Goal: Task Accomplishment & Management: Complete application form

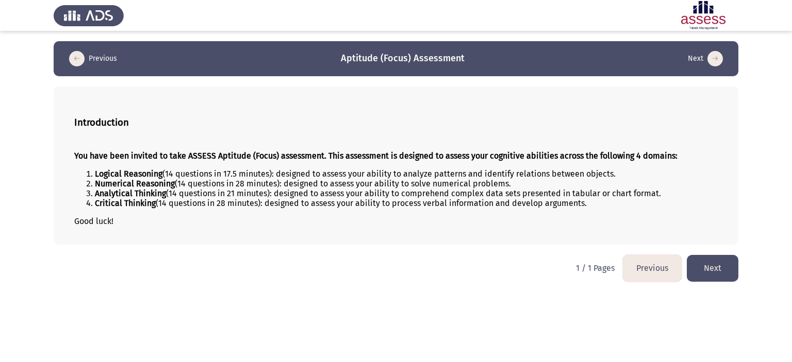
click at [711, 270] on button "Next" at bounding box center [713, 268] width 52 height 26
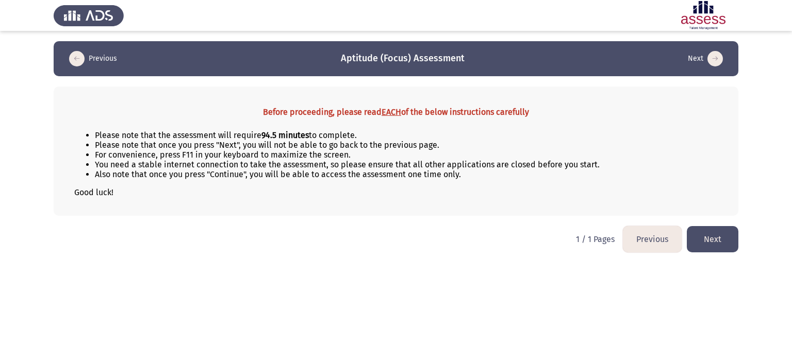
click at [711, 238] on button "Next" at bounding box center [713, 239] width 52 height 26
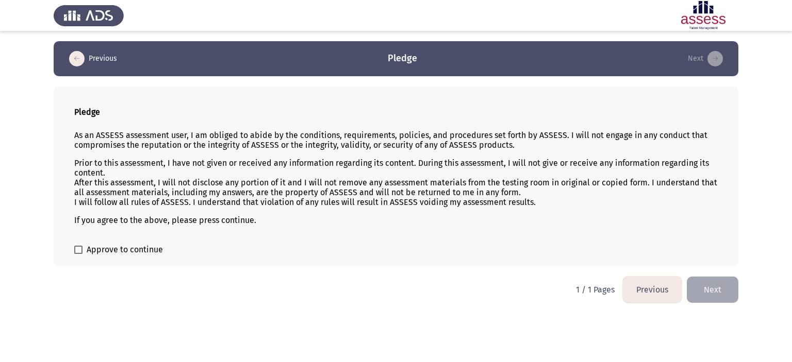
click at [150, 241] on div "Pledge As an ASSESS assessment user, I am obliged to abide by the conditions, r…" at bounding box center [396, 177] width 685 height 180
click at [149, 246] on span "Approve to continue" at bounding box center [125, 250] width 76 height 12
click at [78, 254] on input "Approve to continue" at bounding box center [78, 254] width 1 height 1
checkbox input "true"
click at [724, 296] on button "Next" at bounding box center [713, 290] width 52 height 26
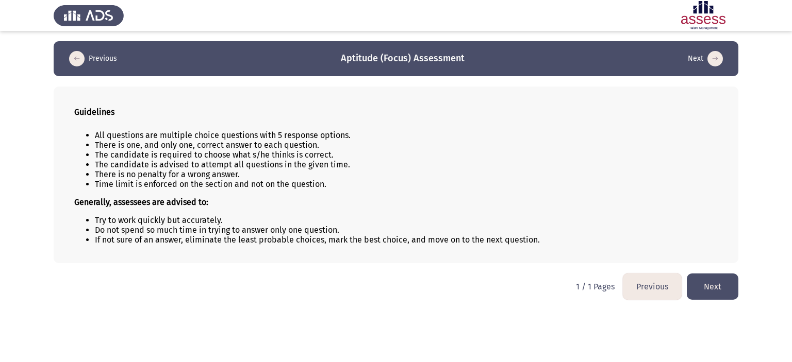
drag, startPoint x: 86, startPoint y: 134, endPoint x: 266, endPoint y: 151, distance: 181.3
click at [266, 151] on ul "All questions are multiple choice questions with 5 response options. There is o…" at bounding box center [395, 159] width 643 height 59
click at [710, 284] on button "Next" at bounding box center [713, 287] width 52 height 26
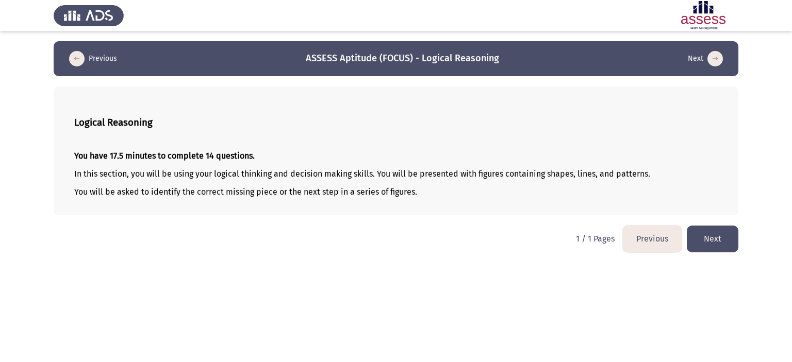
click at [717, 235] on button "Next" at bounding box center [713, 239] width 52 height 26
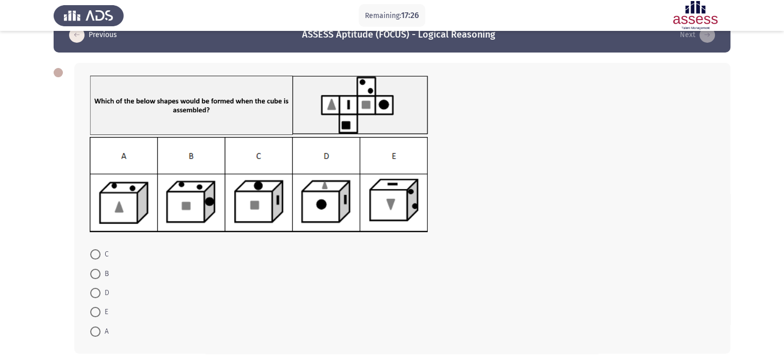
scroll to position [26, 0]
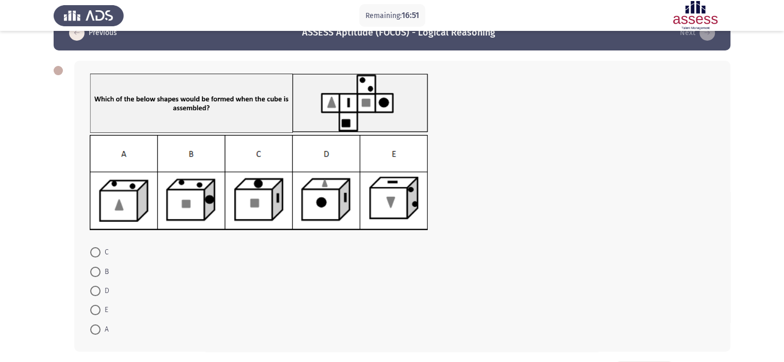
click at [100, 264] on mat-radio-button "B" at bounding box center [100, 271] width 32 height 19
click at [100, 269] on span at bounding box center [95, 272] width 10 height 10
click at [100, 269] on input "B" at bounding box center [95, 272] width 10 height 10
radio input "true"
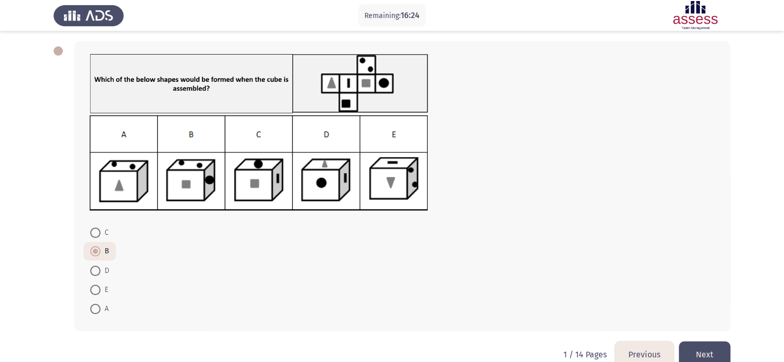
click at [714, 345] on button "Next" at bounding box center [705, 355] width 52 height 26
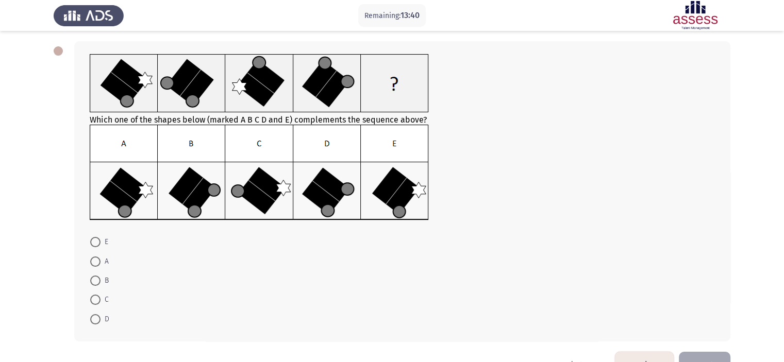
click at [96, 260] on span at bounding box center [95, 262] width 10 height 10
click at [96, 260] on input "A" at bounding box center [95, 262] width 10 height 10
radio input "true"
click at [703, 358] on button "Next" at bounding box center [705, 364] width 52 height 26
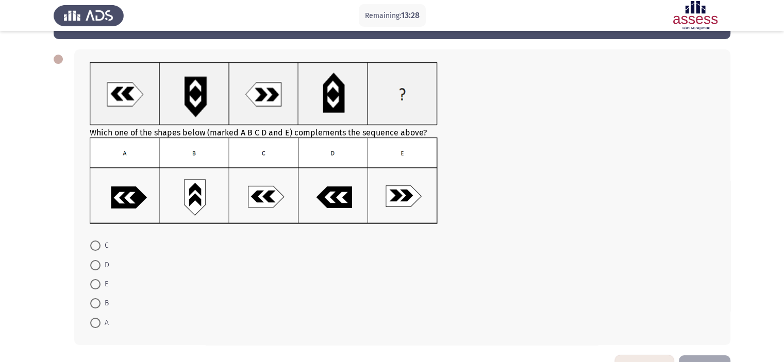
scroll to position [37, 0]
click at [97, 246] on span at bounding box center [95, 246] width 10 height 10
click at [97, 246] on input "C" at bounding box center [95, 246] width 10 height 10
radio input "true"
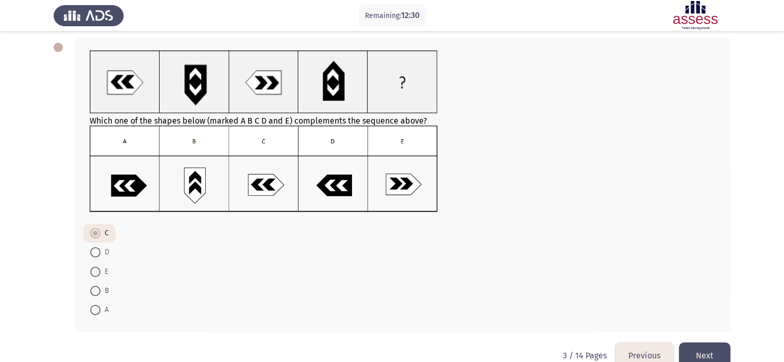
scroll to position [50, 0]
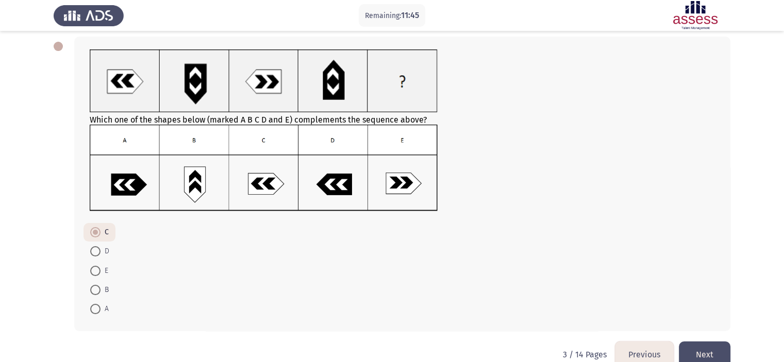
click at [701, 347] on button "Next" at bounding box center [705, 355] width 52 height 26
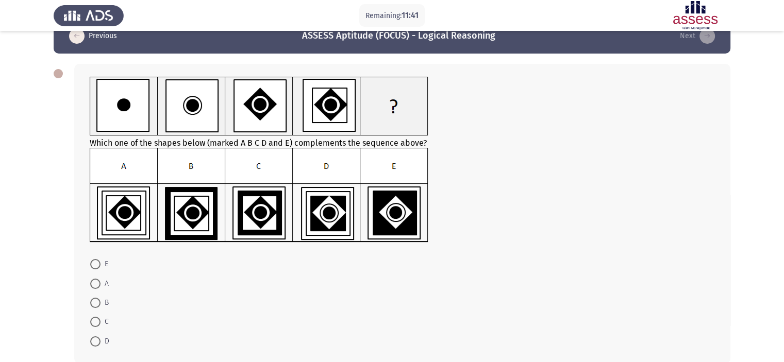
scroll to position [38, 0]
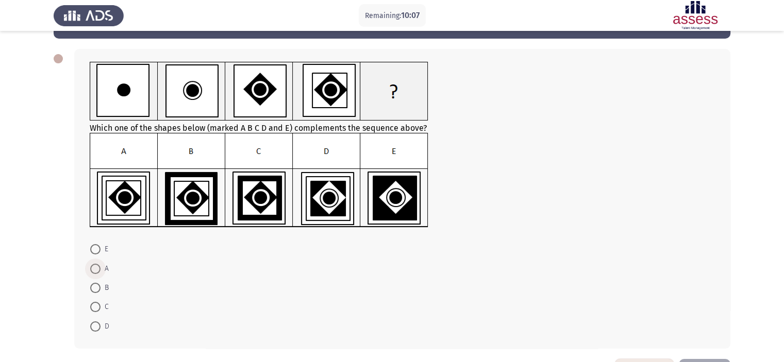
click at [99, 272] on span at bounding box center [95, 269] width 10 height 10
click at [99, 272] on input "A" at bounding box center [95, 269] width 10 height 10
radio input "true"
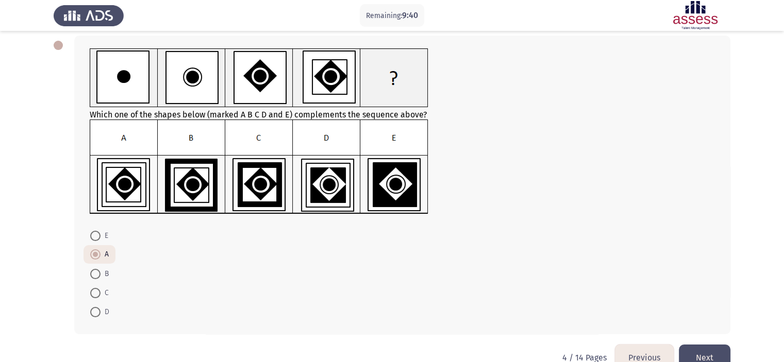
scroll to position [53, 0]
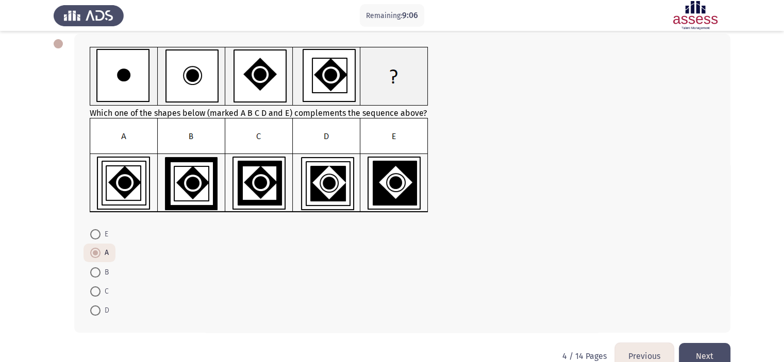
click at [700, 360] on button "Next" at bounding box center [705, 356] width 52 height 26
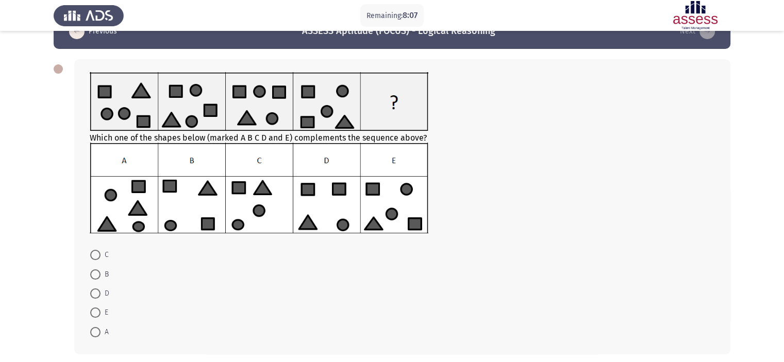
scroll to position [25, 0]
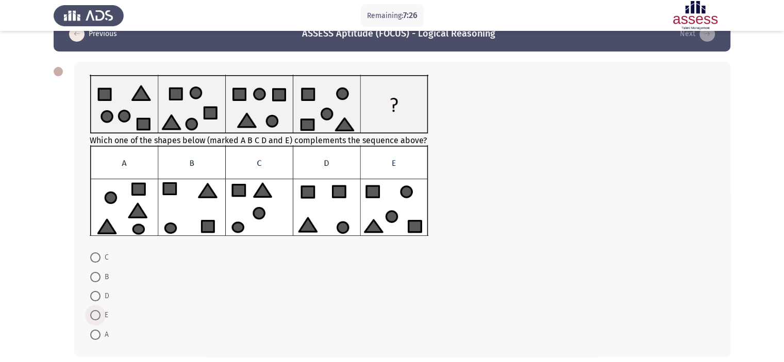
click at [100, 318] on span at bounding box center [95, 315] width 10 height 10
click at [100, 318] on input "E" at bounding box center [95, 315] width 10 height 10
radio input "true"
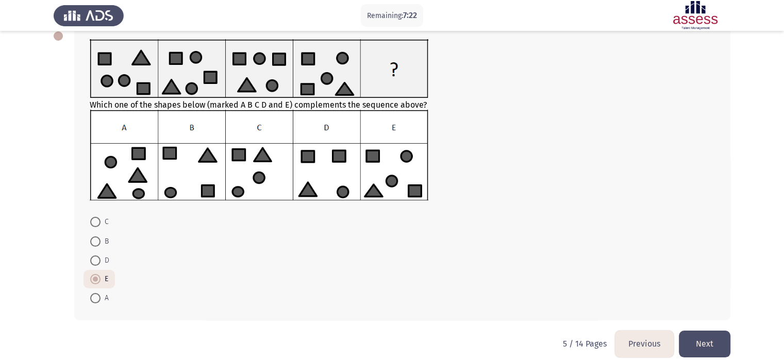
scroll to position [61, 0]
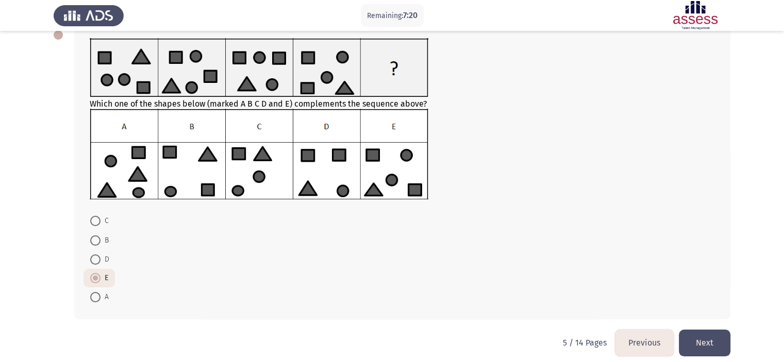
click at [702, 341] on button "Next" at bounding box center [705, 343] width 52 height 26
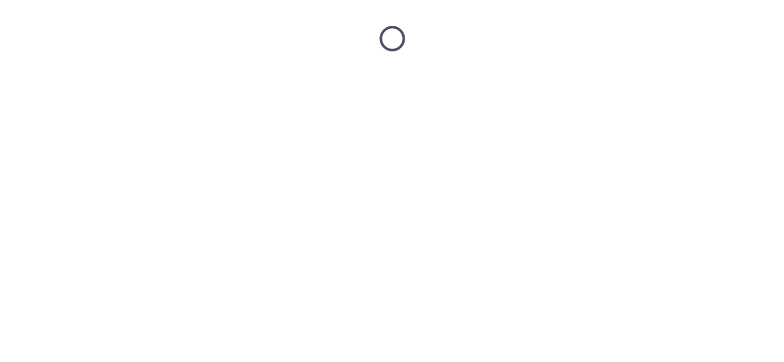
scroll to position [0, 0]
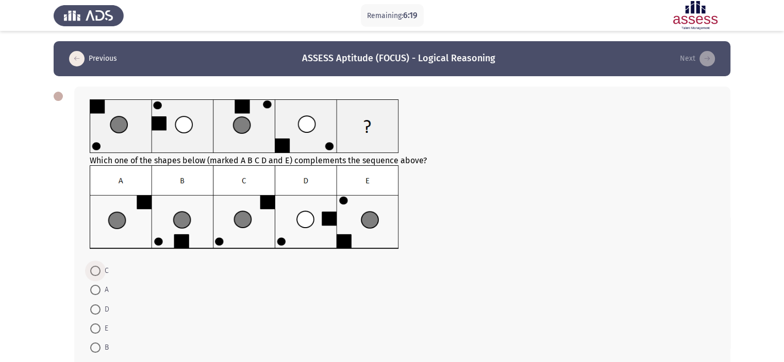
click at [100, 274] on span at bounding box center [95, 271] width 10 height 10
click at [100, 274] on input "C" at bounding box center [95, 271] width 10 height 10
radio input "true"
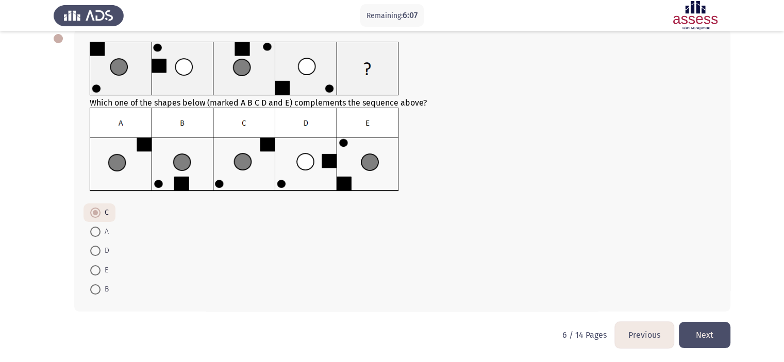
scroll to position [58, 0]
click at [708, 335] on button "Next" at bounding box center [705, 335] width 52 height 26
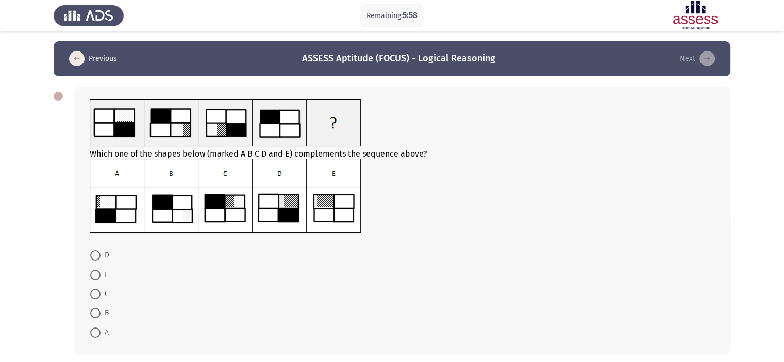
scroll to position [4, 0]
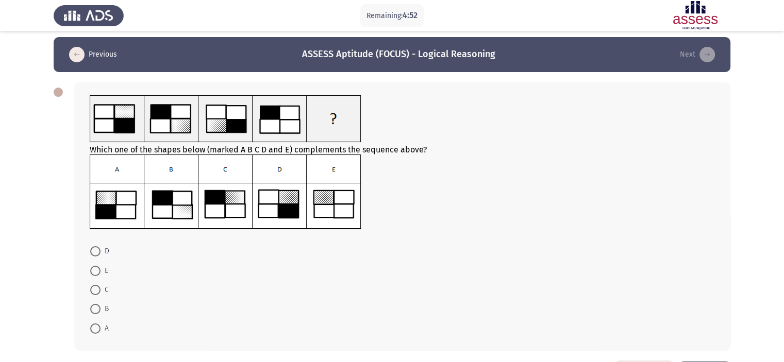
click at [92, 242] on mat-radio-button "D" at bounding box center [100, 251] width 32 height 19
click at [94, 246] on span at bounding box center [95, 251] width 10 height 10
click at [94, 246] on input "D" at bounding box center [95, 251] width 10 height 10
radio input "true"
drag, startPoint x: 777, startPoint y: 240, endPoint x: 791, endPoint y: 256, distance: 20.8
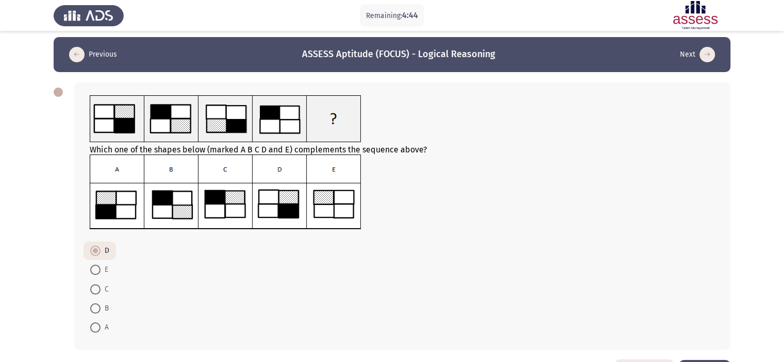
click at [784, 256] on html "Remaining: 4:44 Previous ASSESS Aptitude (FOCUS) - Logical Reasoning Next Which…" at bounding box center [392, 199] width 784 height 406
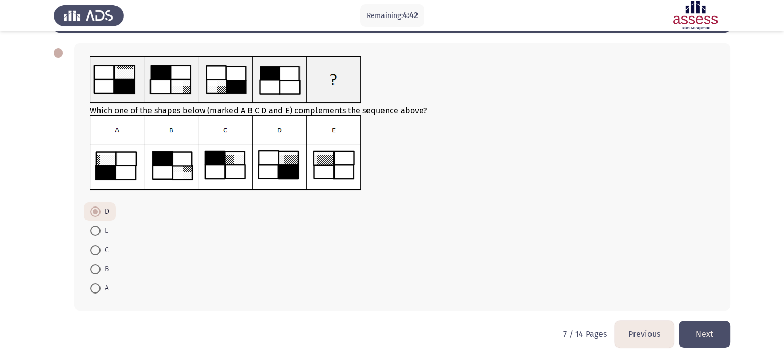
click at [698, 341] on button "Next" at bounding box center [705, 334] width 52 height 26
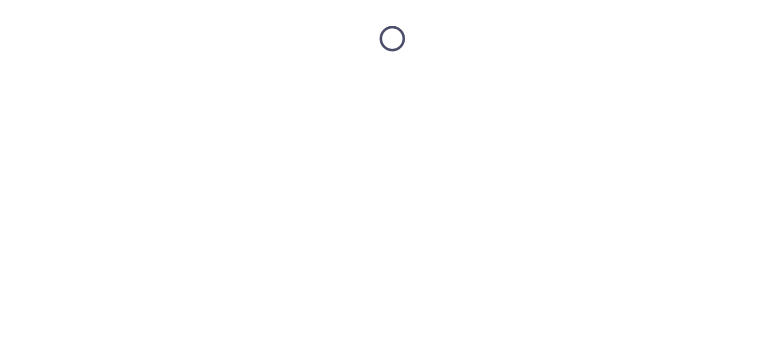
scroll to position [0, 0]
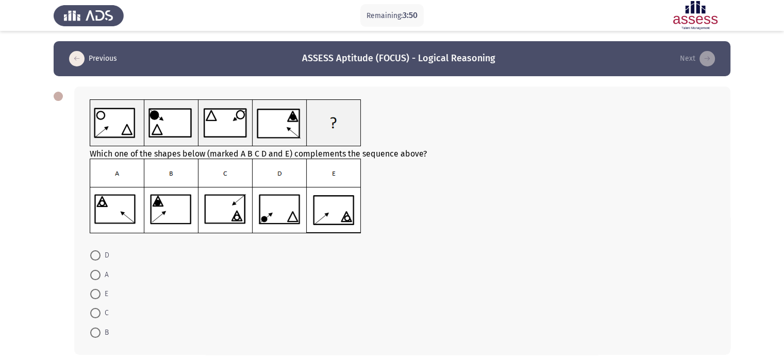
click at [105, 255] on span "D" at bounding box center [105, 256] width 9 height 12
click at [101, 255] on input "D" at bounding box center [95, 256] width 10 height 10
radio input "true"
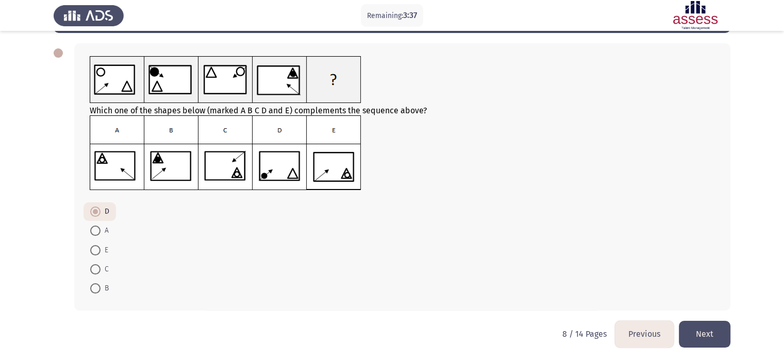
click at [714, 332] on button "Next" at bounding box center [705, 334] width 52 height 26
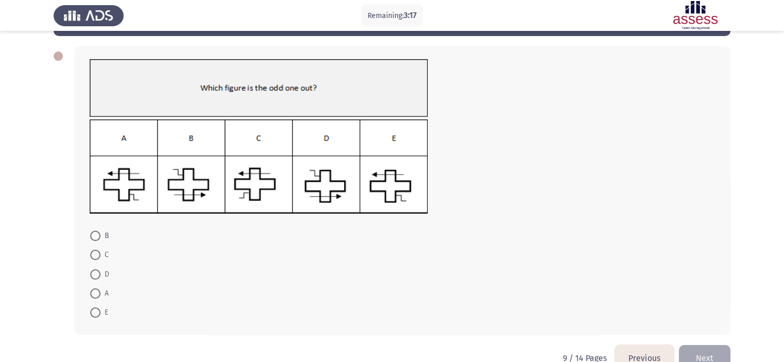
scroll to position [37, 0]
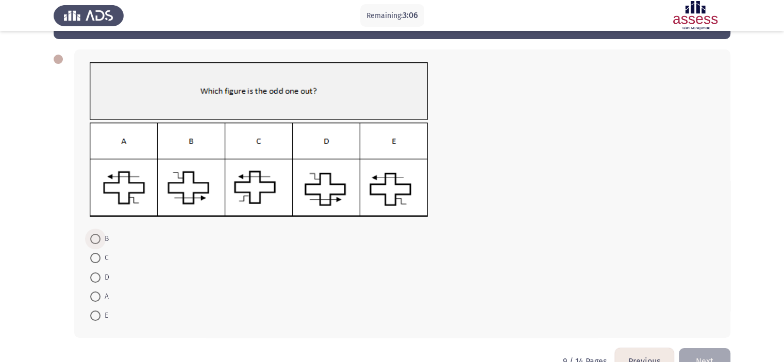
click at [101, 239] on span "B" at bounding box center [105, 239] width 8 height 12
click at [101, 239] on input "B" at bounding box center [95, 239] width 10 height 10
radio input "true"
click at [104, 254] on span "C" at bounding box center [105, 258] width 8 height 12
click at [101, 254] on input "C" at bounding box center [95, 258] width 10 height 10
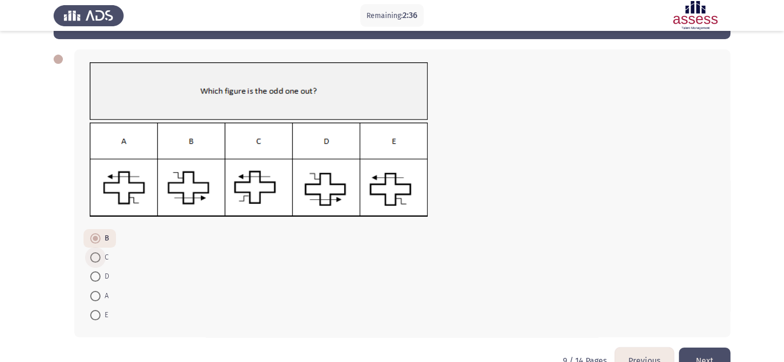
radio input "true"
click at [708, 354] on button "Next" at bounding box center [705, 361] width 52 height 26
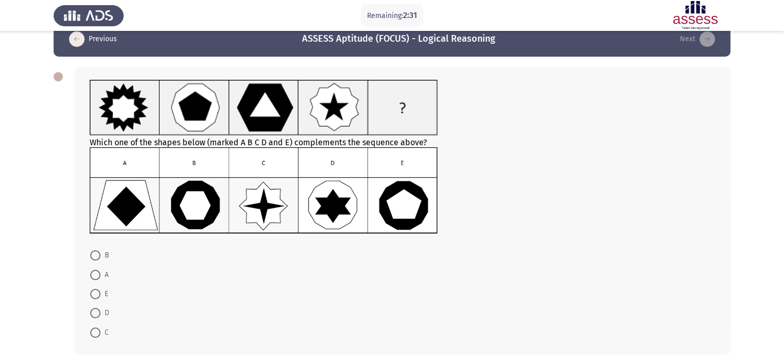
scroll to position [23, 0]
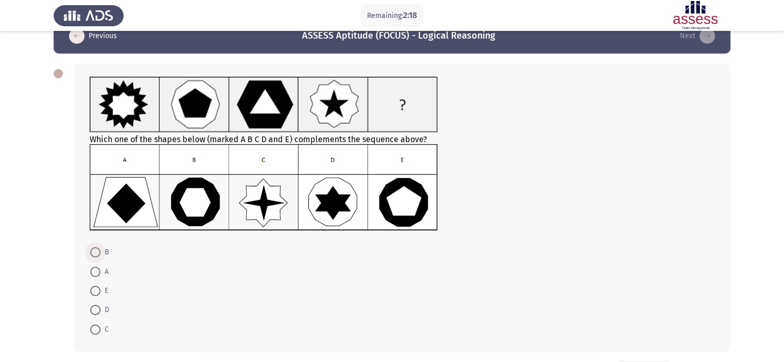
click at [97, 249] on span at bounding box center [95, 252] width 10 height 10
click at [97, 249] on input "B" at bounding box center [95, 252] width 10 height 10
radio input "true"
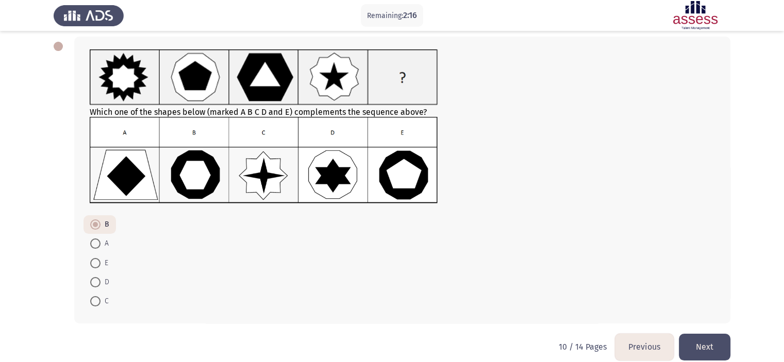
scroll to position [43, 0]
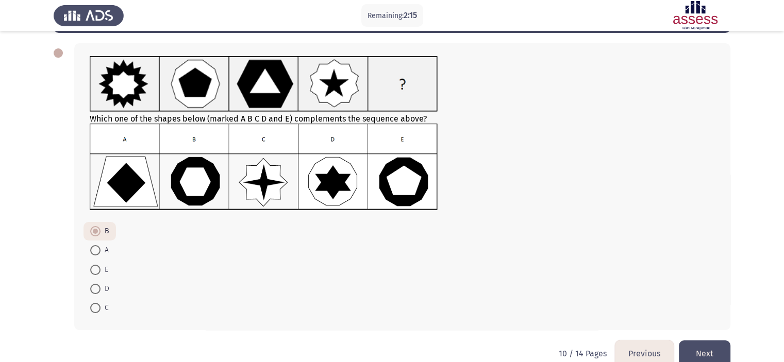
click at [696, 338] on div "Which one of the shapes below (marked A B C D and E) complements the sequence a…" at bounding box center [392, 187] width 677 height 308
click at [699, 347] on button "Next" at bounding box center [705, 354] width 52 height 26
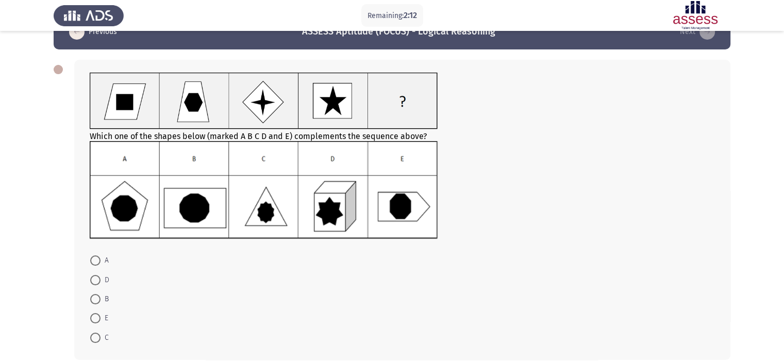
scroll to position [29, 0]
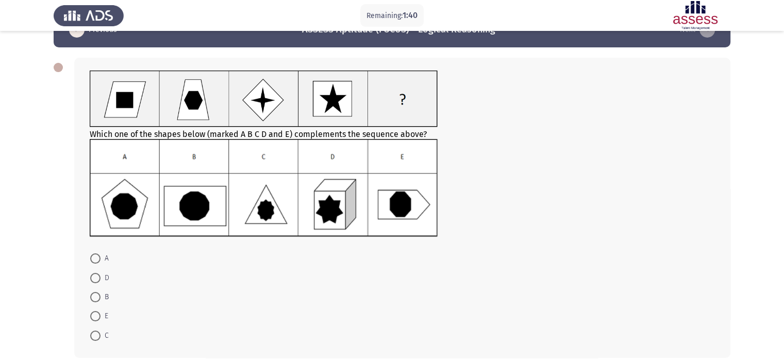
click at [94, 341] on label "C" at bounding box center [99, 336] width 19 height 12
click at [94, 341] on input "C" at bounding box center [95, 336] width 10 height 10
radio input "true"
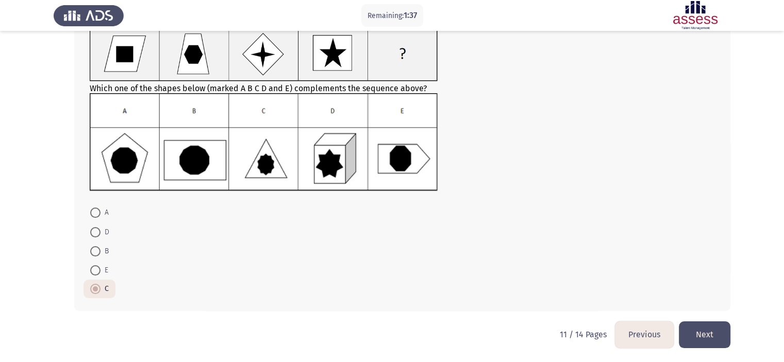
click at [710, 334] on button "Next" at bounding box center [705, 335] width 52 height 26
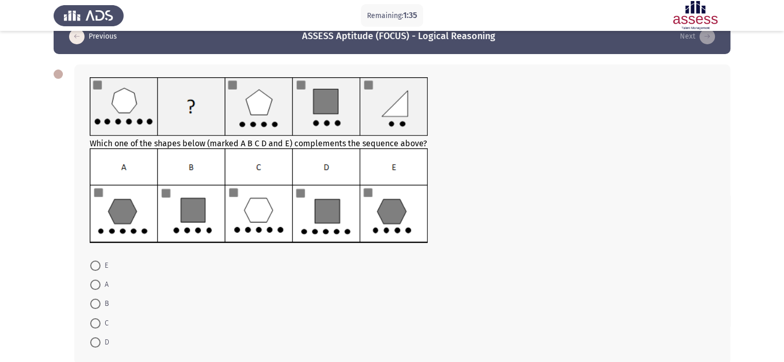
scroll to position [36, 0]
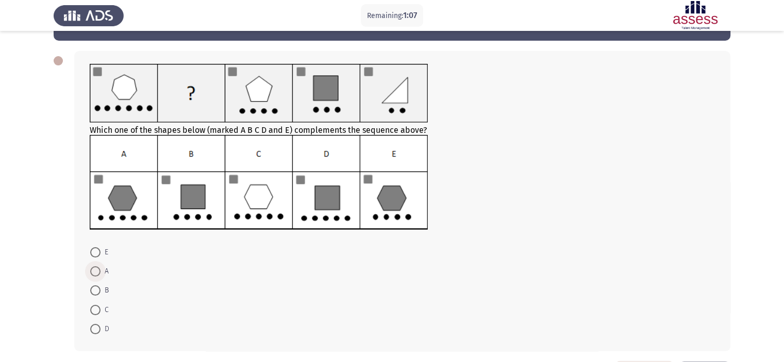
click at [95, 267] on span at bounding box center [95, 272] width 10 height 10
click at [95, 267] on input "A" at bounding box center [95, 272] width 10 height 10
radio input "true"
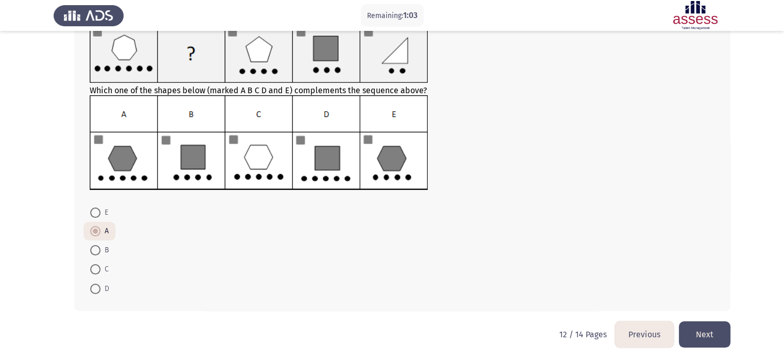
click at [714, 340] on button "Next" at bounding box center [705, 335] width 52 height 26
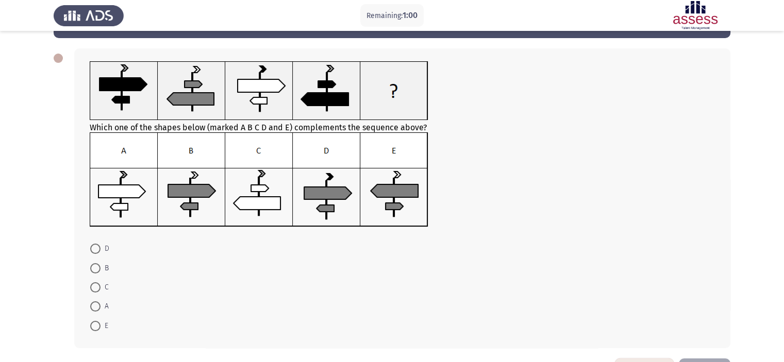
scroll to position [39, 0]
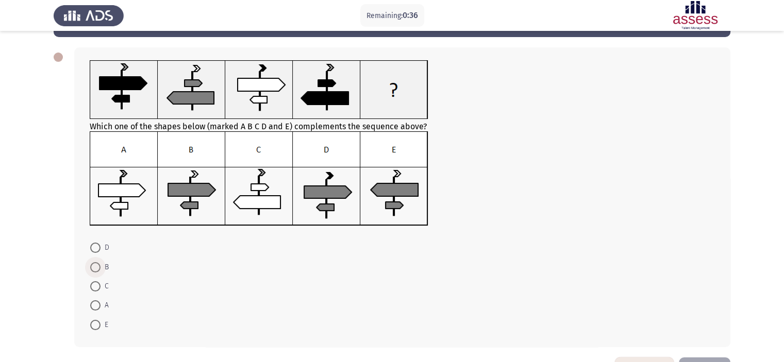
click at [106, 268] on span "B" at bounding box center [105, 267] width 8 height 12
click at [101, 268] on input "B" at bounding box center [95, 267] width 10 height 10
radio input "true"
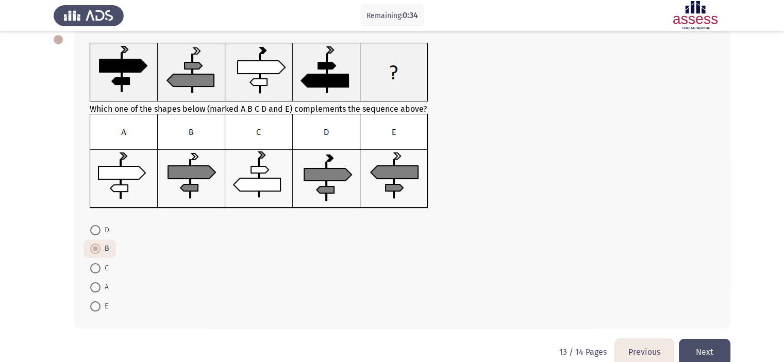
scroll to position [60, 0]
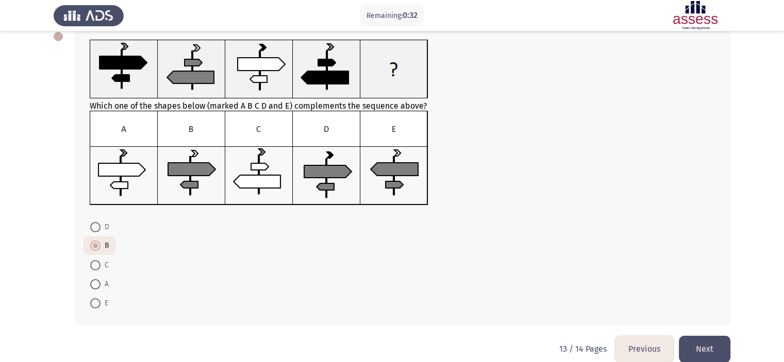
click at [706, 348] on button "Next" at bounding box center [705, 349] width 52 height 26
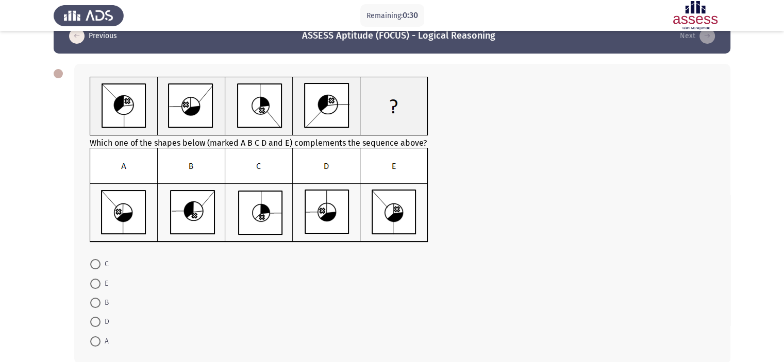
scroll to position [25, 0]
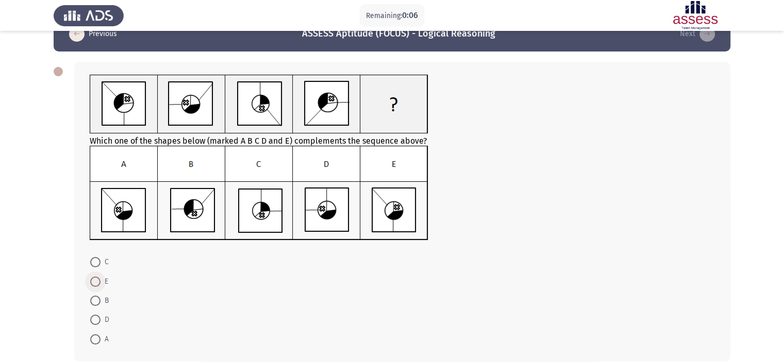
click at [97, 278] on span at bounding box center [95, 282] width 10 height 10
click at [97, 278] on input "E" at bounding box center [95, 282] width 10 height 10
radio input "true"
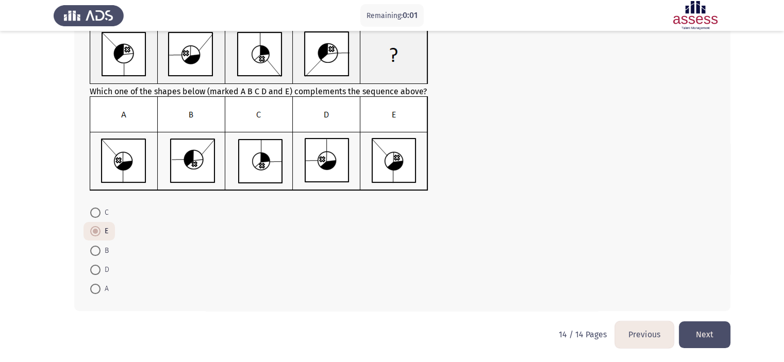
click at [708, 336] on button "Next" at bounding box center [705, 335] width 52 height 26
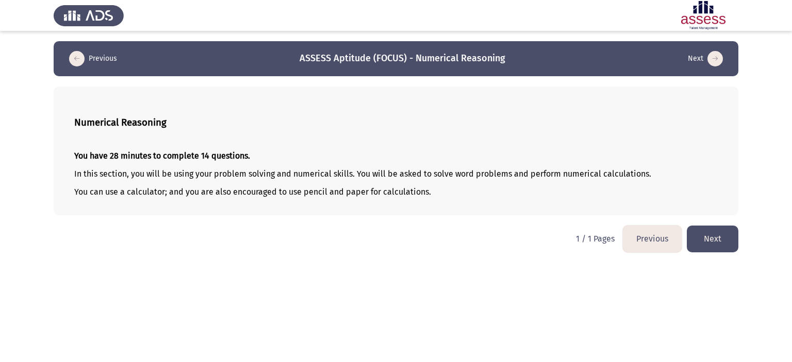
click at [721, 239] on button "Next" at bounding box center [713, 239] width 52 height 26
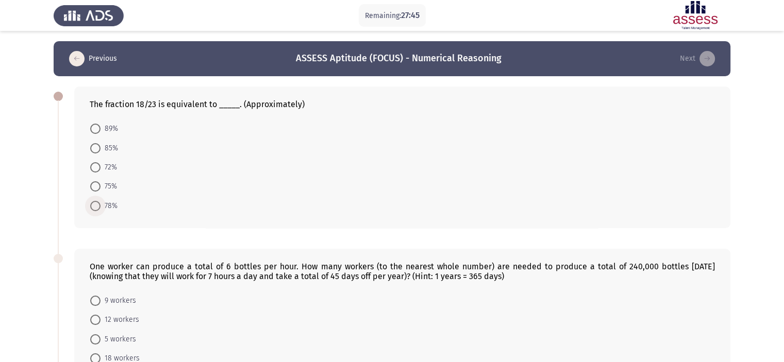
click at [108, 210] on span "78%" at bounding box center [109, 206] width 17 height 12
click at [101, 210] on input "78%" at bounding box center [95, 206] width 10 height 10
radio input "true"
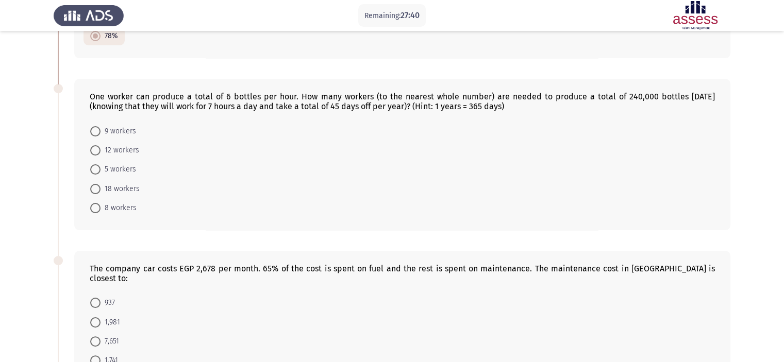
scroll to position [174, 0]
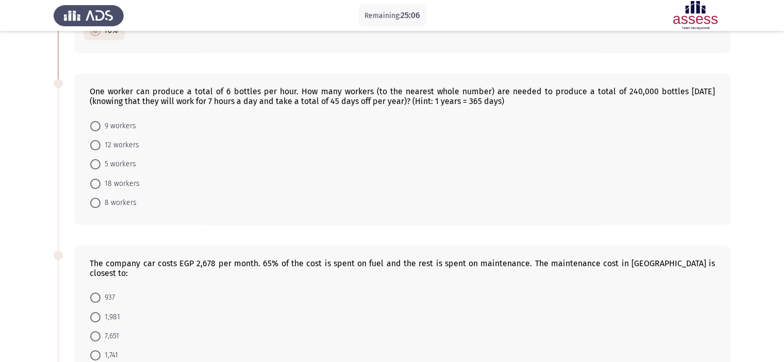
drag, startPoint x: 509, startPoint y: 95, endPoint x: 167, endPoint y: 90, distance: 342.9
click at [167, 90] on div "One worker can produce a total of 6 bottles per hour. How many workers (to the …" at bounding box center [402, 97] width 625 height 20
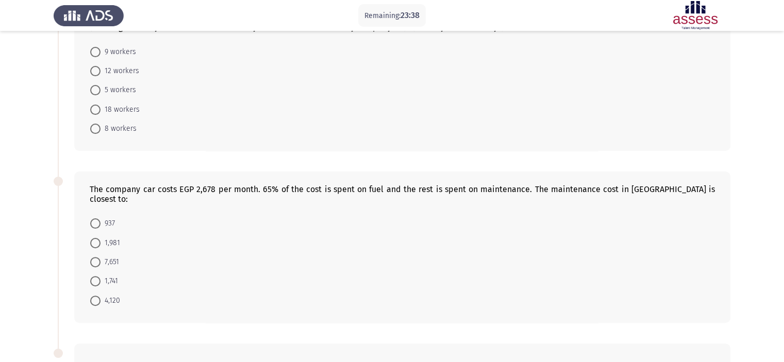
scroll to position [259, 0]
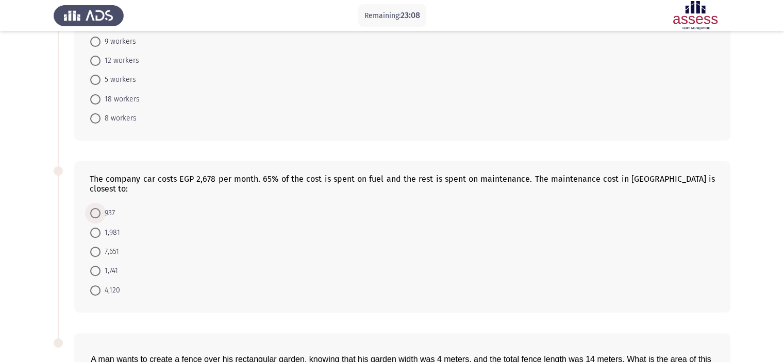
click at [98, 208] on span at bounding box center [95, 213] width 10 height 10
click at [98, 208] on input "937" at bounding box center [95, 213] width 10 height 10
radio input "true"
click at [96, 43] on span at bounding box center [95, 42] width 10 height 10
click at [96, 43] on input "9 workers" at bounding box center [95, 42] width 10 height 10
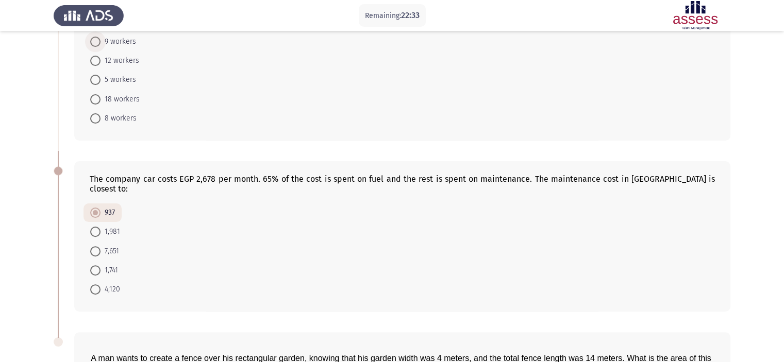
radio input "true"
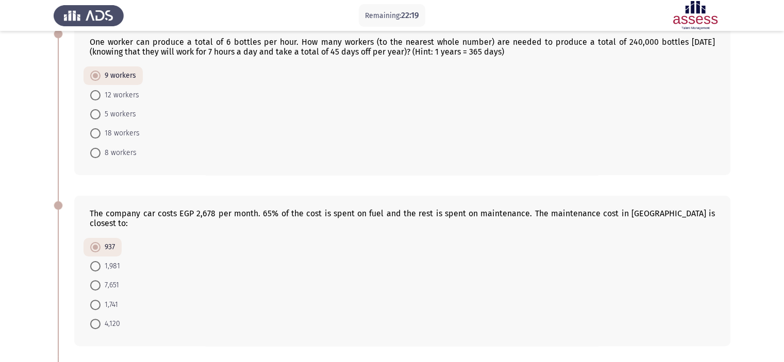
scroll to position [217, 0]
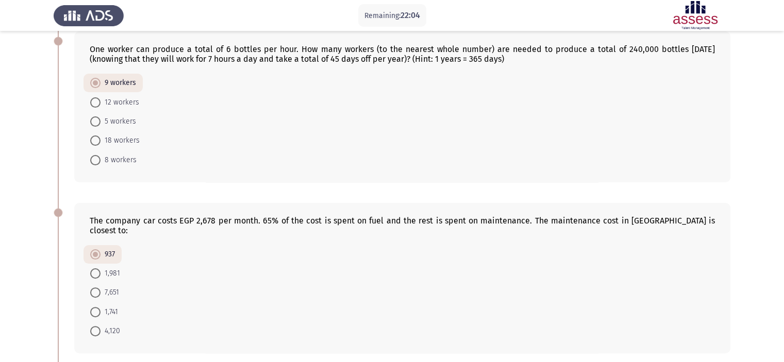
click at [99, 145] on span at bounding box center [95, 141] width 10 height 10
click at [99, 145] on input "18 workers" at bounding box center [95, 141] width 10 height 10
radio input "true"
click at [121, 85] on span "9 workers" at bounding box center [119, 84] width 36 height 12
click at [101, 85] on input "9 workers" at bounding box center [95, 84] width 10 height 10
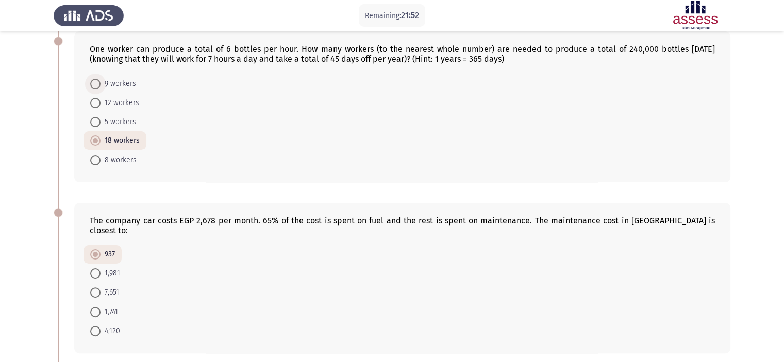
radio input "true"
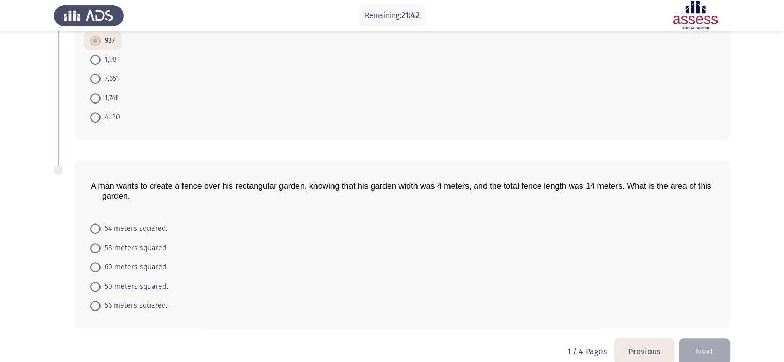
scroll to position [437, 0]
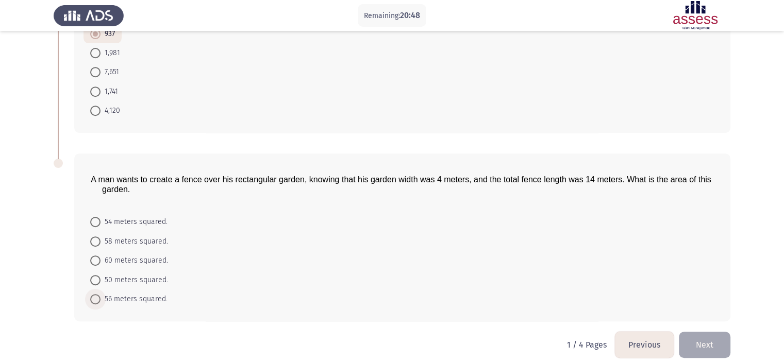
click at [117, 293] on span "56 meters squared." at bounding box center [134, 299] width 67 height 12
click at [101, 294] on input "56 meters squared." at bounding box center [95, 299] width 10 height 10
radio input "true"
click at [698, 333] on button "Next" at bounding box center [705, 345] width 52 height 26
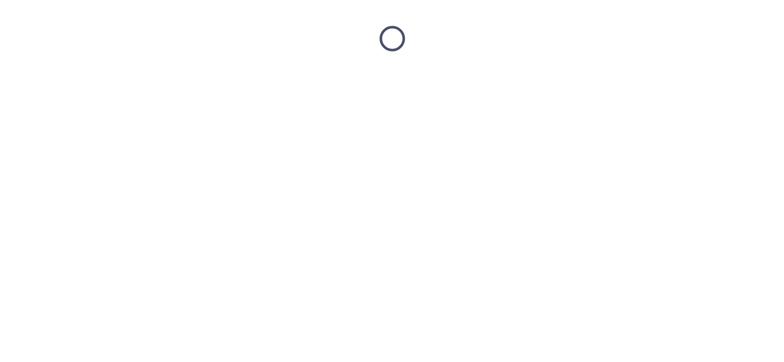
scroll to position [0, 0]
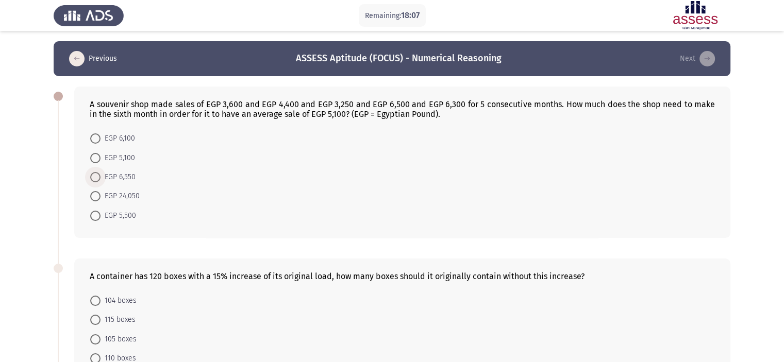
click at [123, 181] on span "EGP 6,550" at bounding box center [118, 177] width 35 height 12
click at [101, 181] on input "EGP 6,550" at bounding box center [95, 177] width 10 height 10
radio input "true"
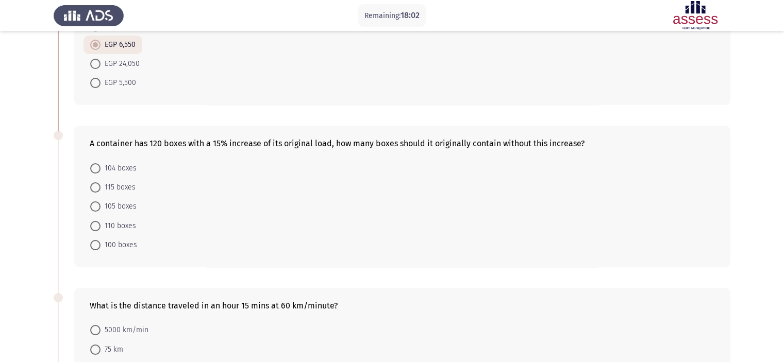
scroll to position [133, 0]
click at [120, 167] on span "104 boxes" at bounding box center [119, 167] width 36 height 12
click at [101, 167] on input "104 boxes" at bounding box center [95, 167] width 10 height 10
radio input "true"
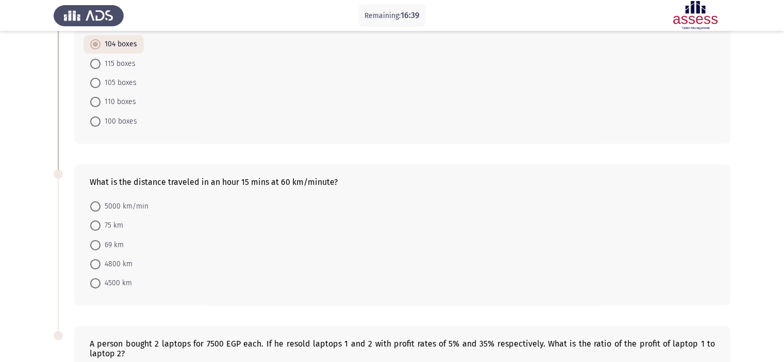
scroll to position [262, 0]
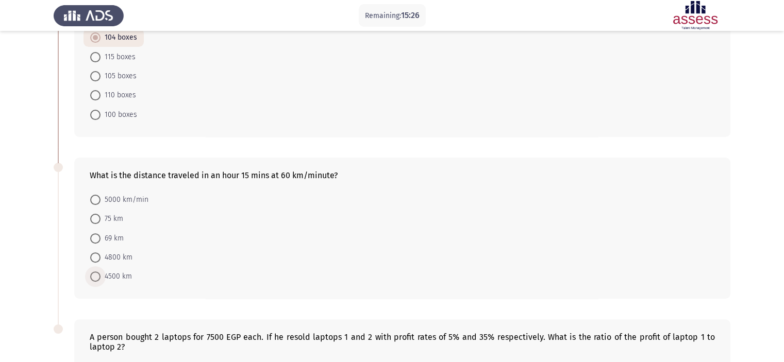
click at [105, 276] on span "4500 km" at bounding box center [116, 277] width 31 height 12
click at [101, 276] on input "4500 km" at bounding box center [95, 277] width 10 height 10
radio input "true"
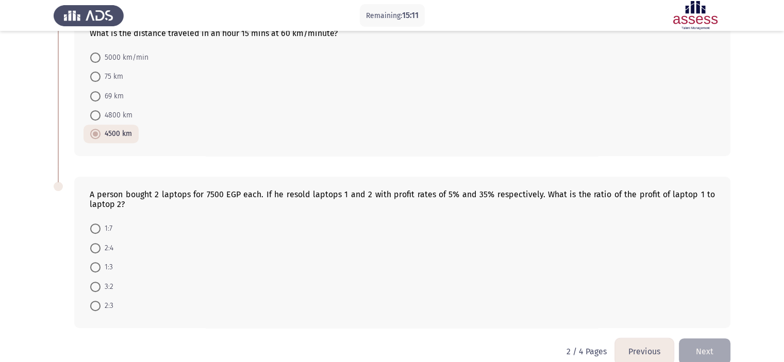
scroll to position [421, 0]
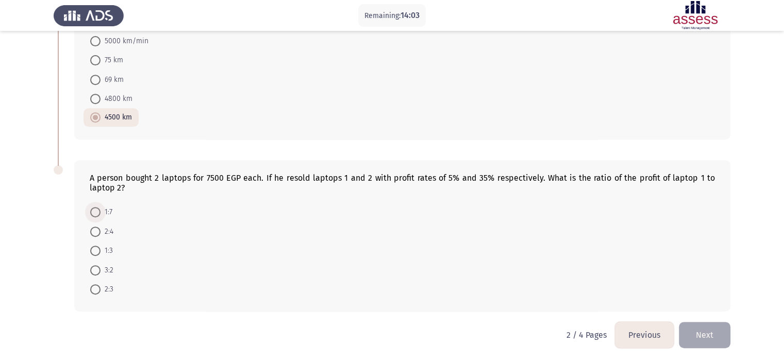
click at [106, 208] on span "1:7" at bounding box center [107, 212] width 12 height 12
click at [101, 208] on input "1:7" at bounding box center [95, 212] width 10 height 10
radio input "true"
click at [693, 337] on button "Next" at bounding box center [705, 335] width 52 height 26
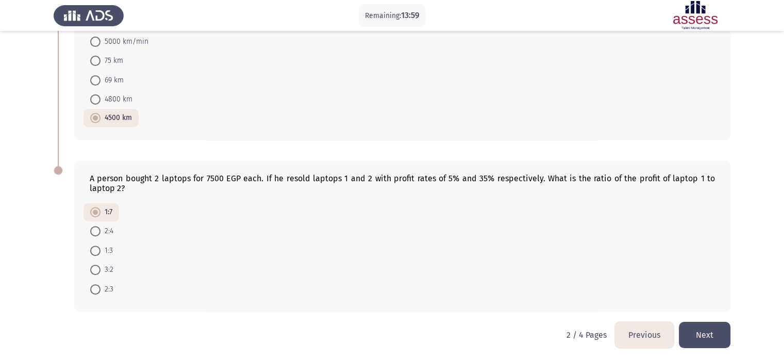
scroll to position [0, 0]
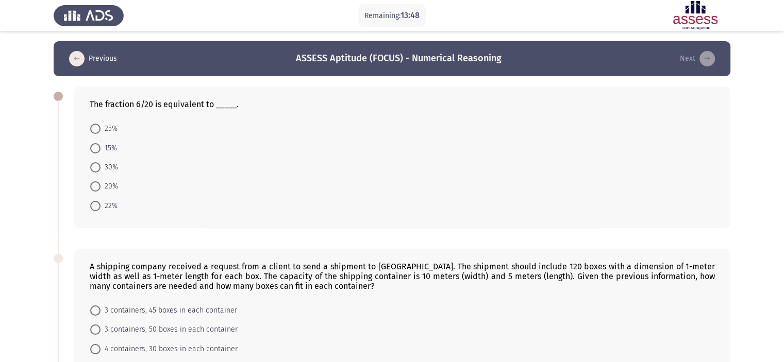
click at [89, 169] on mat-radio-button "30%" at bounding box center [104, 167] width 41 height 19
click at [103, 162] on span "30%" at bounding box center [110, 167] width 18 height 12
click at [101, 162] on input "30%" at bounding box center [95, 167] width 10 height 10
radio input "true"
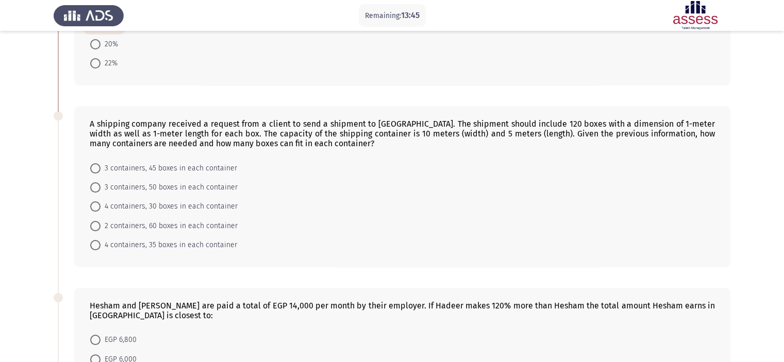
scroll to position [143, 0]
click at [173, 187] on span "3 containers, 50 boxes in each container" at bounding box center [169, 186] width 137 height 12
click at [101, 187] on input "3 containers, 50 boxes in each container" at bounding box center [95, 186] width 10 height 10
radio input "true"
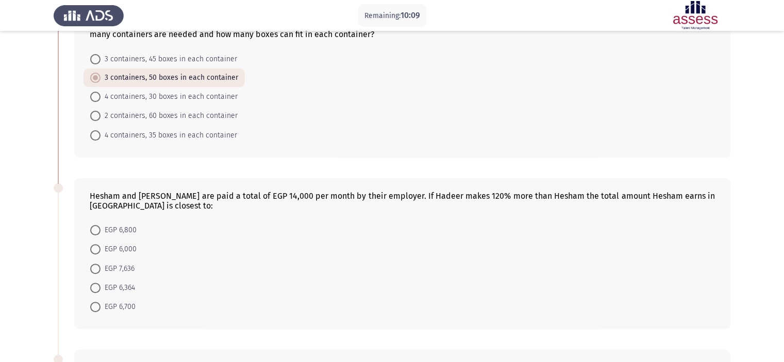
scroll to position [253, 0]
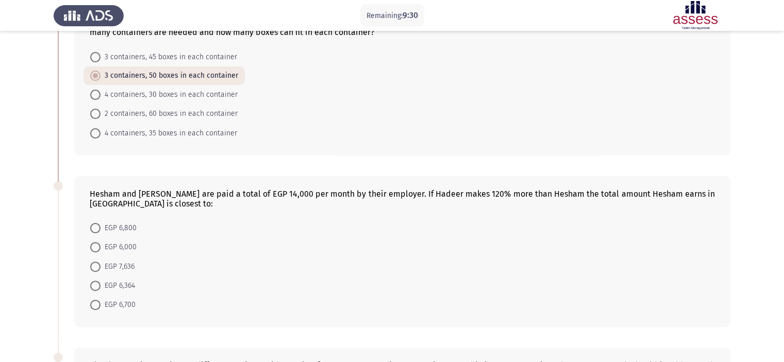
click at [252, 252] on form "EGP 6,800 EGP 6,000 EGP 7,636 EGP 6,364 EGP 6,700" at bounding box center [402, 267] width 625 height 96
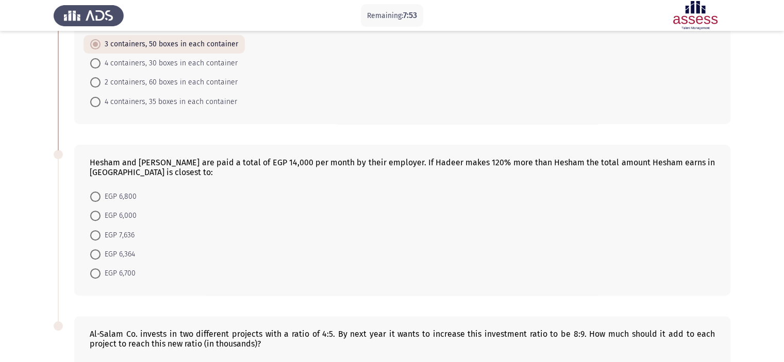
scroll to position [295, 0]
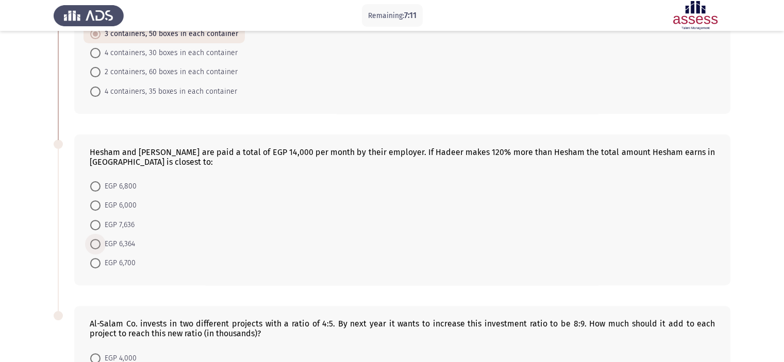
click at [109, 245] on span "EGP 6,364" at bounding box center [118, 244] width 35 height 12
click at [101, 245] on input "EGP 6,364" at bounding box center [95, 244] width 10 height 10
radio input "true"
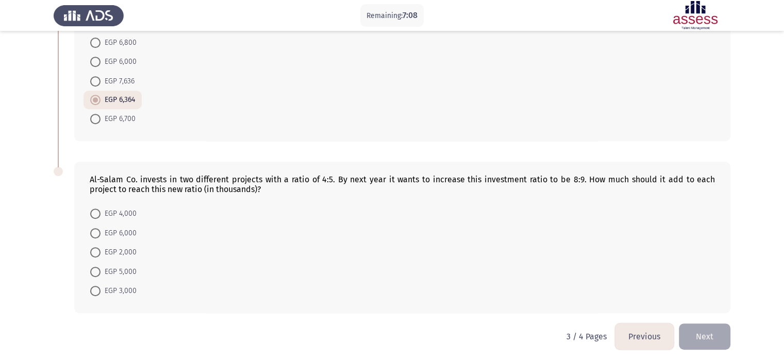
scroll to position [440, 0]
click at [108, 215] on span "EGP 4,000" at bounding box center [119, 212] width 36 height 12
click at [101, 215] on input "EGP 4,000" at bounding box center [95, 212] width 10 height 10
radio input "true"
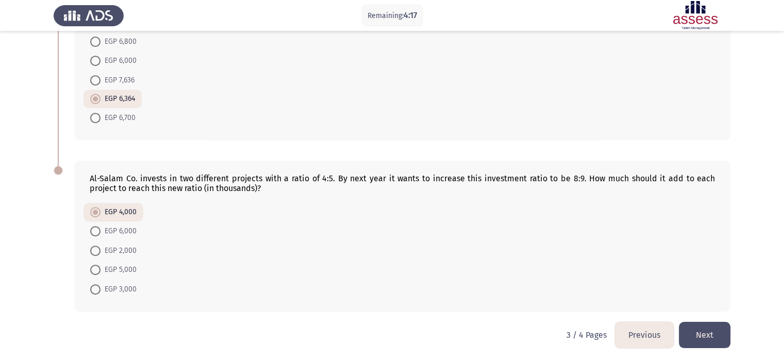
click at [705, 333] on button "Next" at bounding box center [705, 335] width 52 height 26
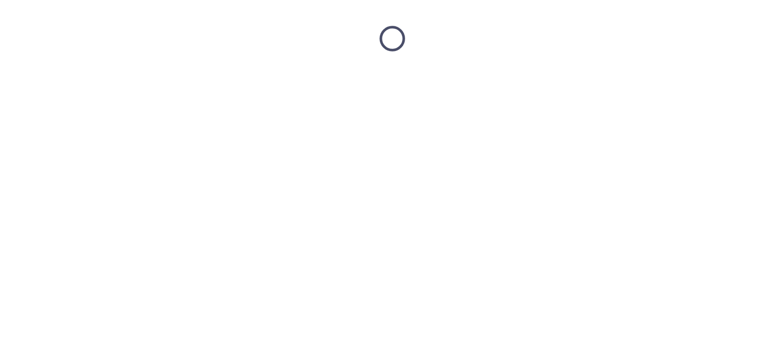
scroll to position [0, 0]
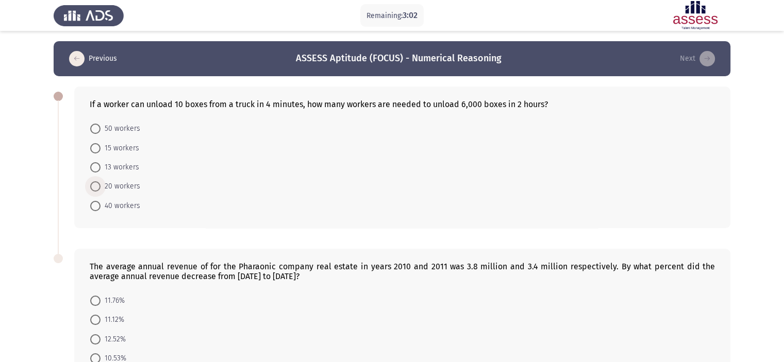
click at [128, 181] on span "20 workers" at bounding box center [121, 186] width 40 height 12
click at [101, 181] on input "20 workers" at bounding box center [95, 186] width 10 height 10
radio input "true"
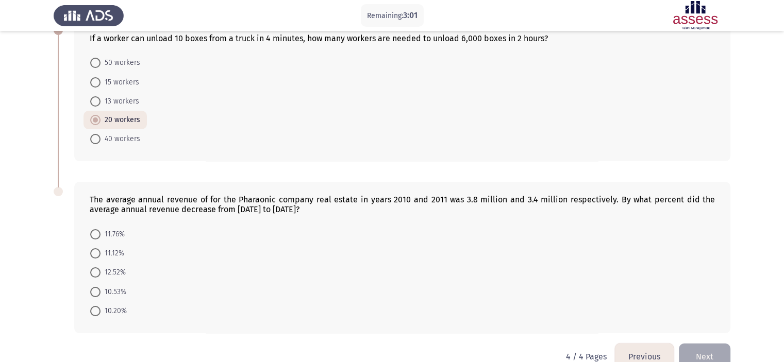
scroll to position [88, 0]
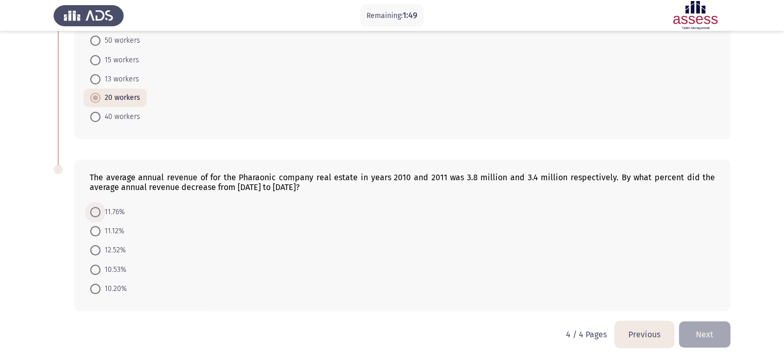
click at [97, 209] on span at bounding box center [95, 212] width 10 height 10
click at [97, 209] on input "11.76%" at bounding box center [95, 212] width 10 height 10
radio input "true"
click at [122, 262] on mat-radio-button "10.53%" at bounding box center [108, 269] width 49 height 19
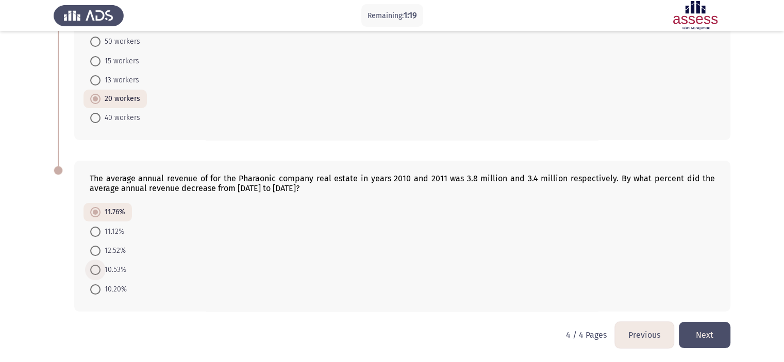
click at [120, 269] on span "10.53%" at bounding box center [114, 270] width 26 height 12
click at [101, 269] on input "10.53%" at bounding box center [95, 270] width 10 height 10
radio input "true"
click at [439, 254] on form "11.76% 11.12% 12.52% 10.53% 10.20%" at bounding box center [402, 250] width 625 height 95
click at [639, 336] on button "Previous" at bounding box center [644, 335] width 59 height 26
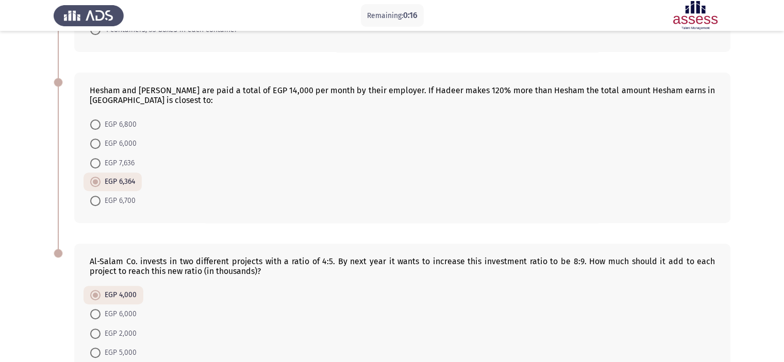
scroll to position [440, 0]
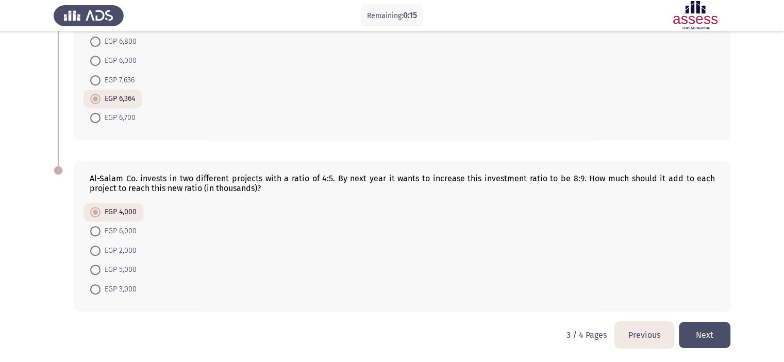
click at [690, 340] on button "Next" at bounding box center [705, 335] width 52 height 26
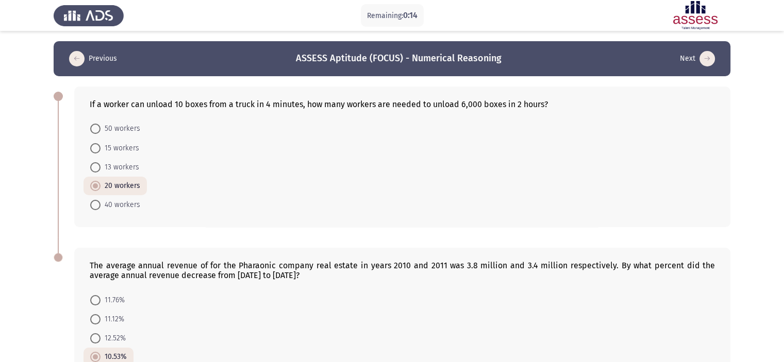
scroll to position [87, 0]
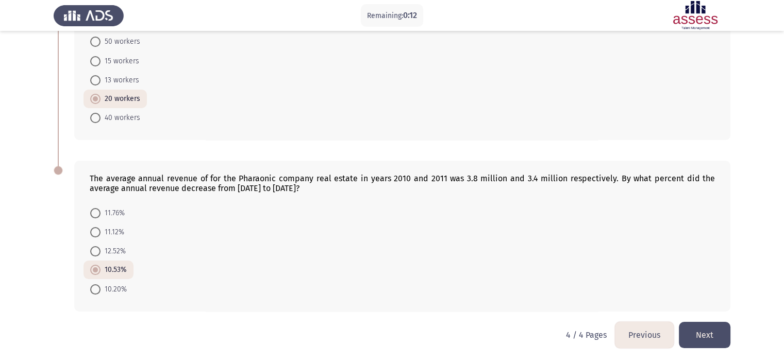
click at [688, 344] on button "Next" at bounding box center [705, 335] width 52 height 26
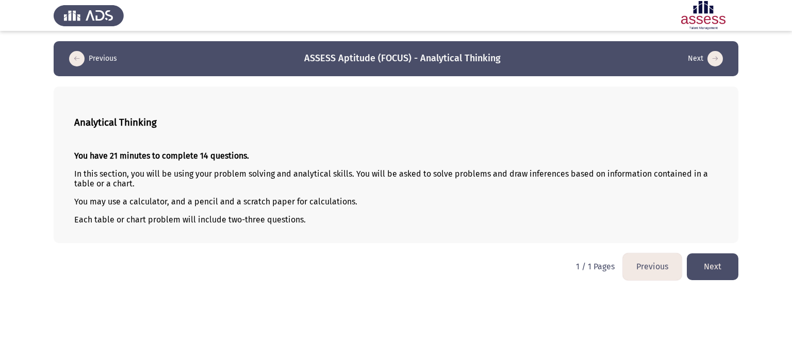
click at [715, 282] on html "Previous ASSESS Aptitude (FOCUS) - Analytical Thinking Next Analytical Thinking…" at bounding box center [396, 145] width 792 height 291
click at [706, 280] on button "Next" at bounding box center [713, 267] width 52 height 26
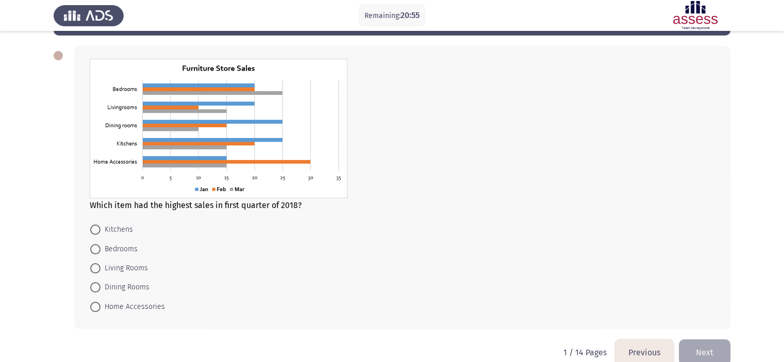
scroll to position [42, 0]
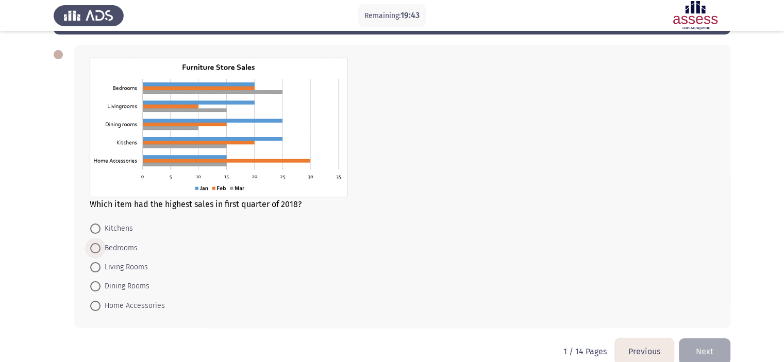
click at [115, 249] on span "Bedrooms" at bounding box center [119, 248] width 37 height 12
click at [101, 249] on input "Bedrooms" at bounding box center [95, 248] width 10 height 10
radio input "true"
click at [699, 349] on button "Next" at bounding box center [705, 351] width 52 height 26
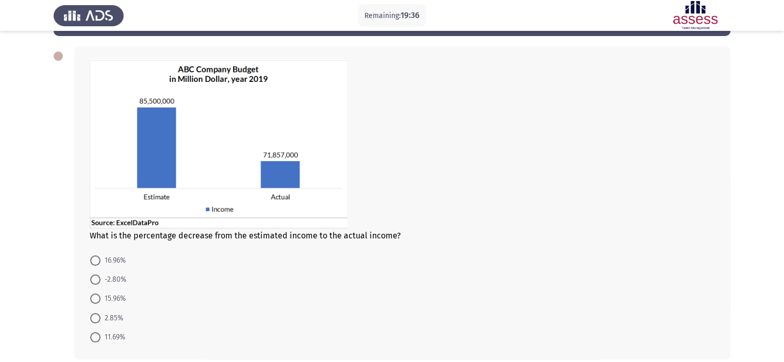
scroll to position [41, 0]
click at [117, 294] on span "15.96%" at bounding box center [113, 298] width 25 height 12
click at [101, 294] on input "15.96%" at bounding box center [95, 298] width 10 height 10
radio input "true"
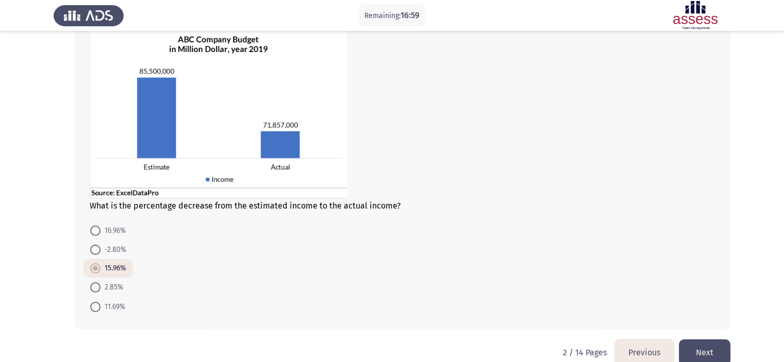
scroll to position [74, 0]
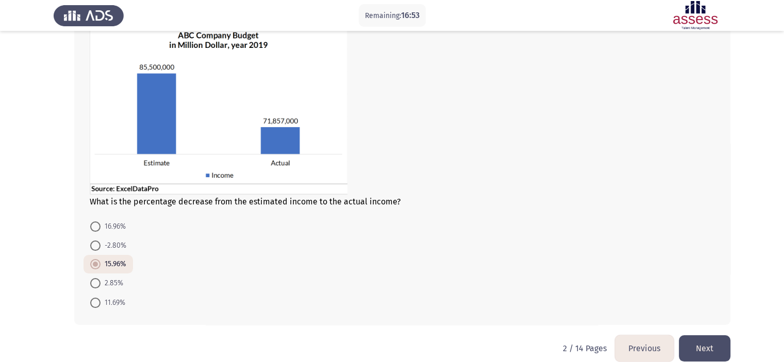
click at [711, 353] on button "Next" at bounding box center [705, 349] width 52 height 26
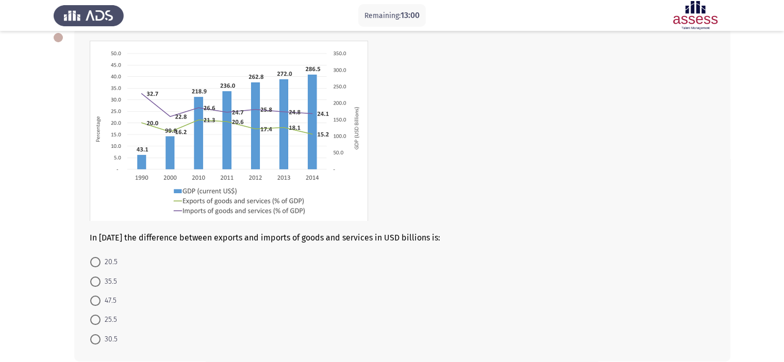
scroll to position [63, 0]
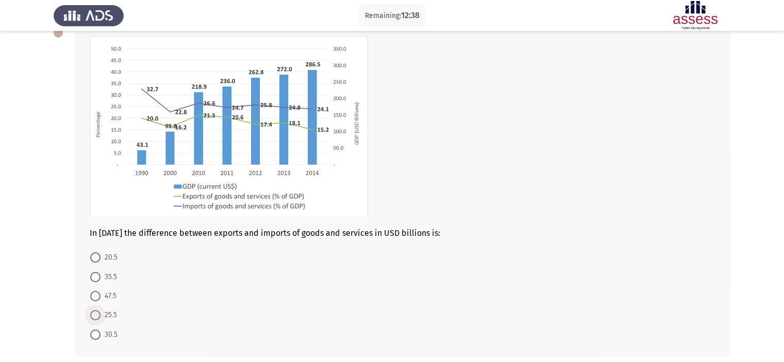
click at [106, 317] on span "25.5" at bounding box center [109, 315] width 16 height 12
click at [101, 317] on input "25.5" at bounding box center [95, 315] width 10 height 10
radio input "true"
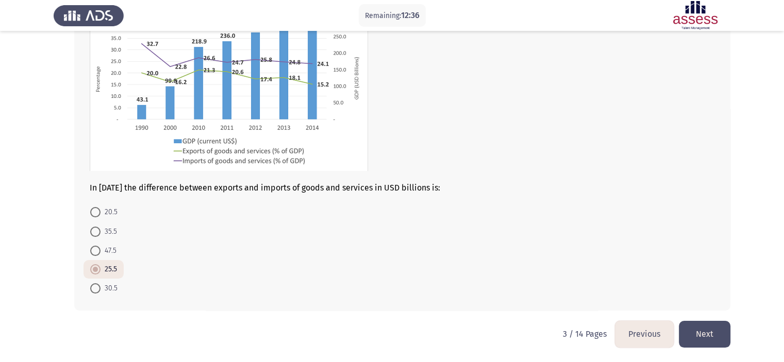
click at [699, 329] on button "Next" at bounding box center [705, 334] width 52 height 26
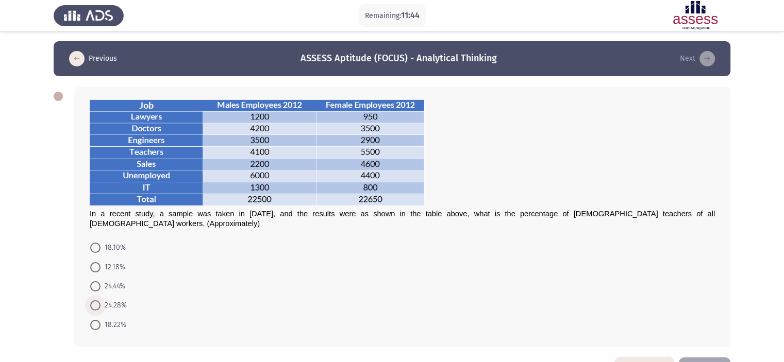
click at [109, 300] on span "24.28%" at bounding box center [114, 306] width 26 height 12
click at [101, 301] on input "24.28%" at bounding box center [95, 306] width 10 height 10
radio input "true"
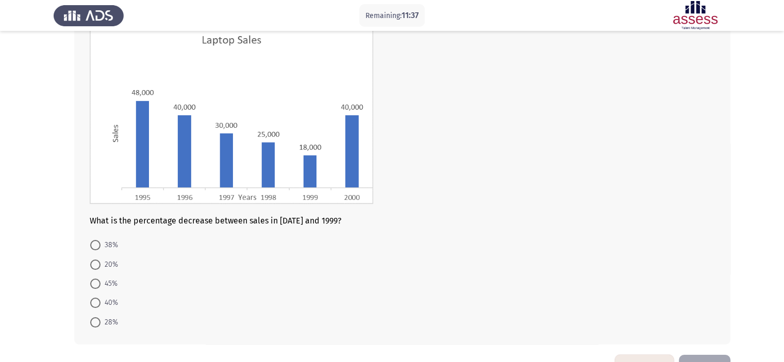
scroll to position [75, 0]
click at [96, 302] on span at bounding box center [95, 302] width 10 height 10
click at [96, 302] on input "40%" at bounding box center [95, 302] width 10 height 10
radio input "true"
click at [713, 355] on button "Next" at bounding box center [705, 367] width 52 height 26
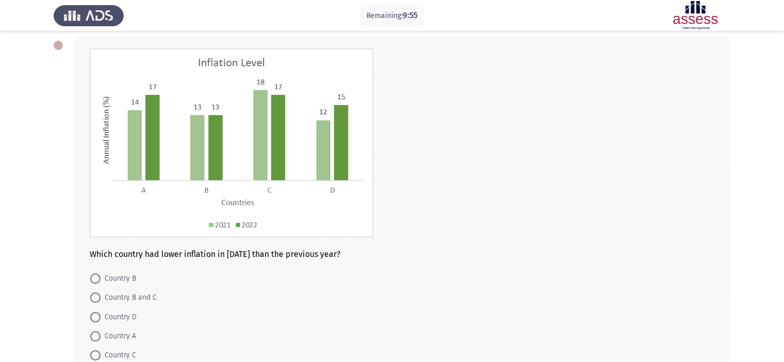
scroll to position [52, 0]
click at [127, 356] on span "Country C" at bounding box center [119, 355] width 36 height 12
click at [101, 356] on input "Country C" at bounding box center [95, 355] width 10 height 10
radio input "true"
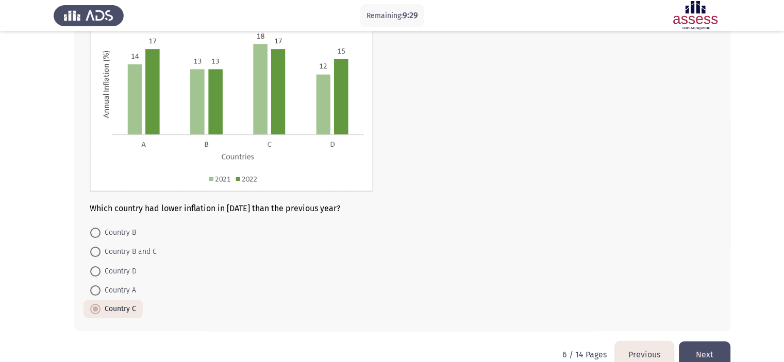
scroll to position [118, 0]
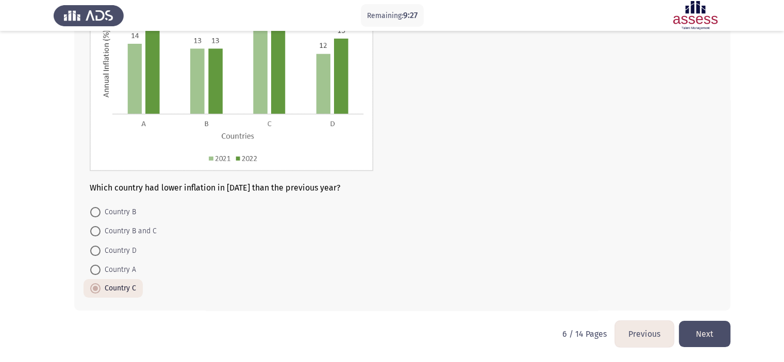
click at [700, 337] on button "Next" at bounding box center [705, 334] width 52 height 26
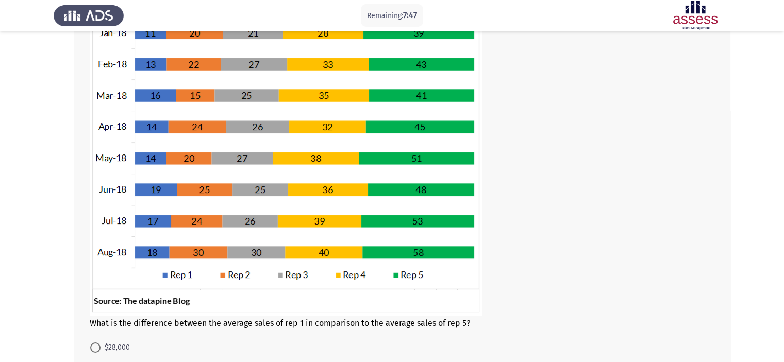
scroll to position [108, 0]
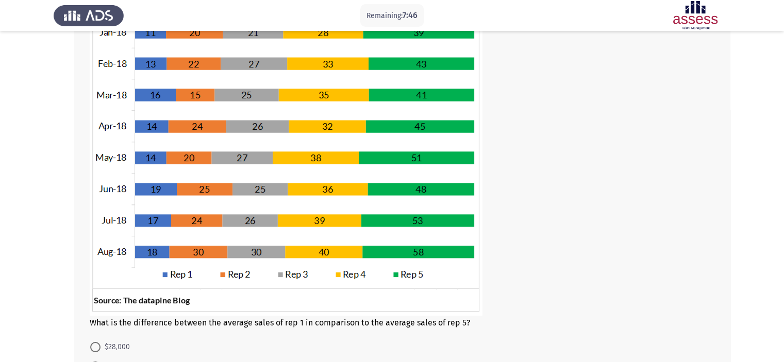
drag, startPoint x: 771, startPoint y: 191, endPoint x: 791, endPoint y: 188, distance: 20.4
click at [784, 188] on html "Remaining: 7:46 Previous ASSESS Aptitude (FOCUS) - Analytical Thinking Next Wha…" at bounding box center [392, 195] width 784 height 606
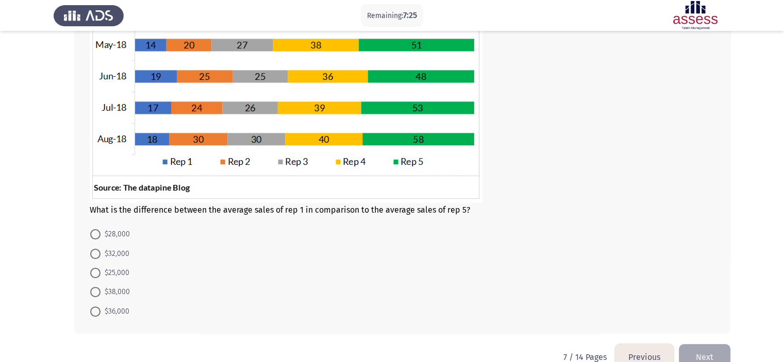
scroll to position [236, 0]
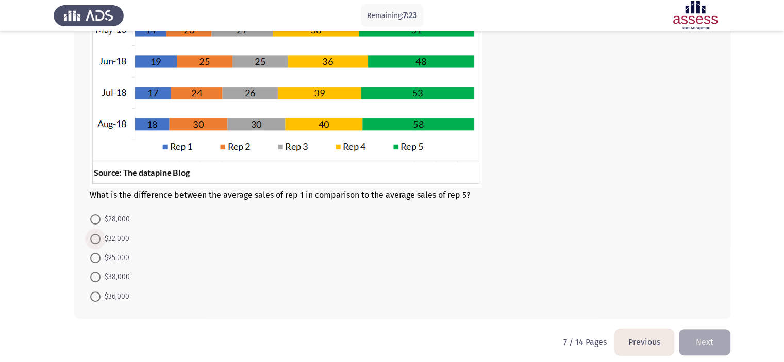
click at [101, 234] on span "$32,000" at bounding box center [115, 239] width 29 height 12
click at [101, 234] on input "$32,000" at bounding box center [95, 239] width 10 height 10
radio input "true"
click at [707, 340] on button "Next" at bounding box center [705, 341] width 52 height 26
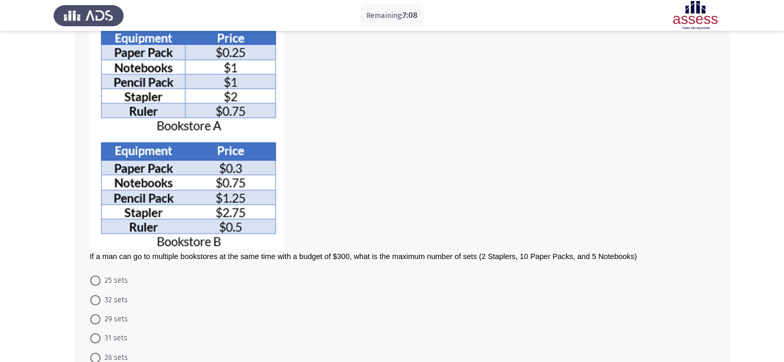
scroll to position [72, 0]
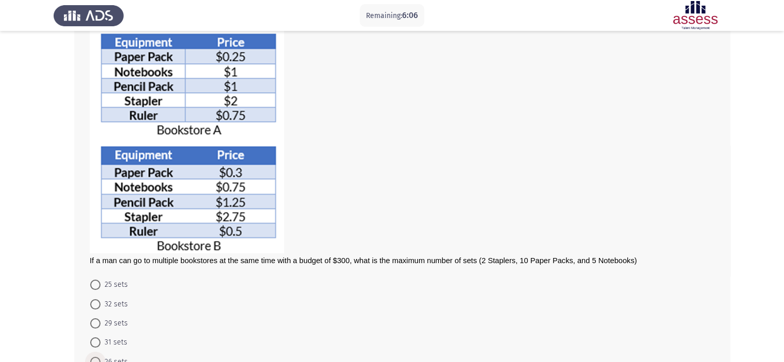
click at [124, 360] on span "26 sets" at bounding box center [114, 362] width 27 height 12
click at [101, 360] on input "26 sets" at bounding box center [95, 362] width 10 height 10
radio input "true"
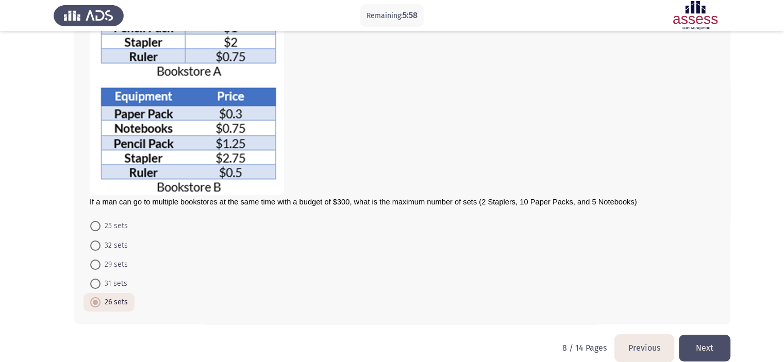
scroll to position [144, 0]
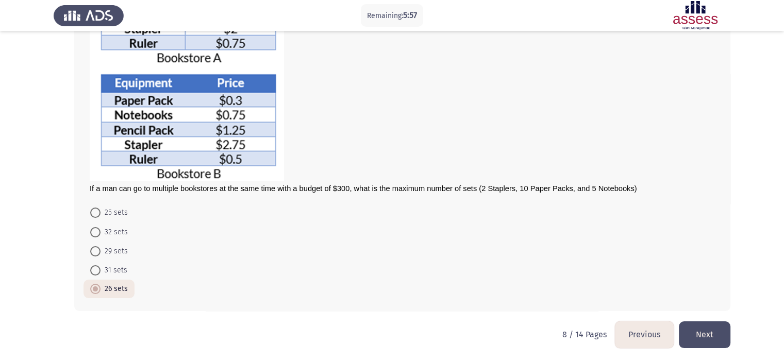
click at [706, 336] on button "Next" at bounding box center [705, 335] width 52 height 26
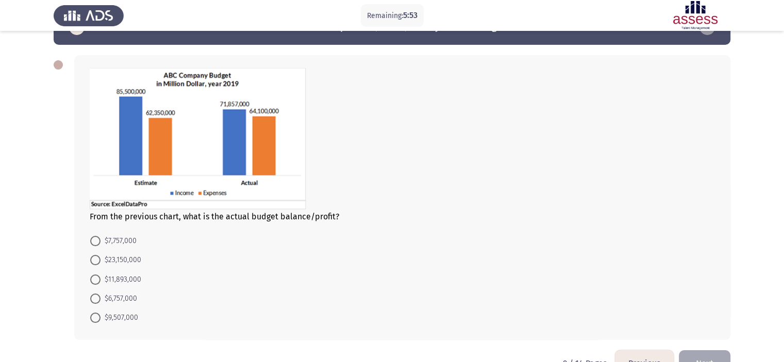
scroll to position [32, 0]
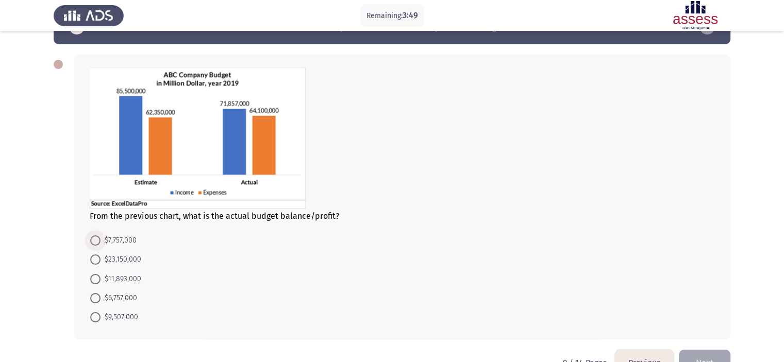
click at [98, 237] on span at bounding box center [95, 241] width 10 height 10
click at [98, 237] on input "$7,757,000" at bounding box center [95, 241] width 10 height 10
radio input "true"
click at [699, 357] on button "Next" at bounding box center [705, 363] width 52 height 26
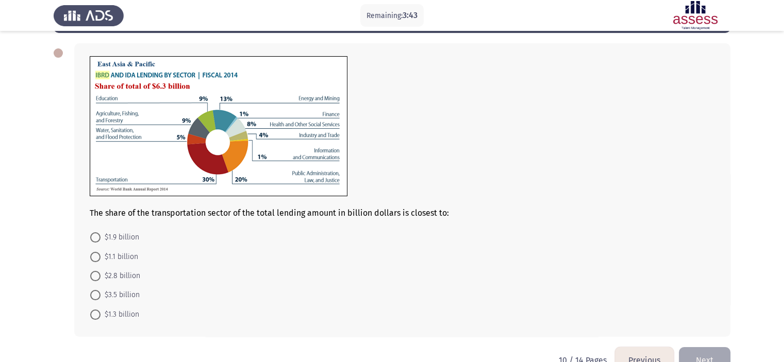
scroll to position [42, 0]
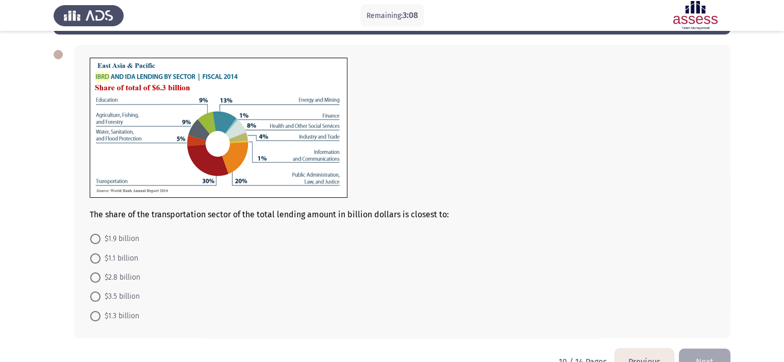
click at [109, 232] on mat-radio-button "$1.9 billion" at bounding box center [115, 238] width 62 height 19
click at [111, 238] on span "$1.9 billion" at bounding box center [120, 239] width 39 height 12
click at [101, 238] on input "$1.9 billion" at bounding box center [95, 239] width 10 height 10
radio input "true"
click at [706, 352] on button "Next" at bounding box center [705, 361] width 52 height 26
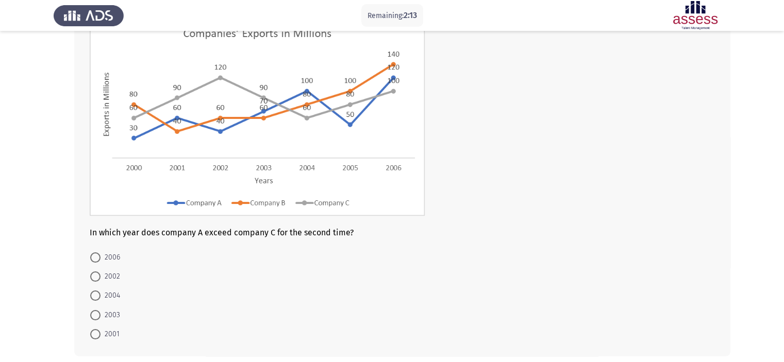
scroll to position [67, 0]
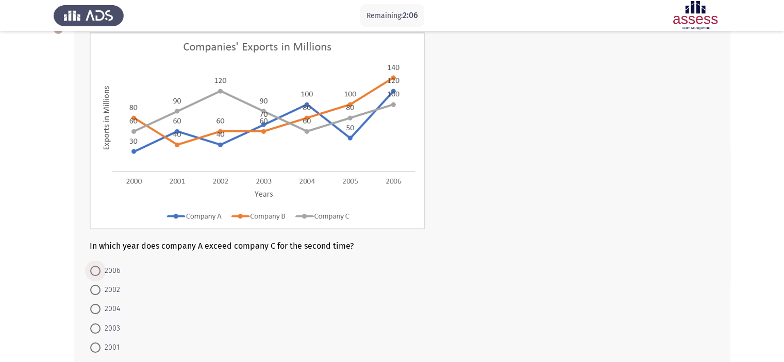
click at [109, 265] on span "2006" at bounding box center [111, 271] width 20 height 12
click at [101, 266] on input "2006" at bounding box center [95, 271] width 10 height 10
radio input "true"
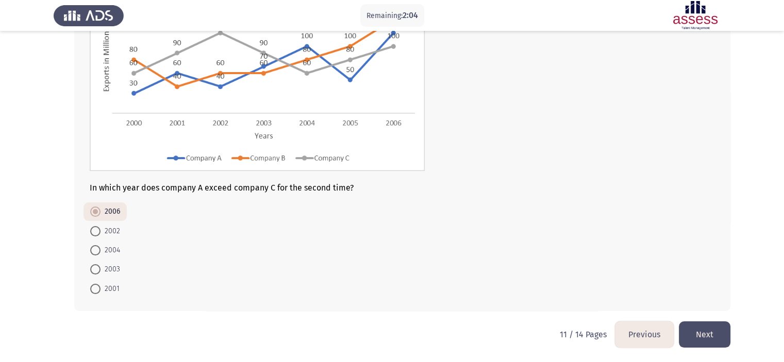
click at [698, 332] on button "Next" at bounding box center [705, 335] width 52 height 26
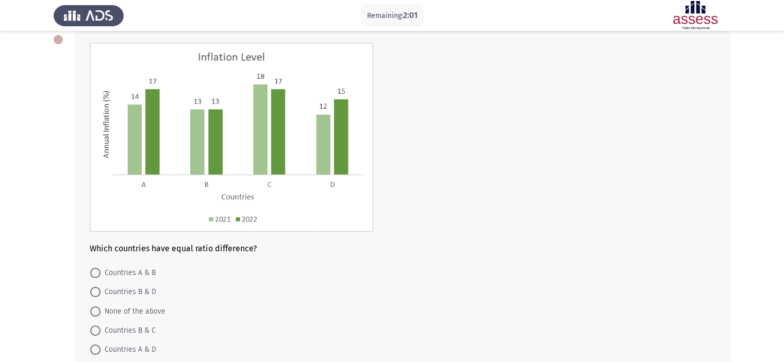
scroll to position [57, 0]
click at [464, 287] on form "Countries A & B Countries B & D None of the above Countries B & C Countries A &…" at bounding box center [402, 311] width 625 height 96
click at [142, 312] on span "None of the above" at bounding box center [133, 311] width 65 height 12
click at [101, 312] on input "None of the above" at bounding box center [95, 311] width 10 height 10
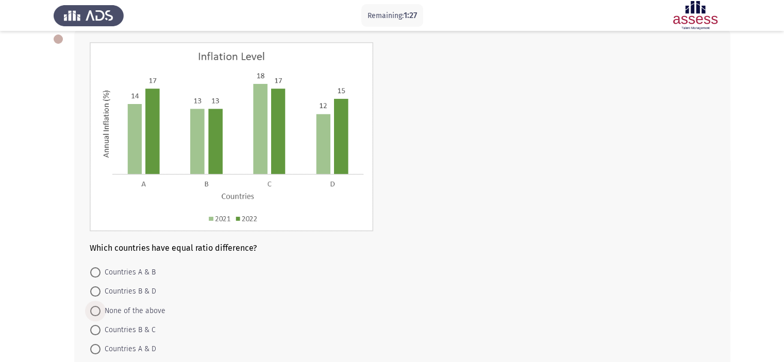
radio input "true"
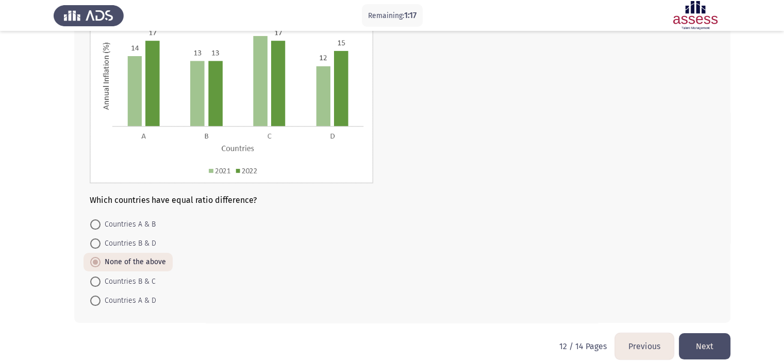
scroll to position [93, 0]
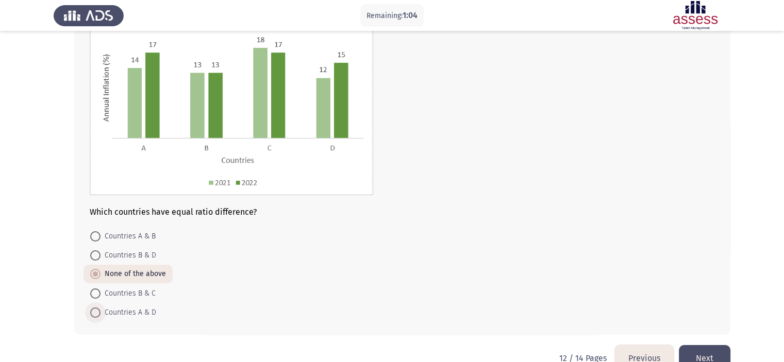
click at [121, 307] on span "Countries A & D" at bounding box center [129, 313] width 56 height 12
click at [101, 308] on input "Countries A & D" at bounding box center [95, 313] width 10 height 10
radio input "true"
click at [721, 350] on button "Next" at bounding box center [705, 358] width 52 height 26
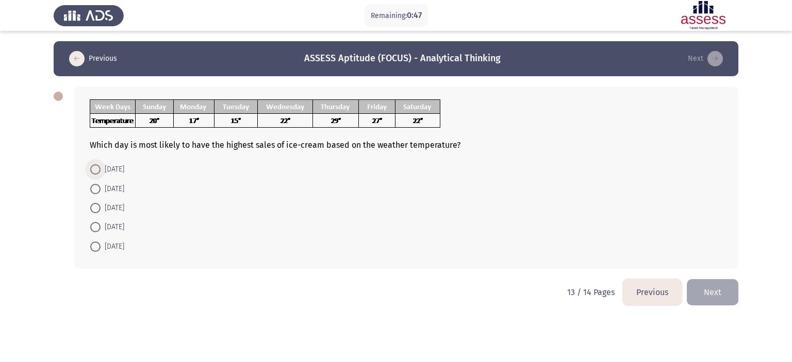
click at [112, 170] on span "Thursday" at bounding box center [113, 169] width 24 height 12
click at [101, 170] on input "Thursday" at bounding box center [95, 169] width 10 height 10
radio input "true"
click at [712, 302] on button "Next" at bounding box center [713, 291] width 52 height 26
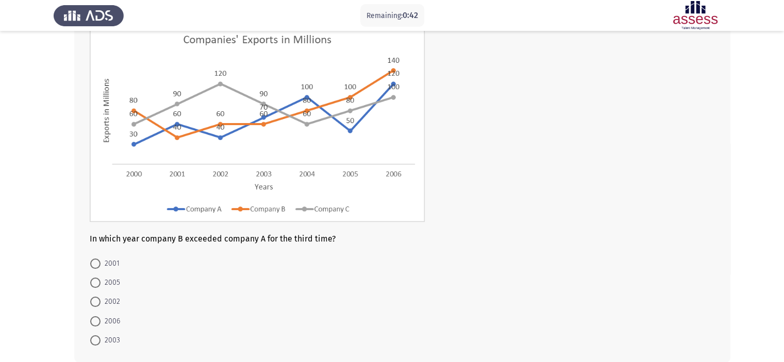
scroll to position [76, 0]
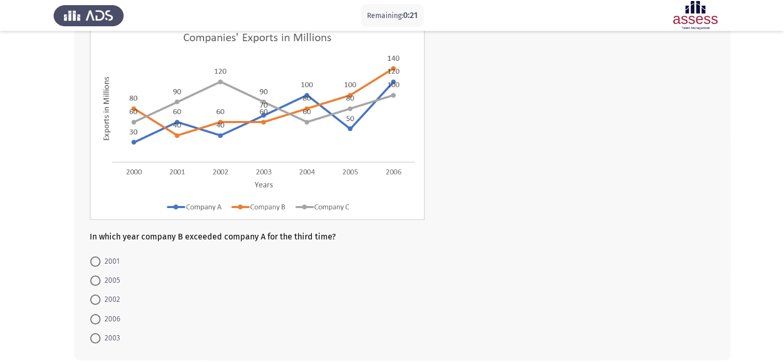
click at [88, 273] on mat-radio-button "2005" at bounding box center [105, 280] width 43 height 19
click at [93, 278] on span at bounding box center [95, 281] width 10 height 10
click at [93, 278] on input "2005" at bounding box center [95, 281] width 10 height 10
radio input "true"
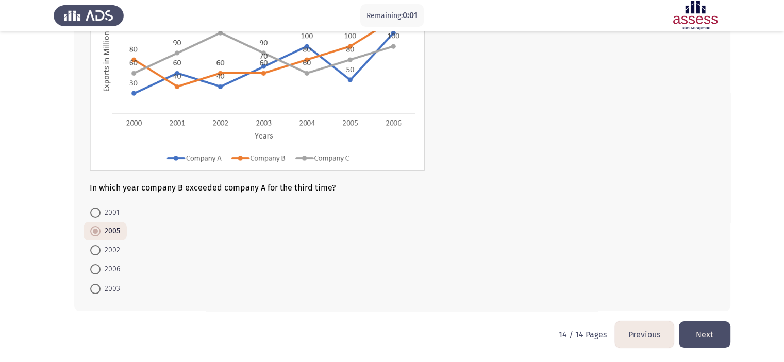
click at [699, 341] on button "Next" at bounding box center [705, 335] width 52 height 26
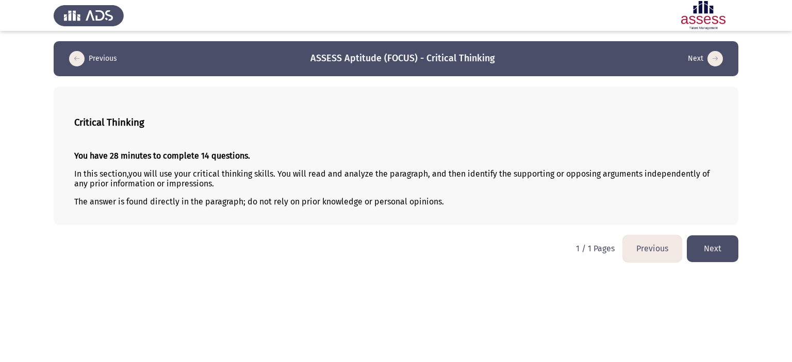
click at [716, 256] on button "Next" at bounding box center [713, 249] width 52 height 26
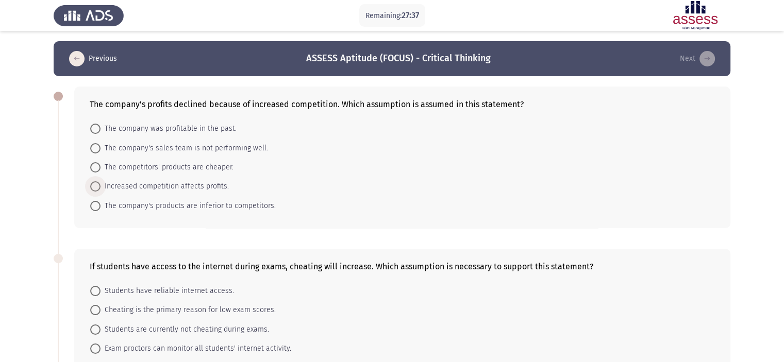
click at [199, 184] on span "Increased competition affects profits." at bounding box center [165, 186] width 128 height 12
click at [101, 184] on input "Increased competition affects profits." at bounding box center [95, 186] width 10 height 10
radio input "true"
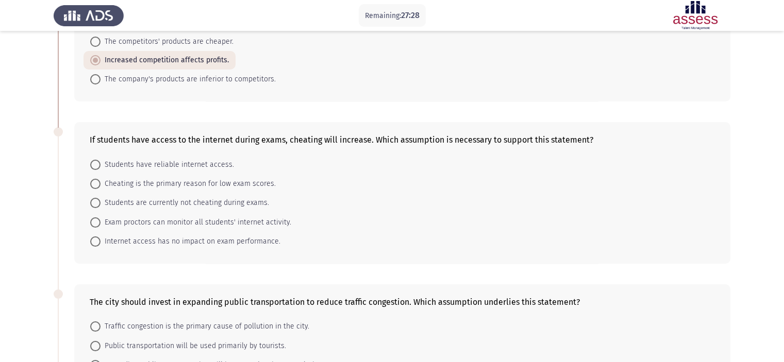
scroll to position [126, 0]
click at [234, 204] on span "Students are currently not cheating during exams." at bounding box center [185, 202] width 169 height 12
click at [101, 204] on input "Students are currently not cheating during exams." at bounding box center [95, 202] width 10 height 10
radio input "true"
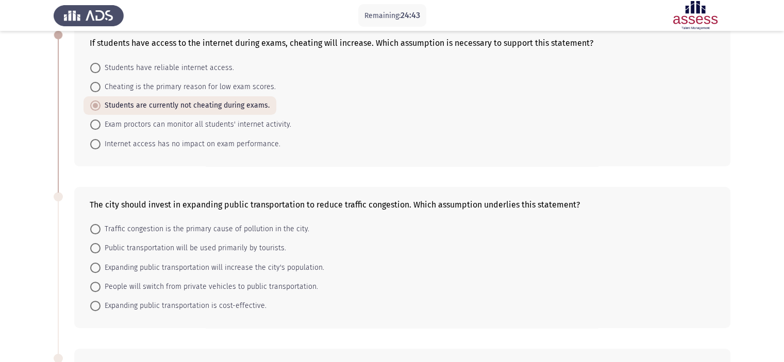
scroll to position [223, 0]
click at [283, 284] on span "People will switch from private vehicles to public transportation." at bounding box center [210, 286] width 218 height 12
click at [101, 284] on input "People will switch from private vehicles to public transportation." at bounding box center [95, 287] width 10 height 10
radio input "true"
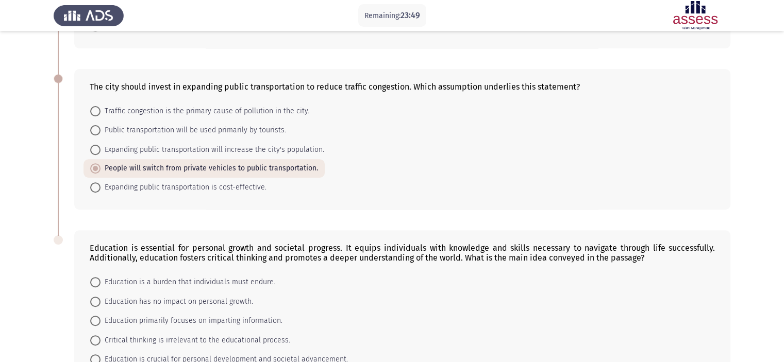
scroll to position [410, 0]
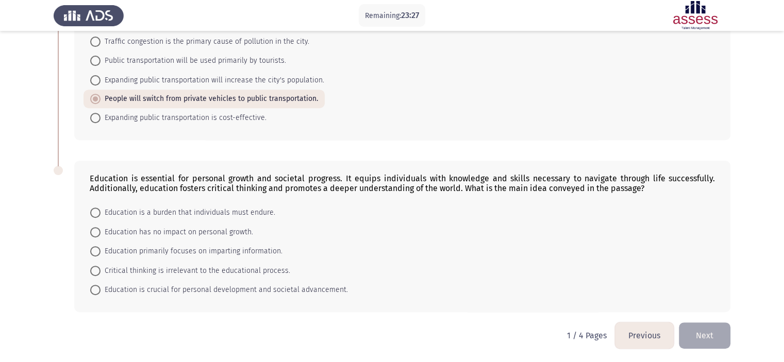
click at [326, 280] on mat-radio-button "Education is crucial for personal development and societal advancement." at bounding box center [219, 289] width 271 height 19
click at [324, 288] on span "Education is crucial for personal development and societal advancement." at bounding box center [224, 290] width 247 height 12
click at [101, 288] on input "Education is crucial for personal development and societal advancement." at bounding box center [95, 290] width 10 height 10
radio input "true"
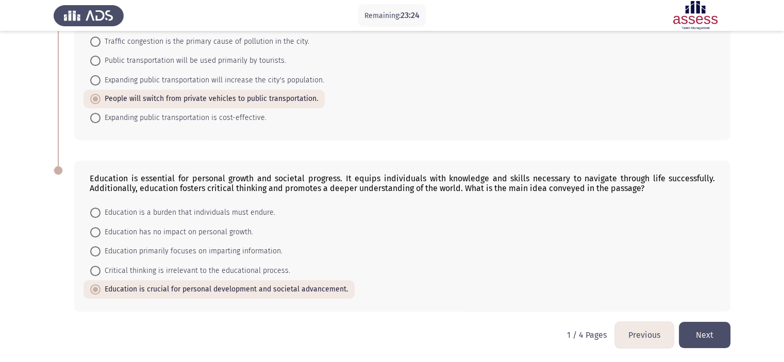
click at [699, 332] on button "Next" at bounding box center [705, 335] width 52 height 26
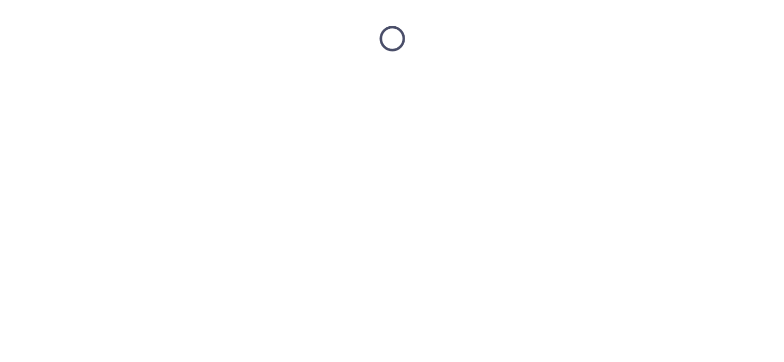
scroll to position [0, 0]
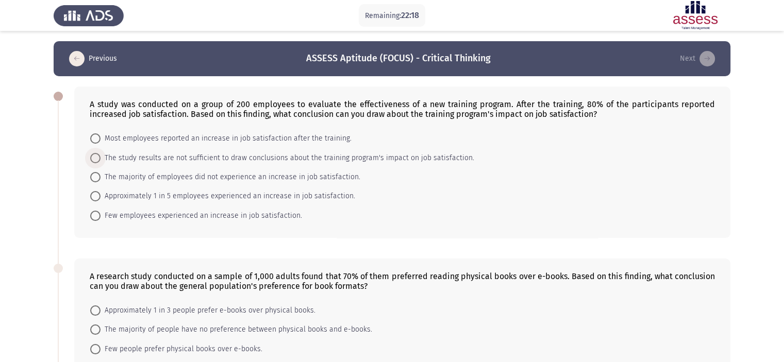
click at [383, 159] on span "The study results are not sufficient to draw conclusions about the training pro…" at bounding box center [288, 158] width 374 height 12
click at [101, 159] on input "The study results are not sufficient to draw conclusions about the training pro…" at bounding box center [95, 158] width 10 height 10
radio input "true"
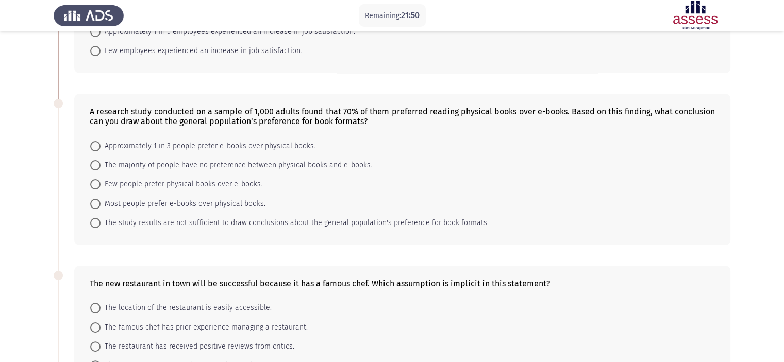
scroll to position [172, 0]
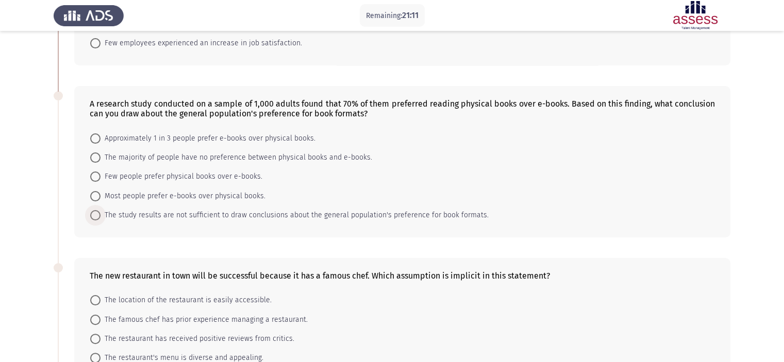
click at [451, 211] on span "The study results are not sufficient to draw conclusions about the general popu…" at bounding box center [295, 215] width 388 height 12
click at [101, 211] on input "The study results are not sufficient to draw conclusions about the general popu…" at bounding box center [95, 215] width 10 height 10
radio input "true"
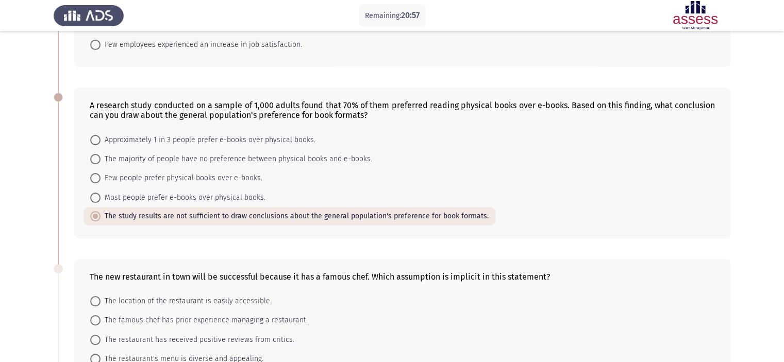
scroll to position [169, 0]
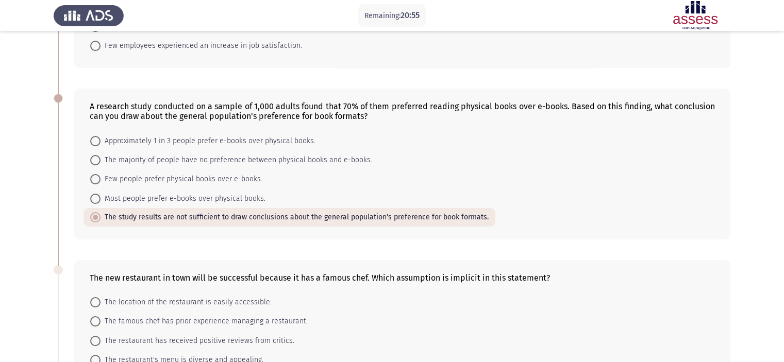
drag, startPoint x: 527, startPoint y: 228, endPoint x: 289, endPoint y: 144, distance: 252.1
click at [289, 144] on div "A research study conducted on a sample of 1,000 adults found that 70% of them p…" at bounding box center [402, 164] width 656 height 151
drag, startPoint x: 325, startPoint y: 108, endPoint x: 548, endPoint y: -62, distance: 281.0
click at [548, 0] on html "Remaining: 20:51 Previous ASSESS Aptitude (FOCUS) - Critical Thinking Next A st…" at bounding box center [392, 228] width 784 height 795
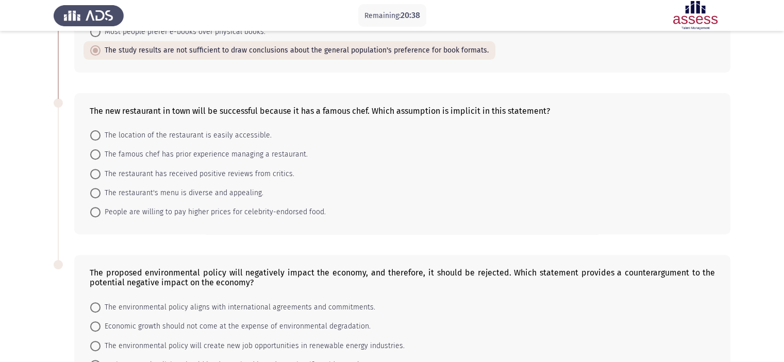
scroll to position [340, 0]
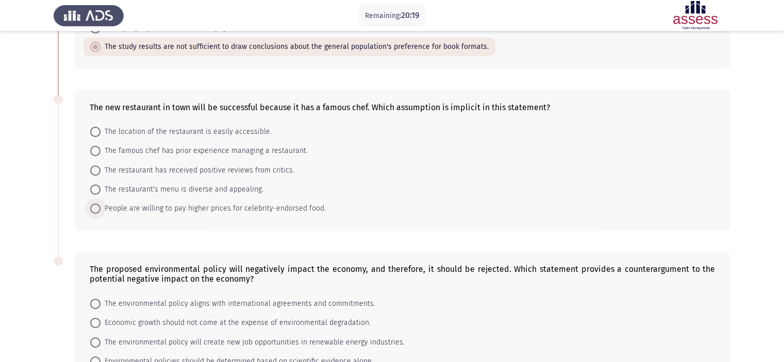
click at [296, 205] on span "People are willing to pay higher prices for celebrity-endorsed food." at bounding box center [213, 209] width 225 height 12
click at [101, 205] on input "People are willing to pay higher prices for celebrity-endorsed food." at bounding box center [95, 209] width 10 height 10
radio input "true"
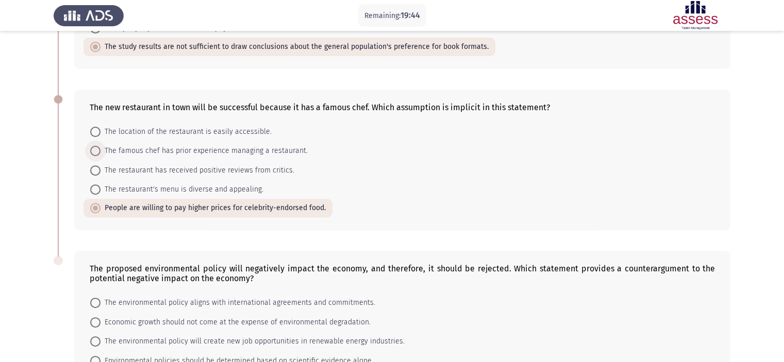
click at [272, 153] on span "The famous chef has prior experience managing a restaurant." at bounding box center [204, 151] width 207 height 12
click at [101, 153] on input "The famous chef has prior experience managing a restaurant." at bounding box center [95, 151] width 10 height 10
radio input "true"
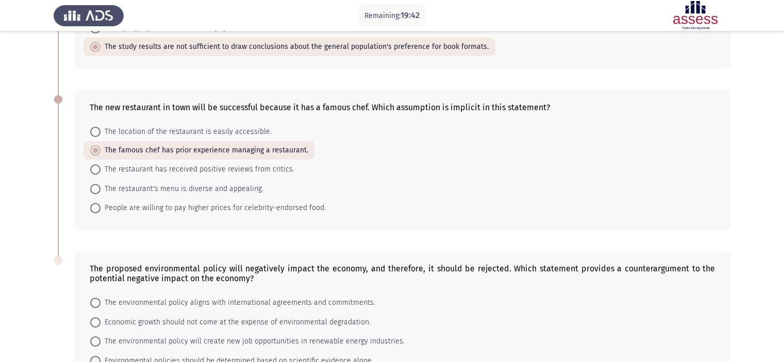
scroll to position [431, 0]
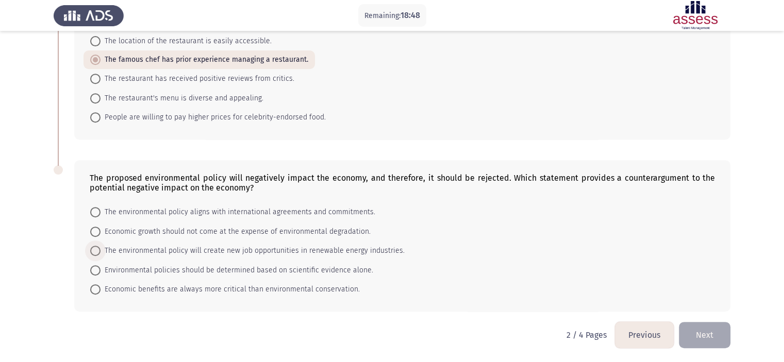
click at [363, 245] on span "The environmental policy will create new job opportunities in renewable energy …" at bounding box center [253, 251] width 304 height 12
click at [101, 246] on input "The environmental policy will create new job opportunities in renewable energy …" at bounding box center [95, 251] width 10 height 10
radio input "true"
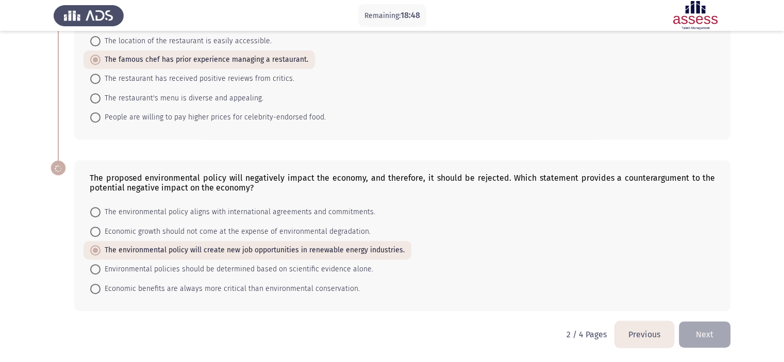
scroll to position [430, 0]
click at [698, 333] on button "Next" at bounding box center [705, 335] width 52 height 26
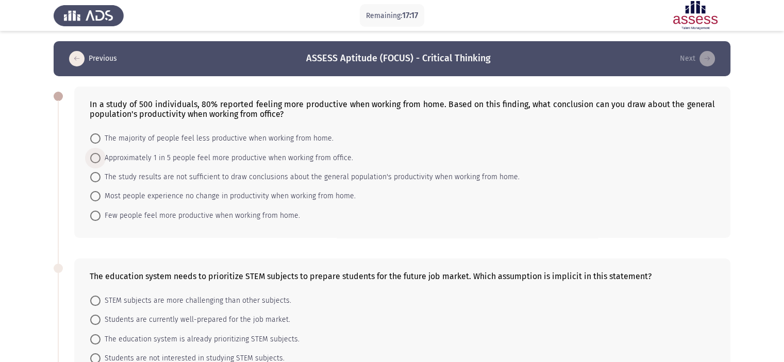
click at [332, 159] on span "Approximately 1 in 5 people feel more productive when working from office." at bounding box center [227, 158] width 253 height 12
click at [101, 159] on input "Approximately 1 in 5 people feel more productive when working from office." at bounding box center [95, 158] width 10 height 10
radio input "true"
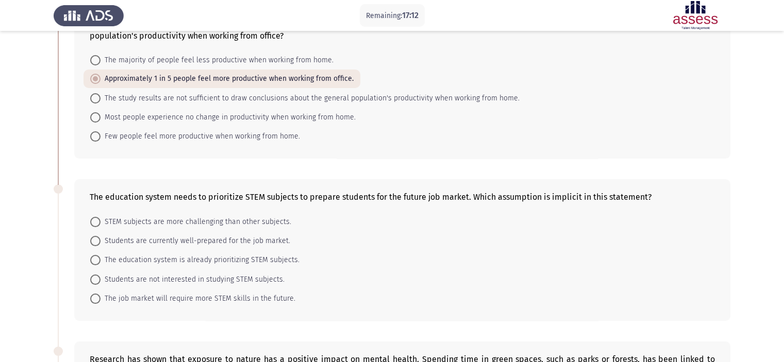
scroll to position [82, 0]
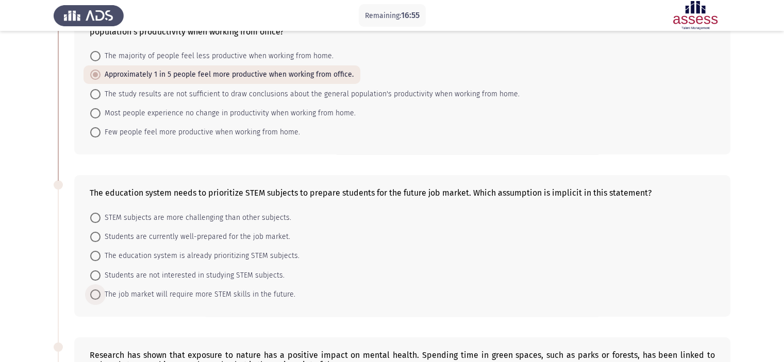
click at [275, 293] on span "The job market will require more STEM skills in the future." at bounding box center [198, 295] width 195 height 12
click at [101, 293] on input "The job market will require more STEM skills in the future." at bounding box center [95, 295] width 10 height 10
radio input "true"
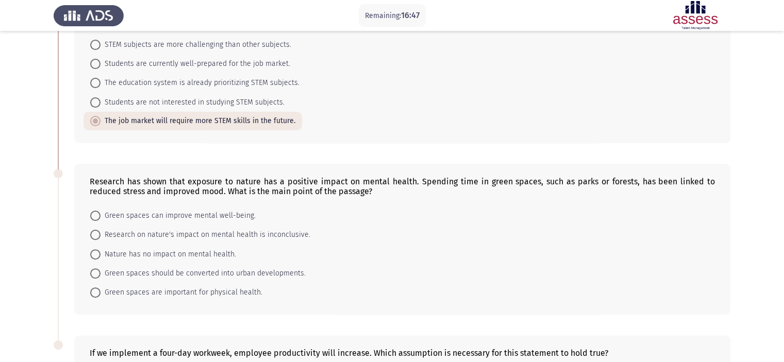
scroll to position [253, 0]
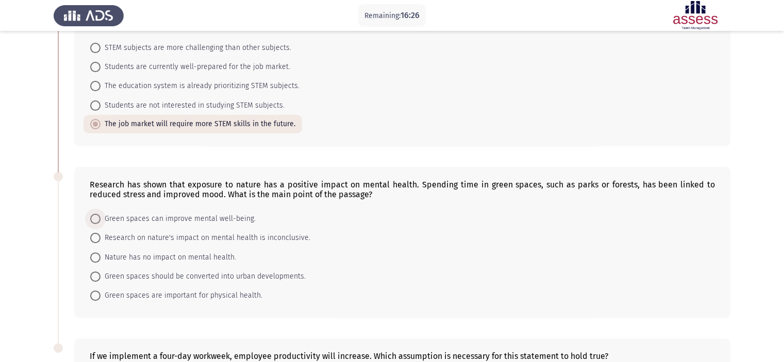
click at [239, 218] on span "Green spaces can improve mental well-being." at bounding box center [178, 219] width 155 height 12
click at [101, 218] on input "Green spaces can improve mental well-being." at bounding box center [95, 219] width 10 height 10
radio input "true"
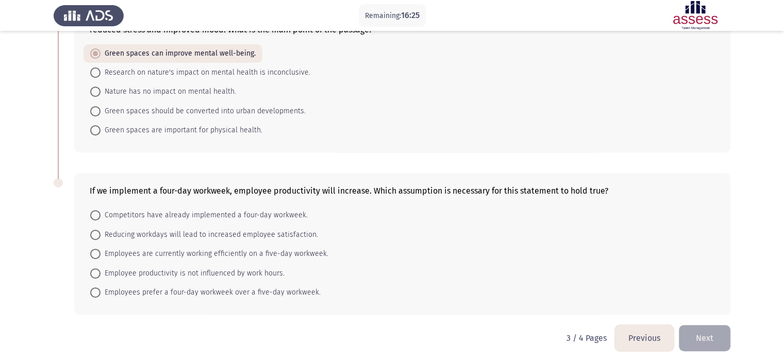
scroll to position [421, 0]
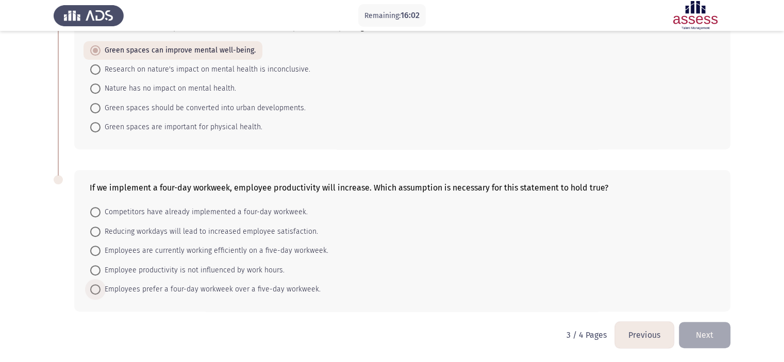
click at [270, 284] on span "Employees prefer a four-day workweek over a five-day workweek." at bounding box center [211, 290] width 220 height 12
click at [101, 285] on input "Employees prefer a four-day workweek over a five-day workweek." at bounding box center [95, 290] width 10 height 10
radio input "true"
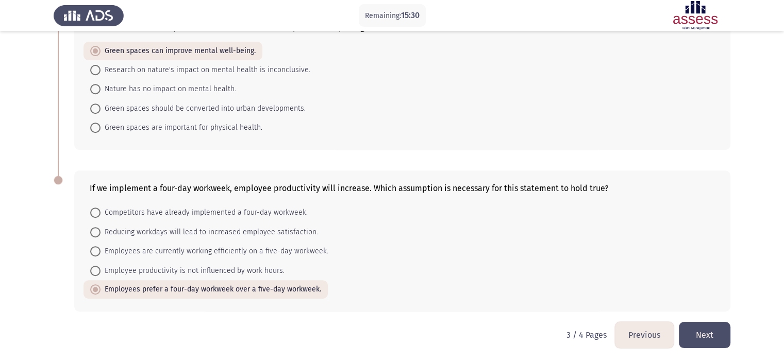
click at [686, 328] on button "Next" at bounding box center [705, 335] width 52 height 26
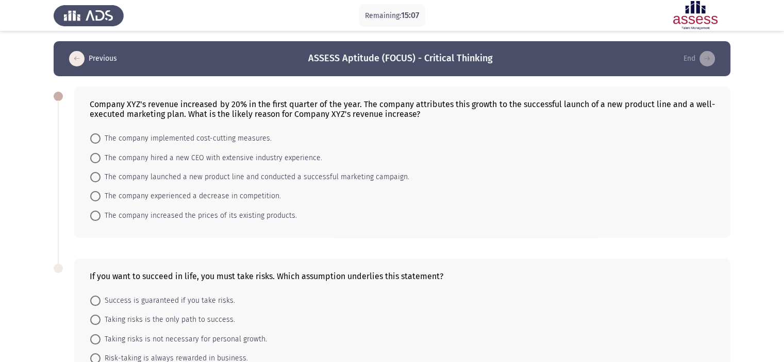
click at [333, 176] on span "The company launched a new product line and conducted a successful marketing ca…" at bounding box center [255, 177] width 309 height 12
click at [101, 176] on input "The company launched a new product line and conducted a successful marketing ca…" at bounding box center [95, 177] width 10 height 10
radio input "true"
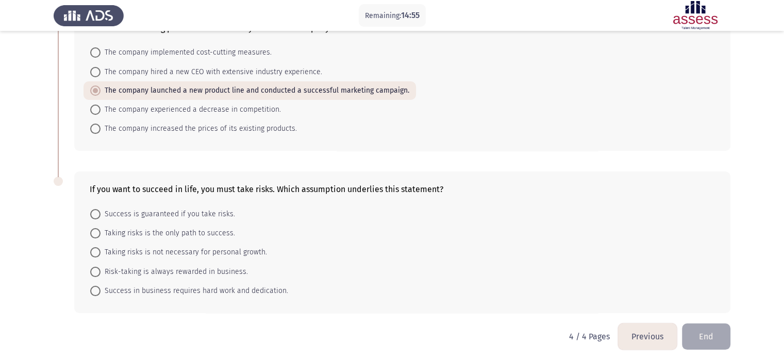
scroll to position [88, 0]
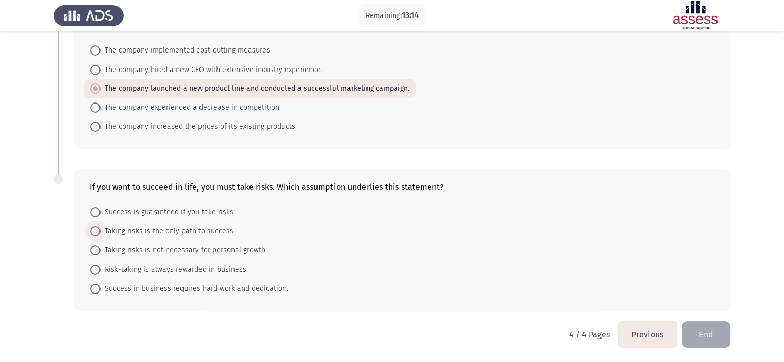
click at [206, 235] on span "Taking risks is the only path to success." at bounding box center [168, 231] width 135 height 12
click at [101, 235] on input "Taking risks is the only path to success." at bounding box center [95, 231] width 10 height 10
radio input "true"
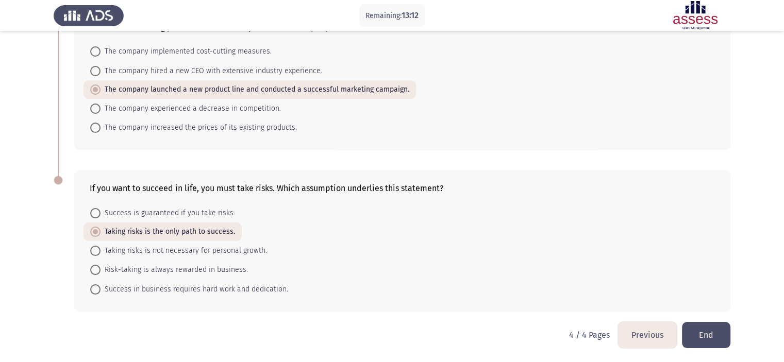
click at [632, 343] on button "Previous" at bounding box center [647, 335] width 59 height 26
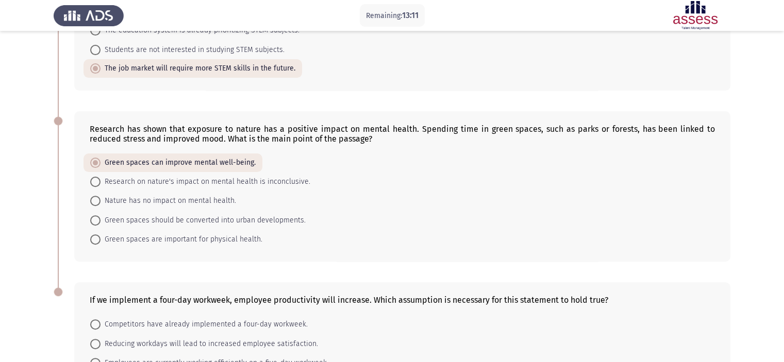
scroll to position [401, 0]
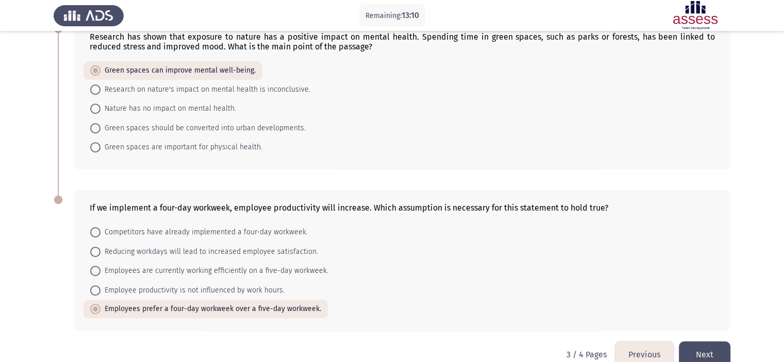
click at [649, 358] on button "Previous" at bounding box center [644, 355] width 59 height 26
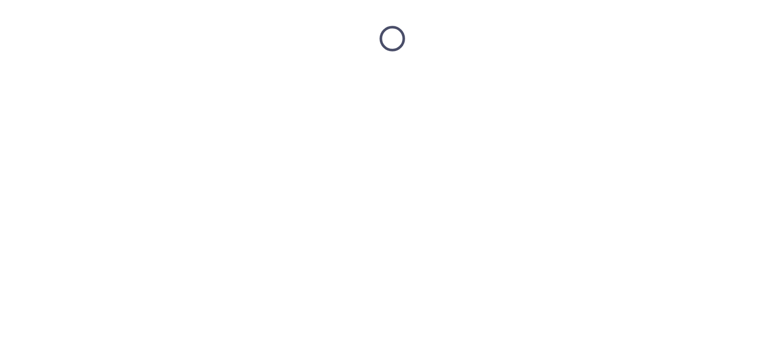
scroll to position [0, 0]
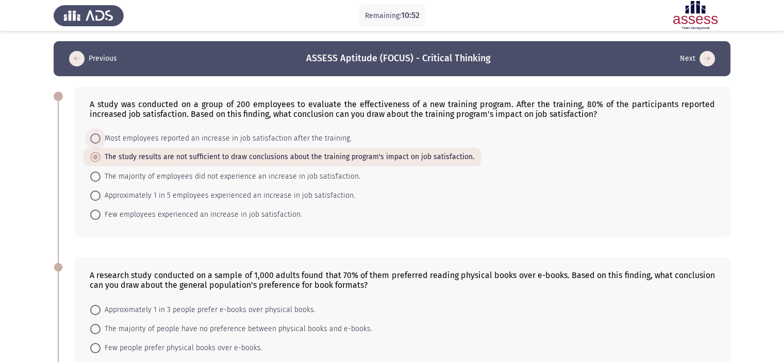
click at [192, 142] on span "Most employees reported an increase in job satisfaction after the training." at bounding box center [226, 139] width 251 height 12
click at [101, 142] on input "Most employees reported an increase in job satisfaction after the training." at bounding box center [95, 139] width 10 height 10
radio input "true"
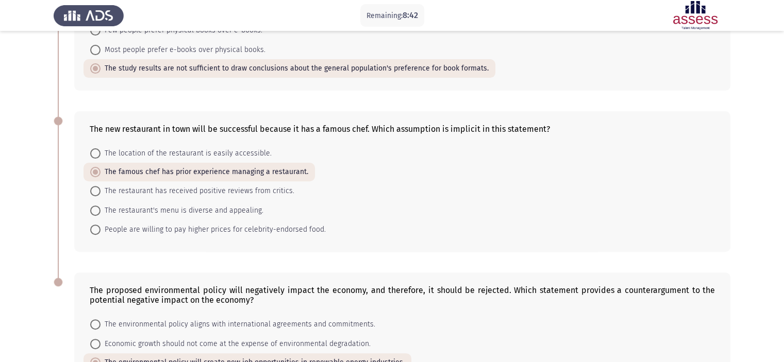
scroll to position [334, 0]
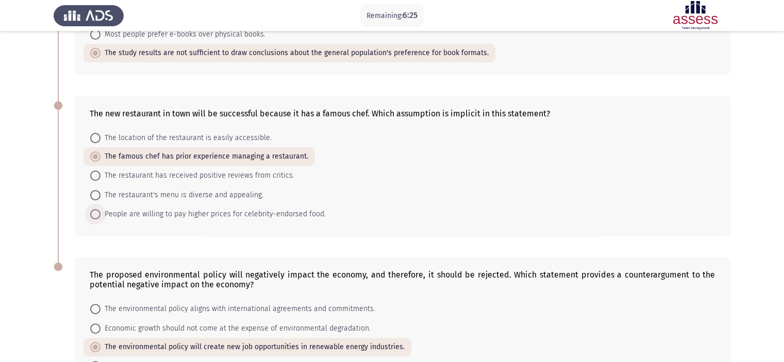
click at [145, 212] on span "People are willing to pay higher prices for celebrity-endorsed food." at bounding box center [213, 214] width 225 height 12
click at [101, 212] on input "People are willing to pay higher prices for celebrity-endorsed food." at bounding box center [95, 214] width 10 height 10
radio input "true"
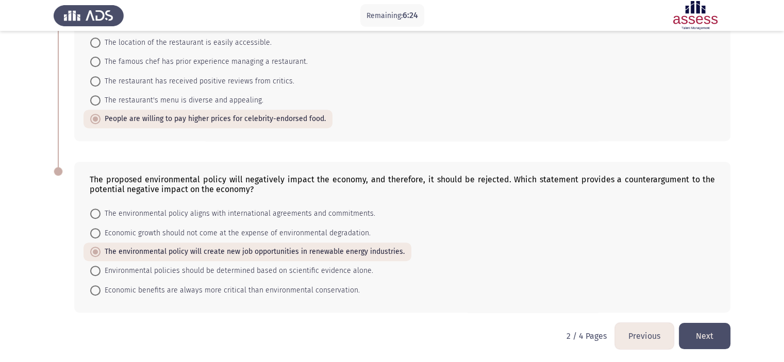
scroll to position [430, 0]
click at [704, 336] on button "Next" at bounding box center [705, 335] width 52 height 26
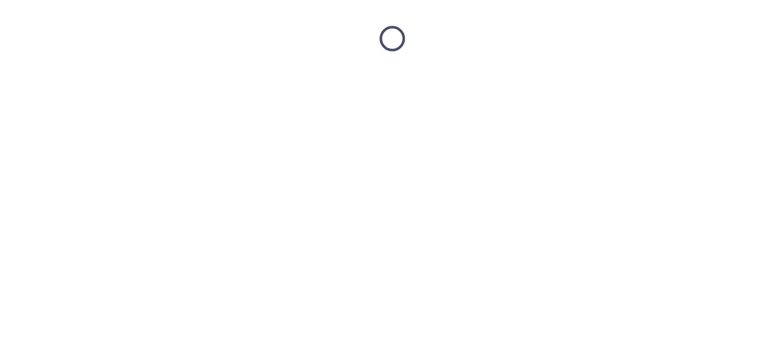
scroll to position [0, 0]
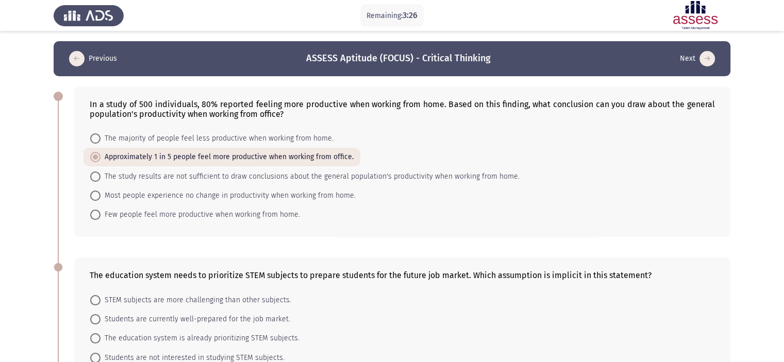
drag, startPoint x: 779, startPoint y: 140, endPoint x: 791, endPoint y: 127, distance: 18.2
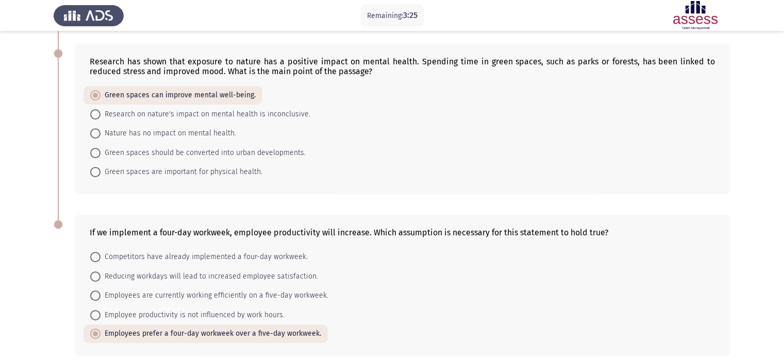
scroll to position [396, 0]
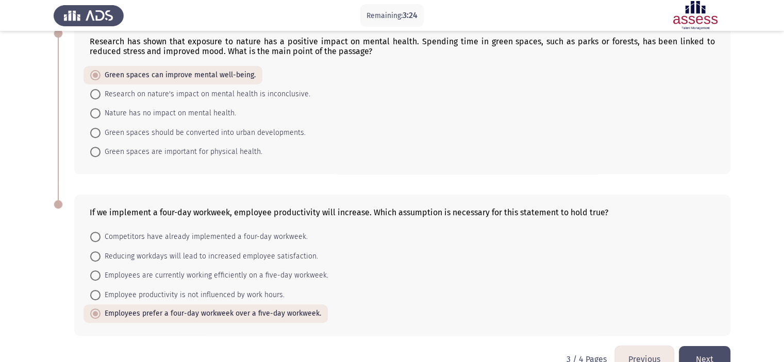
click at [648, 360] on button "Previous" at bounding box center [644, 359] width 59 height 26
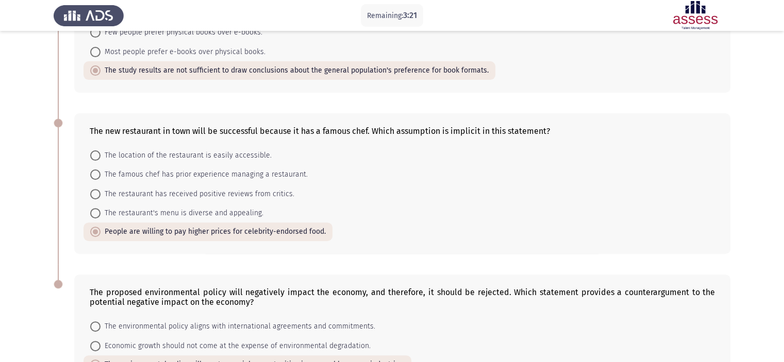
scroll to position [430, 0]
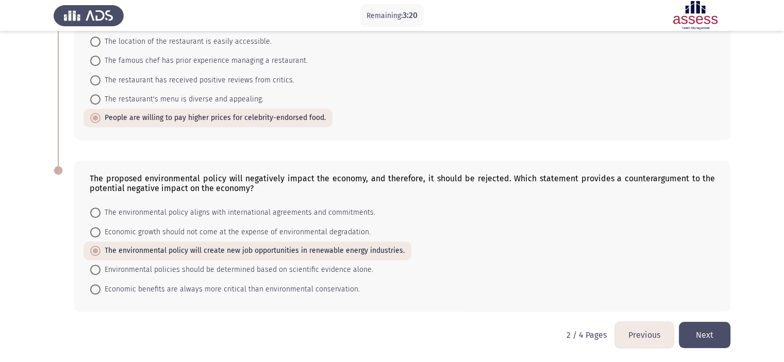
click at [636, 339] on button "Previous" at bounding box center [644, 335] width 59 height 26
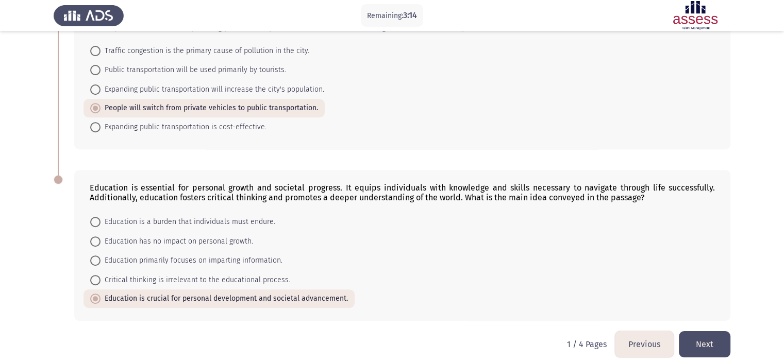
scroll to position [410, 0]
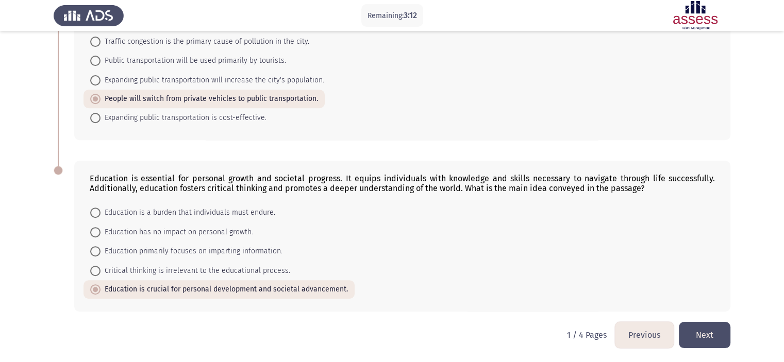
click at [705, 338] on button "Next" at bounding box center [705, 335] width 52 height 26
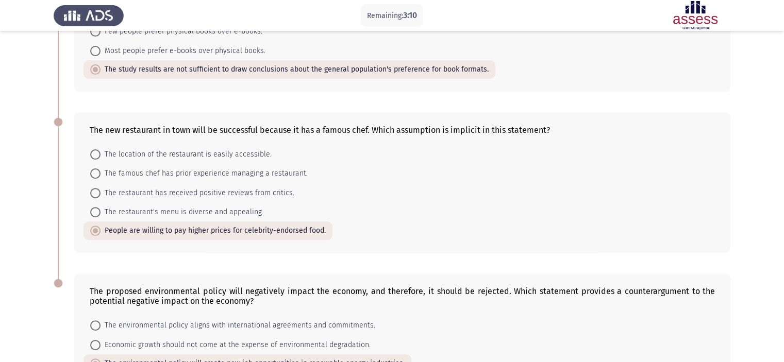
scroll to position [430, 0]
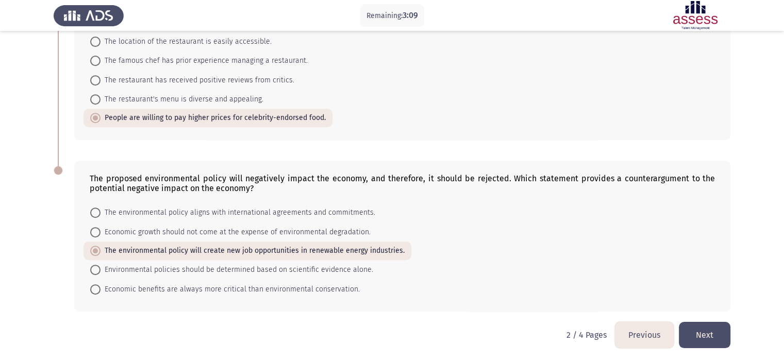
click at [713, 339] on button "Next" at bounding box center [705, 335] width 52 height 26
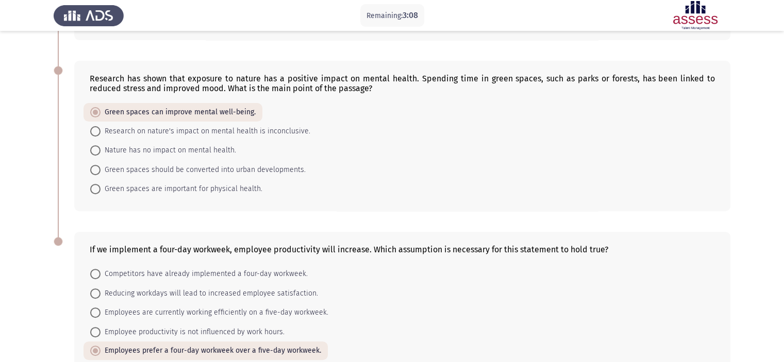
scroll to position [420, 0]
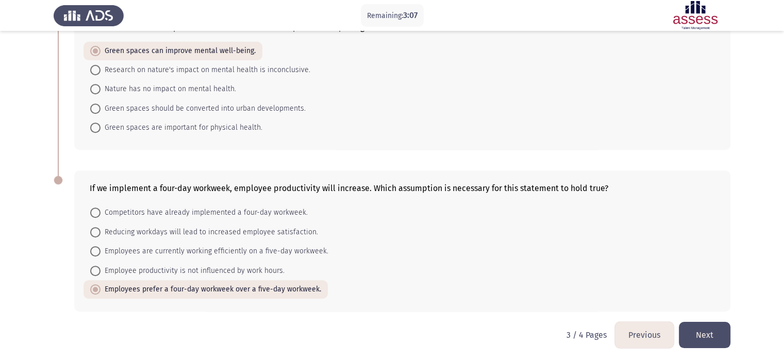
click at [701, 342] on button "Next" at bounding box center [705, 335] width 52 height 26
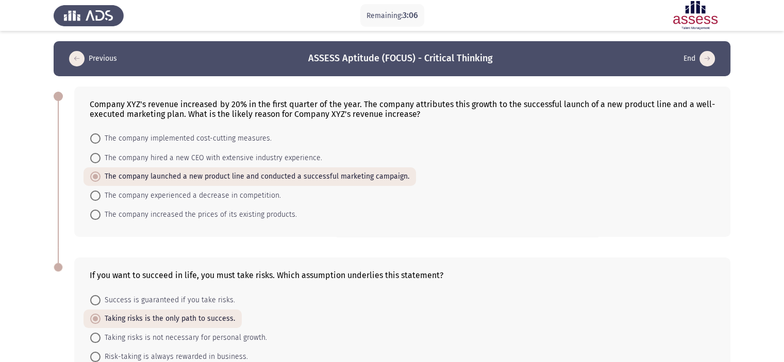
scroll to position [87, 0]
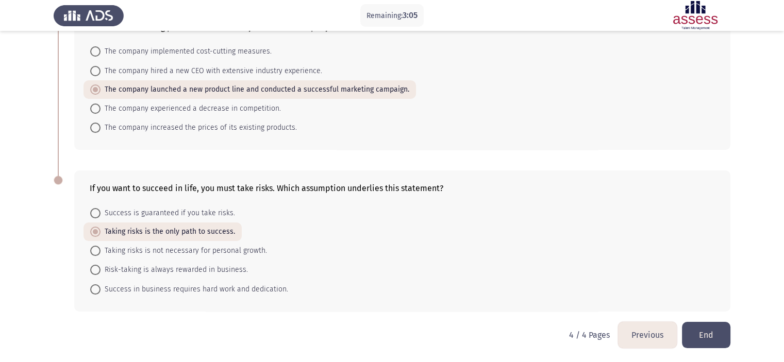
click at [709, 337] on button "End" at bounding box center [706, 335] width 48 height 26
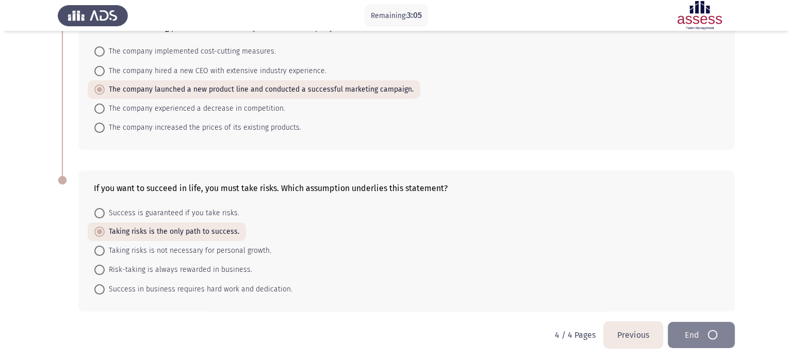
scroll to position [0, 0]
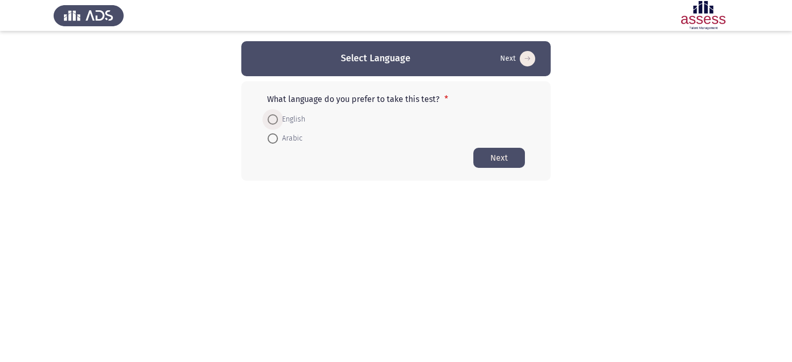
click at [272, 113] on label "English" at bounding box center [287, 119] width 38 height 12
click at [272, 114] on input "English" at bounding box center [273, 119] width 10 height 10
radio input "true"
click at [490, 161] on button "Next" at bounding box center [499, 157] width 52 height 20
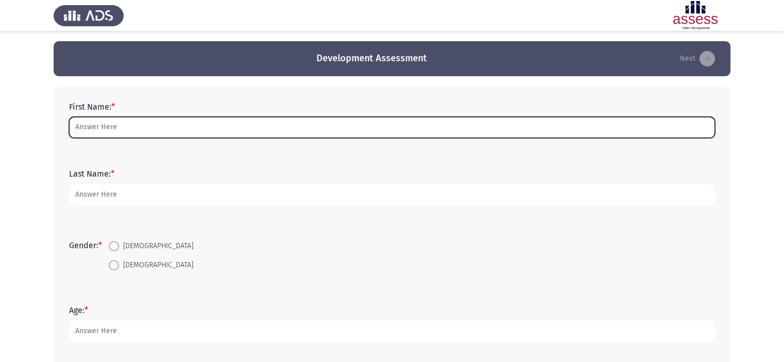
click at [421, 127] on input "First Name: *" at bounding box center [392, 127] width 646 height 21
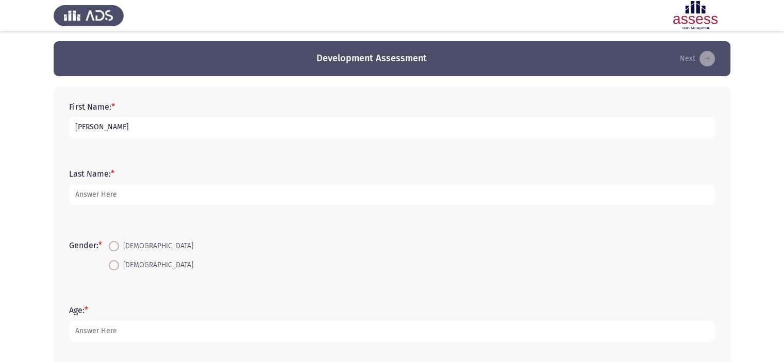
type input "[PERSON_NAME]"
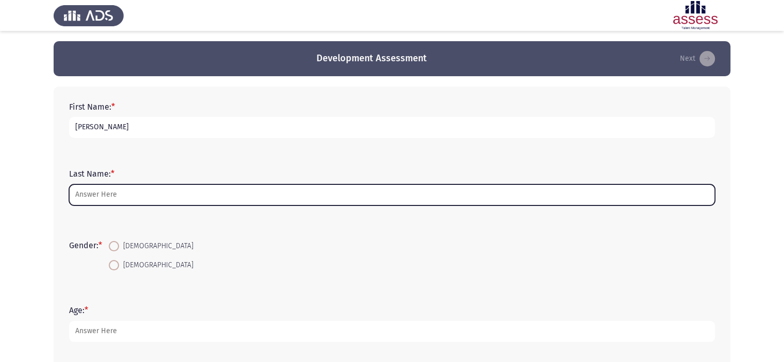
click at [377, 194] on input "Last Name: *" at bounding box center [392, 195] width 646 height 21
type input "N"
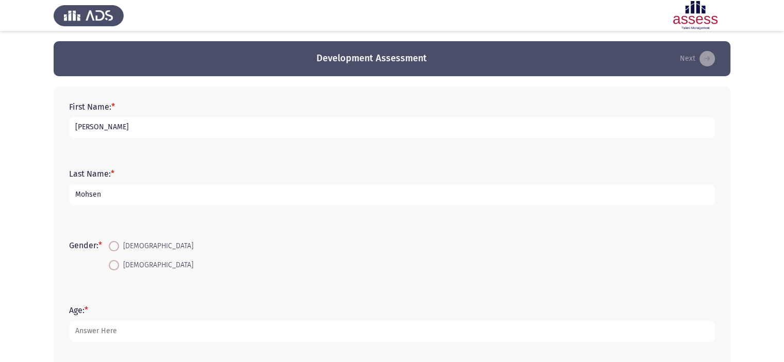
type input "Mohsen"
click at [124, 248] on span "[DEMOGRAPHIC_DATA]" at bounding box center [156, 246] width 74 height 12
click at [119, 248] on input "[DEMOGRAPHIC_DATA]" at bounding box center [114, 246] width 10 height 10
radio input "true"
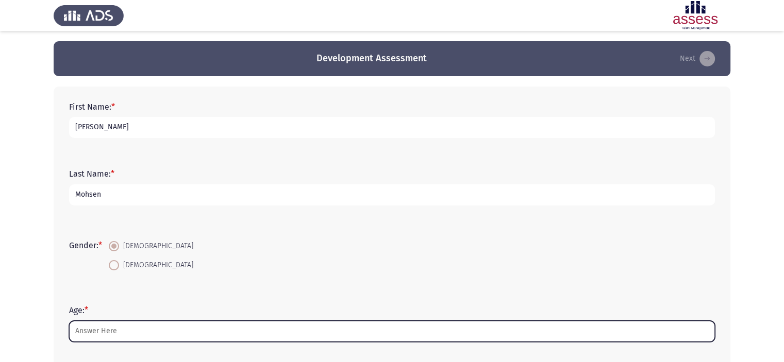
click at [130, 333] on input "Age: *" at bounding box center [392, 331] width 646 height 21
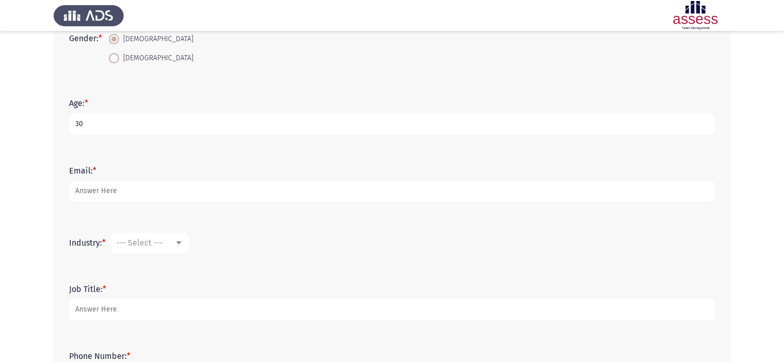
scroll to position [213, 0]
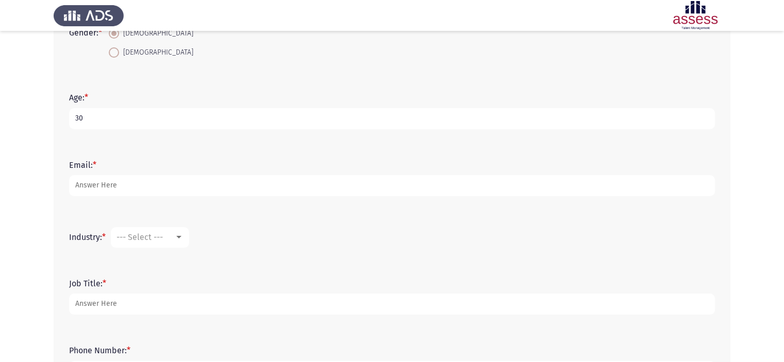
type input "30"
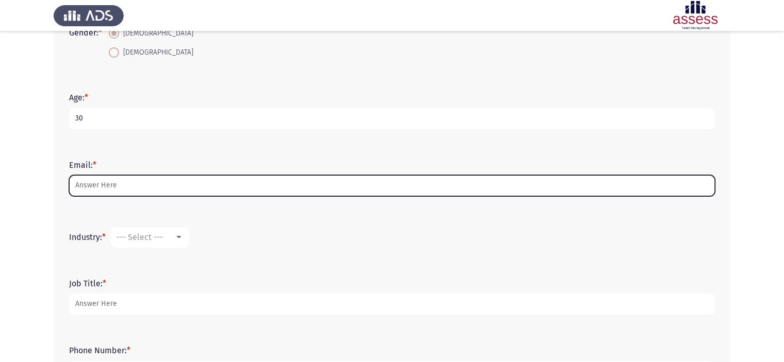
click at [530, 191] on input "Email: *" at bounding box center [392, 185] width 646 height 21
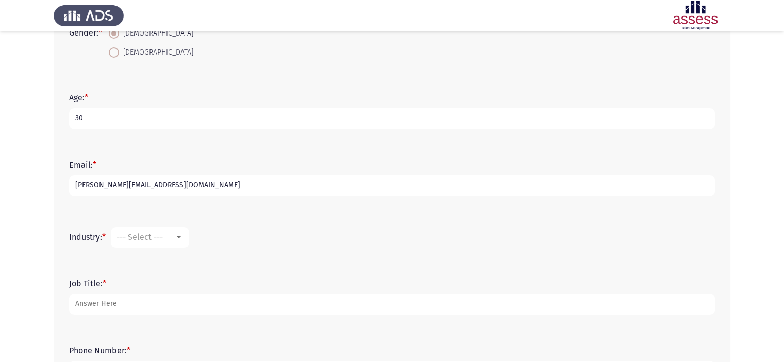
type input "[PERSON_NAME][EMAIL_ADDRESS][DOMAIN_NAME]"
click at [165, 243] on mat-select "--- Select ---" at bounding box center [150, 237] width 78 height 21
click at [179, 241] on div "--- Select ---" at bounding box center [150, 237] width 67 height 9
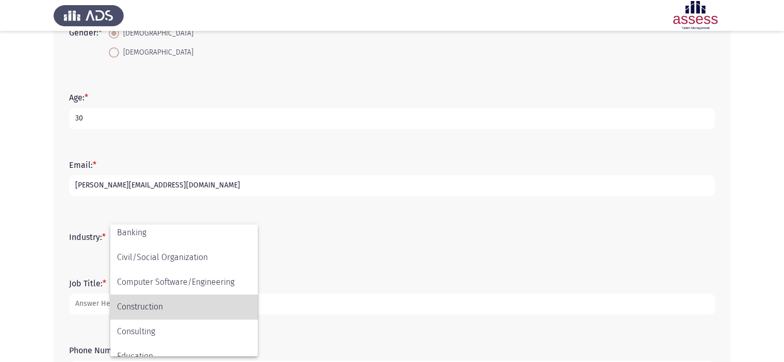
click at [148, 315] on span "Construction" at bounding box center [184, 307] width 134 height 25
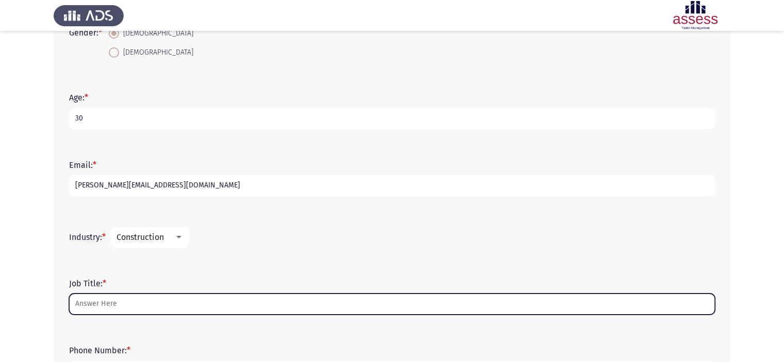
click at [139, 305] on input "Job Title: *" at bounding box center [392, 304] width 646 height 21
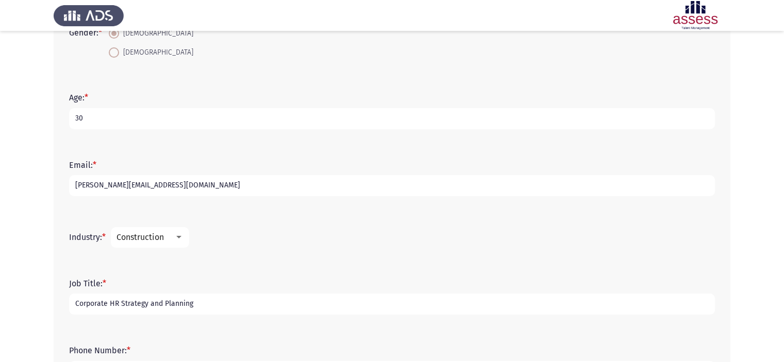
scroll to position [299, 0]
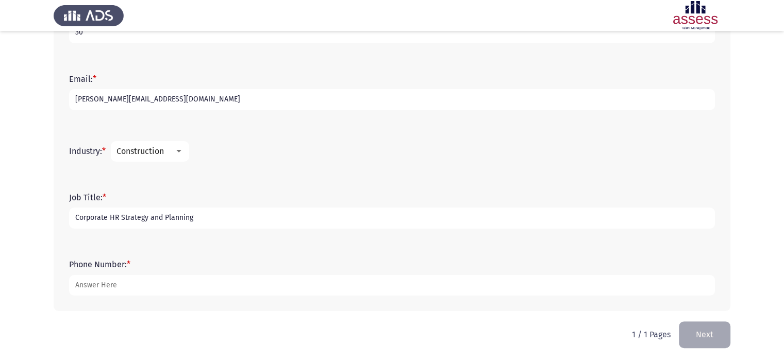
type input "Corporate HR Strategy and Planning"
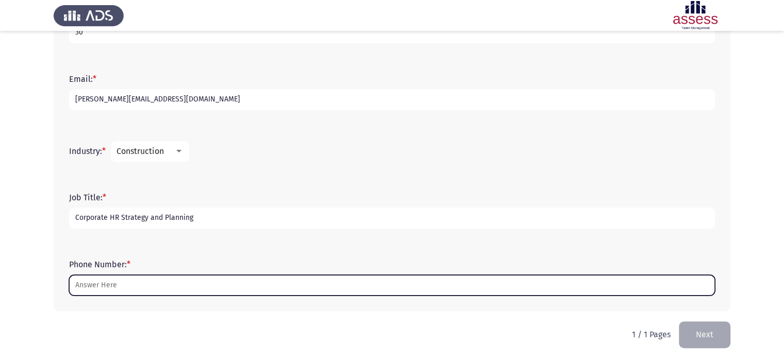
click at [340, 286] on input "Phone Number: *" at bounding box center [392, 285] width 646 height 21
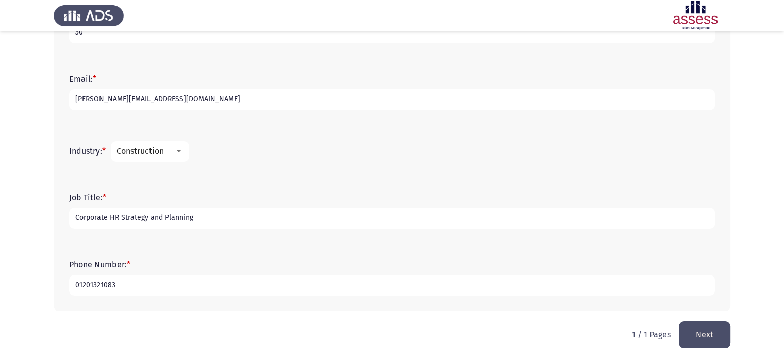
type input "01201321083"
click at [721, 327] on button "Next" at bounding box center [705, 335] width 52 height 26
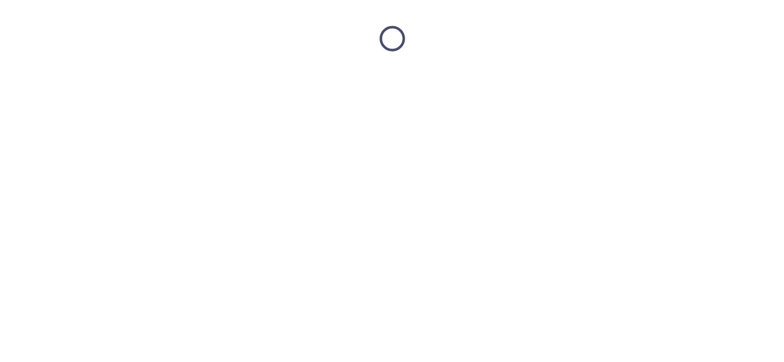
scroll to position [0, 0]
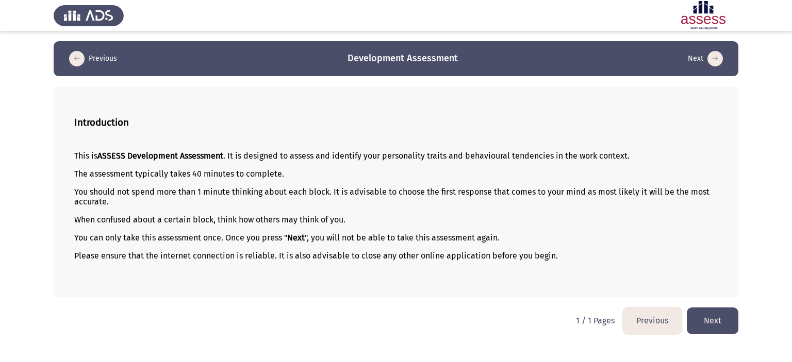
click at [722, 311] on button "Next" at bounding box center [713, 321] width 52 height 26
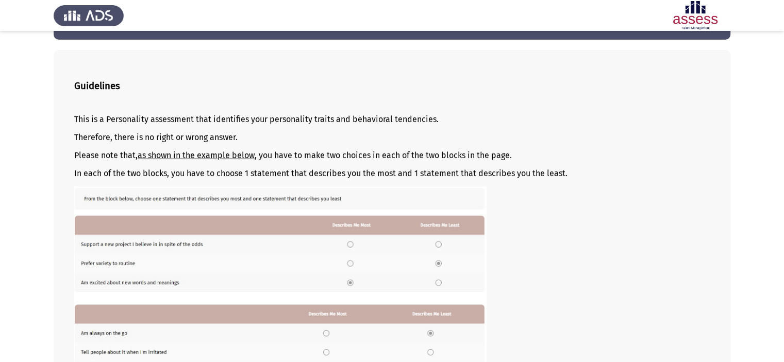
scroll to position [38, 0]
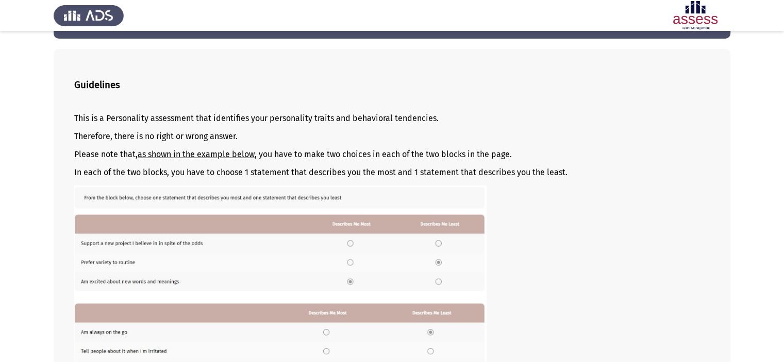
click at [565, 204] on p at bounding box center [392, 285] width 636 height 198
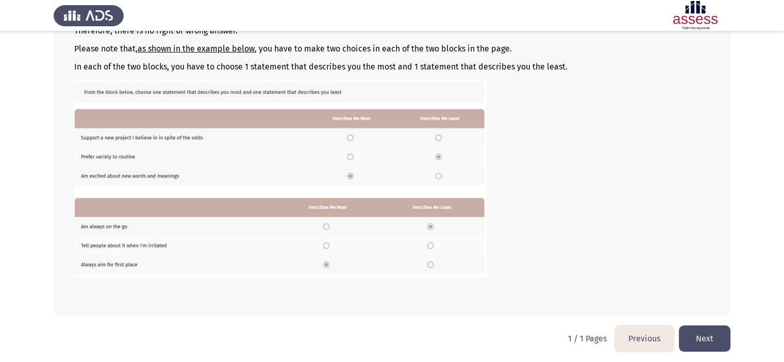
scroll to position [126, 0]
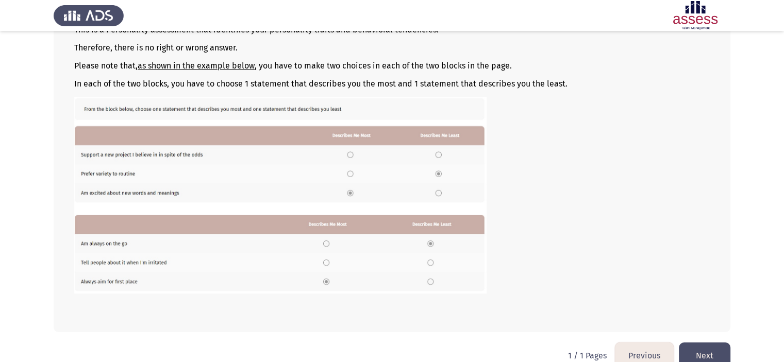
click at [713, 349] on button "Next" at bounding box center [705, 356] width 52 height 26
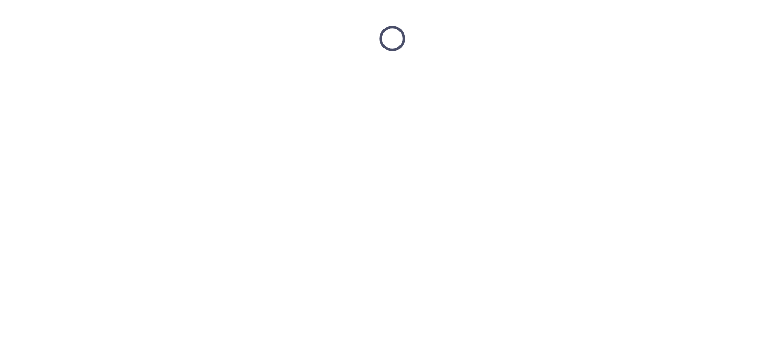
scroll to position [0, 0]
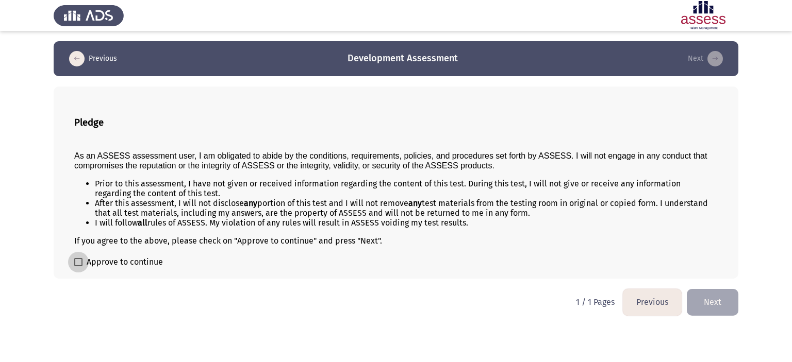
click at [132, 258] on span "Approve to continue" at bounding box center [125, 262] width 76 height 12
click at [78, 267] on input "Approve to continue" at bounding box center [78, 267] width 1 height 1
checkbox input "true"
click at [715, 304] on button "Next" at bounding box center [713, 302] width 52 height 26
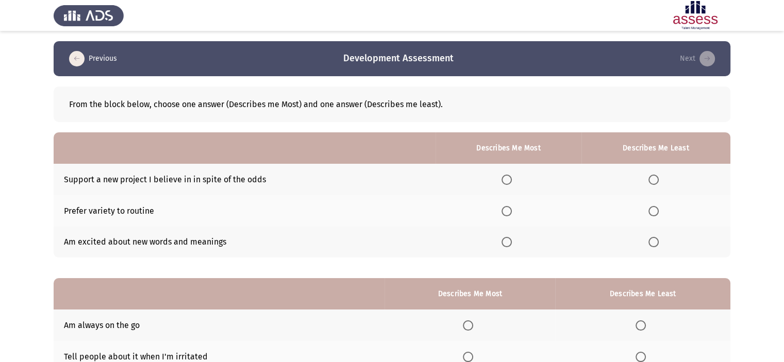
click at [503, 174] on mat-radio-button "Select an option" at bounding box center [509, 179] width 14 height 11
click at [507, 184] on span "Select an option" at bounding box center [507, 180] width 10 height 10
click at [507, 184] on input "Select an option" at bounding box center [507, 180] width 10 height 10
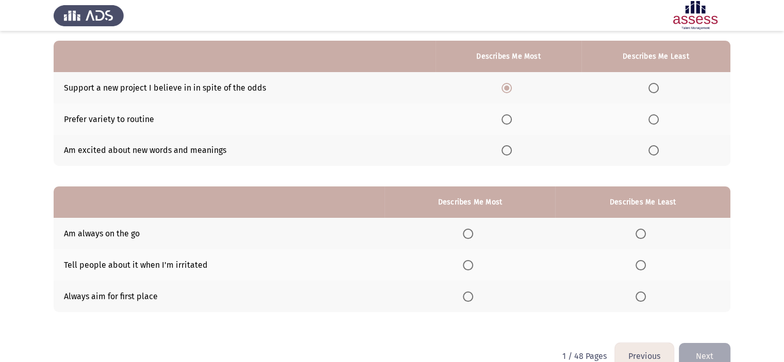
scroll to position [71, 0]
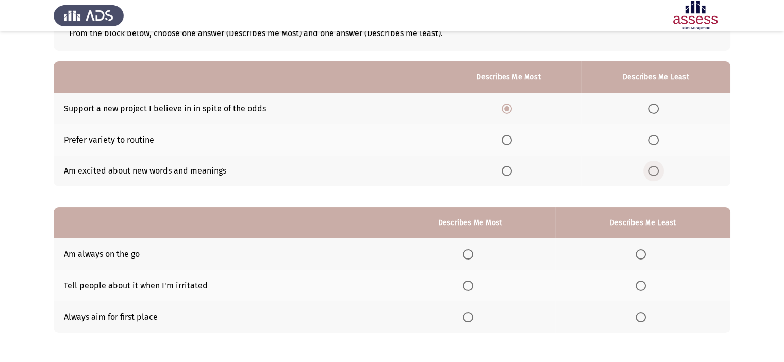
click at [658, 171] on span "Select an option" at bounding box center [654, 171] width 10 height 10
click at [658, 171] on input "Select an option" at bounding box center [654, 171] width 10 height 10
drag, startPoint x: 782, startPoint y: 216, endPoint x: 791, endPoint y: 218, distance: 9.1
click at [784, 218] on html "Previous Development Assessment Next From the block below, choose one answer (D…" at bounding box center [392, 167] width 784 height 476
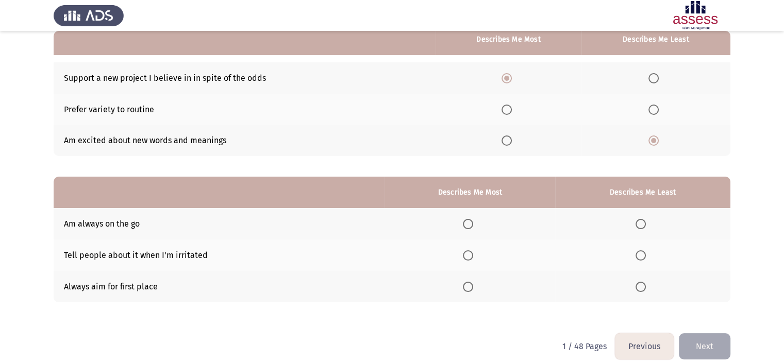
scroll to position [111, 0]
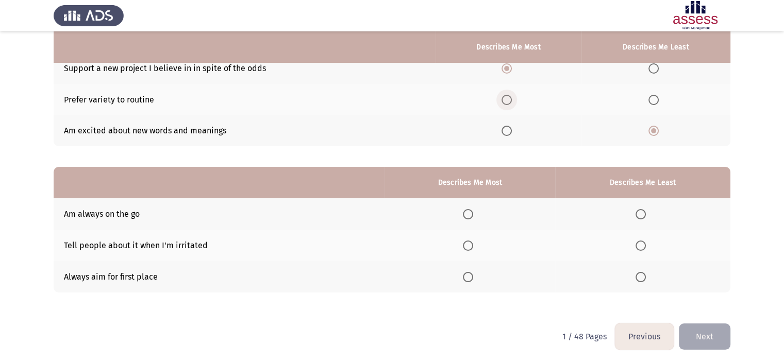
click at [511, 98] on span "Select an option" at bounding box center [507, 100] width 10 height 10
click at [511, 98] on input "Select an option" at bounding box center [507, 100] width 10 height 10
click at [506, 67] on span "Select an option" at bounding box center [507, 68] width 10 height 10
click at [506, 67] on input "Select an option" at bounding box center [507, 68] width 10 height 10
click at [644, 243] on span "Select an option" at bounding box center [641, 246] width 10 height 10
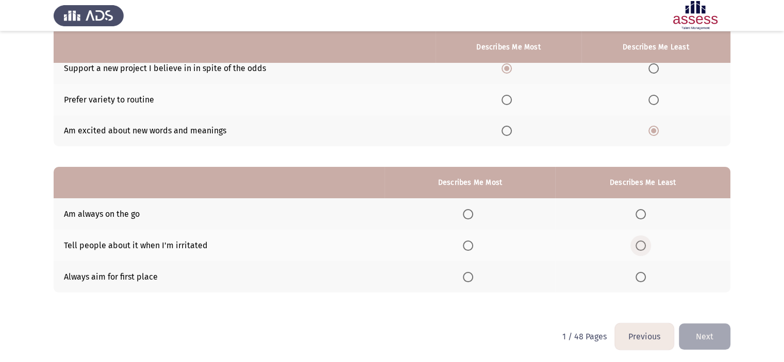
click at [644, 243] on input "Select an option" at bounding box center [641, 246] width 10 height 10
click at [473, 276] on span "Select an option" at bounding box center [468, 277] width 10 height 10
click at [473, 276] on input "Select an option" at bounding box center [468, 277] width 10 height 10
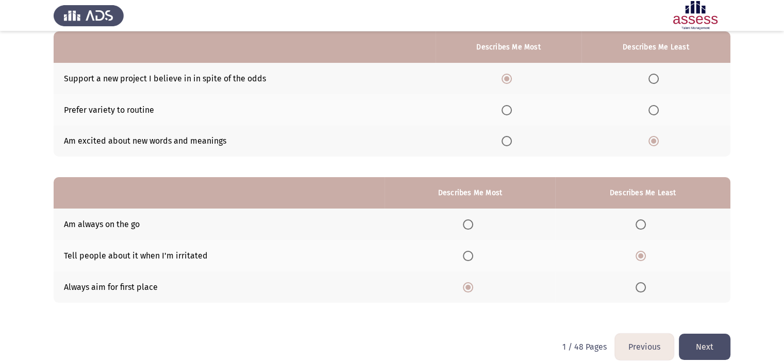
scroll to position [114, 0]
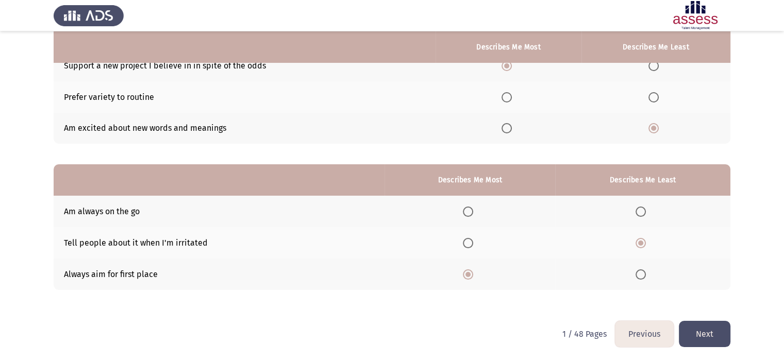
click at [701, 344] on button "Next" at bounding box center [705, 334] width 52 height 26
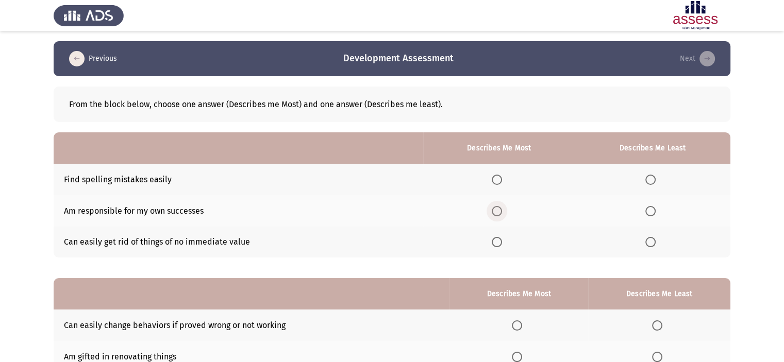
click at [505, 213] on label "Select an option" at bounding box center [499, 211] width 14 height 10
click at [502, 213] on input "Select an option" at bounding box center [497, 211] width 10 height 10
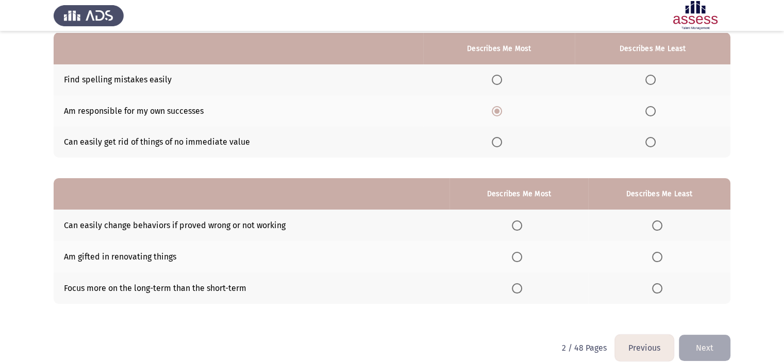
scroll to position [102, 0]
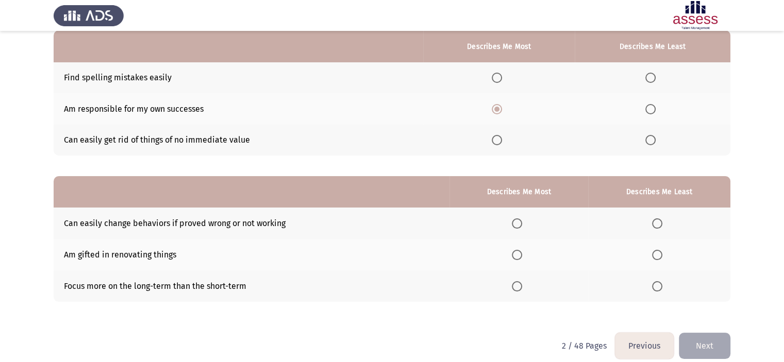
click at [522, 222] on span "Select an option" at bounding box center [517, 224] width 10 height 10
click at [522, 222] on input "Select an option" at bounding box center [517, 224] width 10 height 10
click at [660, 257] on span "Select an option" at bounding box center [657, 255] width 10 height 10
click at [660, 257] on input "Select an option" at bounding box center [657, 255] width 10 height 10
click at [649, 82] on span "Select an option" at bounding box center [651, 78] width 10 height 10
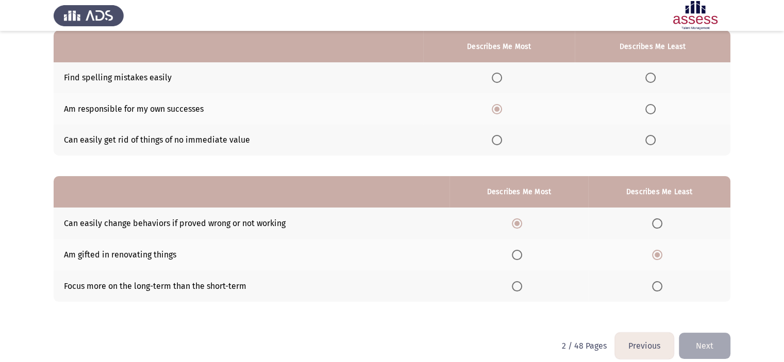
click at [649, 82] on input "Select an option" at bounding box center [651, 78] width 10 height 10
click at [699, 350] on button "Next" at bounding box center [705, 346] width 52 height 26
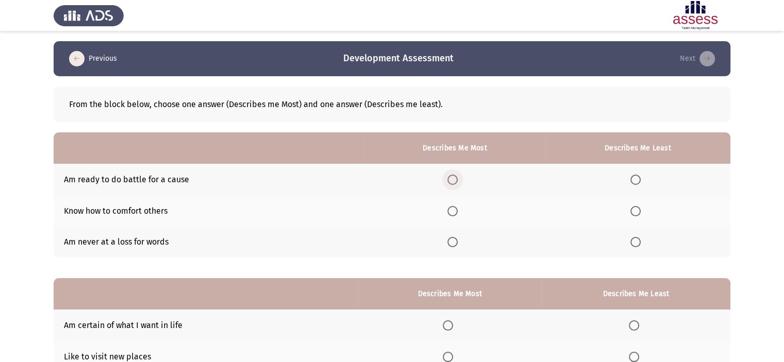
click at [455, 183] on span "Select an option" at bounding box center [453, 180] width 10 height 10
click at [455, 183] on input "Select an option" at bounding box center [453, 180] width 10 height 10
click at [633, 216] on span "Select an option" at bounding box center [636, 211] width 10 height 10
click at [633, 216] on input "Select an option" at bounding box center [636, 211] width 10 height 10
click at [640, 176] on span "Select an option" at bounding box center [636, 180] width 10 height 10
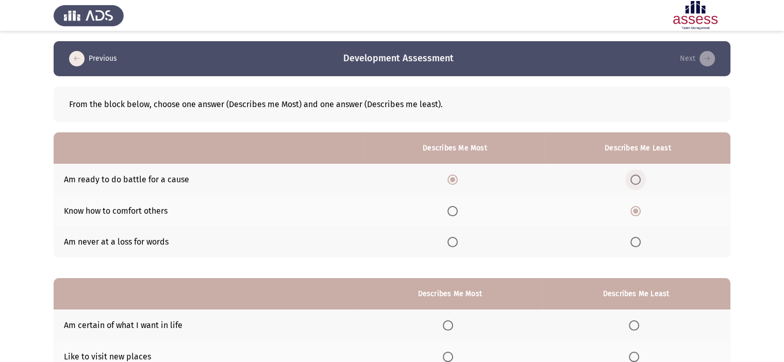
click at [640, 176] on input "Select an option" at bounding box center [636, 180] width 10 height 10
click at [456, 208] on span "Select an option" at bounding box center [453, 211] width 10 height 10
click at [456, 208] on input "Select an option" at bounding box center [453, 211] width 10 height 10
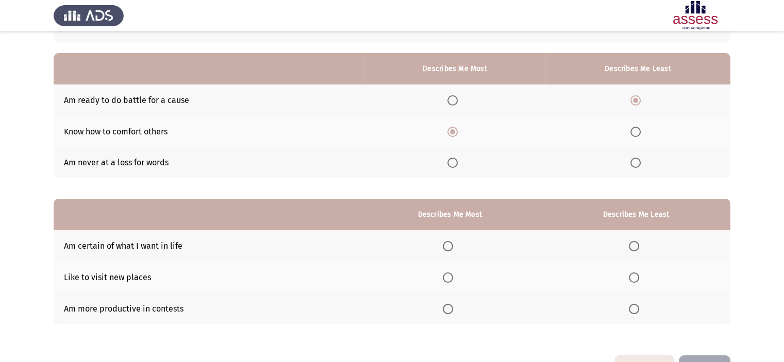
scroll to position [80, 0]
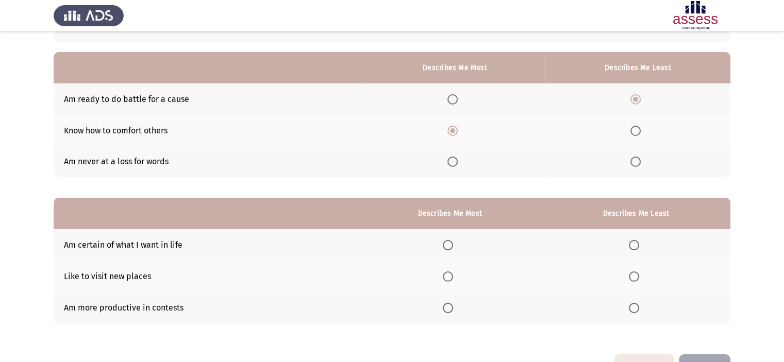
click at [453, 303] on span "Select an option" at bounding box center [448, 308] width 10 height 10
click at [453, 303] on input "Select an option" at bounding box center [448, 308] width 10 height 10
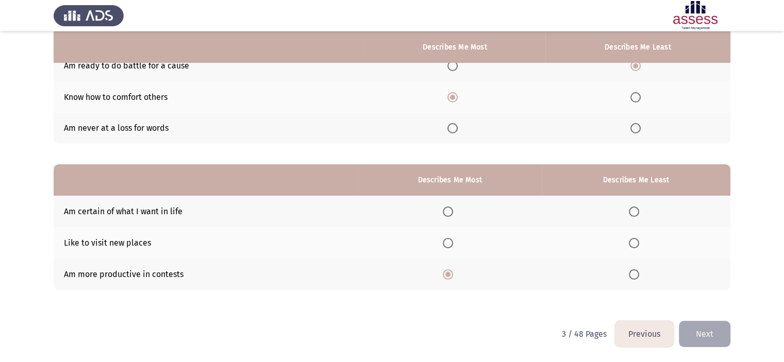
click at [652, 249] on th at bounding box center [636, 242] width 189 height 31
click at [630, 250] on th at bounding box center [636, 242] width 189 height 31
click at [638, 249] on th at bounding box center [636, 242] width 189 height 31
click at [637, 245] on span "Select an option" at bounding box center [634, 243] width 10 height 10
click at [637, 245] on input "Select an option" at bounding box center [634, 243] width 10 height 10
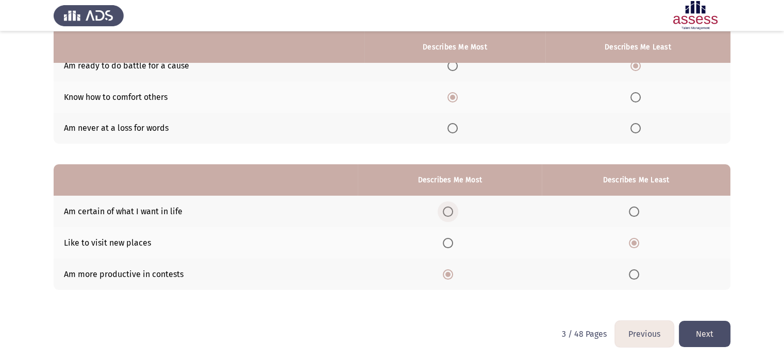
click at [453, 214] on span "Select an option" at bounding box center [448, 212] width 10 height 10
click at [453, 214] on input "Select an option" at bounding box center [448, 212] width 10 height 10
click at [451, 271] on span "Select an option" at bounding box center [448, 275] width 10 height 10
click at [451, 271] on input "Select an option" at bounding box center [448, 275] width 10 height 10
click at [699, 343] on button "Next" at bounding box center [705, 334] width 52 height 26
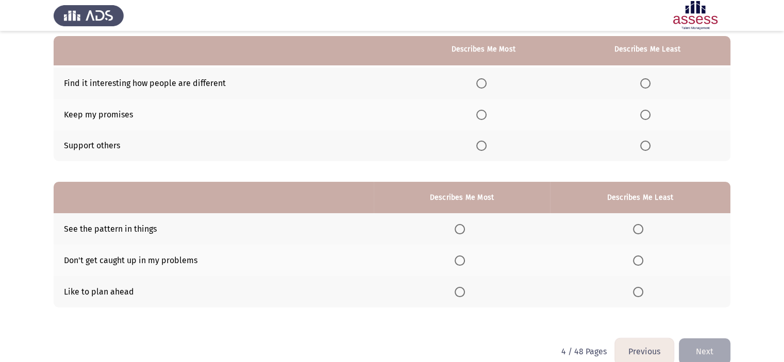
scroll to position [99, 0]
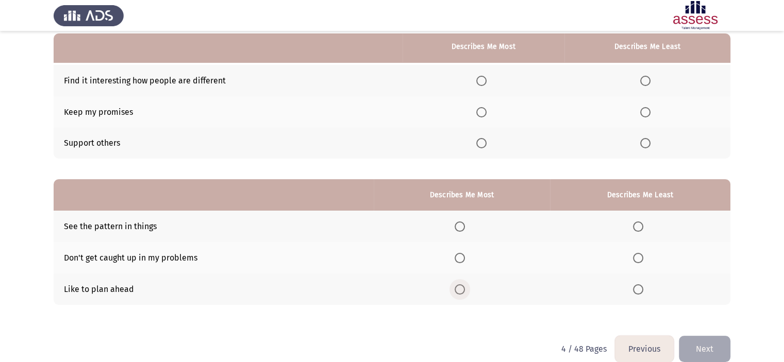
click at [462, 292] on span "Select an option" at bounding box center [460, 290] width 10 height 10
click at [462, 292] on input "Select an option" at bounding box center [460, 290] width 10 height 10
click at [641, 261] on span "Select an option" at bounding box center [638, 258] width 10 height 10
click at [641, 261] on input "Select an option" at bounding box center [638, 258] width 10 height 10
click at [641, 80] on span "Select an option" at bounding box center [645, 81] width 10 height 10
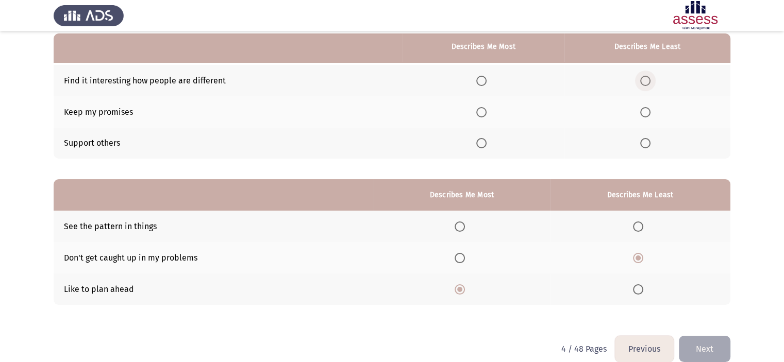
click at [641, 80] on input "Select an option" at bounding box center [645, 81] width 10 height 10
click at [482, 148] on span "Select an option" at bounding box center [481, 143] width 10 height 10
click at [482, 148] on input "Select an option" at bounding box center [481, 143] width 10 height 10
click at [711, 342] on button "Next" at bounding box center [705, 349] width 52 height 26
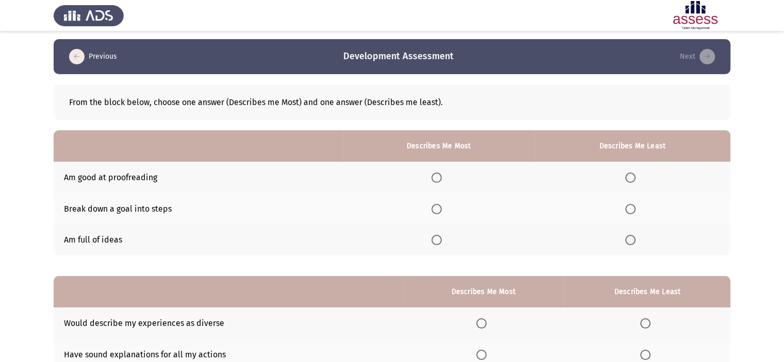
scroll to position [4, 0]
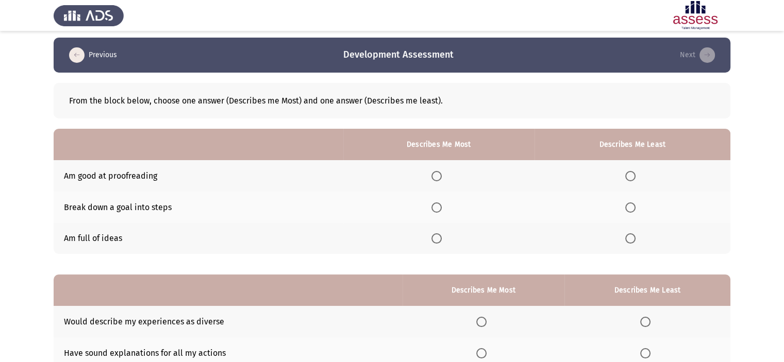
click at [431, 202] on th at bounding box center [438, 207] width 191 height 31
click at [438, 208] on span "Select an option" at bounding box center [437, 208] width 10 height 10
click at [438, 208] on input "Select an option" at bounding box center [437, 208] width 10 height 10
click at [631, 241] on span "Select an option" at bounding box center [630, 239] width 10 height 10
click at [631, 241] on input "Select an option" at bounding box center [630, 239] width 10 height 10
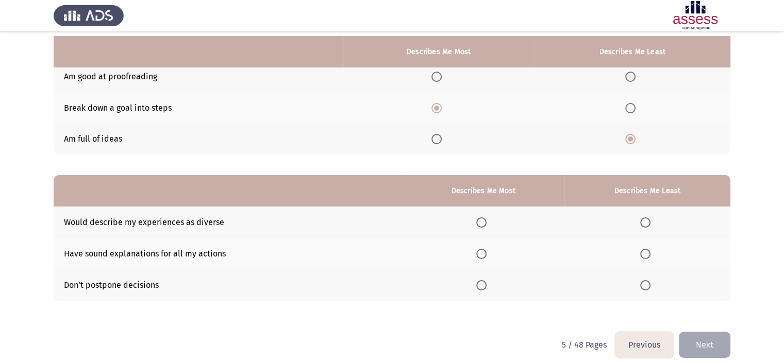
scroll to position [114, 0]
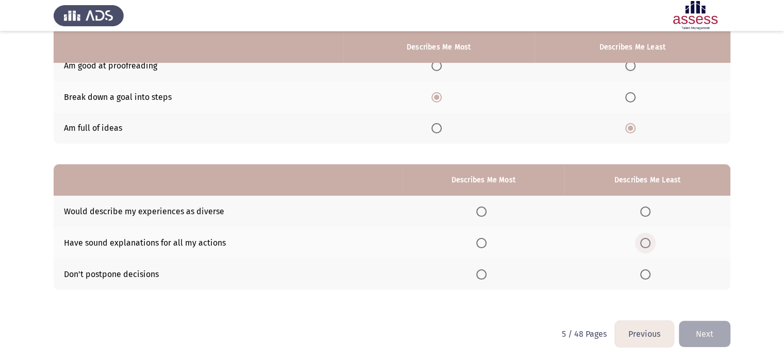
click at [646, 248] on span "Select an option" at bounding box center [645, 243] width 10 height 10
click at [646, 248] on input "Select an option" at bounding box center [645, 243] width 10 height 10
click at [485, 241] on span "Select an option" at bounding box center [481, 243] width 10 height 10
click at [485, 241] on input "Select an option" at bounding box center [481, 243] width 10 height 10
click at [647, 210] on span "Select an option" at bounding box center [645, 212] width 10 height 10
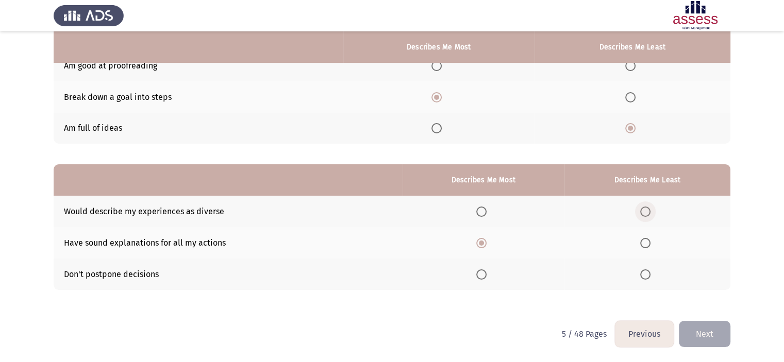
click at [647, 210] on input "Select an option" at bounding box center [645, 212] width 10 height 10
click at [715, 345] on button "Next" at bounding box center [705, 334] width 52 height 26
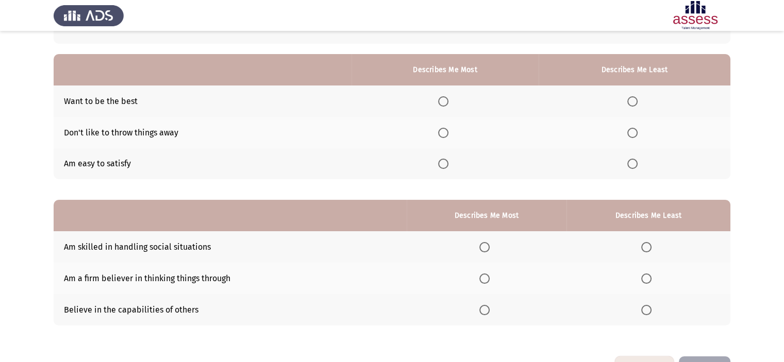
scroll to position [82, 0]
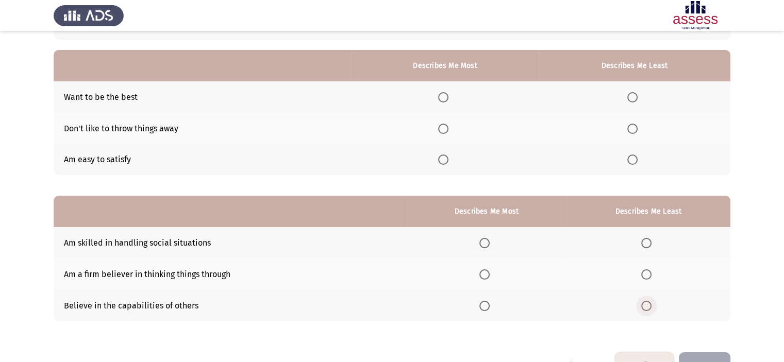
click at [652, 309] on span "Select an option" at bounding box center [646, 306] width 10 height 10
click at [652, 309] on input "Select an option" at bounding box center [646, 306] width 10 height 10
drag, startPoint x: 642, startPoint y: 146, endPoint x: 635, endPoint y: 156, distance: 11.9
click at [635, 156] on th at bounding box center [635, 159] width 192 height 31
click at [635, 156] on span "Select an option" at bounding box center [632, 160] width 10 height 10
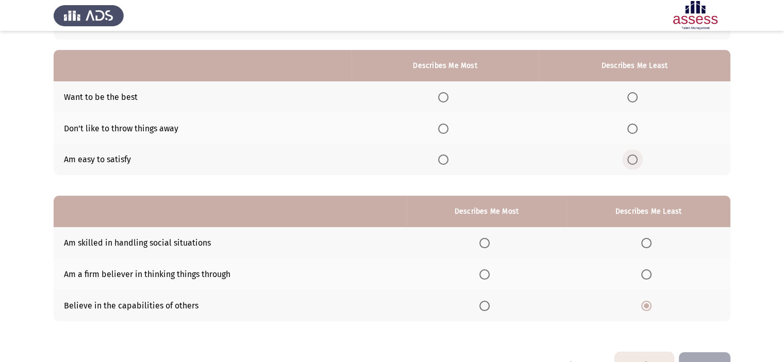
click at [635, 156] on input "Select an option" at bounding box center [632, 160] width 10 height 10
click at [452, 131] on label "Select an option" at bounding box center [445, 129] width 14 height 10
click at [449, 131] on input "Select an option" at bounding box center [443, 129] width 10 height 10
click at [446, 98] on span "Select an option" at bounding box center [443, 97] width 10 height 10
click at [446, 98] on input "Select an option" at bounding box center [443, 97] width 10 height 10
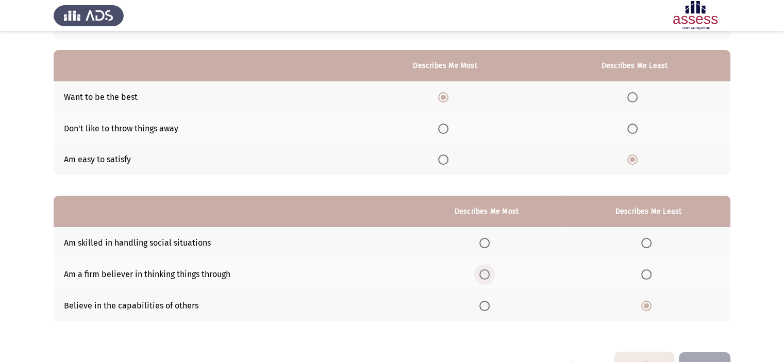
click at [490, 271] on span "Select an option" at bounding box center [484, 275] width 10 height 10
click at [490, 271] on input "Select an option" at bounding box center [484, 275] width 10 height 10
click at [681, 355] on button "Next" at bounding box center [705, 366] width 52 height 26
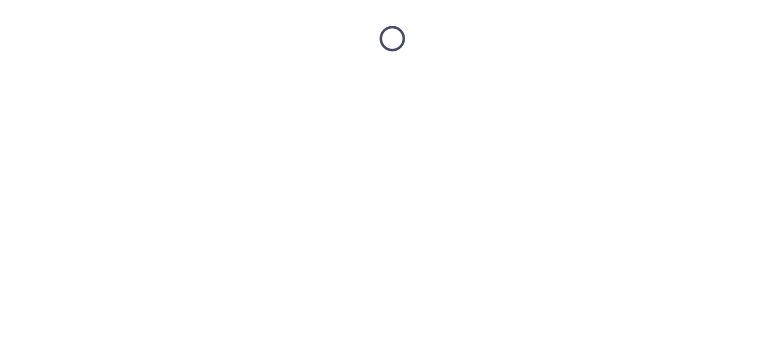
scroll to position [0, 0]
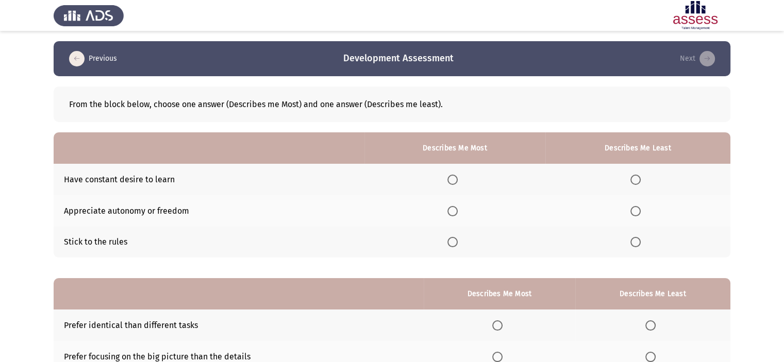
click at [464, 186] on th at bounding box center [455, 179] width 180 height 31
click at [458, 183] on span "Select an option" at bounding box center [453, 180] width 10 height 10
click at [458, 183] on input "Select an option" at bounding box center [453, 180] width 10 height 10
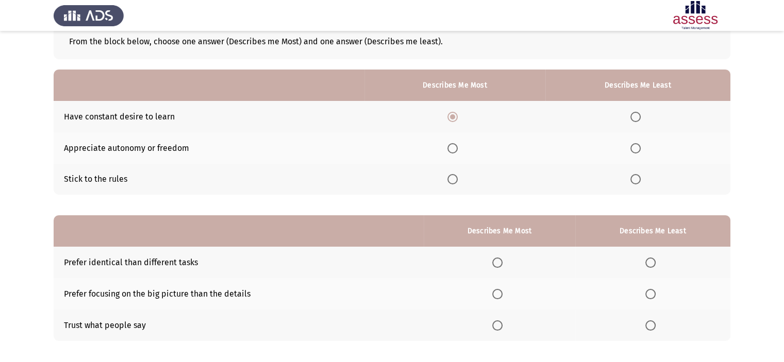
scroll to position [87, 0]
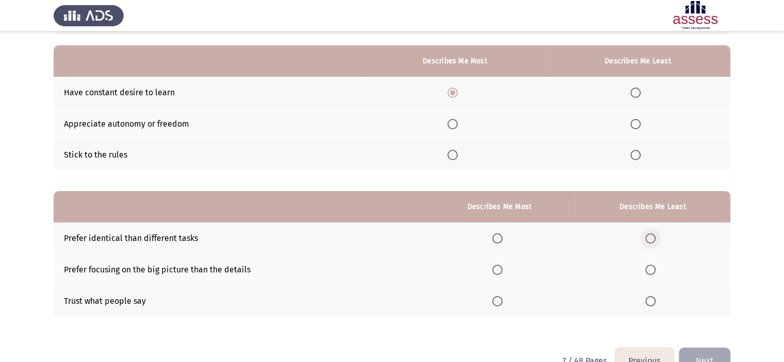
click at [653, 242] on span "Select an option" at bounding box center [651, 239] width 10 height 10
click at [653, 242] on input "Select an option" at bounding box center [651, 239] width 10 height 10
click at [646, 296] on span "Select an option" at bounding box center [651, 301] width 10 height 10
click at [646, 296] on input "Select an option" at bounding box center [651, 301] width 10 height 10
click at [501, 241] on span "Select an option" at bounding box center [497, 239] width 10 height 10
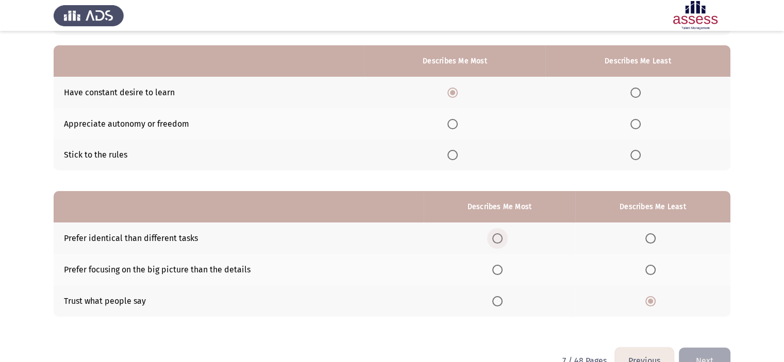
click at [501, 241] on input "Select an option" at bounding box center [497, 239] width 10 height 10
click at [647, 270] on span "Select an option" at bounding box center [651, 270] width 10 height 10
click at [647, 270] on input "Select an option" at bounding box center [651, 270] width 10 height 10
click at [503, 292] on th at bounding box center [500, 301] width 152 height 31
click at [503, 305] on span "Select an option" at bounding box center [497, 301] width 10 height 10
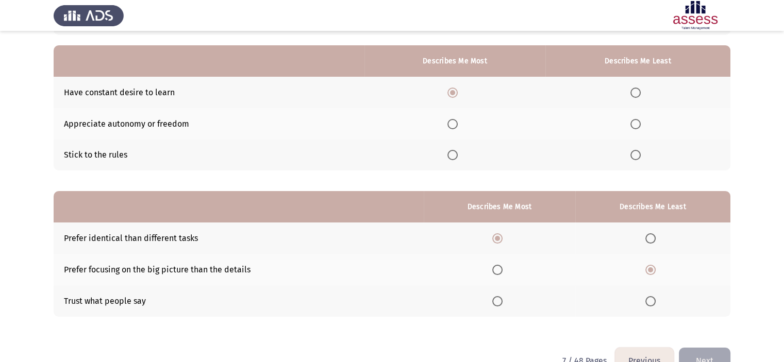
click at [503, 305] on input "Select an option" at bounding box center [497, 301] width 10 height 10
click at [646, 239] on span "Select an option" at bounding box center [651, 239] width 10 height 10
click at [646, 239] on input "Select an option" at bounding box center [651, 239] width 10 height 10
click at [641, 156] on span "Select an option" at bounding box center [636, 155] width 10 height 10
click at [641, 156] on input "Select an option" at bounding box center [636, 155] width 10 height 10
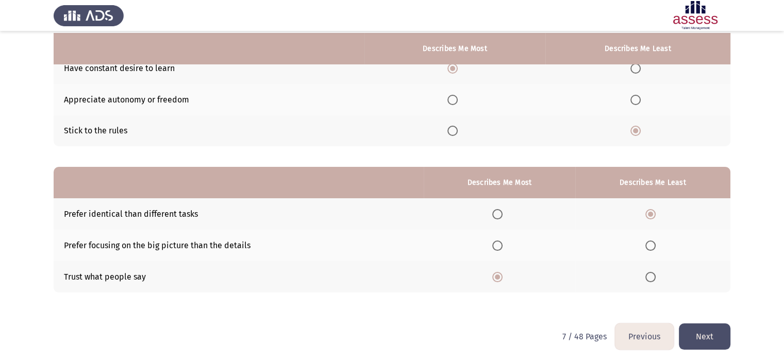
scroll to position [113, 0]
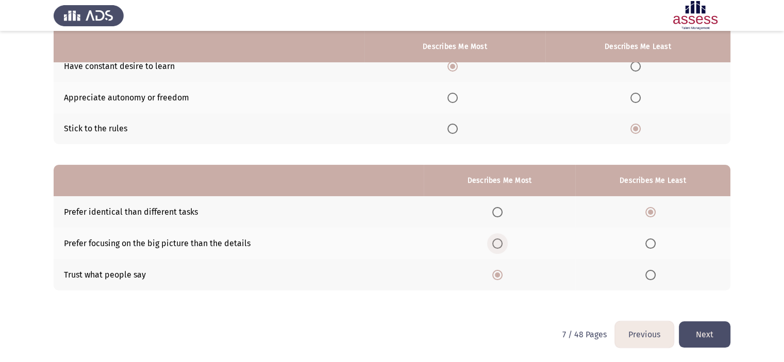
click at [499, 247] on span "Select an option" at bounding box center [497, 244] width 10 height 10
click at [499, 247] on input "Select an option" at bounding box center [497, 244] width 10 height 10
click at [701, 337] on button "Next" at bounding box center [705, 335] width 52 height 26
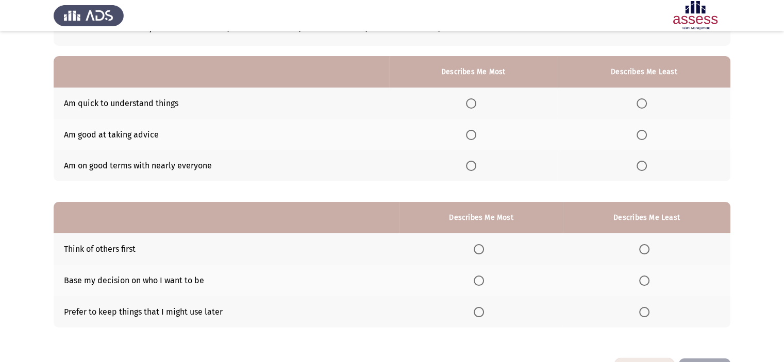
scroll to position [76, 0]
click at [475, 105] on span "Select an option" at bounding box center [471, 103] width 10 height 10
click at [475, 105] on input "Select an option" at bounding box center [471, 103] width 10 height 10
click at [640, 173] on th at bounding box center [644, 166] width 173 height 31
click at [641, 172] on th at bounding box center [644, 166] width 173 height 31
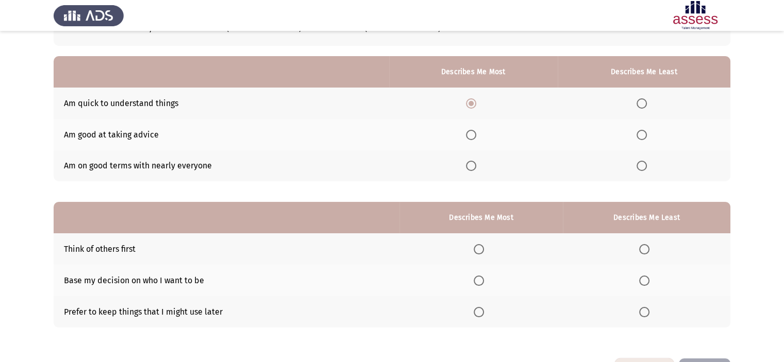
click at [648, 150] on th at bounding box center [644, 134] width 173 height 31
click at [647, 164] on span "Select an option" at bounding box center [642, 166] width 10 height 10
click at [647, 164] on input "Select an option" at bounding box center [642, 166] width 10 height 10
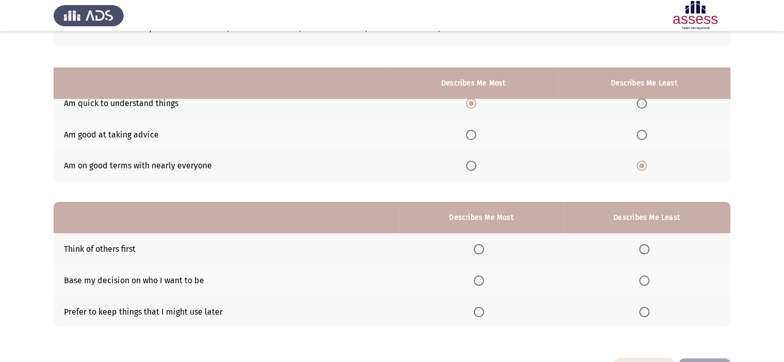
scroll to position [114, 0]
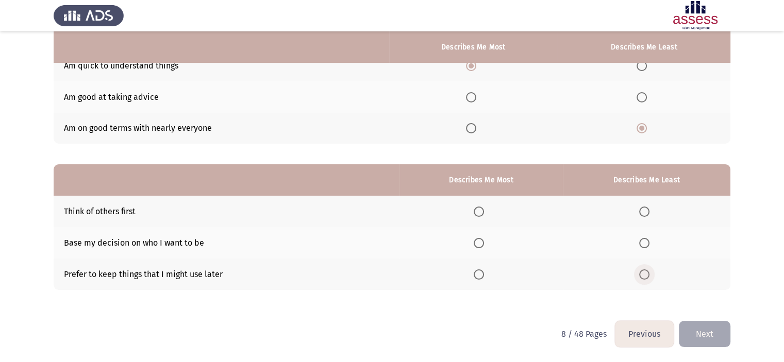
click at [646, 271] on span "Select an option" at bounding box center [644, 275] width 10 height 10
click at [646, 271] on input "Select an option" at bounding box center [644, 275] width 10 height 10
click at [477, 249] on th at bounding box center [481, 242] width 163 height 31
click at [480, 247] on span "Select an option" at bounding box center [479, 243] width 10 height 10
click at [480, 247] on input "Select an option" at bounding box center [479, 243] width 10 height 10
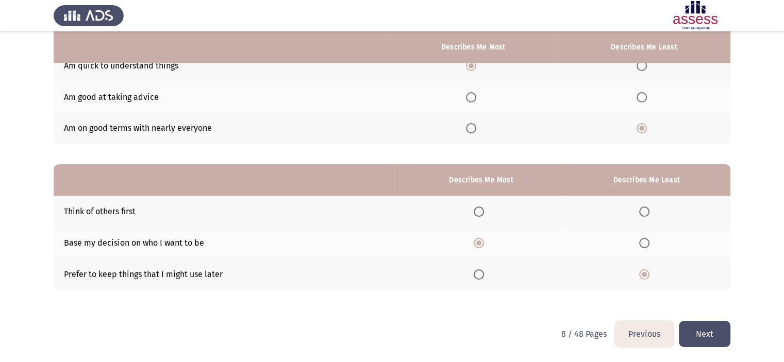
click at [701, 326] on button "Next" at bounding box center [705, 334] width 52 height 26
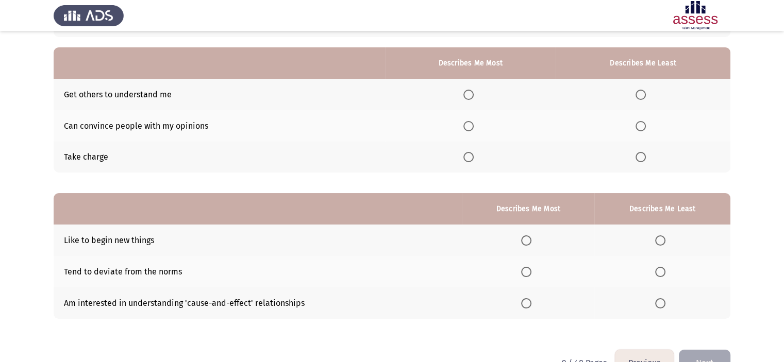
scroll to position [90, 0]
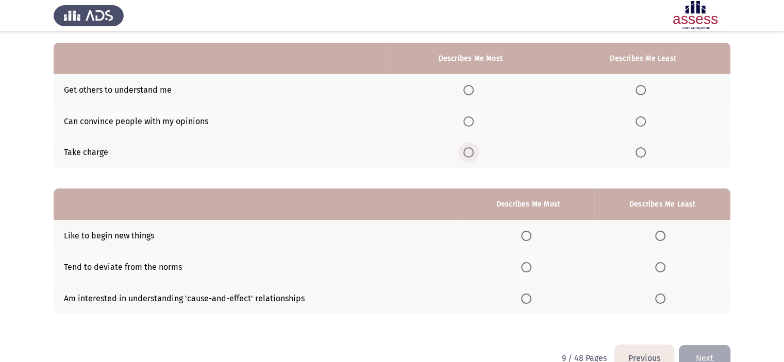
click at [468, 153] on span "Select an option" at bounding box center [469, 152] width 10 height 10
click at [468, 153] on input "Select an option" at bounding box center [469, 152] width 10 height 10
click at [643, 88] on span "Select an option" at bounding box center [641, 90] width 10 height 10
click at [643, 88] on input "Select an option" at bounding box center [641, 90] width 10 height 10
click at [638, 125] on span "Select an option" at bounding box center [641, 122] width 10 height 10
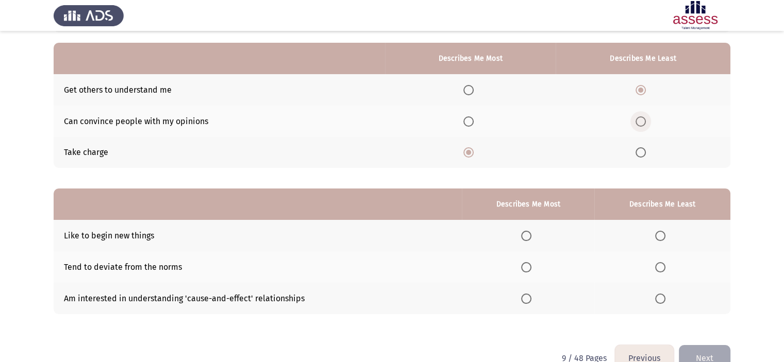
click at [638, 125] on input "Select an option" at bounding box center [641, 122] width 10 height 10
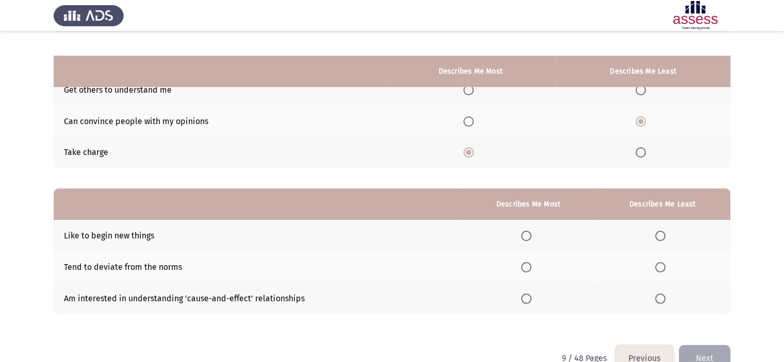
scroll to position [114, 0]
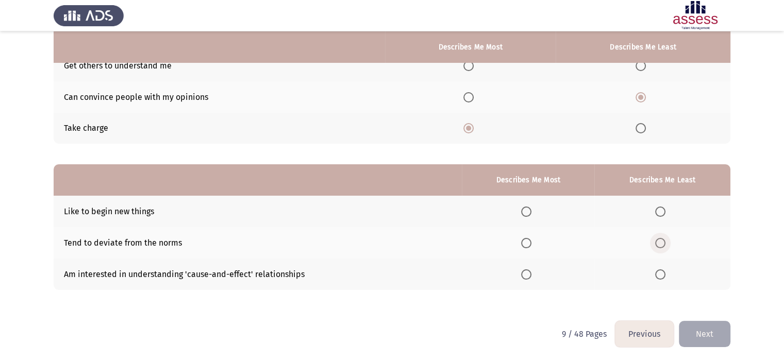
click at [657, 242] on span "Select an option" at bounding box center [660, 243] width 10 height 10
click at [657, 242] on input "Select an option" at bounding box center [660, 243] width 10 height 10
click at [522, 205] on th at bounding box center [528, 211] width 133 height 31
click at [707, 337] on button "Next" at bounding box center [705, 334] width 52 height 26
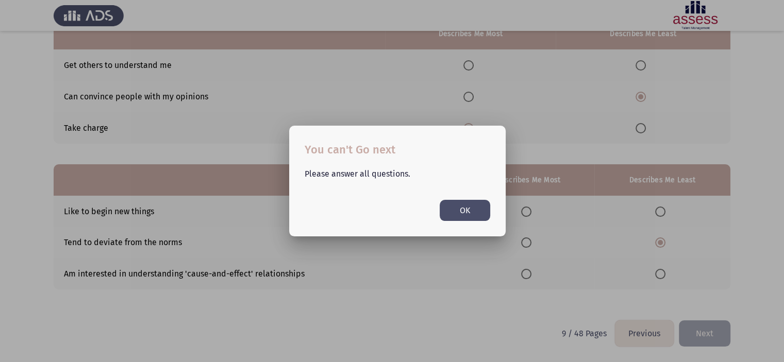
click at [468, 212] on button "OK" at bounding box center [465, 210] width 51 height 21
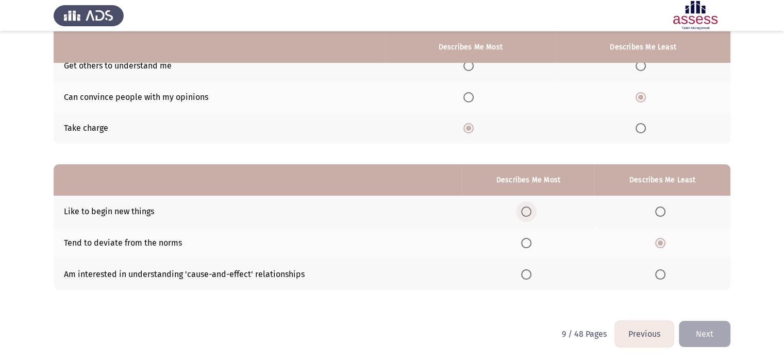
click at [526, 209] on span "Select an option" at bounding box center [526, 212] width 10 height 10
click at [526, 209] on input "Select an option" at bounding box center [526, 212] width 10 height 10
click at [706, 335] on button "Next" at bounding box center [705, 334] width 52 height 26
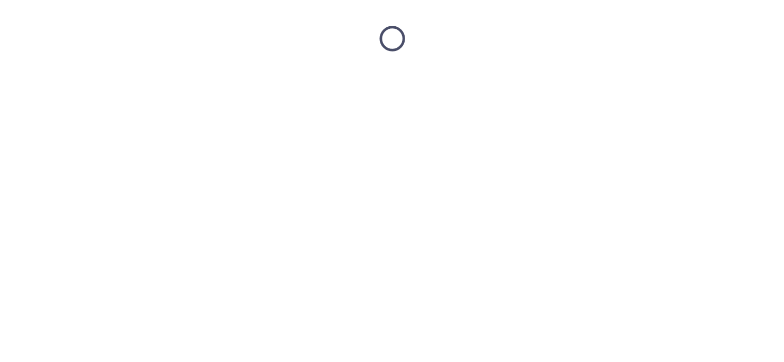
scroll to position [0, 0]
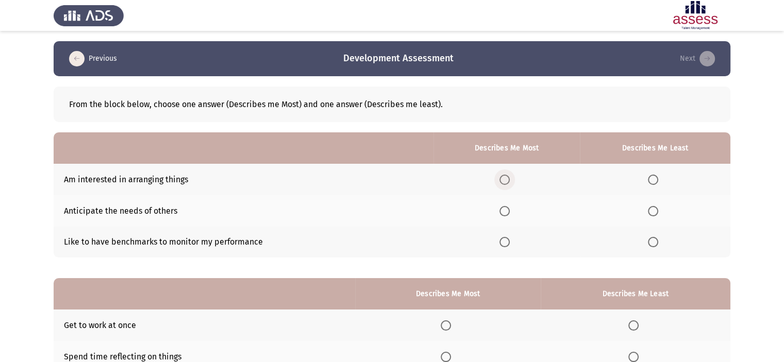
click at [510, 184] on span "Select an option" at bounding box center [505, 180] width 10 height 10
click at [510, 184] on input "Select an option" at bounding box center [505, 180] width 10 height 10
click at [655, 238] on span "Select an option" at bounding box center [653, 242] width 10 height 10
click at [655, 238] on input "Select an option" at bounding box center [653, 242] width 10 height 10
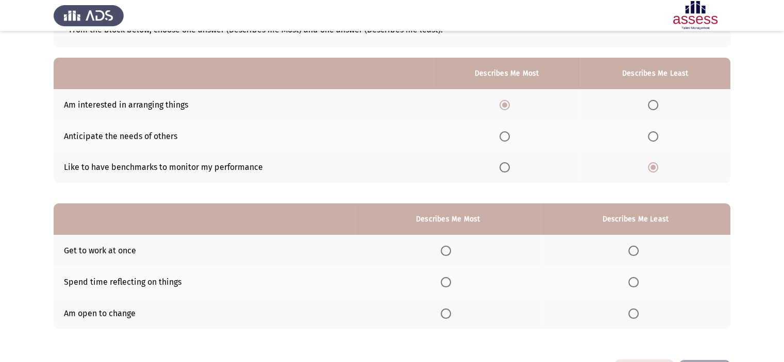
scroll to position [108, 0]
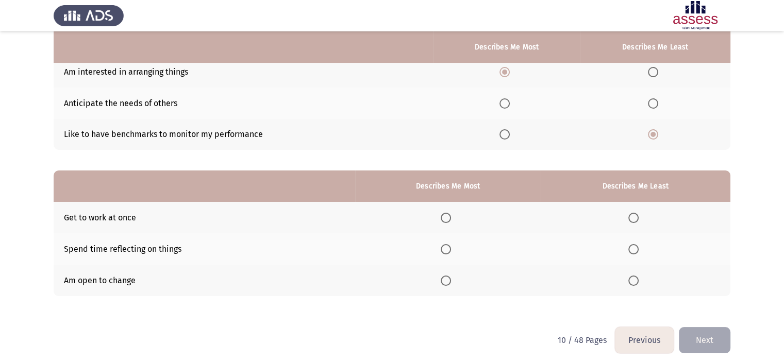
click at [440, 245] on th at bounding box center [447, 249] width 185 height 31
click at [446, 251] on span "Select an option" at bounding box center [446, 249] width 10 height 10
click at [446, 251] on input "Select an option" at bounding box center [446, 249] width 10 height 10
click at [632, 213] on span "Select an option" at bounding box center [633, 218] width 10 height 10
click at [632, 213] on input "Select an option" at bounding box center [633, 218] width 10 height 10
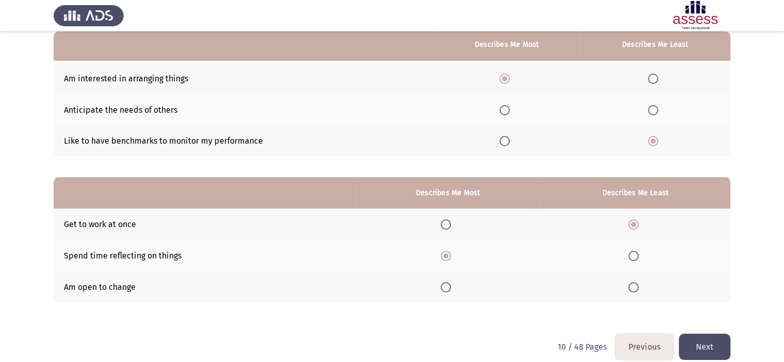
scroll to position [114, 0]
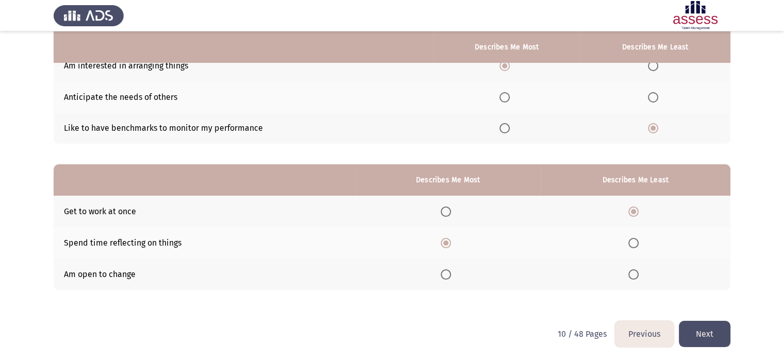
click at [701, 339] on button "Next" at bounding box center [705, 334] width 52 height 26
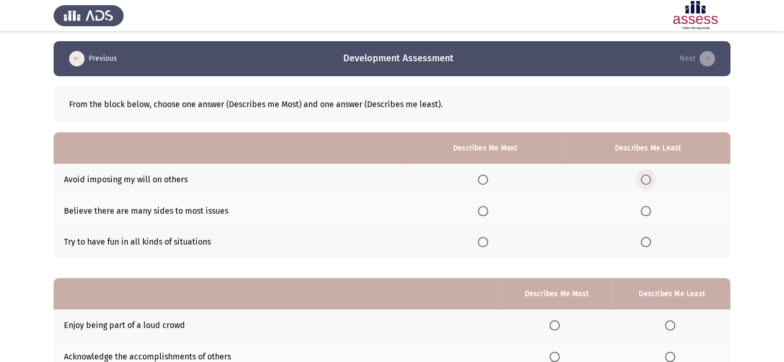
click at [647, 175] on span "Select an option" at bounding box center [646, 180] width 10 height 10
click at [647, 175] on input "Select an option" at bounding box center [646, 180] width 10 height 10
click at [642, 237] on th at bounding box center [648, 242] width 165 height 31
click at [644, 240] on span "Select an option" at bounding box center [646, 242] width 10 height 10
click at [644, 240] on input "Select an option" at bounding box center [646, 242] width 10 height 10
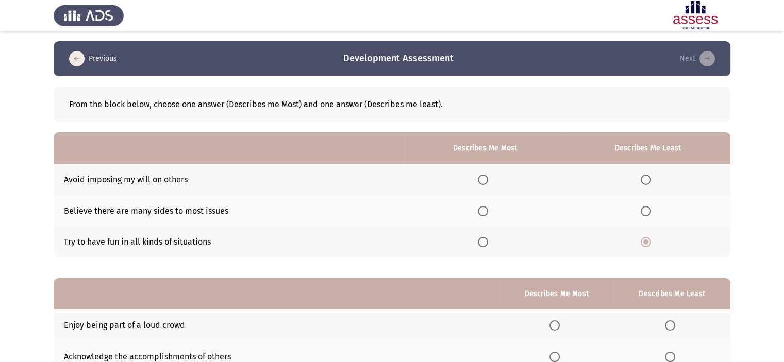
click at [488, 212] on span "Select an option" at bounding box center [483, 211] width 10 height 10
click at [488, 212] on input "Select an option" at bounding box center [483, 211] width 10 height 10
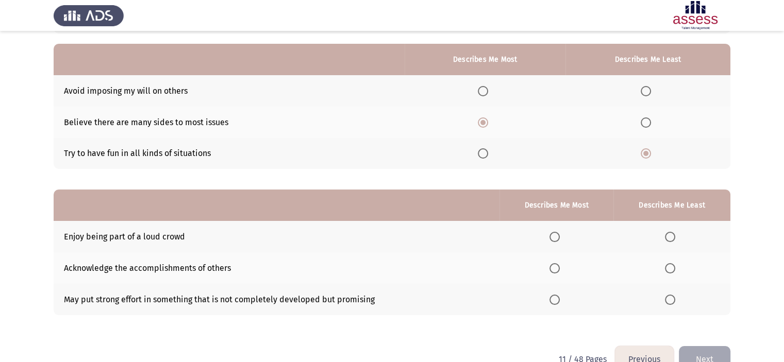
scroll to position [114, 0]
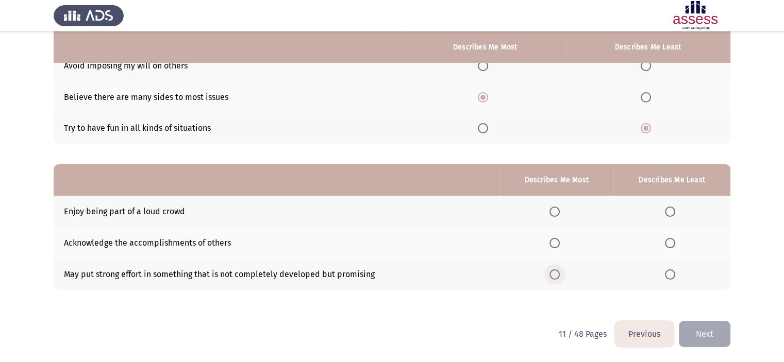
click at [555, 277] on span "Select an option" at bounding box center [555, 275] width 10 height 10
click at [555, 277] on input "Select an option" at bounding box center [555, 275] width 10 height 10
click at [669, 211] on span "Select an option" at bounding box center [670, 212] width 10 height 10
click at [669, 211] on input "Select an option" at bounding box center [670, 212] width 10 height 10
click at [699, 332] on button "Next" at bounding box center [705, 334] width 52 height 26
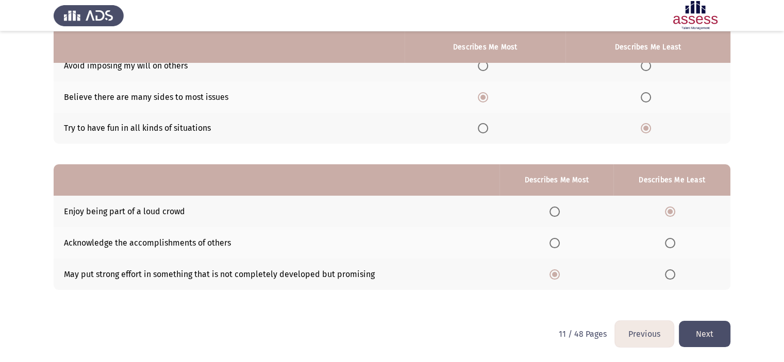
scroll to position [0, 0]
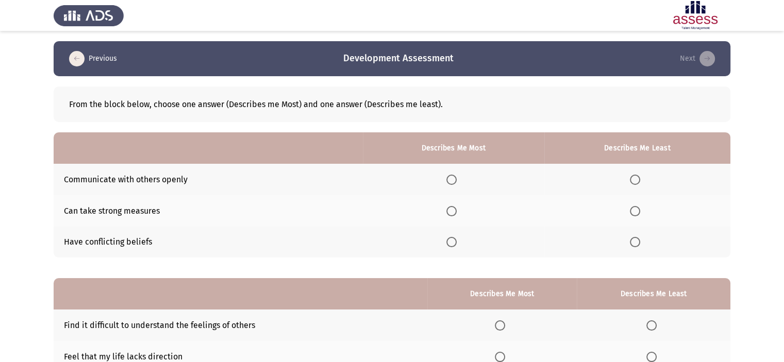
click at [444, 181] on th at bounding box center [453, 179] width 181 height 31
click at [446, 181] on th at bounding box center [453, 179] width 181 height 31
click at [448, 181] on th at bounding box center [453, 179] width 181 height 31
click at [451, 181] on span "Select an option" at bounding box center [451, 180] width 10 height 10
click at [451, 181] on input "Select an option" at bounding box center [451, 180] width 10 height 10
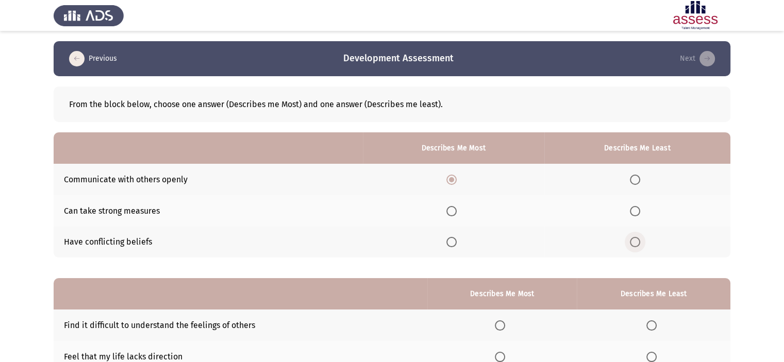
click at [634, 245] on span "Select an option" at bounding box center [635, 242] width 10 height 10
click at [634, 245] on input "Select an option" at bounding box center [635, 242] width 10 height 10
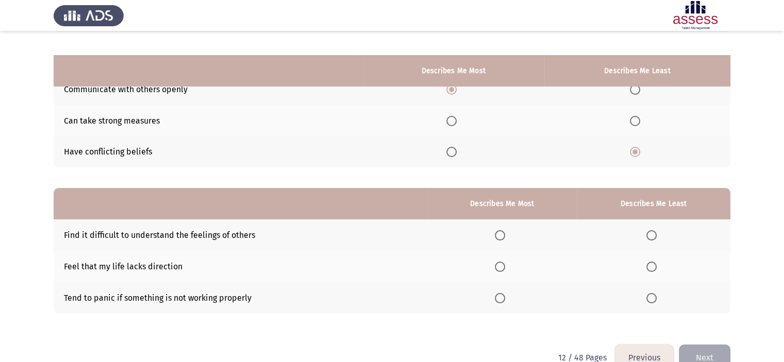
scroll to position [114, 0]
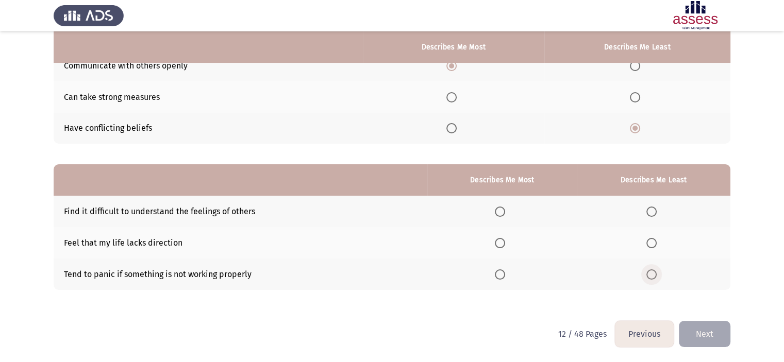
click at [650, 270] on span "Select an option" at bounding box center [652, 275] width 10 height 10
click at [650, 270] on input "Select an option" at bounding box center [652, 275] width 10 height 10
click at [656, 243] on span "Select an option" at bounding box center [652, 243] width 10 height 10
click at [656, 243] on input "Select an option" at bounding box center [652, 243] width 10 height 10
click at [649, 277] on span "Select an option" at bounding box center [652, 275] width 10 height 10
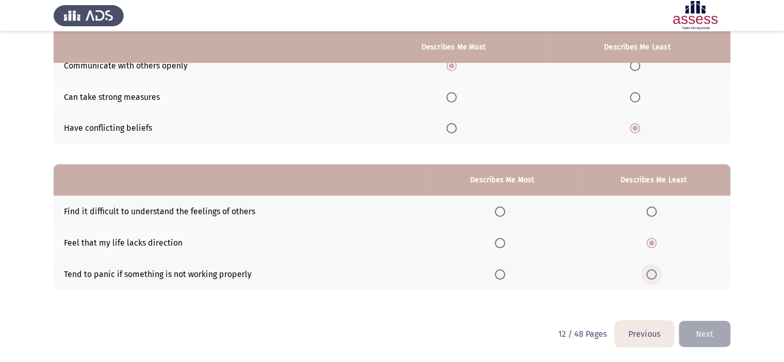
click at [649, 277] on input "Select an option" at bounding box center [652, 275] width 10 height 10
click at [509, 207] on label "Select an option" at bounding box center [502, 212] width 14 height 10
click at [505, 207] on input "Select an option" at bounding box center [500, 212] width 10 height 10
click at [699, 337] on button "Next" at bounding box center [705, 334] width 52 height 26
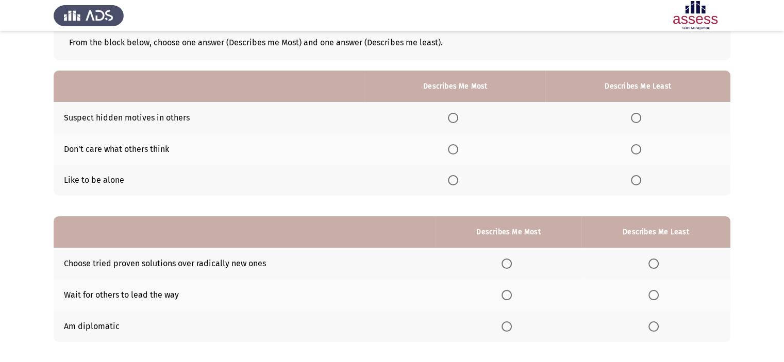
scroll to position [63, 0]
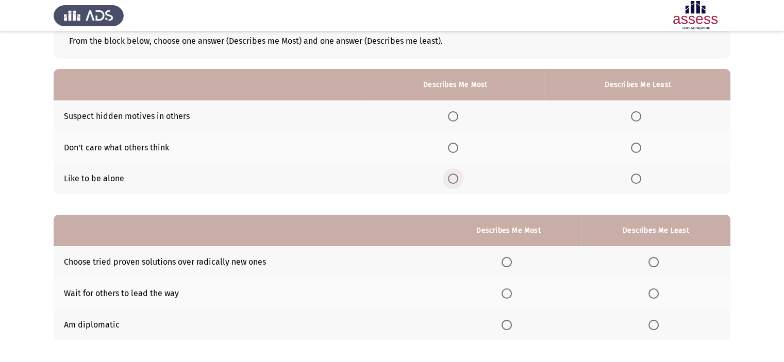
click at [455, 182] on span "Select an option" at bounding box center [453, 179] width 10 height 10
click at [455, 182] on input "Select an option" at bounding box center [453, 179] width 10 height 10
click at [643, 115] on label "Select an option" at bounding box center [638, 116] width 14 height 10
click at [641, 115] on input "Select an option" at bounding box center [636, 116] width 10 height 10
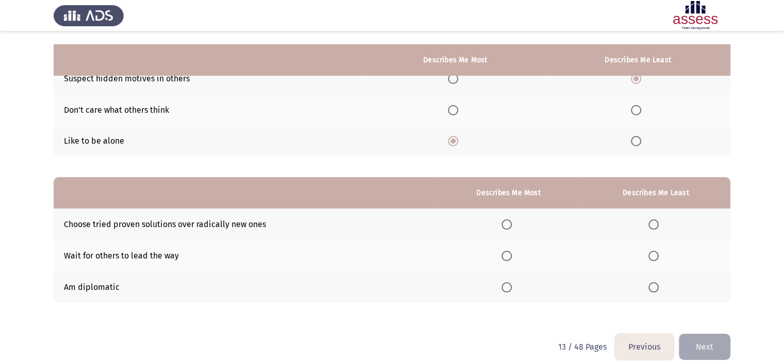
scroll to position [114, 0]
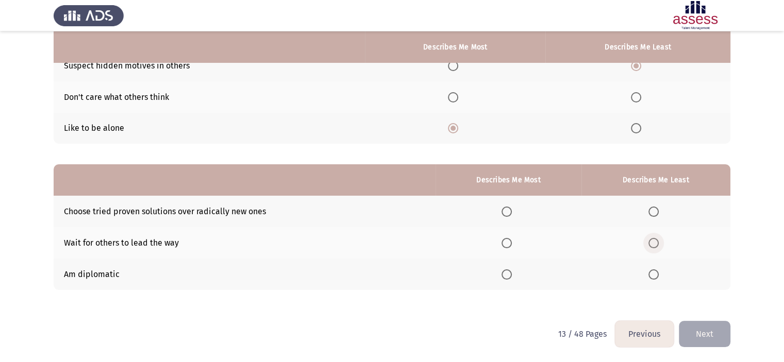
click at [657, 244] on span "Select an option" at bounding box center [654, 243] width 10 height 10
click at [657, 244] on input "Select an option" at bounding box center [654, 243] width 10 height 10
click at [508, 279] on span "Select an option" at bounding box center [507, 275] width 10 height 10
click at [508, 279] on input "Select an option" at bounding box center [507, 275] width 10 height 10
click at [702, 339] on button "Next" at bounding box center [705, 334] width 52 height 26
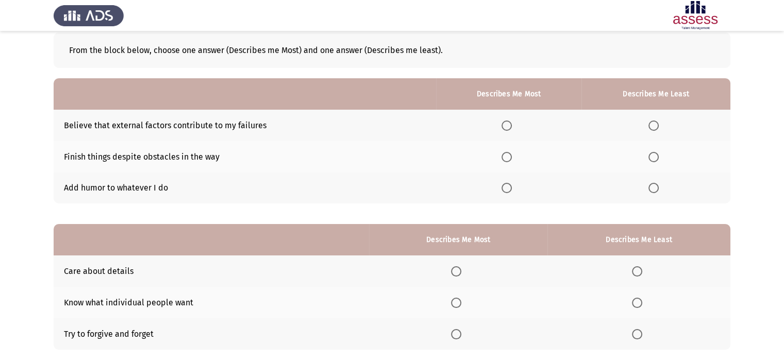
scroll to position [59, 0]
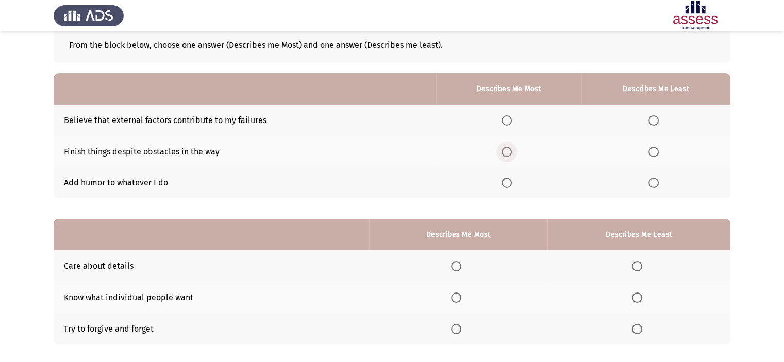
click at [511, 153] on span "Select an option" at bounding box center [507, 152] width 10 height 10
click at [511, 153] on input "Select an option" at bounding box center [507, 152] width 10 height 10
click at [660, 120] on label "Select an option" at bounding box center [656, 120] width 14 height 10
click at [659, 120] on input "Select an option" at bounding box center [654, 120] width 10 height 10
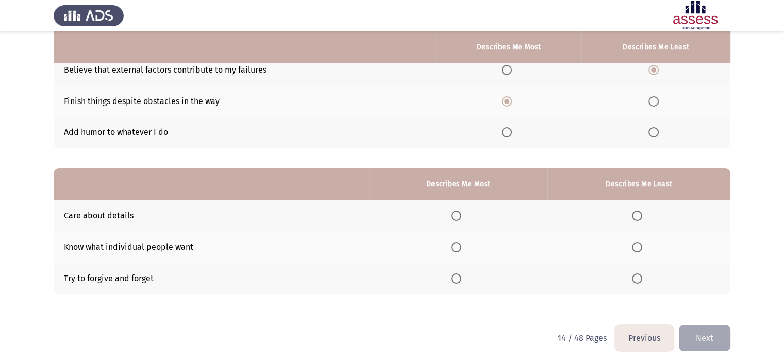
scroll to position [114, 0]
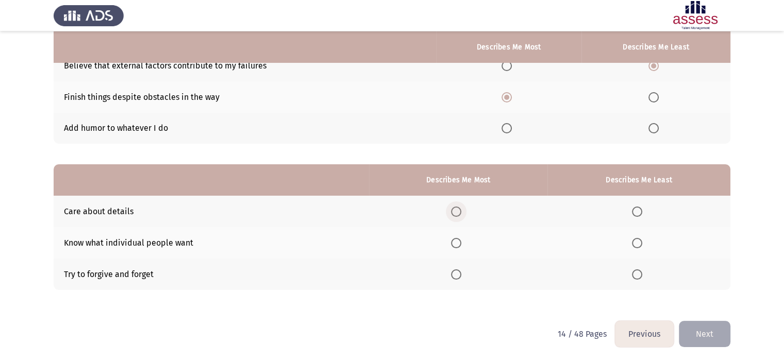
click at [457, 210] on span "Select an option" at bounding box center [456, 212] width 10 height 10
click at [457, 210] on input "Select an option" at bounding box center [456, 212] width 10 height 10
drag, startPoint x: 630, startPoint y: 266, endPoint x: 639, endPoint y: 278, distance: 15.5
click at [639, 278] on th at bounding box center [639, 274] width 183 height 31
click at [639, 278] on span "Select an option" at bounding box center [637, 275] width 10 height 10
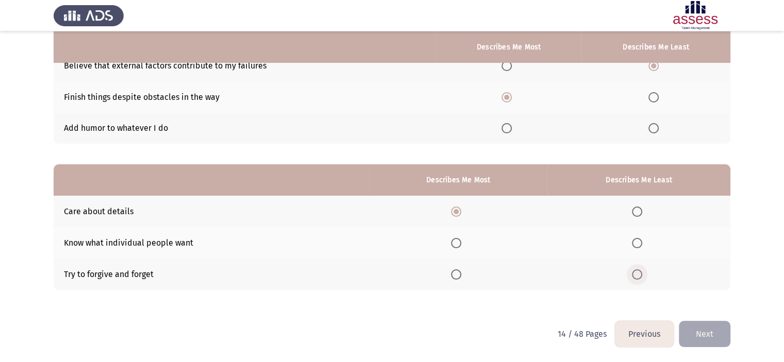
click at [639, 278] on input "Select an option" at bounding box center [637, 275] width 10 height 10
click at [713, 336] on button "Next" at bounding box center [705, 334] width 52 height 26
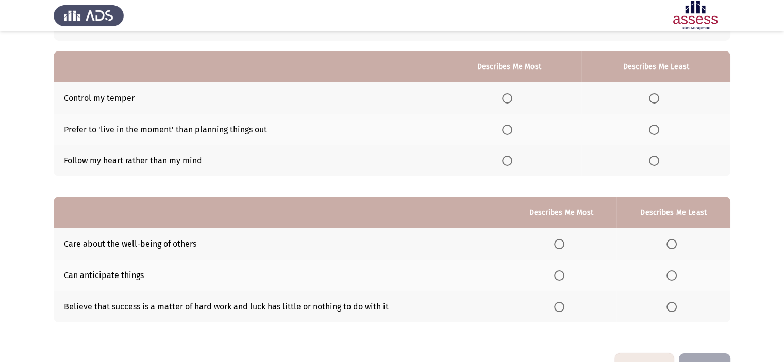
scroll to position [82, 0]
click at [661, 160] on label "Select an option" at bounding box center [656, 160] width 14 height 10
click at [659, 160] on input "Select an option" at bounding box center [654, 160] width 10 height 10
click at [511, 95] on span "Select an option" at bounding box center [507, 97] width 10 height 10
click at [511, 95] on input "Select an option" at bounding box center [507, 97] width 10 height 10
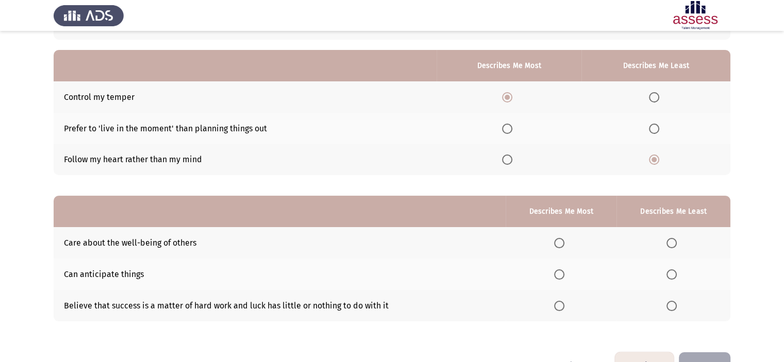
click at [503, 125] on th at bounding box center [509, 128] width 145 height 31
click at [505, 127] on span "Select an option" at bounding box center [507, 129] width 10 height 10
click at [505, 127] on input "Select an option" at bounding box center [507, 129] width 10 height 10
click at [512, 98] on span "Select an option" at bounding box center [507, 97] width 10 height 10
click at [512, 98] on input "Select an option" at bounding box center [507, 97] width 10 height 10
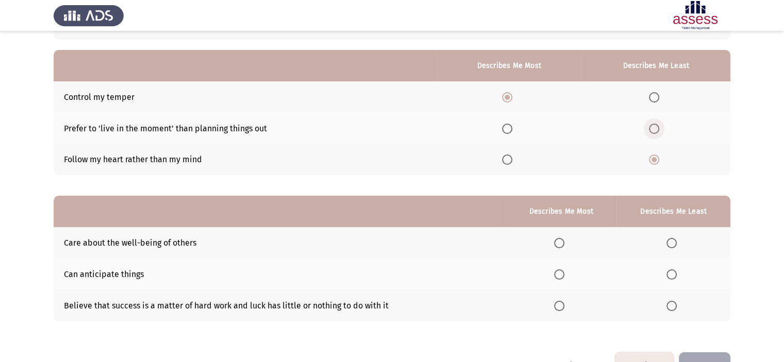
click at [654, 126] on span "Select an option" at bounding box center [654, 129] width 10 height 10
click at [654, 126] on input "Select an option" at bounding box center [654, 129] width 10 height 10
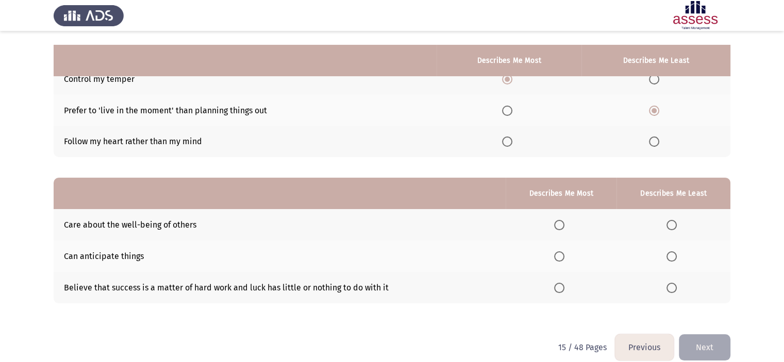
scroll to position [114, 0]
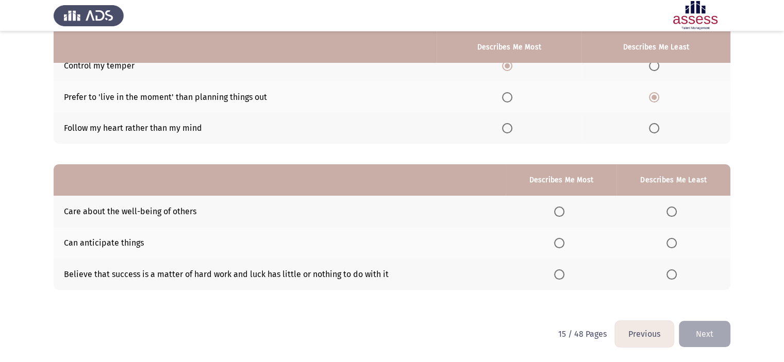
click at [673, 206] on mat-radio-button "Select an option" at bounding box center [674, 211] width 14 height 11
click at [673, 210] on span "Select an option" at bounding box center [672, 212] width 10 height 10
click at [673, 210] on input "Select an option" at bounding box center [672, 212] width 10 height 10
click at [555, 237] on th at bounding box center [561, 242] width 111 height 31
click at [561, 245] on span "Select an option" at bounding box center [559, 243] width 10 height 10
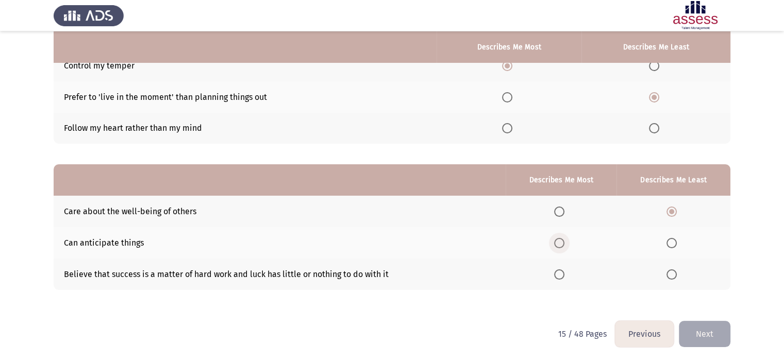
click at [561, 245] on input "Select an option" at bounding box center [559, 243] width 10 height 10
click at [704, 329] on button "Next" at bounding box center [705, 334] width 52 height 26
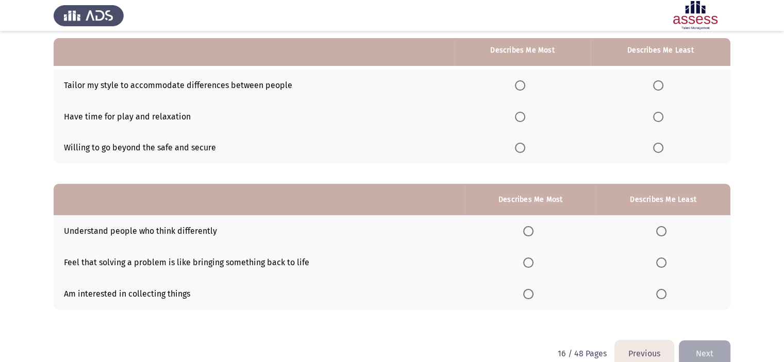
scroll to position [97, 0]
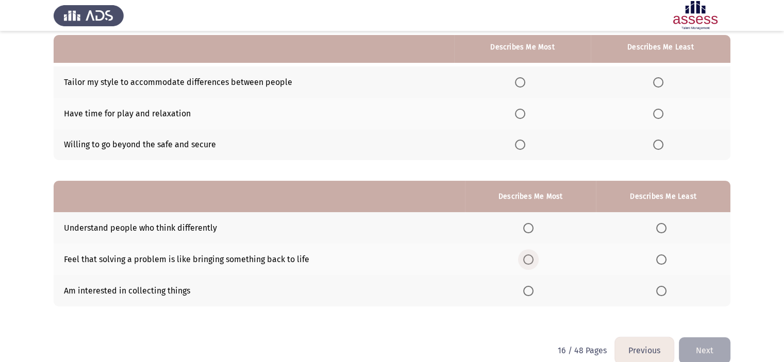
click at [528, 263] on span "Select an option" at bounding box center [528, 260] width 10 height 10
click at [528, 263] on input "Select an option" at bounding box center [528, 260] width 10 height 10
click at [662, 292] on span "Select an option" at bounding box center [661, 291] width 10 height 10
click at [662, 292] on input "Select an option" at bounding box center [661, 291] width 10 height 10
click at [657, 117] on span "Select an option" at bounding box center [658, 114] width 10 height 10
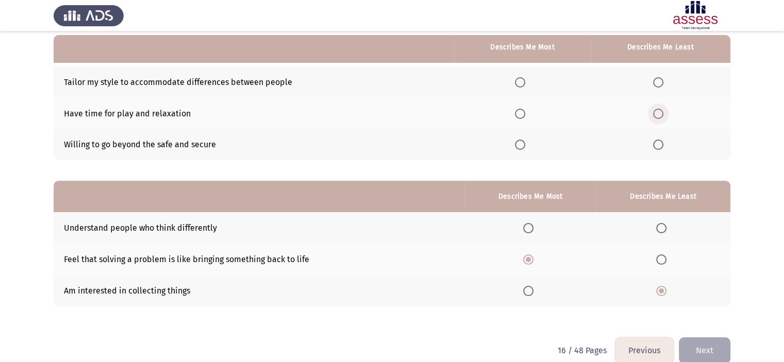
click at [657, 117] on input "Select an option" at bounding box center [658, 114] width 10 height 10
click at [519, 147] on span "Select an option" at bounding box center [520, 145] width 10 height 10
click at [519, 147] on input "Select an option" at bounding box center [520, 145] width 10 height 10
click at [521, 81] on span "Select an option" at bounding box center [520, 82] width 10 height 10
click at [521, 81] on input "Select an option" at bounding box center [520, 82] width 10 height 10
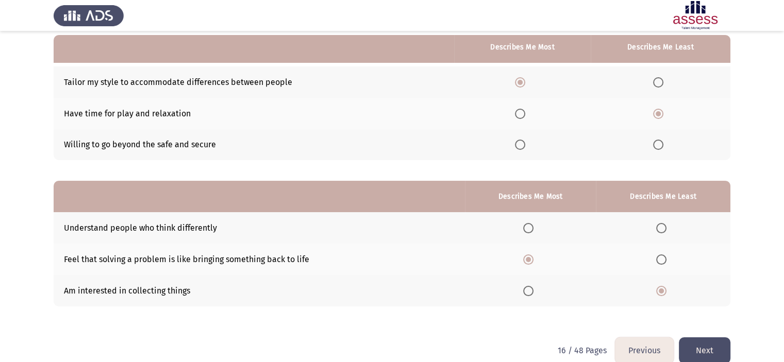
scroll to position [114, 0]
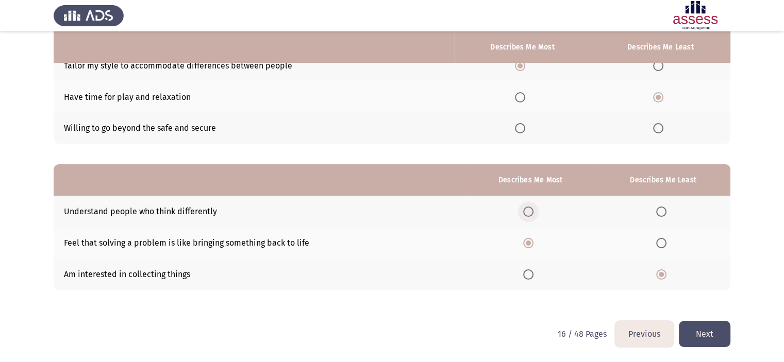
click at [527, 214] on span "Select an option" at bounding box center [528, 212] width 10 height 10
click at [527, 214] on input "Select an option" at bounding box center [528, 212] width 10 height 10
click at [695, 335] on button "Next" at bounding box center [705, 334] width 52 height 26
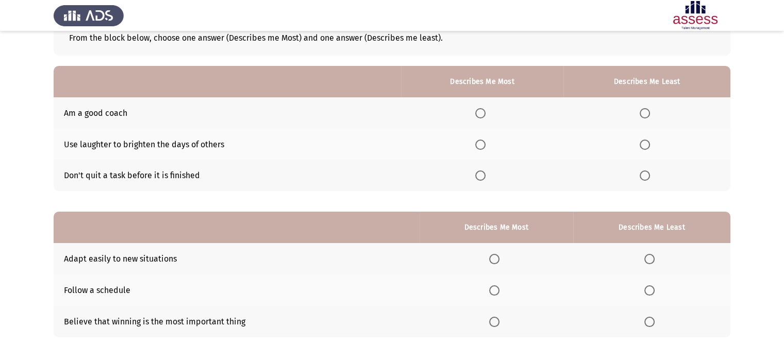
scroll to position [70, 0]
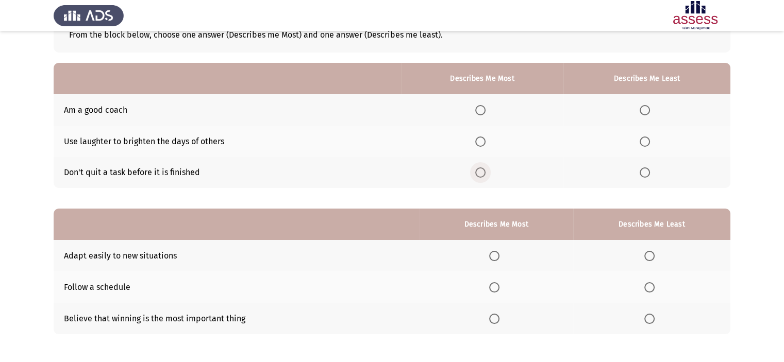
click at [486, 177] on span "Select an option" at bounding box center [480, 173] width 10 height 10
click at [486, 177] on input "Select an option" at bounding box center [480, 173] width 10 height 10
click at [653, 137] on label "Select an option" at bounding box center [647, 142] width 14 height 10
click at [650, 137] on input "Select an option" at bounding box center [645, 142] width 10 height 10
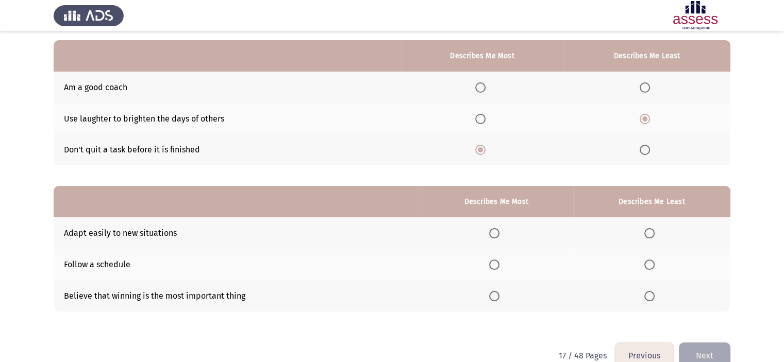
scroll to position [95, 0]
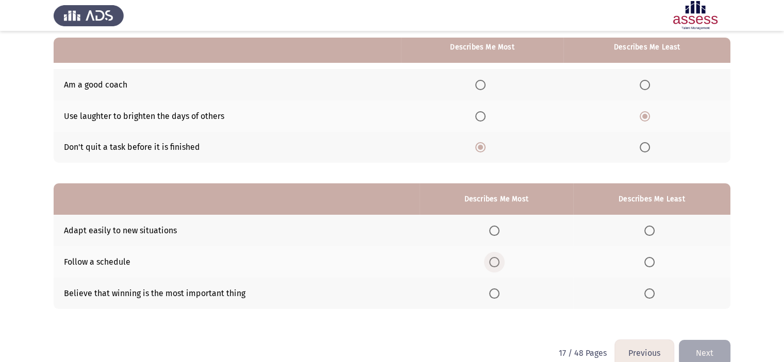
click at [504, 261] on label "Select an option" at bounding box center [496, 262] width 14 height 10
click at [500, 261] on input "Select an option" at bounding box center [494, 262] width 10 height 10
click at [640, 299] on th at bounding box center [651, 293] width 157 height 31
click at [659, 296] on label "Select an option" at bounding box center [651, 294] width 14 height 10
click at [655, 296] on input "Select an option" at bounding box center [649, 294] width 10 height 10
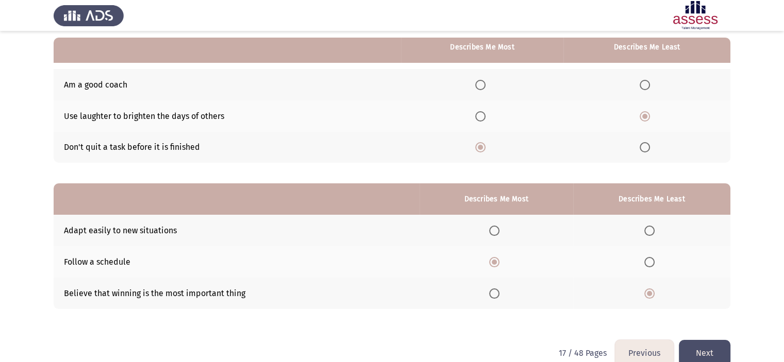
click at [692, 355] on button "Next" at bounding box center [705, 353] width 52 height 26
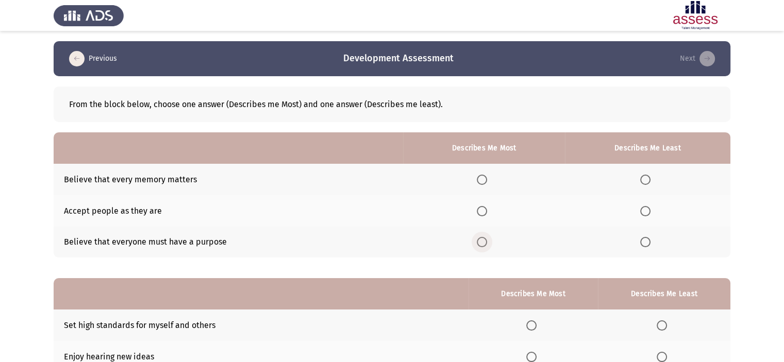
click at [478, 241] on span "Select an option" at bounding box center [482, 242] width 10 height 10
click at [478, 241] on input "Select an option" at bounding box center [482, 242] width 10 height 10
click at [648, 175] on span "Select an option" at bounding box center [645, 180] width 10 height 10
click at [648, 175] on input "Select an option" at bounding box center [645, 180] width 10 height 10
drag, startPoint x: 782, startPoint y: 171, endPoint x: 791, endPoint y: 214, distance: 44.3
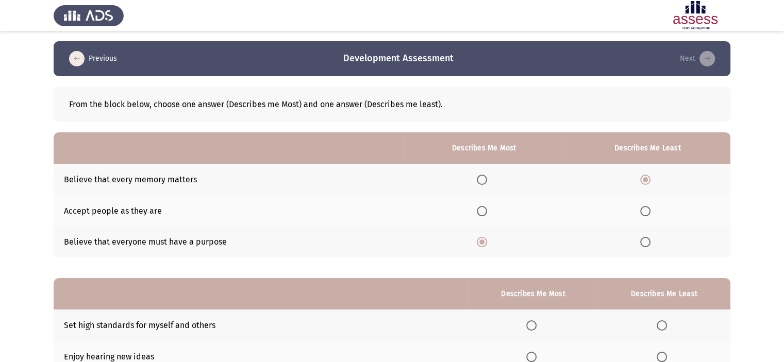
click at [784, 214] on html "Previous Development Assessment Next From the block below, choose one answer (D…" at bounding box center [392, 238] width 784 height 476
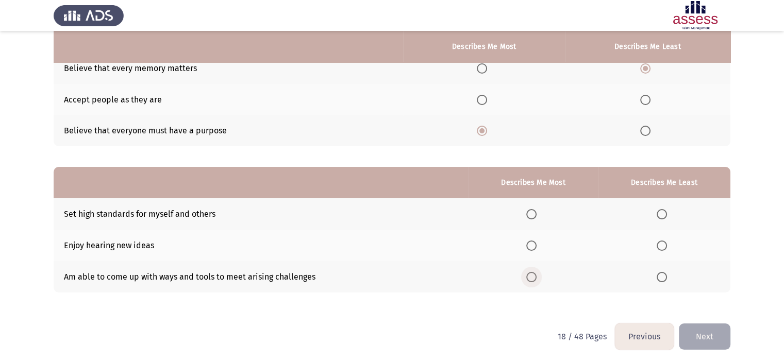
click at [534, 277] on span "Select an option" at bounding box center [531, 277] width 10 height 10
click at [534, 277] on input "Select an option" at bounding box center [531, 277] width 10 height 10
click at [659, 208] on th at bounding box center [664, 213] width 133 height 31
click at [660, 210] on span "Select an option" at bounding box center [662, 214] width 10 height 10
click at [660, 210] on input "Select an option" at bounding box center [662, 214] width 10 height 10
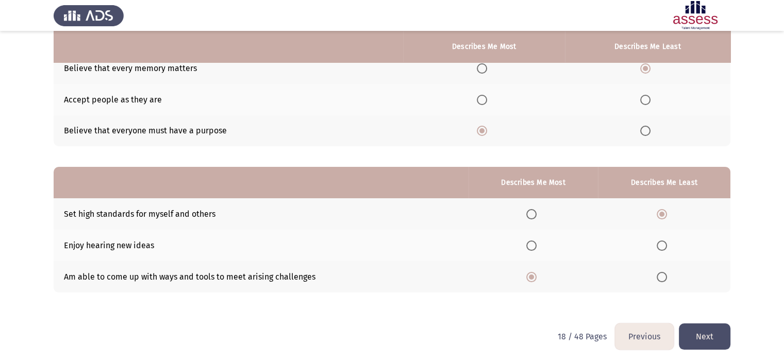
click at [718, 334] on button "Next" at bounding box center [705, 337] width 52 height 26
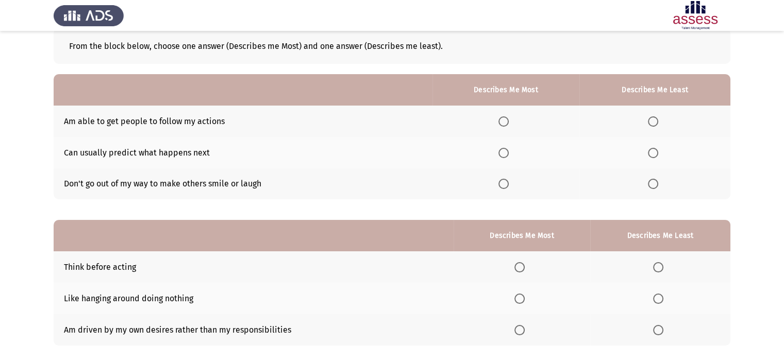
scroll to position [71, 0]
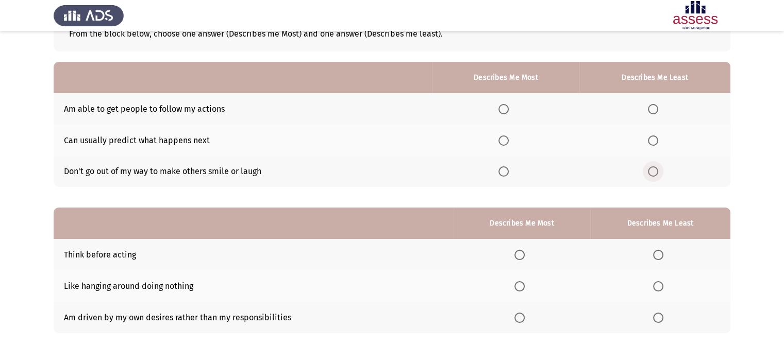
click at [651, 171] on span "Select an option" at bounding box center [653, 172] width 10 height 10
click at [651, 171] on input "Select an option" at bounding box center [653, 172] width 10 height 10
click at [513, 175] on label "Select an option" at bounding box center [506, 172] width 14 height 10
click at [509, 175] on input "Select an option" at bounding box center [504, 172] width 10 height 10
click at [509, 145] on span "Select an option" at bounding box center [504, 141] width 10 height 10
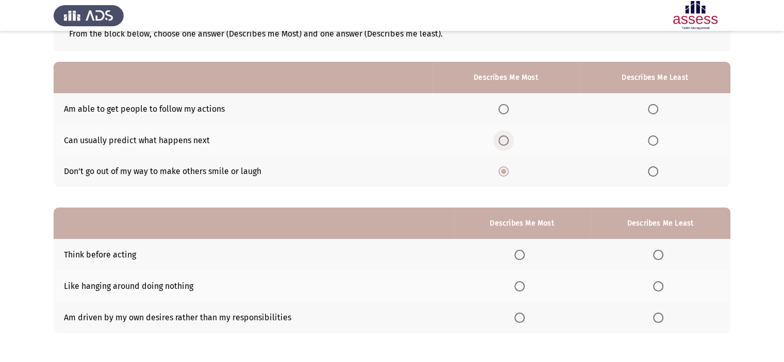
click at [509, 145] on input "Select an option" at bounding box center [504, 141] width 10 height 10
drag, startPoint x: 224, startPoint y: 109, endPoint x: 60, endPoint y: 97, distance: 164.4
click at [60, 97] on td "Am able to get people to follow my actions" at bounding box center [243, 108] width 379 height 31
click at [656, 285] on span "Select an option" at bounding box center [658, 287] width 10 height 10
click at [656, 285] on input "Select an option" at bounding box center [658, 287] width 10 height 10
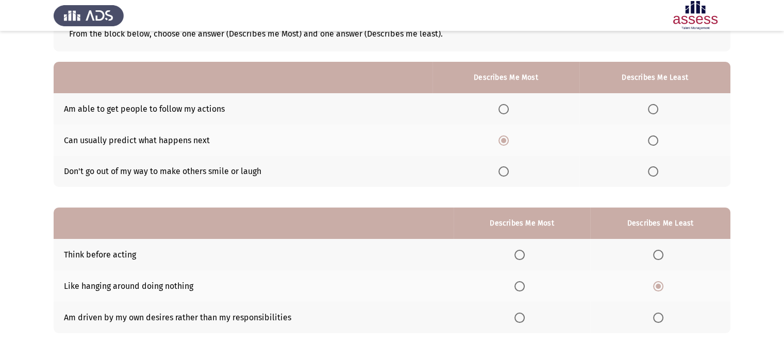
click at [521, 257] on span "Select an option" at bounding box center [520, 255] width 10 height 10
click at [521, 257] on input "Select an option" at bounding box center [520, 255] width 10 height 10
click at [664, 321] on span "Select an option" at bounding box center [658, 318] width 10 height 10
click at [664, 321] on input "Select an option" at bounding box center [658, 318] width 10 height 10
click at [650, 168] on span "Select an option" at bounding box center [653, 172] width 10 height 10
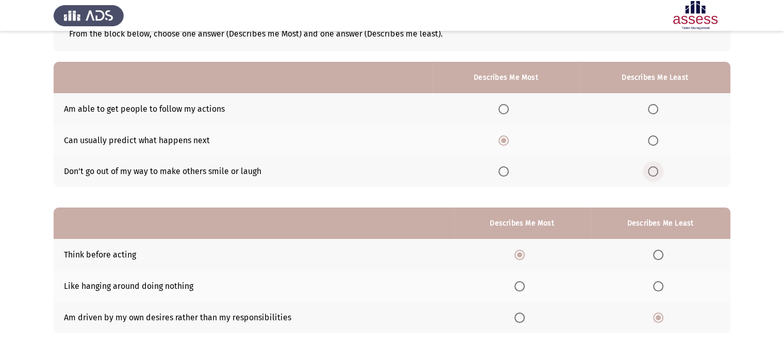
click at [650, 168] on input "Select an option" at bounding box center [653, 172] width 10 height 10
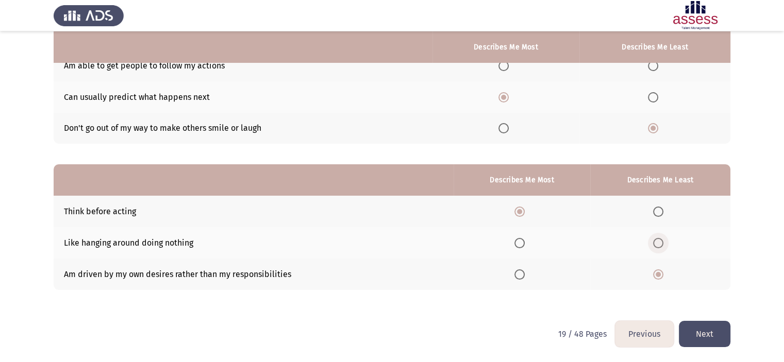
click at [659, 246] on span "Select an option" at bounding box center [658, 243] width 10 height 10
click at [659, 246] on input "Select an option" at bounding box center [658, 243] width 10 height 10
click at [693, 333] on button "Next" at bounding box center [705, 334] width 52 height 26
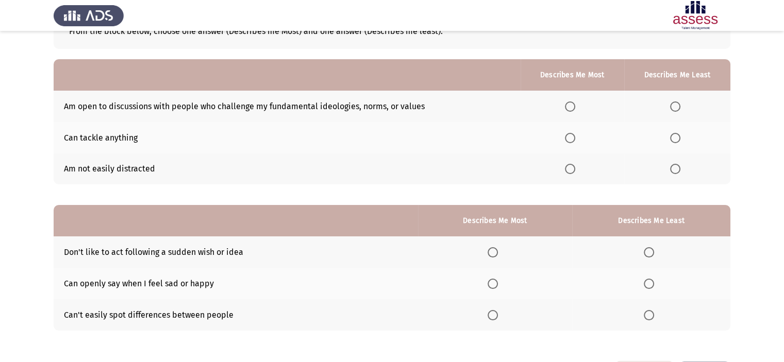
scroll to position [82, 0]
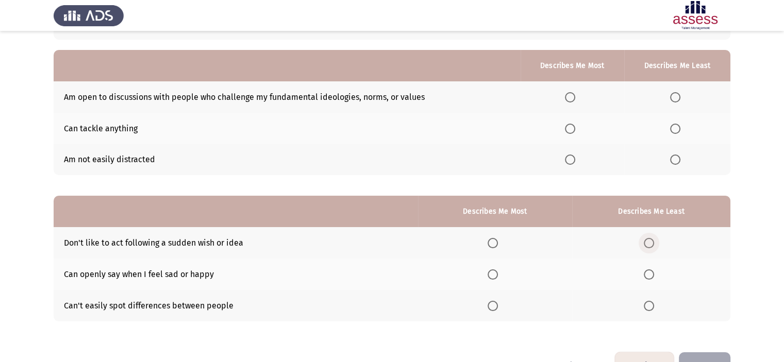
click at [656, 244] on label "Select an option" at bounding box center [651, 243] width 14 height 10
click at [654, 244] on input "Select an option" at bounding box center [649, 243] width 10 height 10
click at [498, 277] on span "Select an option" at bounding box center [493, 275] width 10 height 10
click at [498, 277] on input "Select an option" at bounding box center [493, 275] width 10 height 10
click at [683, 97] on label "Select an option" at bounding box center [677, 97] width 14 height 10
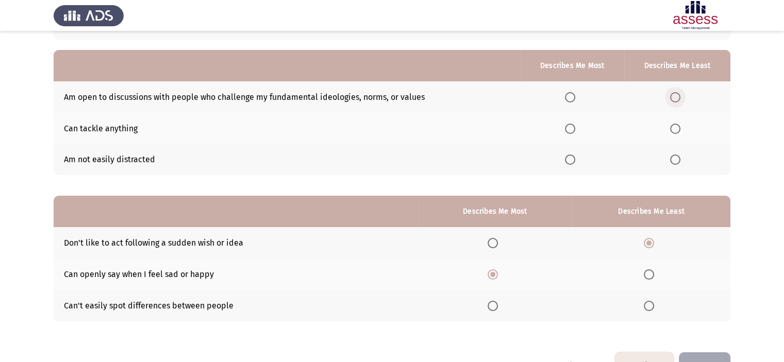
click at [681, 97] on input "Select an option" at bounding box center [675, 97] width 10 height 10
drag, startPoint x: 567, startPoint y: 171, endPoint x: 571, endPoint y: 168, distance: 5.3
click at [571, 168] on th at bounding box center [573, 159] width 104 height 31
click at [575, 158] on span "Select an option" at bounding box center [570, 160] width 10 height 10
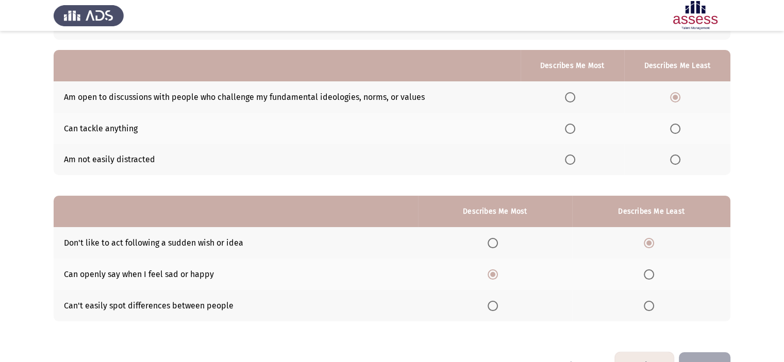
click at [575, 158] on input "Select an option" at bounding box center [570, 160] width 10 height 10
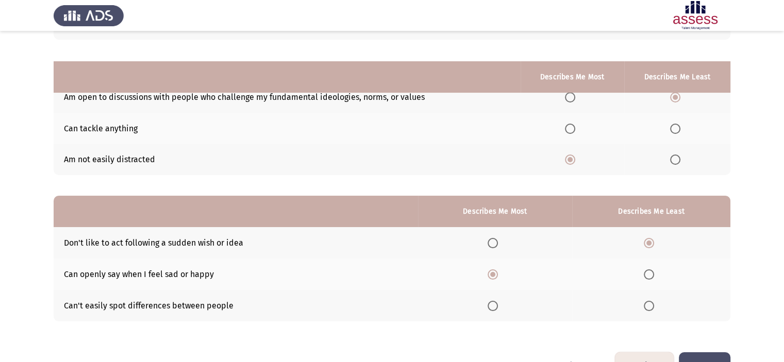
scroll to position [114, 0]
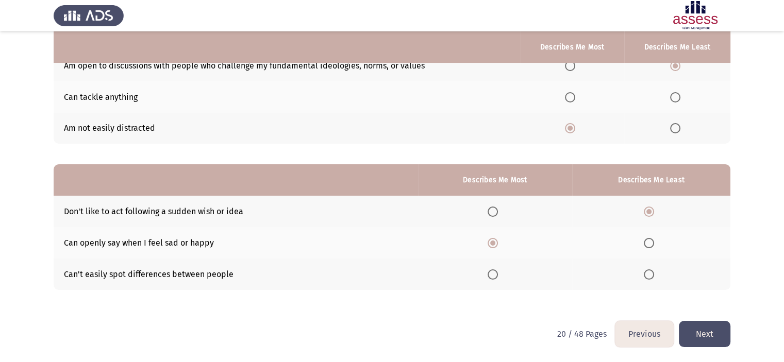
click at [500, 220] on th at bounding box center [495, 211] width 154 height 31
click at [495, 216] on span "Select an option" at bounding box center [493, 212] width 10 height 10
click at [495, 216] on input "Select an option" at bounding box center [493, 212] width 10 height 10
click at [653, 242] on span "Select an option" at bounding box center [649, 243] width 10 height 10
click at [653, 242] on input "Select an option" at bounding box center [649, 243] width 10 height 10
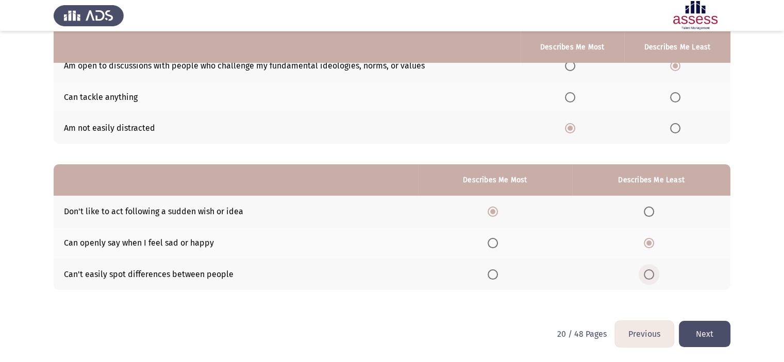
click at [653, 278] on span "Select an option" at bounding box center [649, 275] width 10 height 10
click at [653, 278] on input "Select an option" at bounding box center [649, 275] width 10 height 10
click at [703, 343] on button "Next" at bounding box center [705, 334] width 52 height 26
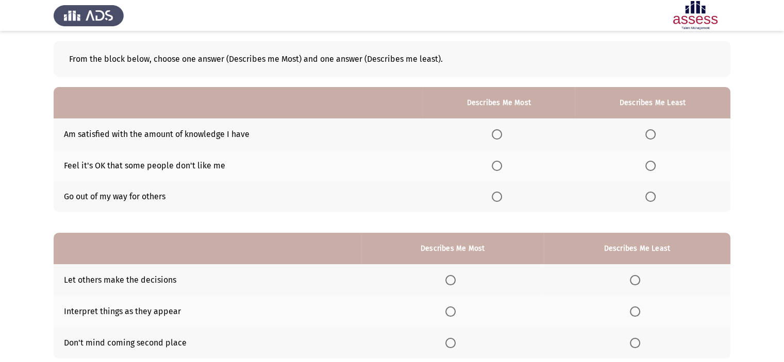
scroll to position [54, 0]
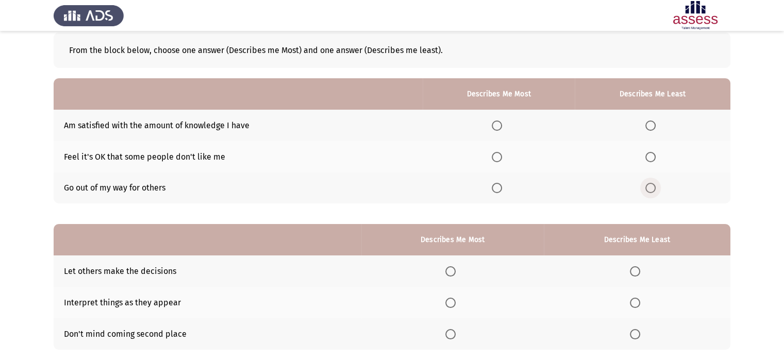
click at [652, 189] on span "Select an option" at bounding box center [651, 188] width 10 height 10
click at [652, 189] on input "Select an option" at bounding box center [651, 188] width 10 height 10
click at [634, 333] on span "Select an option" at bounding box center [635, 334] width 10 height 10
click at [634, 333] on input "Select an option" at bounding box center [635, 334] width 10 height 10
click at [635, 271] on span "Select an option" at bounding box center [635, 272] width 10 height 10
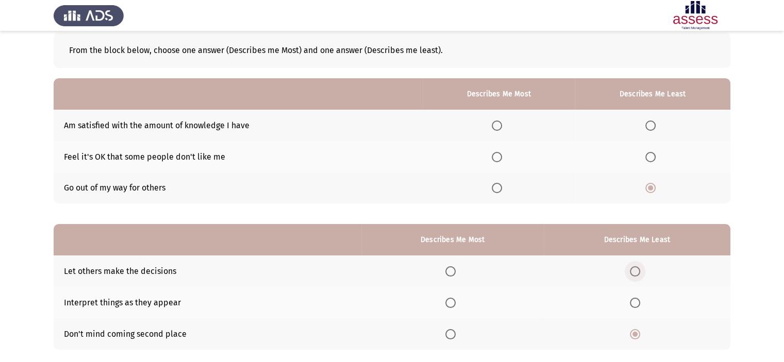
click at [635, 271] on input "Select an option" at bounding box center [635, 272] width 10 height 10
click at [500, 189] on span "Select an option" at bounding box center [497, 188] width 10 height 10
click at [500, 189] on input "Select an option" at bounding box center [497, 188] width 10 height 10
click at [653, 129] on span "Select an option" at bounding box center [651, 126] width 10 height 10
click at [653, 129] on input "Select an option" at bounding box center [651, 126] width 10 height 10
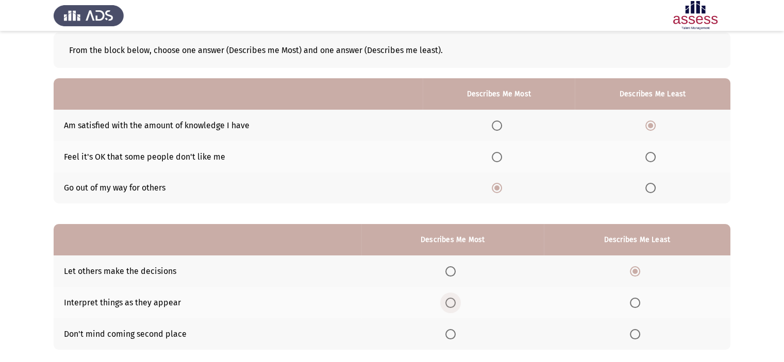
click at [456, 301] on span "Select an option" at bounding box center [450, 303] width 10 height 10
click at [456, 301] on input "Select an option" at bounding box center [450, 303] width 10 height 10
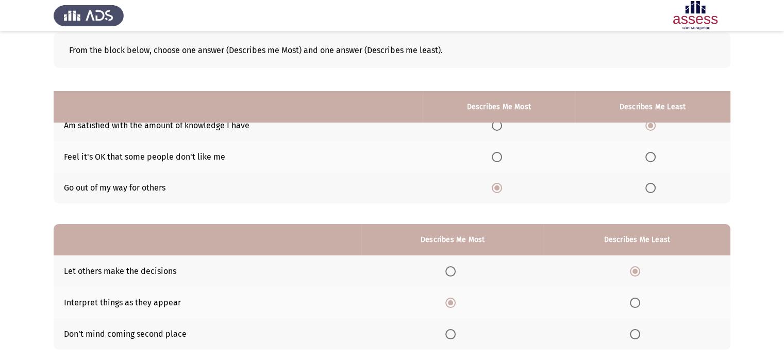
scroll to position [114, 0]
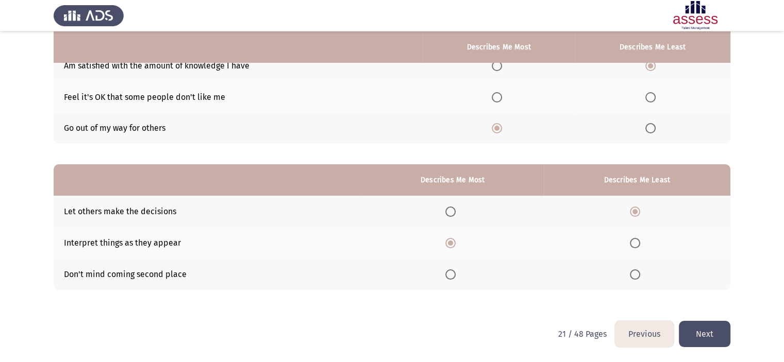
click at [713, 338] on button "Next" at bounding box center [705, 334] width 52 height 26
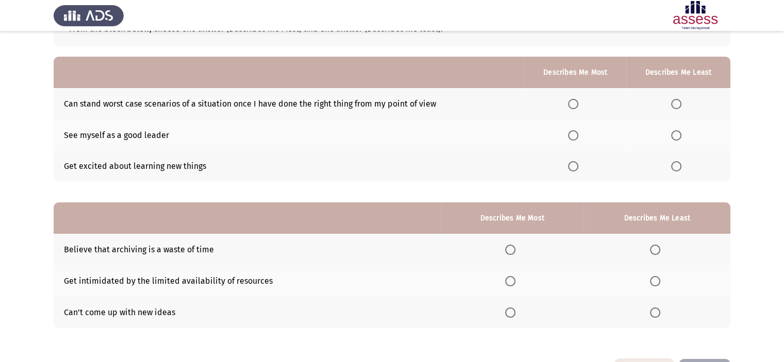
scroll to position [81, 0]
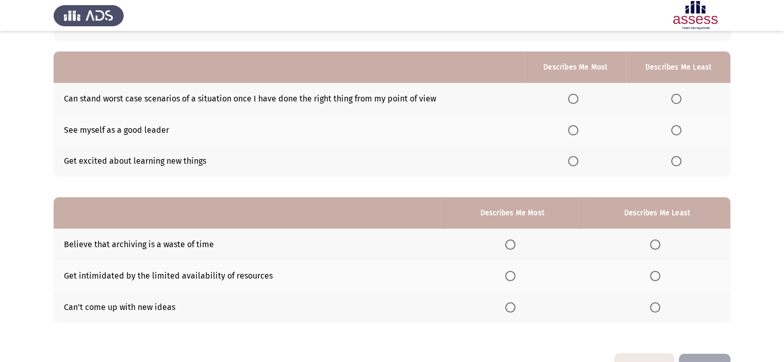
click at [572, 93] on mat-radio-button "Select an option" at bounding box center [575, 98] width 14 height 11
click at [575, 103] on span "Select an option" at bounding box center [573, 99] width 10 height 10
click at [575, 103] on input "Select an option" at bounding box center [573, 99] width 10 height 10
click at [676, 128] on span "Select an option" at bounding box center [676, 130] width 10 height 10
click at [676, 128] on input "Select an option" at bounding box center [676, 130] width 10 height 10
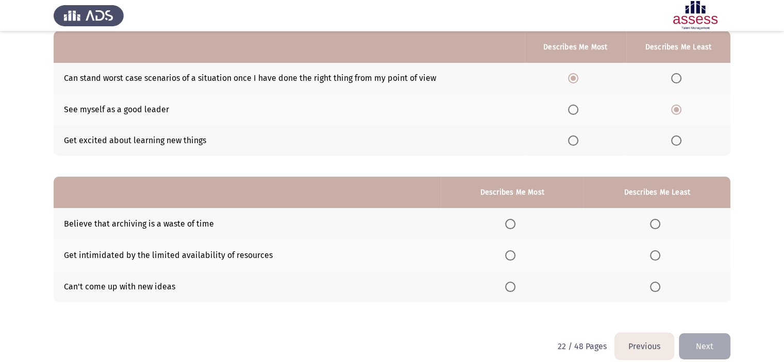
scroll to position [114, 0]
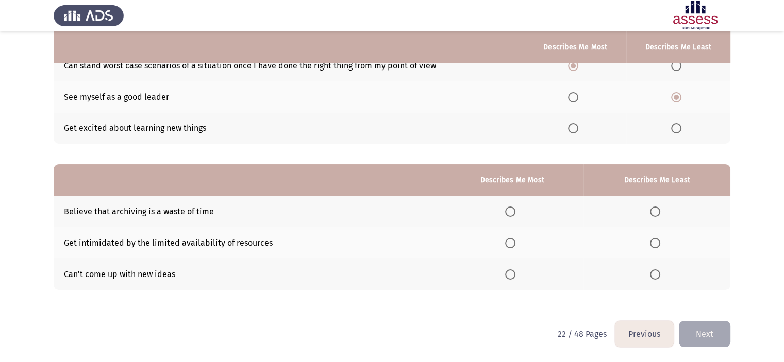
click at [650, 213] on span "Select an option" at bounding box center [655, 212] width 10 height 10
click at [650, 213] on input "Select an option" at bounding box center [655, 212] width 10 height 10
click at [509, 278] on span "Select an option" at bounding box center [510, 275] width 10 height 10
click at [509, 278] on input "Select an option" at bounding box center [510, 275] width 10 height 10
click at [709, 338] on button "Next" at bounding box center [705, 334] width 52 height 26
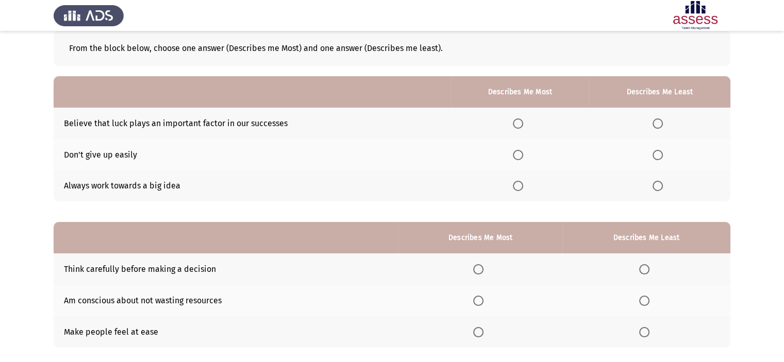
scroll to position [64, 0]
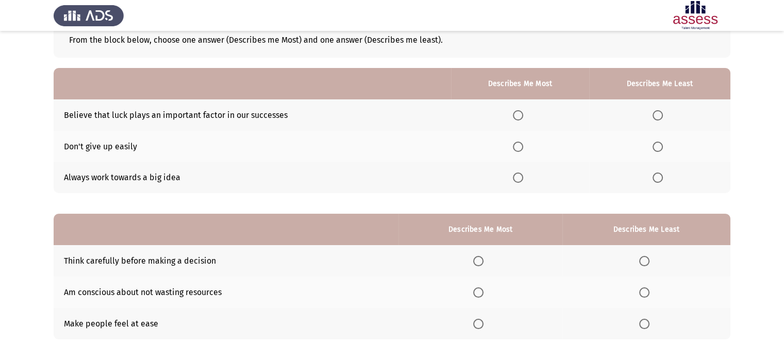
click at [521, 150] on span "Select an option" at bounding box center [518, 147] width 10 height 10
click at [521, 150] on input "Select an option" at bounding box center [518, 147] width 10 height 10
click at [663, 112] on span "Select an option" at bounding box center [658, 115] width 10 height 10
click at [663, 112] on input "Select an option" at bounding box center [658, 115] width 10 height 10
click at [767, 111] on app-assessment-container "Previous Development Assessment Next From the block below, choose one answer (D…" at bounding box center [392, 174] width 784 height 394
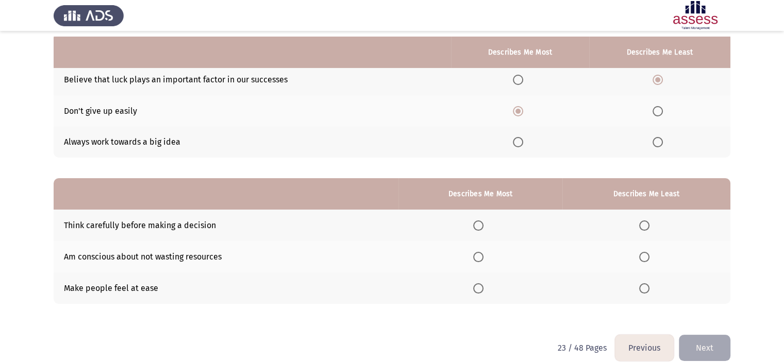
scroll to position [114, 0]
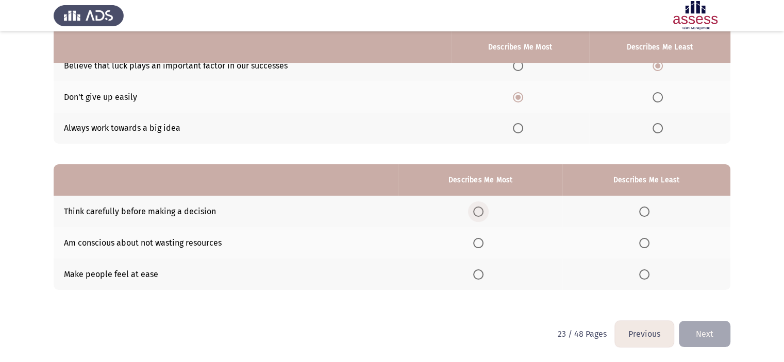
click at [481, 217] on span "Select an option" at bounding box center [478, 212] width 10 height 10
click at [481, 217] on input "Select an option" at bounding box center [478, 212] width 10 height 10
click at [646, 243] on span "Select an option" at bounding box center [644, 243] width 10 height 10
click at [646, 243] on input "Select an option" at bounding box center [644, 243] width 10 height 10
click at [651, 278] on label "Select an option" at bounding box center [646, 275] width 14 height 10
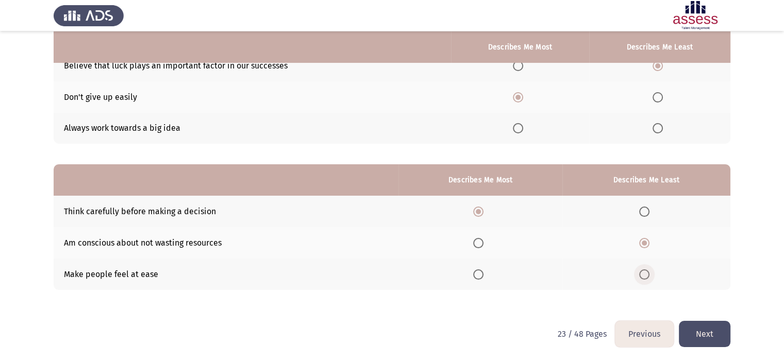
click at [650, 278] on input "Select an option" at bounding box center [644, 275] width 10 height 10
click at [694, 342] on button "Next" at bounding box center [705, 334] width 52 height 26
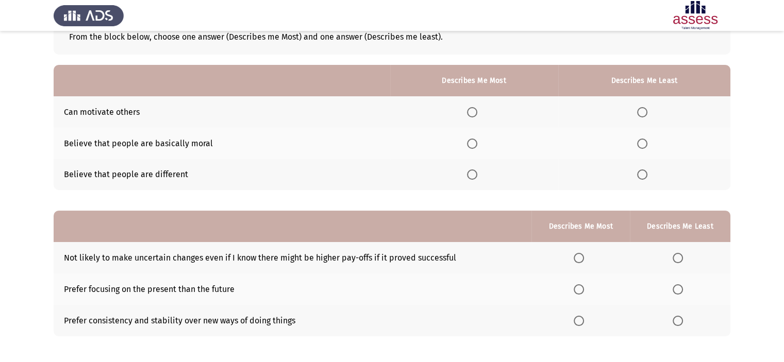
scroll to position [73, 0]
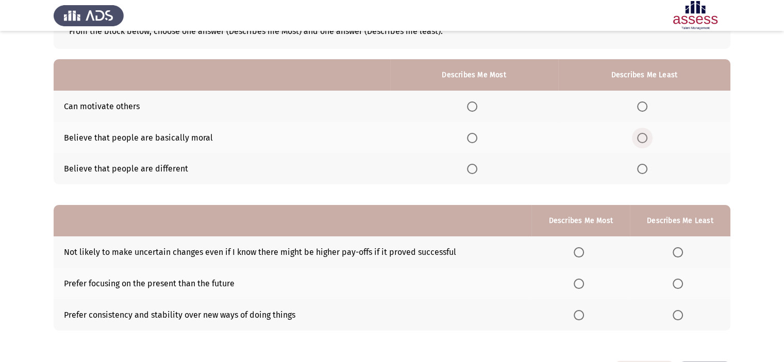
click at [646, 135] on span "Select an option" at bounding box center [642, 138] width 10 height 10
click at [646, 135] on input "Select an option" at bounding box center [642, 138] width 10 height 10
click at [471, 105] on span "Select an option" at bounding box center [472, 107] width 10 height 10
click at [471, 105] on input "Select an option" at bounding box center [472, 107] width 10 height 10
click at [735, 181] on app-assessment-container "Previous Development Assessment Next From the block below, choose one answer (D…" at bounding box center [392, 165] width 784 height 394
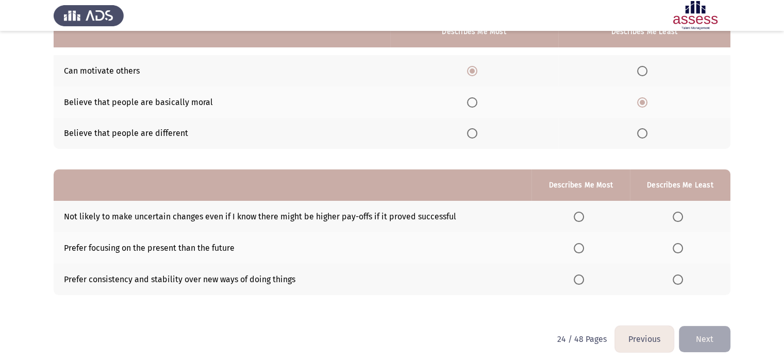
scroll to position [114, 0]
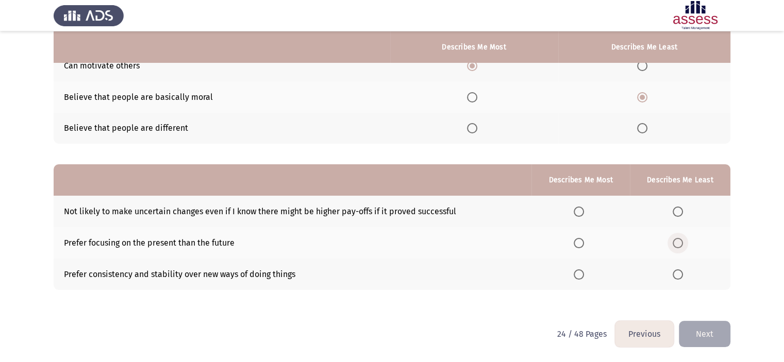
click at [676, 246] on span "Select an option" at bounding box center [678, 243] width 10 height 10
click at [676, 246] on input "Select an option" at bounding box center [678, 243] width 10 height 10
click at [576, 274] on span "Select an option" at bounding box center [579, 275] width 10 height 10
click at [576, 274] on input "Select an option" at bounding box center [579, 275] width 10 height 10
click at [711, 337] on button "Next" at bounding box center [705, 334] width 52 height 26
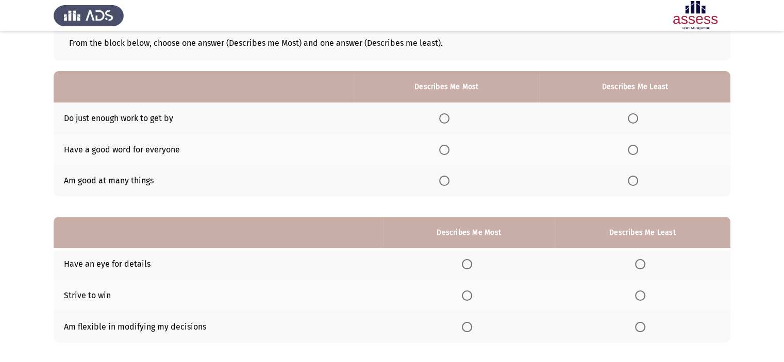
scroll to position [63, 0]
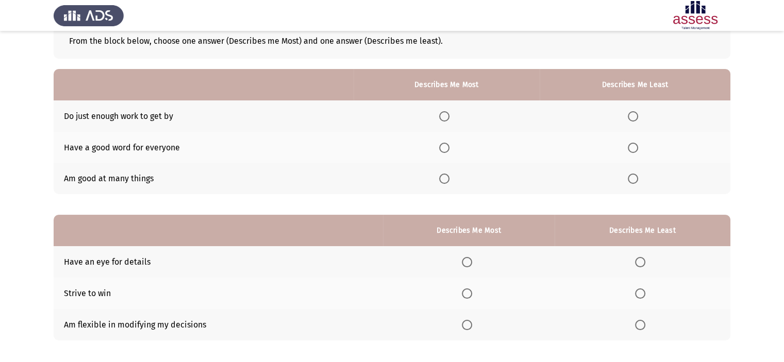
click at [633, 125] on th at bounding box center [635, 116] width 191 height 31
click at [635, 121] on span "Select an option" at bounding box center [633, 116] width 10 height 10
click at [635, 121] on input "Select an option" at bounding box center [633, 116] width 10 height 10
click at [443, 144] on span "Select an option" at bounding box center [444, 148] width 10 height 10
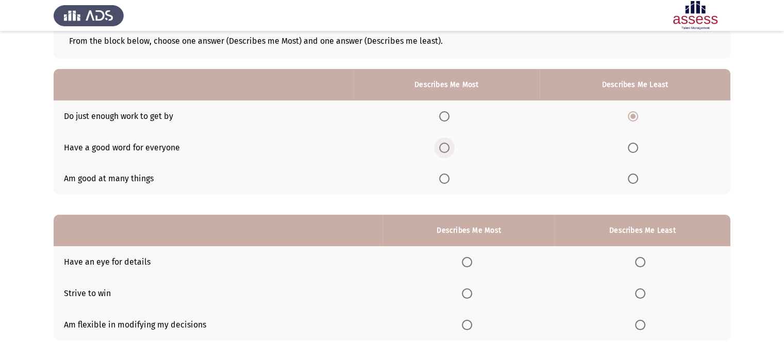
click at [443, 144] on input "Select an option" at bounding box center [444, 148] width 10 height 10
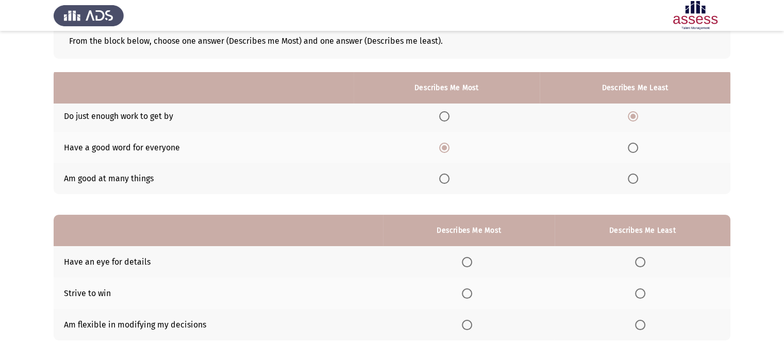
scroll to position [114, 0]
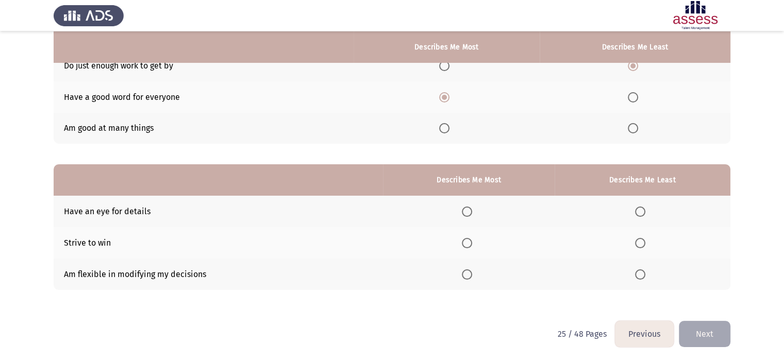
click at [473, 206] on mat-radio-button "Select an option" at bounding box center [469, 211] width 14 height 11
click at [466, 210] on span "Select an option" at bounding box center [467, 212] width 10 height 10
click at [466, 210] on input "Select an option" at bounding box center [467, 212] width 10 height 10
click at [643, 245] on span "Select an option" at bounding box center [640, 243] width 10 height 10
click at [643, 245] on input "Select an option" at bounding box center [640, 243] width 10 height 10
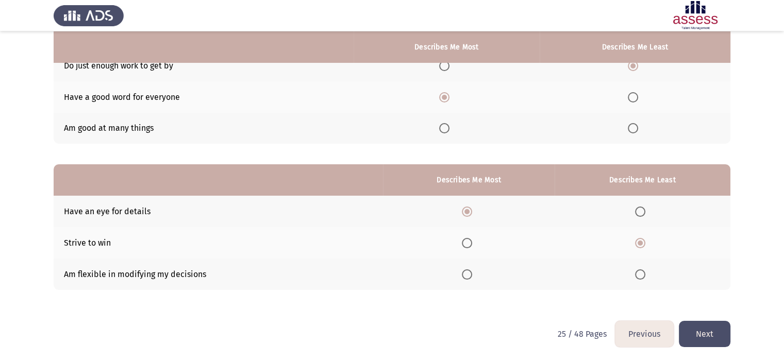
click at [708, 328] on button "Next" at bounding box center [705, 334] width 52 height 26
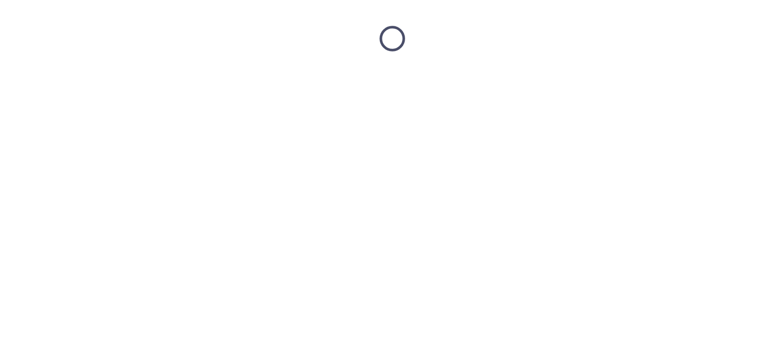
scroll to position [0, 0]
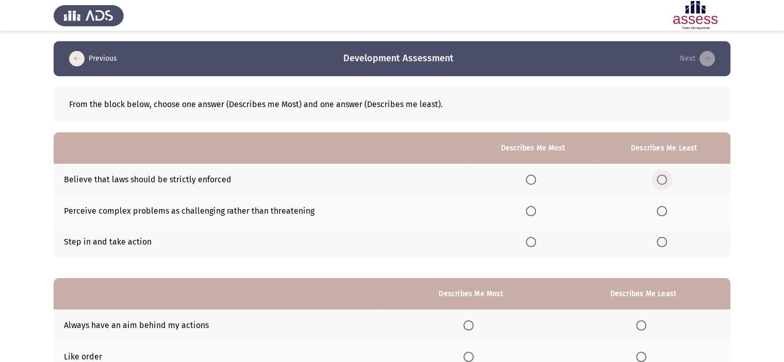
click at [667, 180] on span "Select an option" at bounding box center [662, 180] width 10 height 10
click at [667, 180] on input "Select an option" at bounding box center [662, 180] width 10 height 10
click at [531, 210] on span "Select an option" at bounding box center [531, 211] width 10 height 10
click at [531, 210] on input "Select an option" at bounding box center [531, 211] width 10 height 10
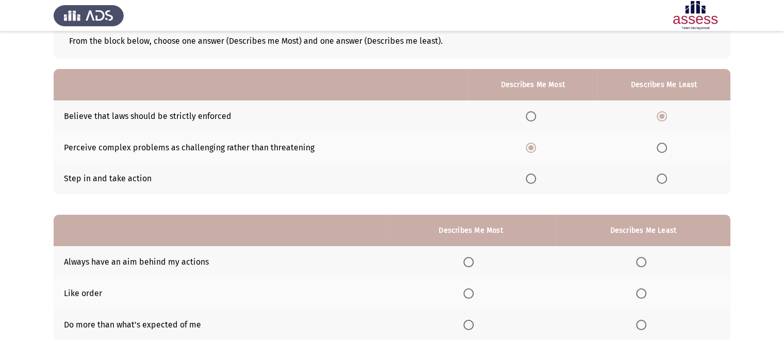
scroll to position [81, 0]
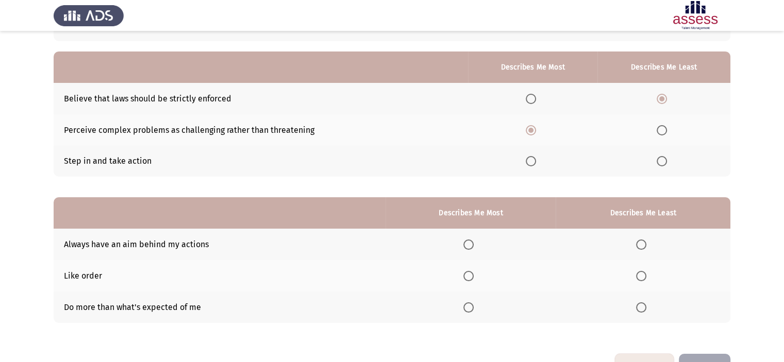
click at [755, 140] on app-assessment-container "Previous Development Assessment Next From the block below, choose one answer (D…" at bounding box center [392, 157] width 784 height 394
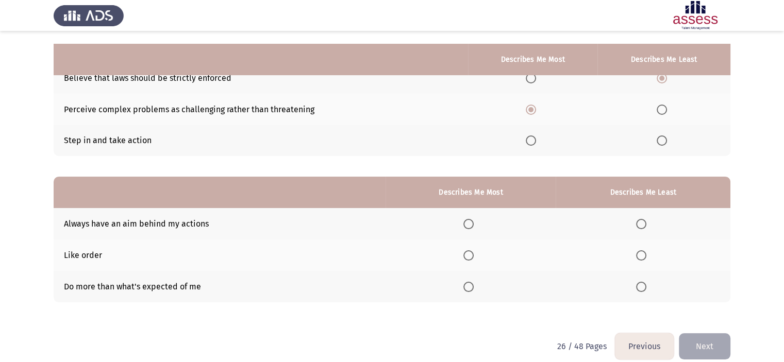
scroll to position [114, 0]
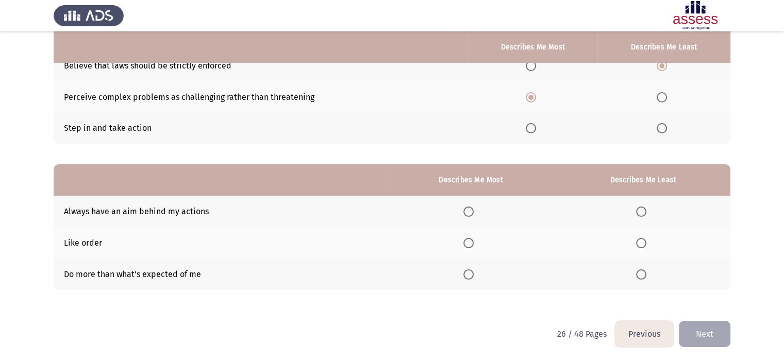
click at [530, 135] on th at bounding box center [532, 128] width 129 height 31
click at [529, 133] on span "Select an option" at bounding box center [531, 128] width 10 height 10
click at [529, 133] on input "Select an option" at bounding box center [531, 128] width 10 height 10
click at [734, 166] on app-assessment-container "Previous Development Assessment Next From the block below, choose one answer (D…" at bounding box center [392, 124] width 784 height 394
click at [639, 242] on span "Select an option" at bounding box center [641, 243] width 10 height 10
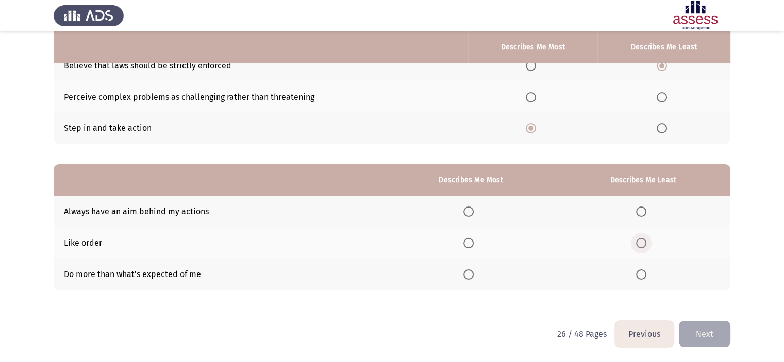
click at [639, 242] on input "Select an option" at bounding box center [641, 243] width 10 height 10
click at [472, 210] on span "Select an option" at bounding box center [469, 212] width 10 height 10
click at [472, 210] on input "Select an option" at bounding box center [469, 212] width 10 height 10
click at [705, 338] on button "Next" at bounding box center [705, 334] width 52 height 26
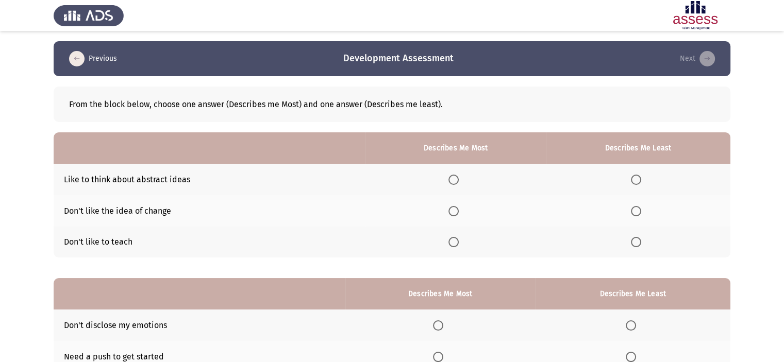
click at [732, 227] on app-assessment-container "Previous Development Assessment Next From the block below, choose one answer (D…" at bounding box center [392, 238] width 784 height 394
click at [641, 208] on span "Select an option" at bounding box center [636, 211] width 10 height 10
click at [641, 208] on input "Select an option" at bounding box center [636, 211] width 10 height 10
click at [454, 178] on span "Select an option" at bounding box center [454, 180] width 10 height 10
click at [454, 178] on input "Select an option" at bounding box center [454, 180] width 10 height 10
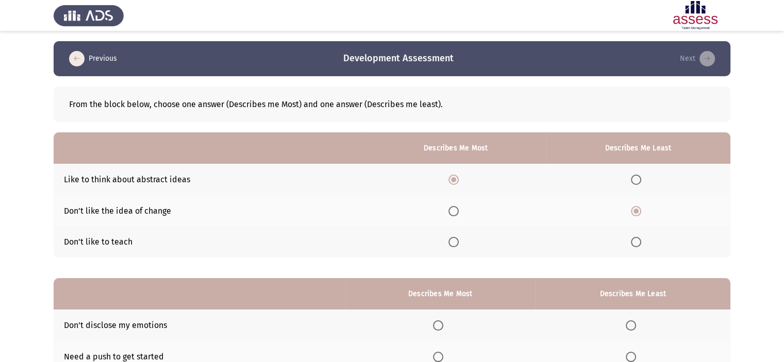
click at [747, 169] on app-assessment-container "Previous Development Assessment Next From the block below, choose one answer (D…" at bounding box center [392, 238] width 784 height 394
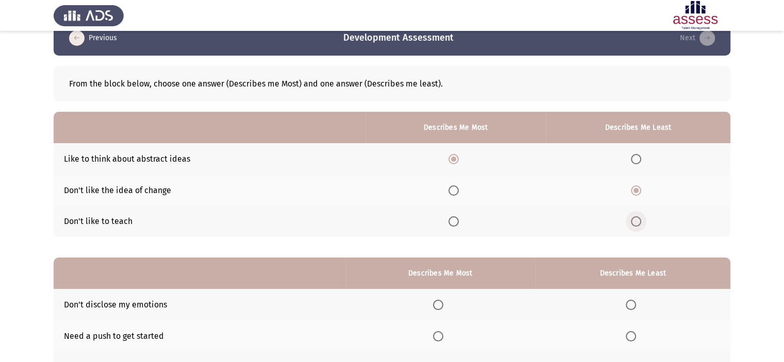
click at [639, 224] on span "Select an option" at bounding box center [636, 222] width 10 height 10
click at [639, 224] on input "Select an option" at bounding box center [636, 222] width 10 height 10
click at [739, 224] on app-assessment-container "Previous Development Assessment Next From the block below, choose one answer (D…" at bounding box center [392, 218] width 784 height 394
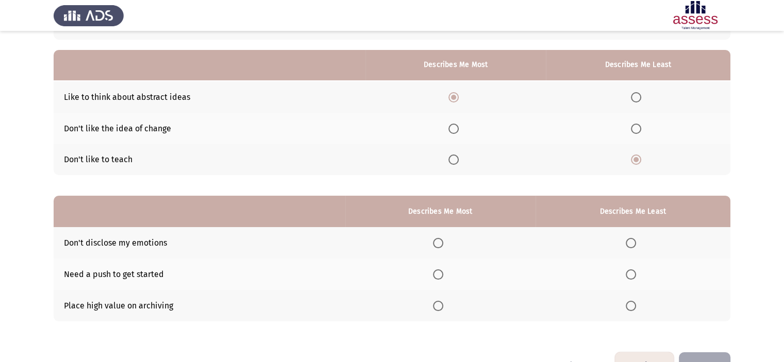
scroll to position [103, 0]
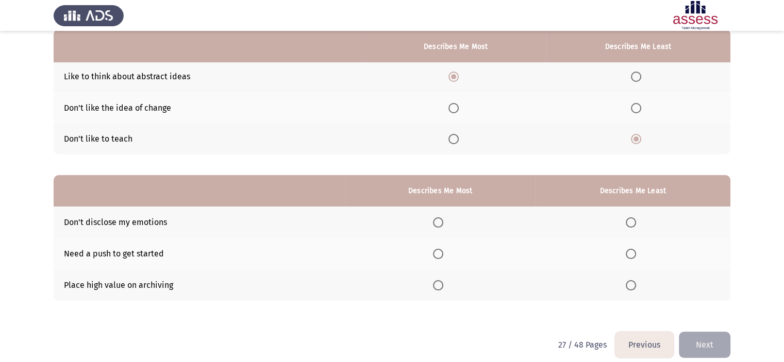
click at [628, 258] on span "Select an option" at bounding box center [631, 254] width 10 height 10
click at [628, 258] on input "Select an option" at bounding box center [631, 254] width 10 height 10
click at [438, 292] on th at bounding box center [440, 285] width 190 height 31
click at [438, 290] on span "Select an option" at bounding box center [438, 285] width 10 height 10
click at [438, 290] on input "Select an option" at bounding box center [438, 285] width 10 height 10
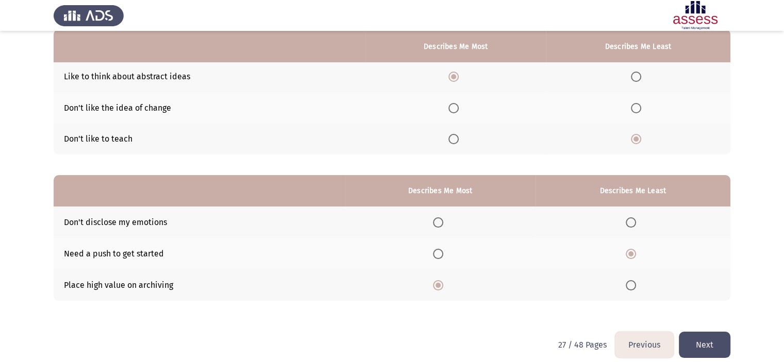
click at [695, 343] on button "Next" at bounding box center [705, 345] width 52 height 26
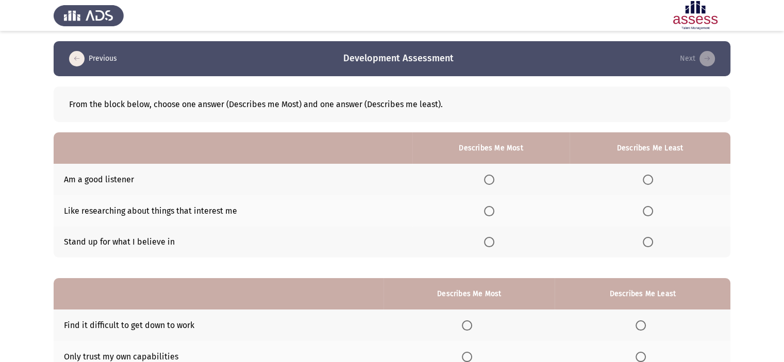
click at [757, 212] on app-assessment-container "Previous Development Assessment Next From the block below, choose one answer (D…" at bounding box center [392, 238] width 784 height 394
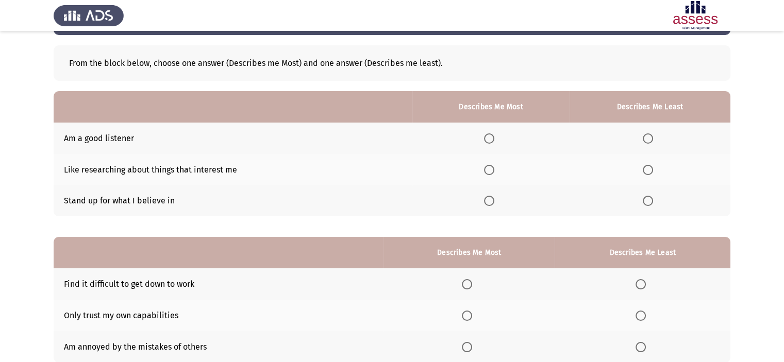
scroll to position [62, 0]
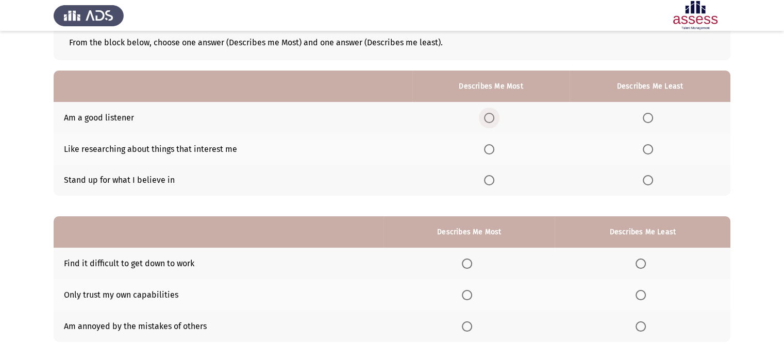
click at [497, 115] on label "Select an option" at bounding box center [491, 118] width 14 height 10
click at [494, 115] on input "Select an option" at bounding box center [489, 118] width 10 height 10
click at [651, 152] on span "Select an option" at bounding box center [648, 149] width 10 height 10
click at [651, 152] on input "Select an option" at bounding box center [648, 149] width 10 height 10
click at [742, 193] on app-assessment-container "Previous Development Assessment Next From the block below, choose one answer (D…" at bounding box center [392, 176] width 784 height 394
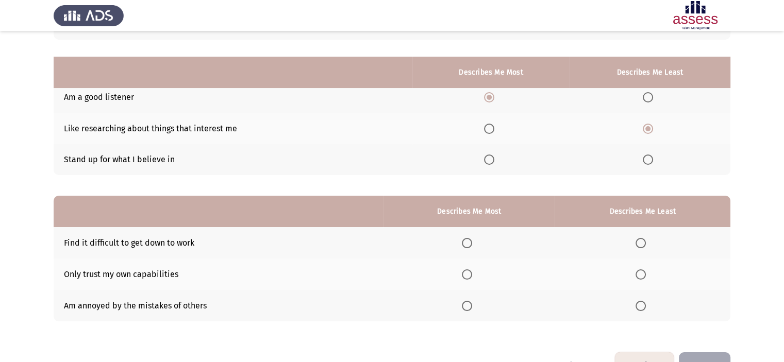
scroll to position [114, 0]
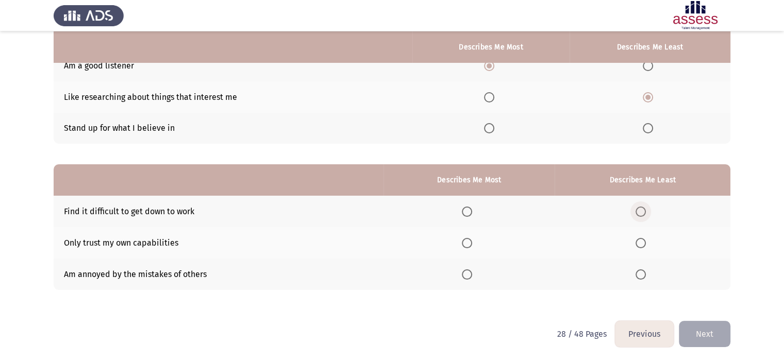
click at [640, 216] on span "Select an option" at bounding box center [641, 212] width 10 height 10
click at [640, 216] on input "Select an option" at bounding box center [641, 212] width 10 height 10
click at [642, 273] on span "Select an option" at bounding box center [641, 275] width 10 height 10
click at [642, 273] on input "Select an option" at bounding box center [641, 275] width 10 height 10
click at [467, 273] on span "Select an option" at bounding box center [467, 275] width 10 height 10
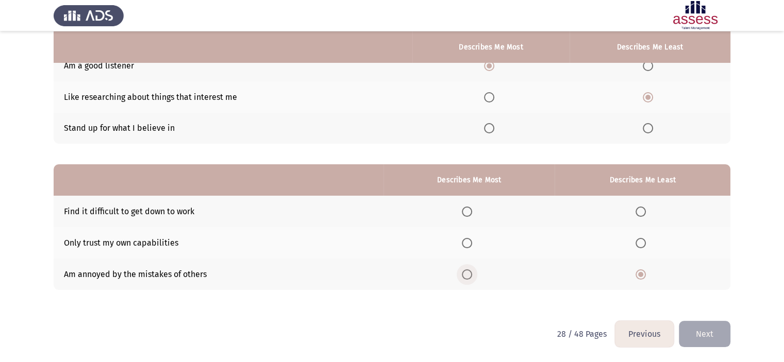
click at [467, 273] on input "Select an option" at bounding box center [467, 275] width 10 height 10
click at [642, 211] on span "Select an option" at bounding box center [641, 212] width 10 height 10
click at [642, 211] on input "Select an option" at bounding box center [641, 212] width 10 height 10
click at [717, 325] on button "Next" at bounding box center [705, 334] width 52 height 26
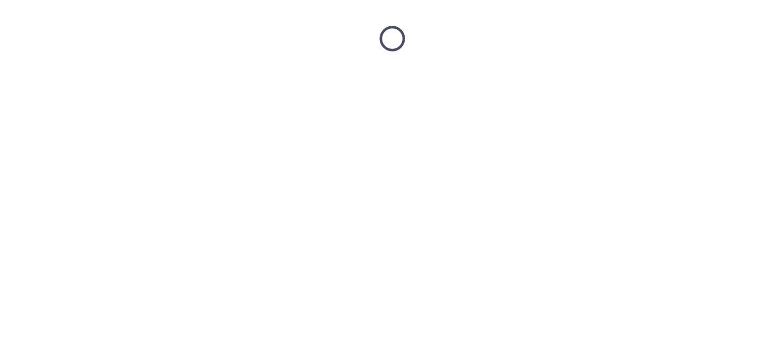
scroll to position [0, 0]
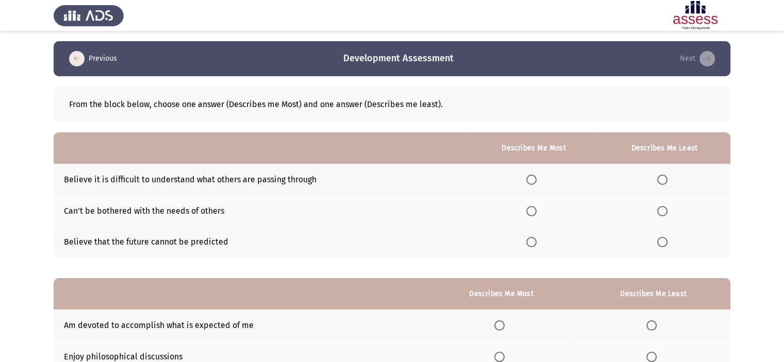
click at [751, 207] on app-assessment-container "Previous Development Assessment Next From the block below, choose one answer (D…" at bounding box center [392, 238] width 784 height 394
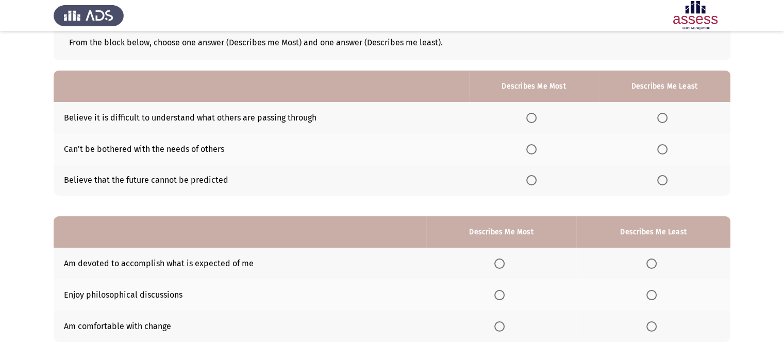
scroll to position [82, 0]
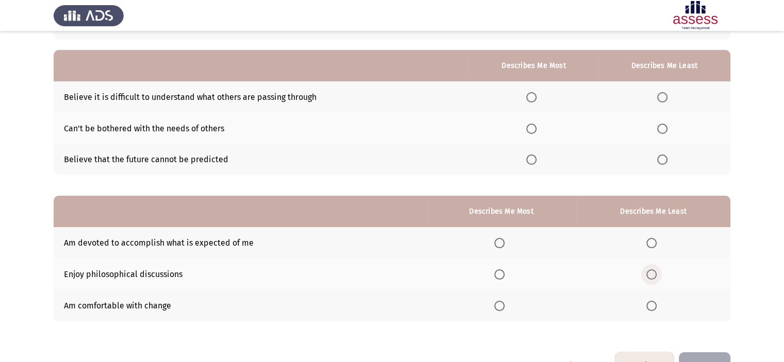
click at [653, 275] on span "Select an option" at bounding box center [652, 275] width 10 height 10
click at [653, 275] on input "Select an option" at bounding box center [652, 275] width 10 height 10
click at [508, 241] on label "Select an option" at bounding box center [501, 243] width 14 height 10
click at [505, 241] on input "Select an option" at bounding box center [499, 243] width 10 height 10
click at [738, 158] on app-assessment-container "Previous Development Assessment Next From the block below, choose one answer (D…" at bounding box center [392, 156] width 784 height 394
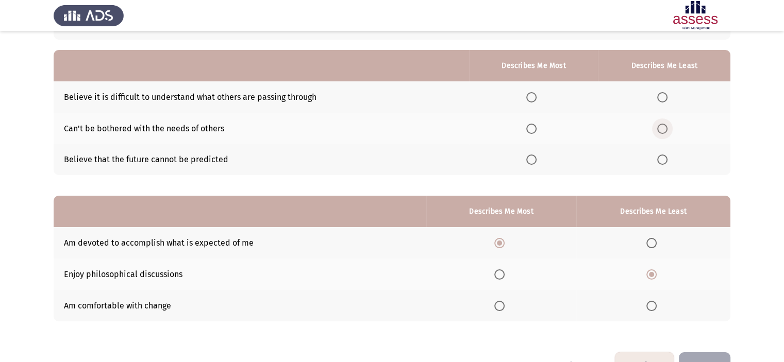
click at [664, 126] on span "Select an option" at bounding box center [662, 129] width 10 height 10
click at [664, 126] on input "Select an option" at bounding box center [662, 129] width 10 height 10
click at [537, 156] on span "Select an option" at bounding box center [531, 160] width 10 height 10
click at [537, 156] on input "Select an option" at bounding box center [531, 160] width 10 height 10
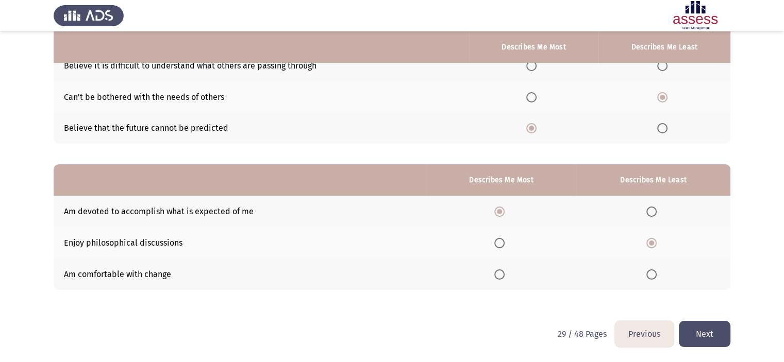
click at [705, 341] on button "Next" at bounding box center [705, 334] width 52 height 26
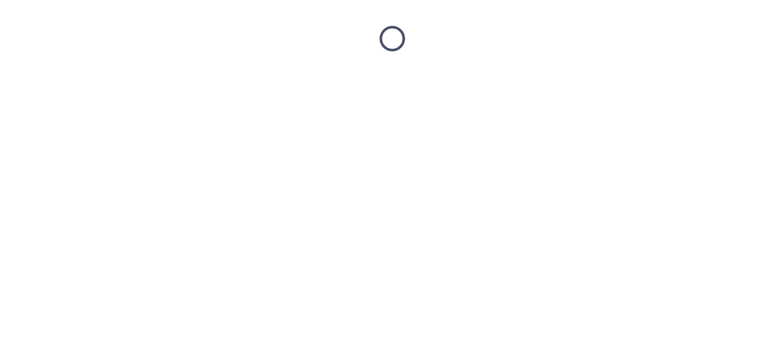
scroll to position [0, 0]
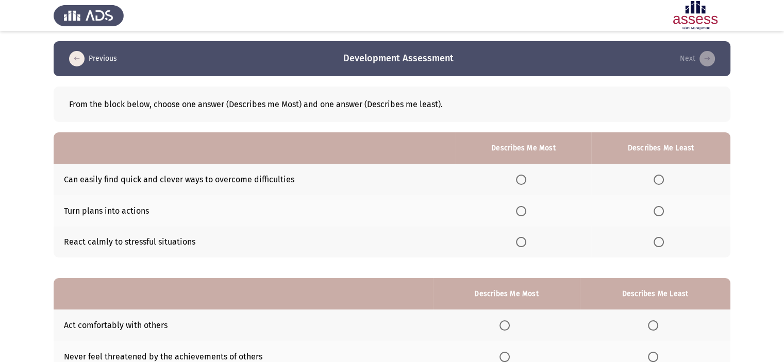
click at [753, 201] on app-assessment-container "Previous Development Assessment Next From the block below, choose one answer (D…" at bounding box center [392, 238] width 784 height 394
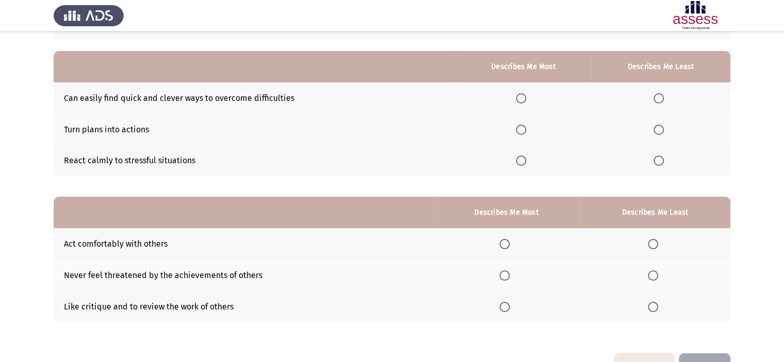
scroll to position [82, 0]
click at [661, 303] on label "Select an option" at bounding box center [655, 306] width 14 height 10
click at [658, 303] on input "Select an option" at bounding box center [653, 306] width 10 height 10
click at [505, 240] on span "Select an option" at bounding box center [505, 243] width 10 height 10
click at [505, 240] on input "Select an option" at bounding box center [505, 243] width 10 height 10
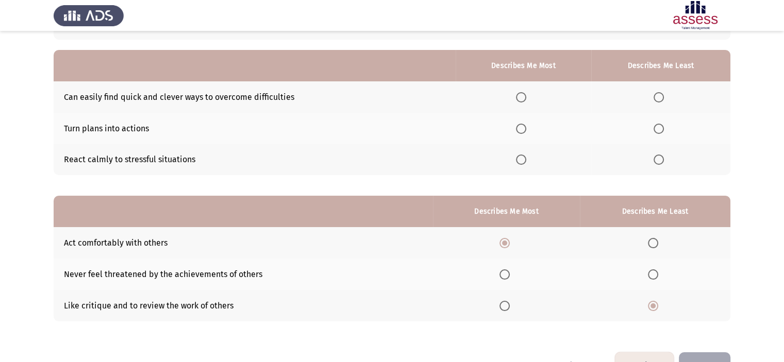
click at [528, 123] on mat-radio-button "Select an option" at bounding box center [523, 128] width 14 height 11
click at [528, 124] on label "Select an option" at bounding box center [523, 129] width 14 height 10
click at [526, 124] on input "Select an option" at bounding box center [521, 129] width 10 height 10
click at [662, 162] on span "Select an option" at bounding box center [659, 160] width 10 height 10
click at [662, 162] on input "Select an option" at bounding box center [659, 160] width 10 height 10
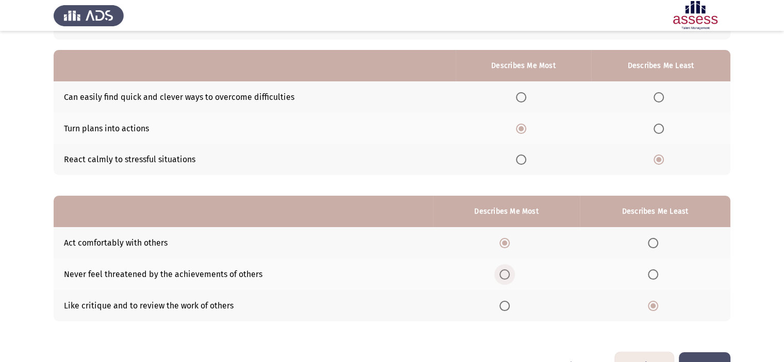
click at [505, 280] on span "Select an option" at bounding box center [505, 275] width 10 height 10
click at [505, 280] on input "Select an option" at bounding box center [505, 275] width 10 height 10
click at [507, 308] on span "Select an option" at bounding box center [505, 306] width 10 height 10
click at [507, 308] on input "Select an option" at bounding box center [505, 306] width 10 height 10
click at [655, 272] on span "Select an option" at bounding box center [653, 275] width 10 height 10
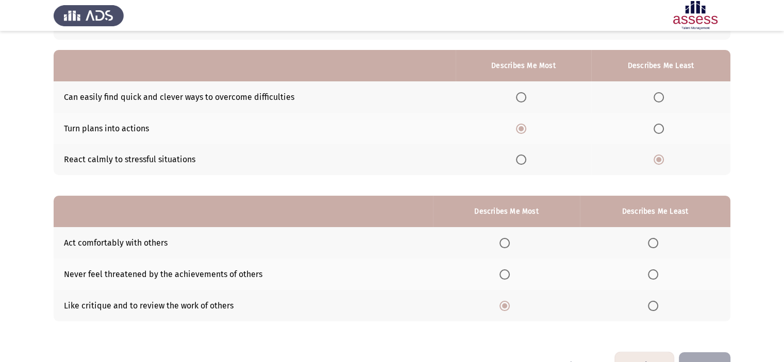
click at [655, 272] on input "Select an option" at bounding box center [653, 275] width 10 height 10
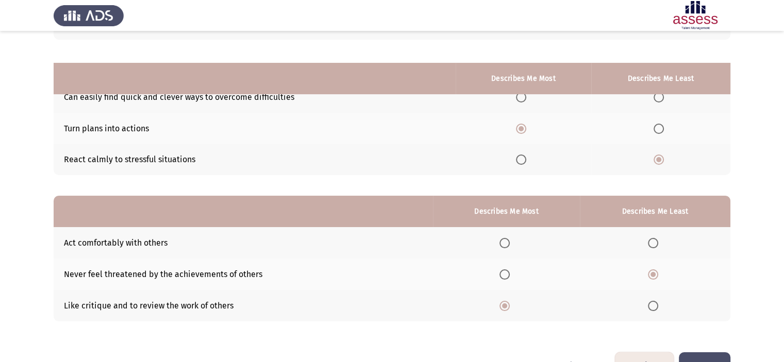
scroll to position [114, 0]
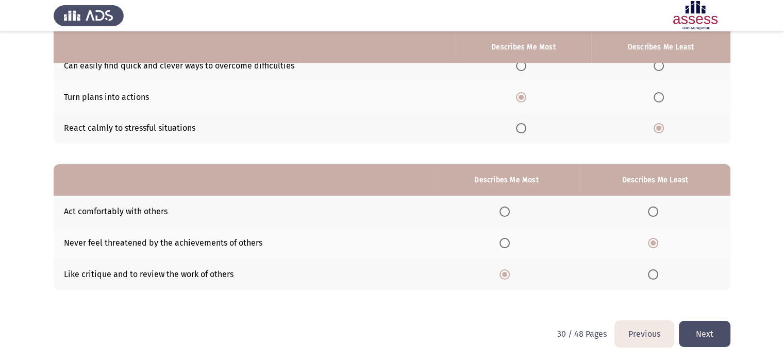
click at [718, 327] on button "Next" at bounding box center [705, 334] width 52 height 26
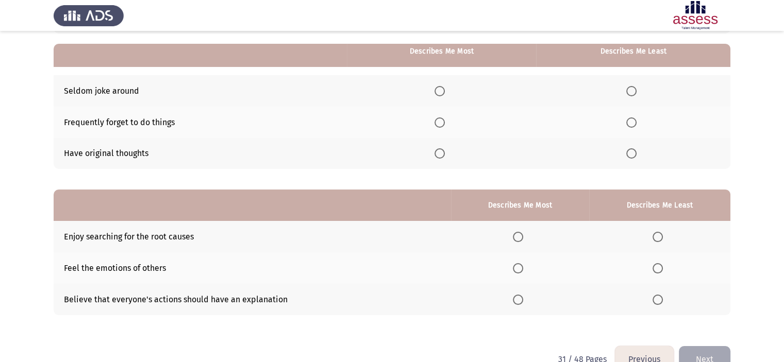
scroll to position [93, 0]
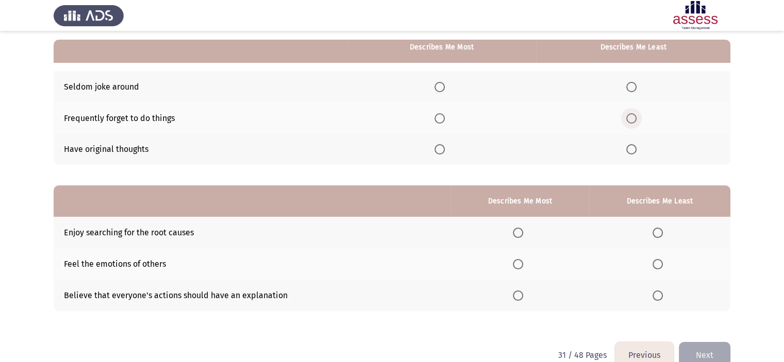
click at [635, 116] on span "Select an option" at bounding box center [631, 118] width 10 height 10
click at [635, 116] on input "Select an option" at bounding box center [631, 118] width 10 height 10
click at [438, 150] on span "Select an option" at bounding box center [440, 149] width 10 height 10
click at [438, 150] on input "Select an option" at bounding box center [440, 149] width 10 height 10
click at [739, 136] on app-assessment-container "Previous Development Assessment Next From the block below, choose one answer (D…" at bounding box center [392, 145] width 784 height 394
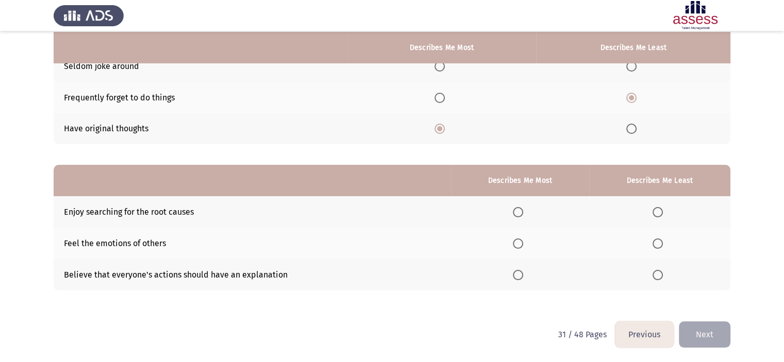
scroll to position [114, 0]
click at [739, 136] on app-assessment-container "Previous Development Assessment Next From the block below, choose one answer (D…" at bounding box center [392, 124] width 784 height 394
click at [650, 268] on th at bounding box center [659, 274] width 141 height 31
click at [654, 272] on span "Select an option" at bounding box center [658, 275] width 10 height 10
click at [654, 272] on input "Select an option" at bounding box center [658, 275] width 10 height 10
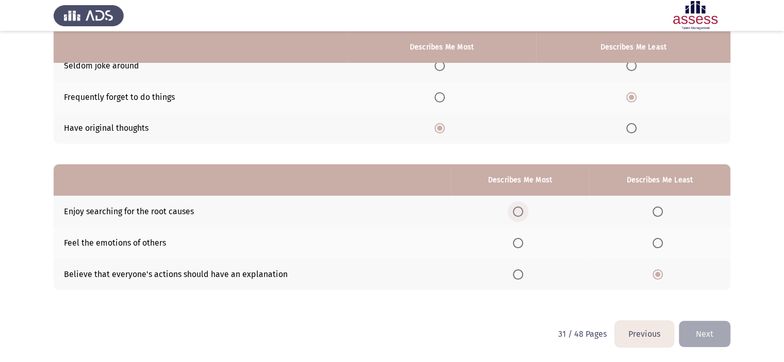
click at [518, 210] on span "Select an option" at bounding box center [518, 212] width 10 height 10
click at [518, 210] on input "Select an option" at bounding box center [518, 212] width 10 height 10
click at [707, 343] on button "Next" at bounding box center [705, 334] width 52 height 26
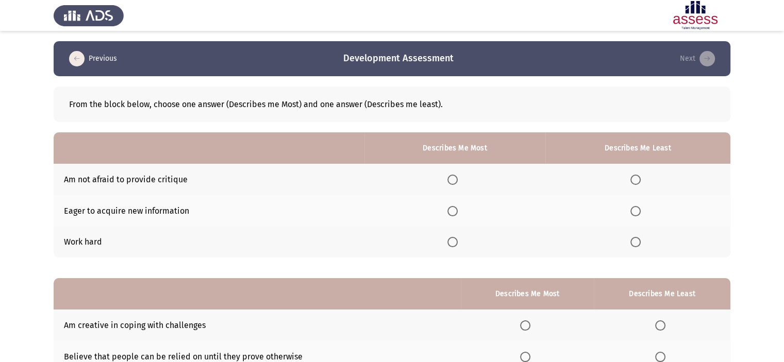
click at [744, 196] on app-assessment-container "Previous Development Assessment Next From the block below, choose one answer (D…" at bounding box center [392, 238] width 784 height 394
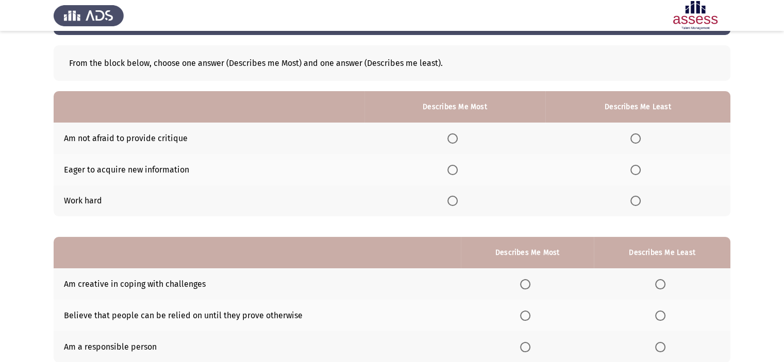
scroll to position [62, 0]
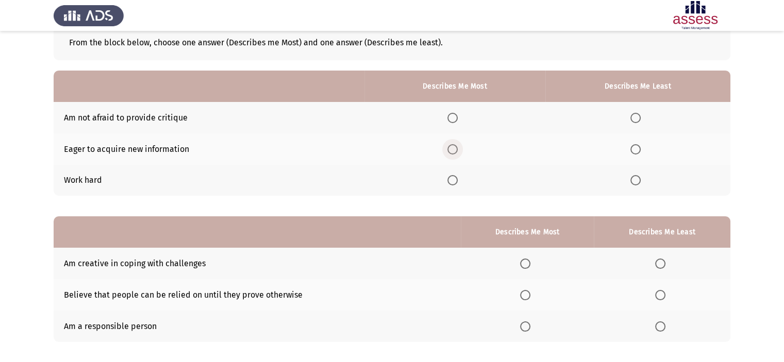
click at [456, 154] on span "Select an option" at bounding box center [453, 149] width 10 height 10
click at [456, 154] on input "Select an option" at bounding box center [453, 149] width 10 height 10
click at [642, 115] on label "Select an option" at bounding box center [638, 118] width 14 height 10
click at [641, 115] on input "Select an option" at bounding box center [636, 118] width 10 height 10
click at [730, 156] on th at bounding box center [637, 149] width 185 height 31
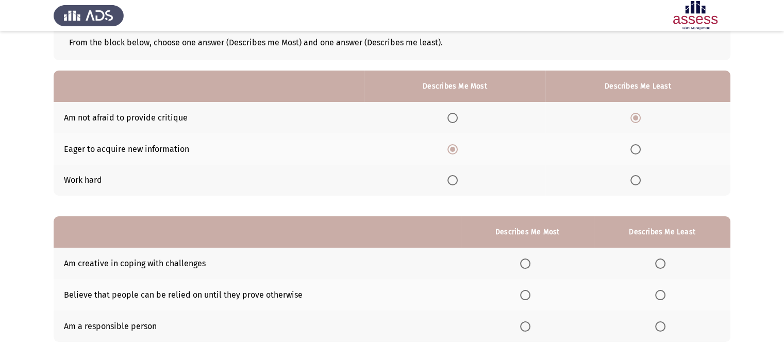
scroll to position [82, 0]
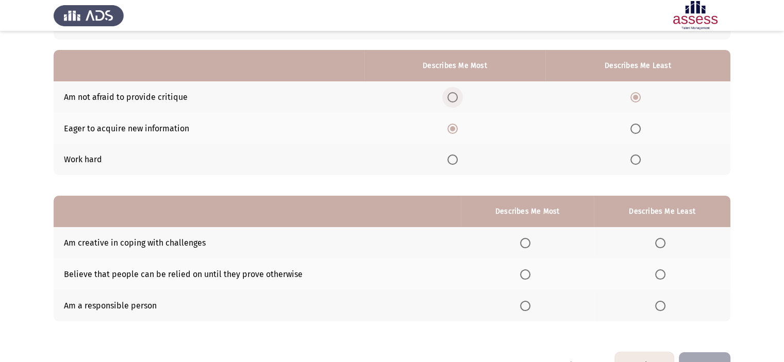
click at [451, 97] on span "Select an option" at bounding box center [453, 97] width 10 height 10
click at [451, 97] on input "Select an option" at bounding box center [453, 97] width 10 height 10
click at [628, 133] on th at bounding box center [637, 128] width 185 height 31
click at [636, 131] on span "Select an option" at bounding box center [636, 129] width 10 height 10
click at [636, 131] on input "Select an option" at bounding box center [636, 129] width 10 height 10
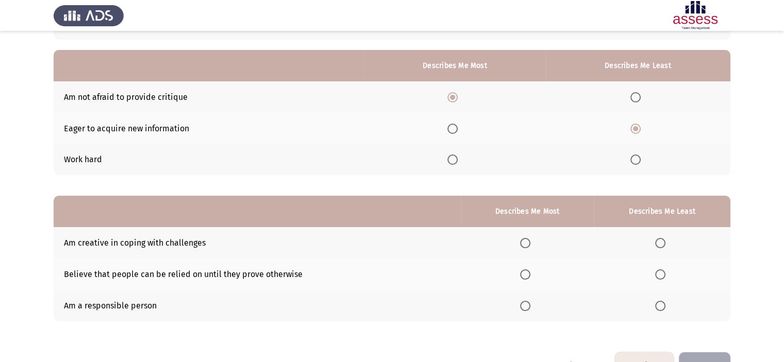
click at [727, 238] on th at bounding box center [662, 242] width 137 height 31
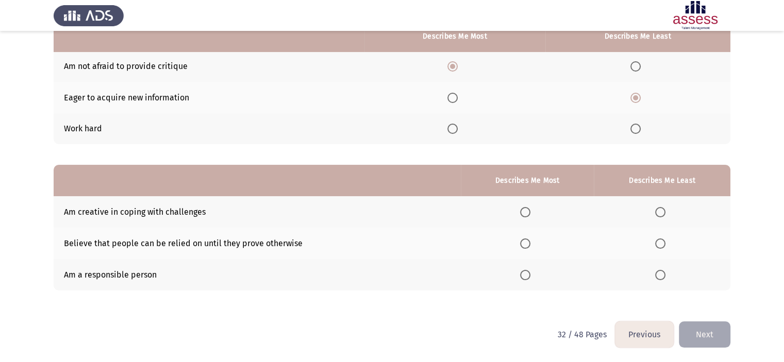
scroll to position [114, 0]
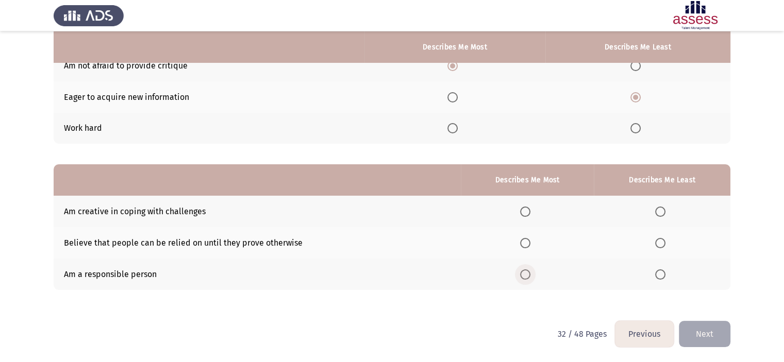
click at [531, 273] on span "Select an option" at bounding box center [525, 275] width 10 height 10
click at [531, 273] on input "Select an option" at bounding box center [525, 275] width 10 height 10
click at [659, 211] on span "Select an option" at bounding box center [660, 212] width 10 height 10
click at [659, 211] on input "Select an option" at bounding box center [660, 212] width 10 height 10
click at [701, 346] on button "Next" at bounding box center [705, 334] width 52 height 26
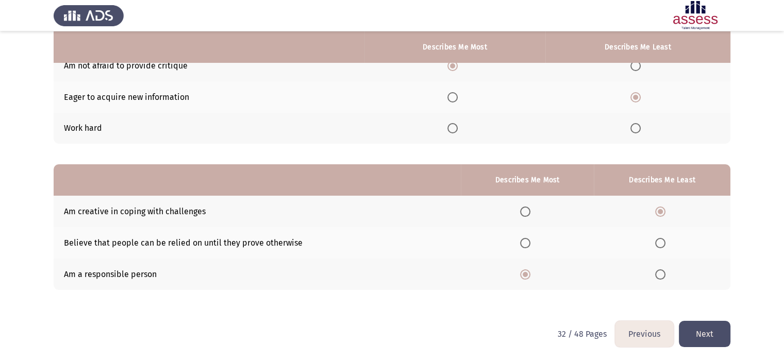
scroll to position [0, 0]
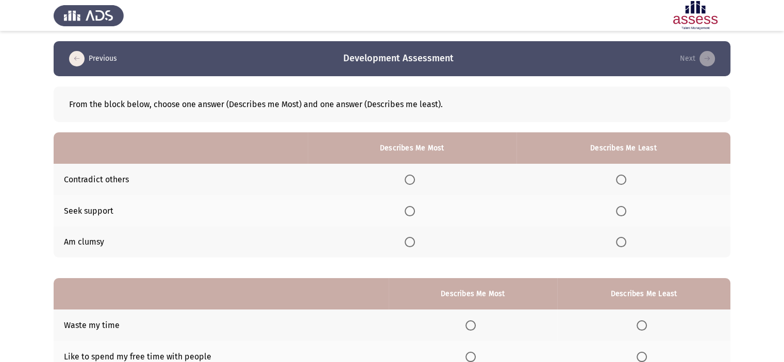
click at [768, 144] on app-assessment-container "Previous Development Assessment Next From the block below, choose one answer (D…" at bounding box center [392, 238] width 784 height 394
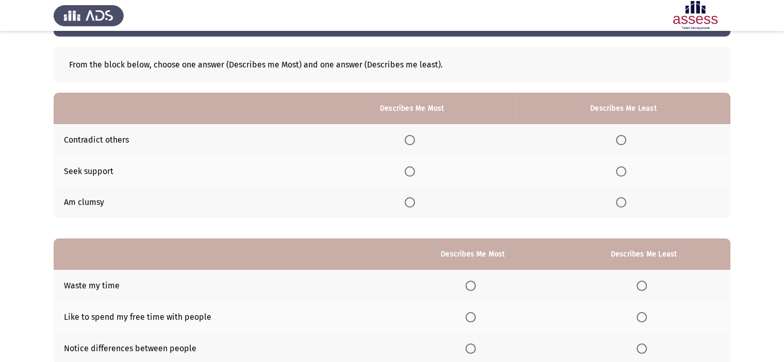
scroll to position [41, 0]
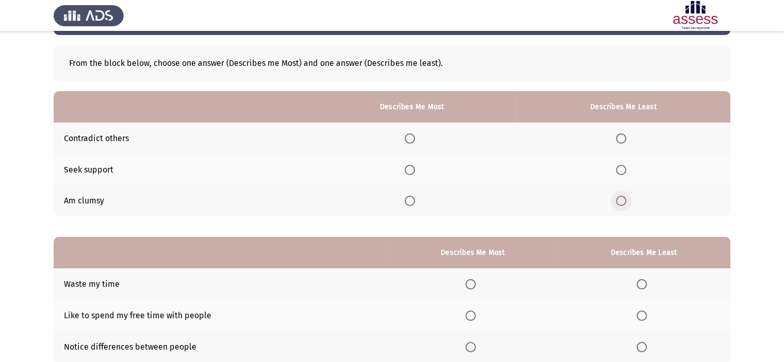
click at [625, 203] on span "Select an option" at bounding box center [621, 201] width 10 height 10
click at [625, 203] on input "Select an option" at bounding box center [621, 201] width 10 height 10
click at [747, 179] on app-assessment-container "Previous Development Assessment Next From the block below, choose one answer (D…" at bounding box center [392, 197] width 784 height 394
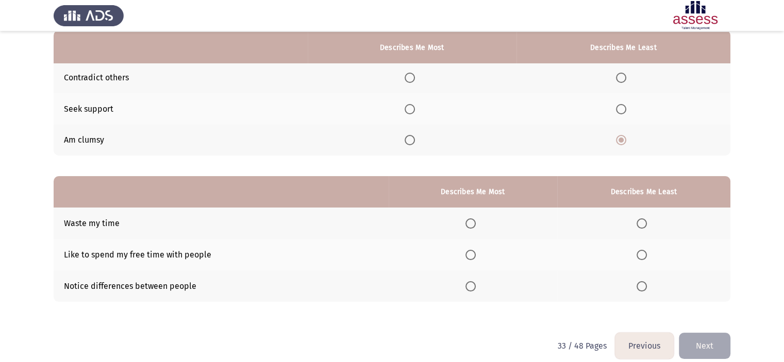
scroll to position [103, 0]
click at [403, 97] on th at bounding box center [412, 107] width 209 height 31
click at [417, 114] on th at bounding box center [412, 107] width 209 height 31
click at [407, 107] on th at bounding box center [412, 107] width 209 height 31
click at [412, 109] on span "Select an option" at bounding box center [410, 108] width 10 height 10
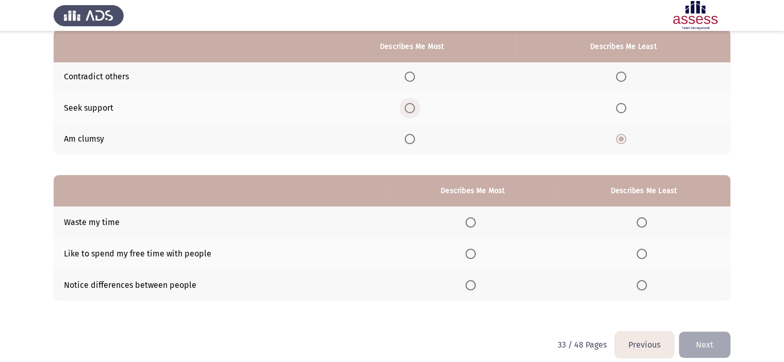
click at [412, 109] on input "Select an option" at bounding box center [410, 108] width 10 height 10
click at [639, 222] on span "Select an option" at bounding box center [642, 223] width 10 height 10
click at [639, 222] on input "Select an option" at bounding box center [642, 223] width 10 height 10
click at [475, 284] on span "Select an option" at bounding box center [471, 285] width 10 height 10
click at [475, 284] on input "Select an option" at bounding box center [471, 285] width 10 height 10
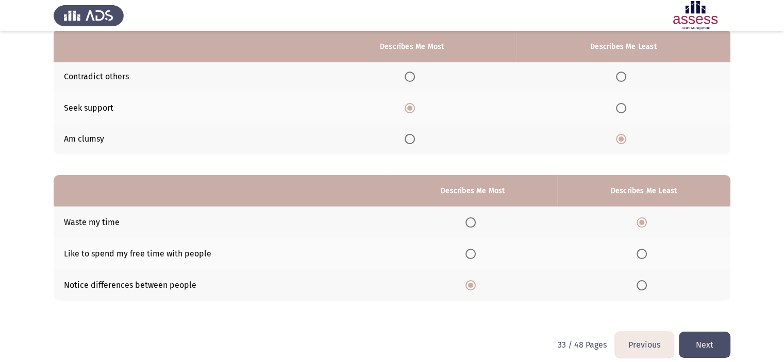
click at [702, 335] on button "Next" at bounding box center [705, 345] width 52 height 26
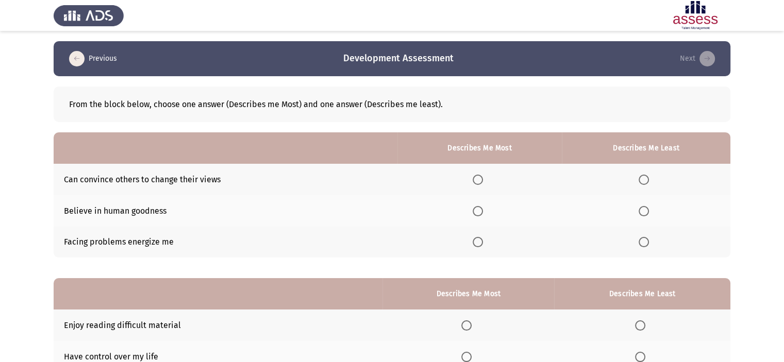
click at [748, 235] on app-assessment-container "Previous Development Assessment Next From the block below, choose one answer (D…" at bounding box center [392, 238] width 784 height 394
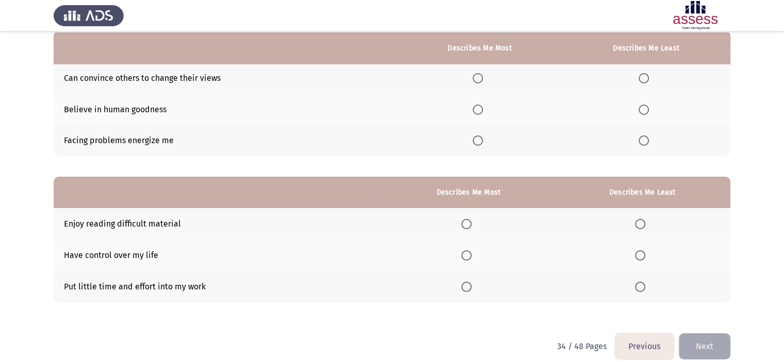
scroll to position [103, 0]
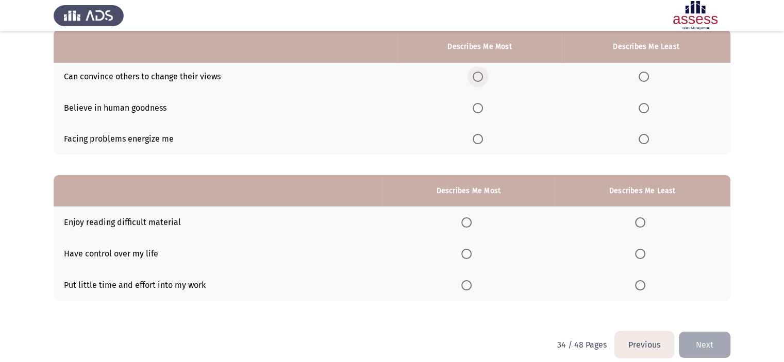
click at [483, 73] on span "Select an option" at bounding box center [478, 77] width 10 height 10
click at [483, 73] on input "Select an option" at bounding box center [478, 77] width 10 height 10
click at [644, 109] on span "Select an option" at bounding box center [644, 108] width 10 height 10
click at [644, 109] on input "Select an option" at bounding box center [644, 108] width 10 height 10
click at [460, 255] on th at bounding box center [469, 253] width 172 height 31
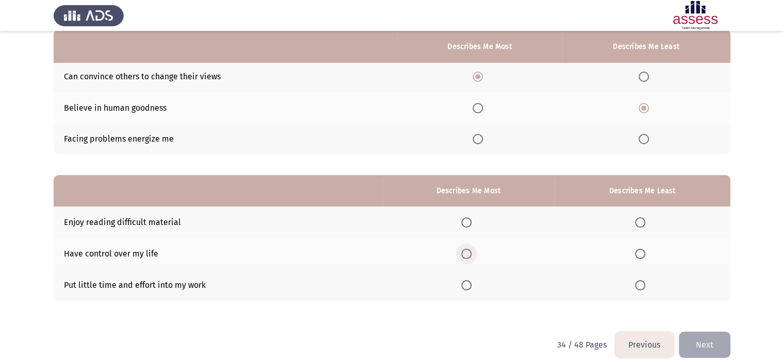
click at [470, 255] on span "Select an option" at bounding box center [466, 254] width 10 height 10
click at [470, 255] on input "Select an option" at bounding box center [466, 254] width 10 height 10
click at [644, 290] on span "Select an option" at bounding box center [640, 285] width 10 height 10
click at [644, 290] on input "Select an option" at bounding box center [640, 285] width 10 height 10
click at [725, 346] on button "Next" at bounding box center [705, 345] width 52 height 26
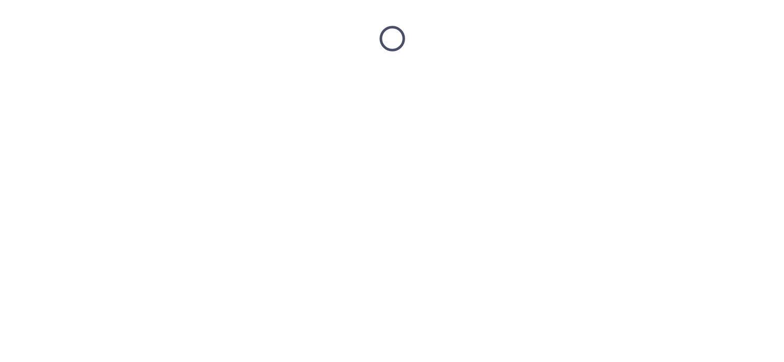
scroll to position [0, 0]
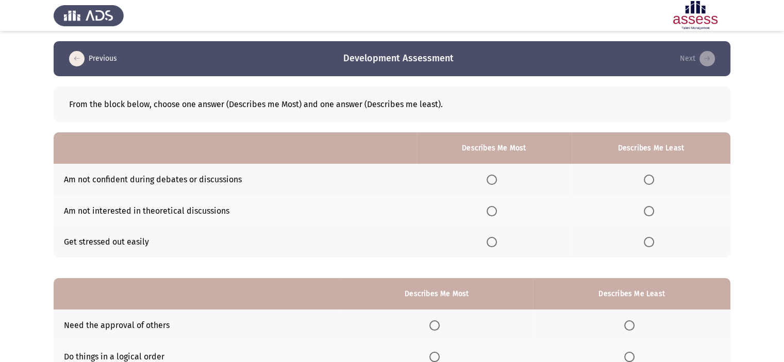
click at [741, 234] on app-assessment-container "Previous Development Assessment Next From the block below, choose one answer (D…" at bounding box center [392, 238] width 784 height 394
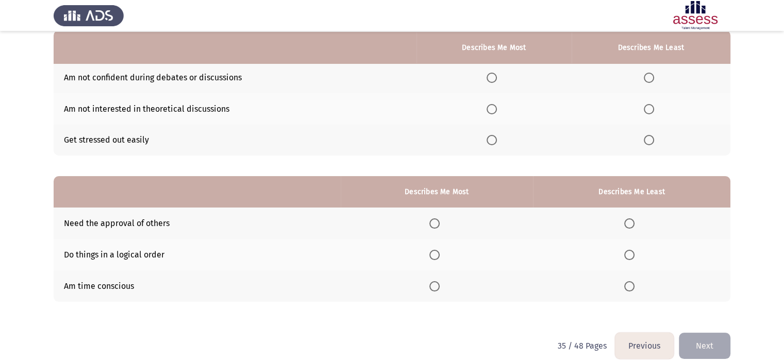
scroll to position [103, 0]
click at [650, 78] on span "Select an option" at bounding box center [649, 77] width 10 height 10
click at [650, 78] on input "Select an option" at bounding box center [649, 77] width 10 height 10
click at [489, 104] on th at bounding box center [494, 107] width 155 height 31
click at [497, 109] on span "Select an option" at bounding box center [492, 108] width 10 height 10
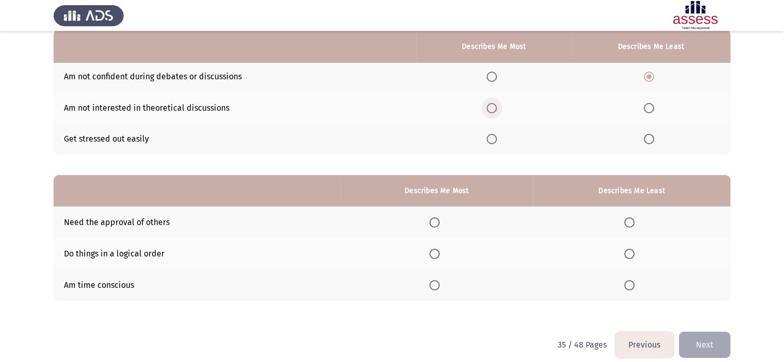
click at [497, 109] on input "Select an option" at bounding box center [492, 108] width 10 height 10
click at [440, 283] on span "Select an option" at bounding box center [434, 285] width 10 height 10
click at [440, 283] on input "Select an option" at bounding box center [434, 285] width 10 height 10
click at [632, 227] on span "Select an option" at bounding box center [629, 223] width 10 height 10
click at [632, 227] on input "Select an option" at bounding box center [629, 223] width 10 height 10
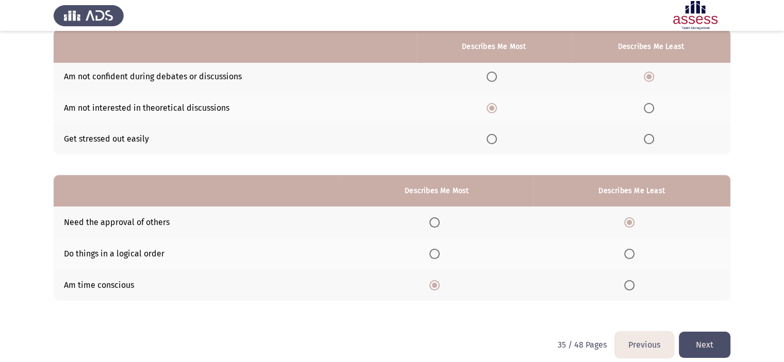
click at [707, 336] on button "Next" at bounding box center [705, 345] width 52 height 26
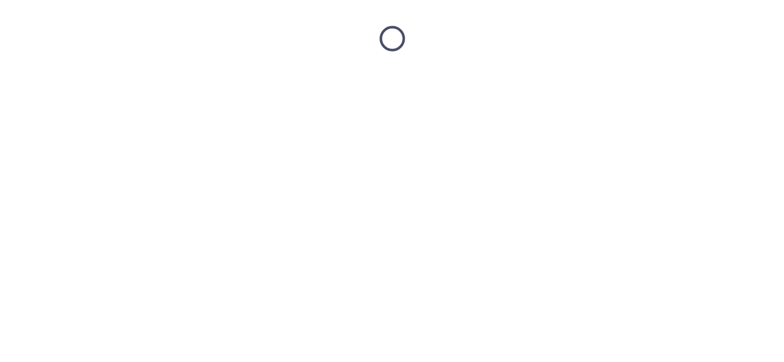
scroll to position [0, 0]
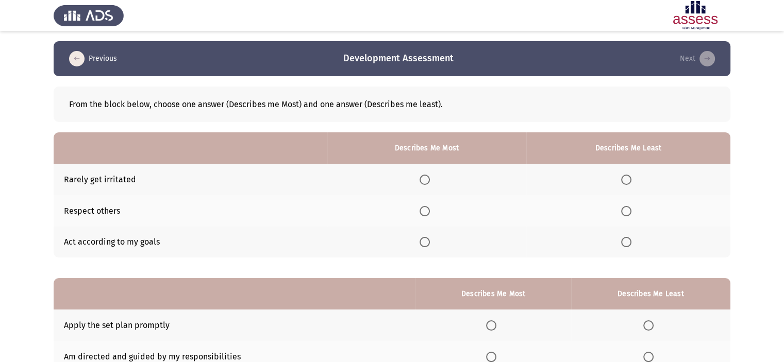
click at [752, 226] on app-assessment-container "Previous Development Assessment Next From the block below, choose one answer (D…" at bounding box center [392, 238] width 784 height 394
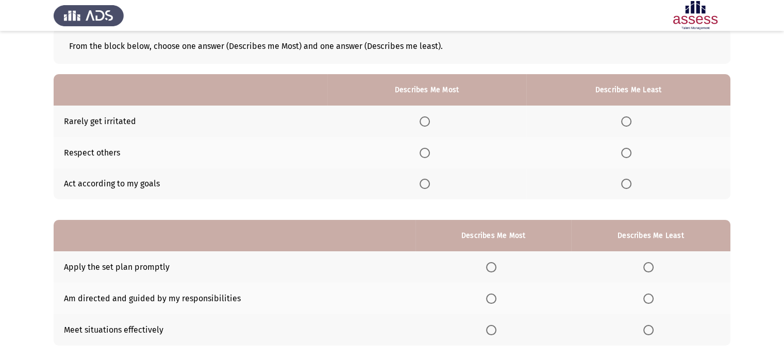
scroll to position [82, 0]
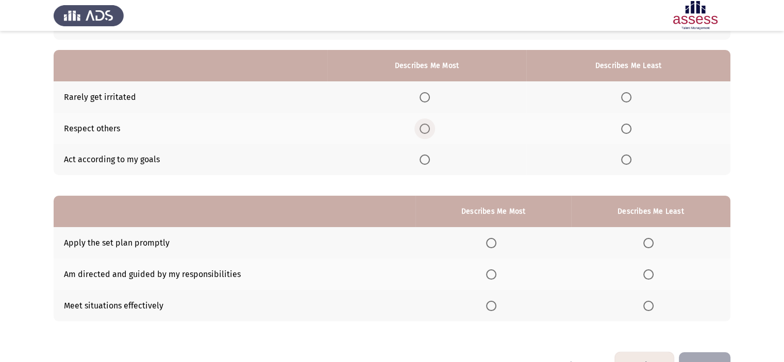
click at [429, 131] on span "Select an option" at bounding box center [425, 129] width 10 height 10
click at [429, 131] on input "Select an option" at bounding box center [425, 129] width 10 height 10
click at [624, 98] on span "Select an option" at bounding box center [626, 97] width 10 height 10
click at [624, 98] on input "Select an option" at bounding box center [626, 97] width 10 height 10
click at [777, 158] on app-assessment-container "Previous Development Assessment Next From the block below, choose one answer (D…" at bounding box center [392, 156] width 784 height 394
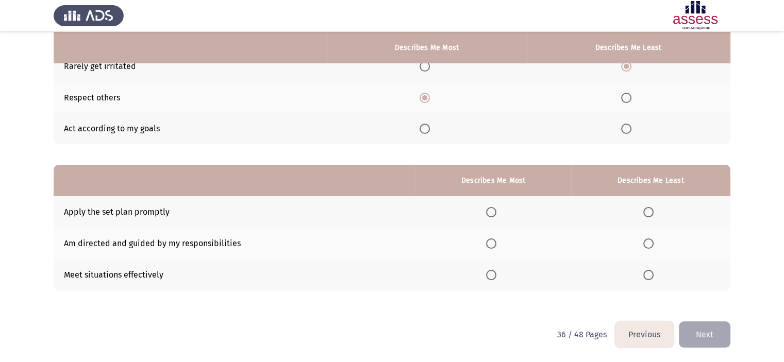
scroll to position [114, 0]
click at [492, 243] on span "Select an option" at bounding box center [491, 243] width 10 height 10
click at [492, 243] on input "Select an option" at bounding box center [491, 243] width 10 height 10
click at [650, 278] on span "Select an option" at bounding box center [648, 275] width 10 height 10
click at [650, 278] on input "Select an option" at bounding box center [648, 275] width 10 height 10
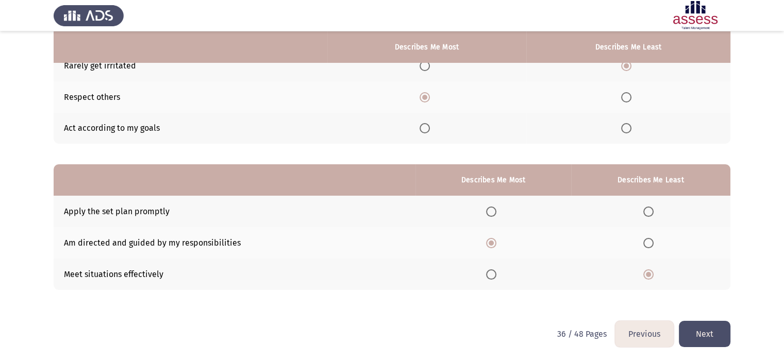
click at [699, 334] on button "Next" at bounding box center [705, 334] width 52 height 26
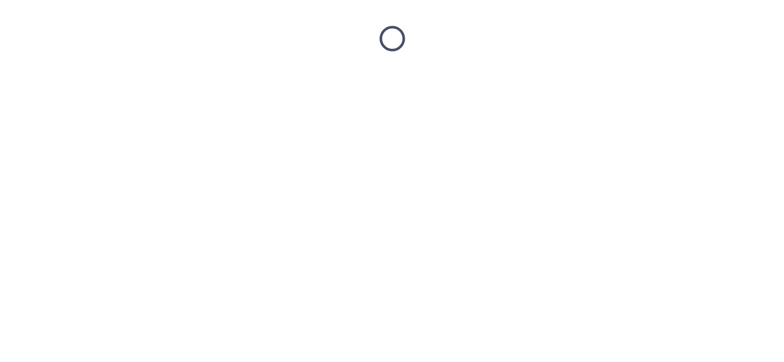
scroll to position [0, 0]
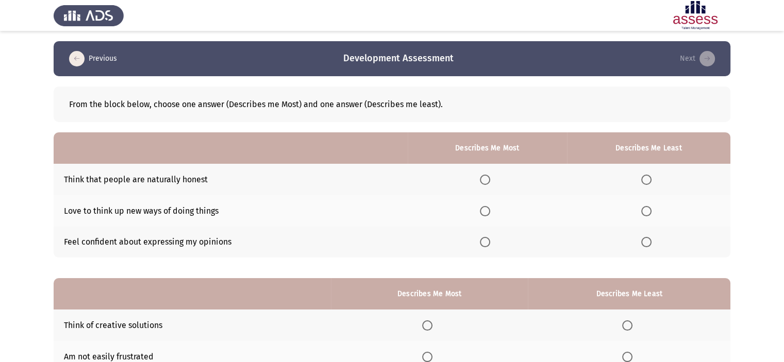
click at [744, 226] on app-assessment-container "Previous Development Assessment Next From the block below, choose one answer (D…" at bounding box center [392, 238] width 784 height 394
click at [490, 239] on span "Select an option" at bounding box center [485, 242] width 10 height 10
click at [490, 239] on input "Select an option" at bounding box center [485, 242] width 10 height 10
click at [761, 211] on app-assessment-container "Previous Development Assessment Next From the block below, choose one answer (D…" at bounding box center [392, 238] width 784 height 394
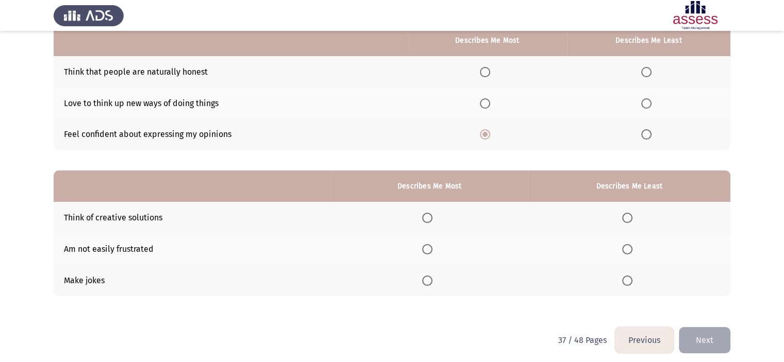
scroll to position [114, 0]
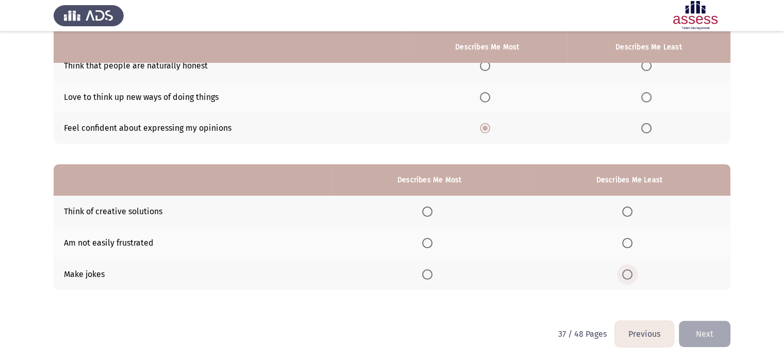
click at [635, 273] on label "Select an option" at bounding box center [629, 275] width 14 height 10
click at [633, 273] on input "Select an option" at bounding box center [627, 275] width 10 height 10
click at [427, 242] on span "Select an option" at bounding box center [427, 243] width 10 height 10
click at [427, 242] on input "Select an option" at bounding box center [427, 243] width 10 height 10
click at [644, 69] on span "Select an option" at bounding box center [646, 66] width 10 height 10
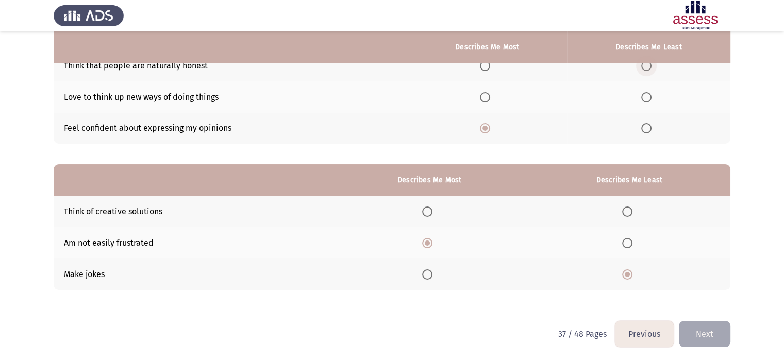
click at [644, 69] on input "Select an option" at bounding box center [646, 66] width 10 height 10
click at [706, 335] on button "Next" at bounding box center [705, 334] width 52 height 26
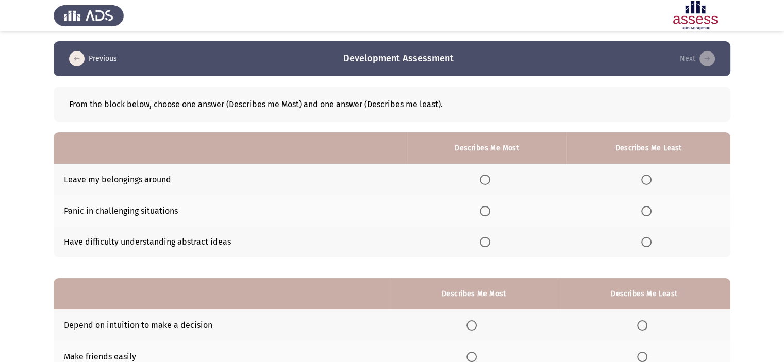
click at [764, 222] on app-assessment-container "Previous Development Assessment Next From the block below, choose one answer (D…" at bounding box center [392, 238] width 784 height 394
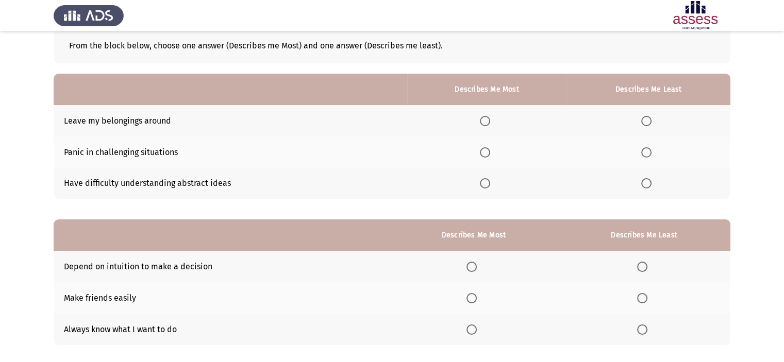
scroll to position [62, 0]
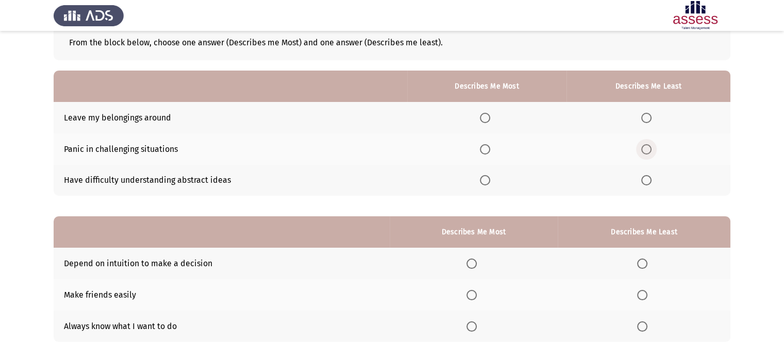
click at [651, 152] on span "Select an option" at bounding box center [646, 149] width 10 height 10
click at [651, 152] on input "Select an option" at bounding box center [646, 149] width 10 height 10
click at [489, 117] on span "Select an option" at bounding box center [485, 118] width 10 height 10
click at [489, 117] on input "Select an option" at bounding box center [485, 118] width 10 height 10
click at [485, 175] on span "Select an option" at bounding box center [485, 180] width 10 height 10
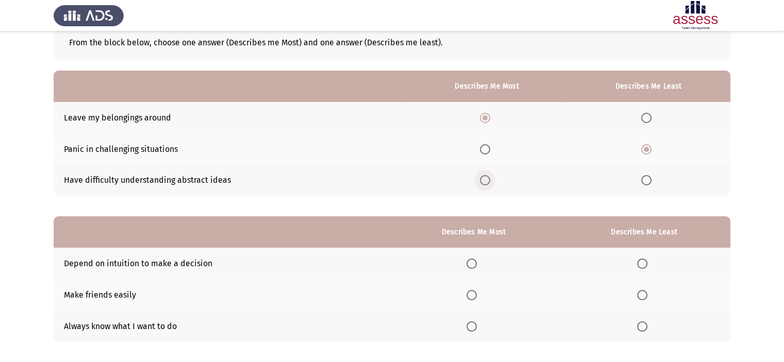
click at [485, 175] on input "Select an option" at bounding box center [485, 180] width 10 height 10
click at [780, 216] on app-assessment-container "Previous Development Assessment Next From the block below, choose one answer (D…" at bounding box center [392, 176] width 784 height 394
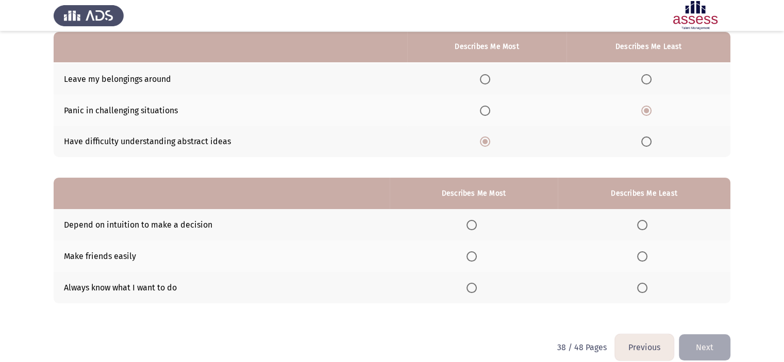
scroll to position [103, 0]
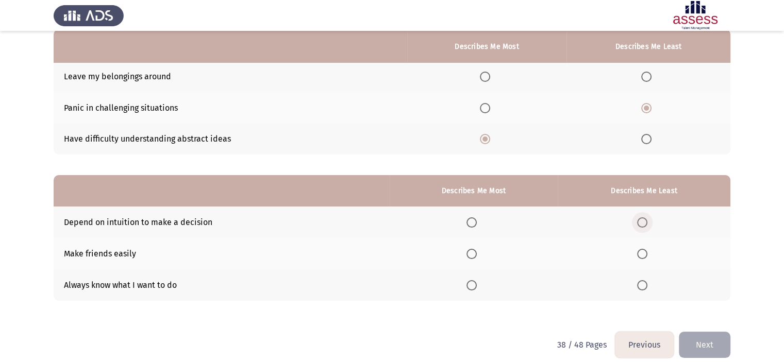
click at [645, 223] on span "Select an option" at bounding box center [642, 223] width 10 height 10
click at [645, 223] on input "Select an option" at bounding box center [642, 223] width 10 height 10
click at [473, 283] on span "Select an option" at bounding box center [472, 285] width 10 height 10
click at [473, 283] on input "Select an option" at bounding box center [472, 285] width 10 height 10
click at [699, 341] on button "Next" at bounding box center [705, 345] width 52 height 26
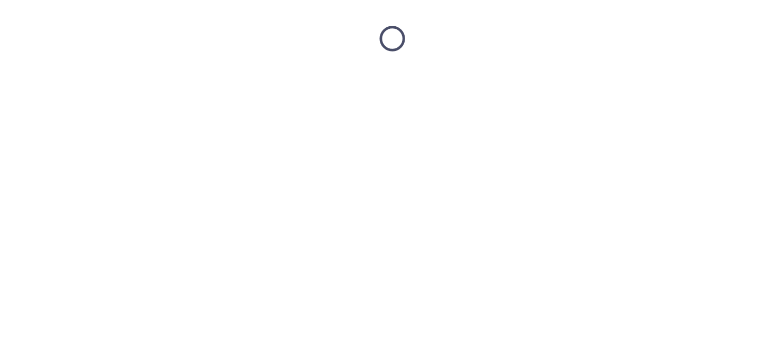
scroll to position [0, 0]
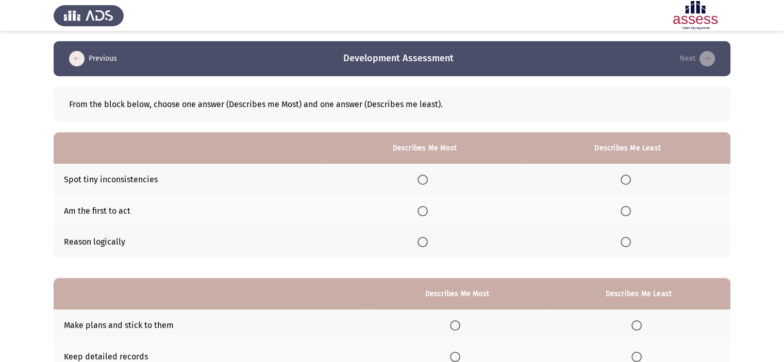
click at [756, 235] on app-assessment-container "Previous Development Assessment Next From the block below, choose one answer (D…" at bounding box center [392, 238] width 784 height 394
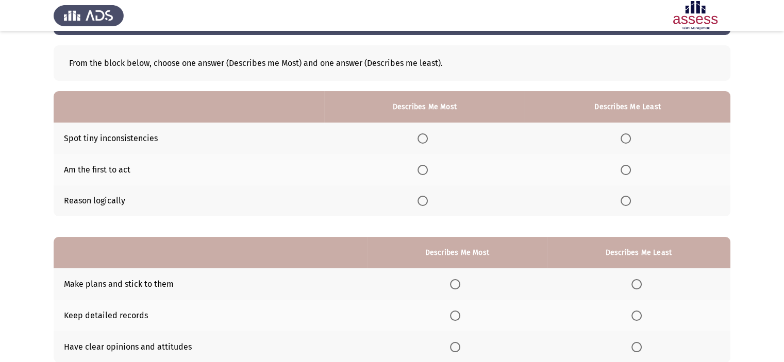
scroll to position [82, 0]
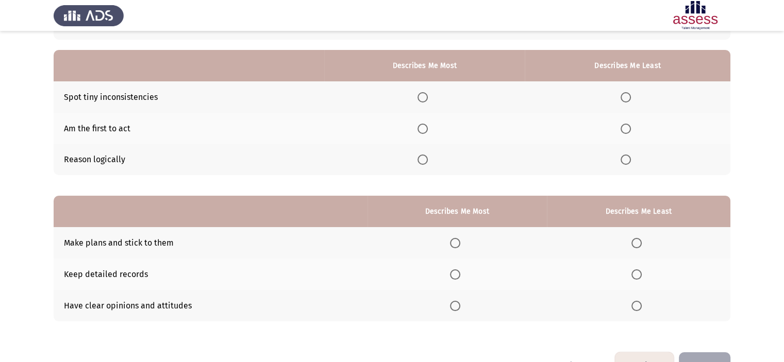
click at [630, 122] on th at bounding box center [628, 128] width 206 height 31
click at [629, 132] on span "Select an option" at bounding box center [626, 129] width 10 height 10
click at [629, 132] on input "Select an option" at bounding box center [626, 129] width 10 height 10
click at [439, 155] on th at bounding box center [424, 159] width 201 height 31
click at [416, 160] on th at bounding box center [424, 159] width 201 height 31
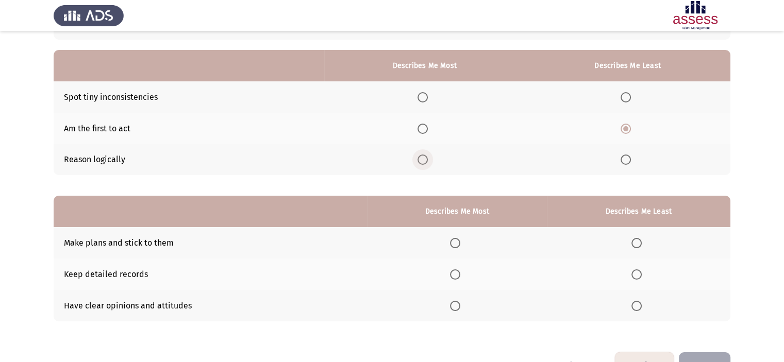
click at [427, 162] on span "Select an option" at bounding box center [423, 160] width 10 height 10
click at [427, 162] on input "Select an option" at bounding box center [423, 160] width 10 height 10
click at [458, 250] on th at bounding box center [457, 242] width 179 height 31
click at [457, 249] on span "Select an option" at bounding box center [455, 243] width 10 height 10
click at [457, 249] on input "Select an option" at bounding box center [455, 243] width 10 height 10
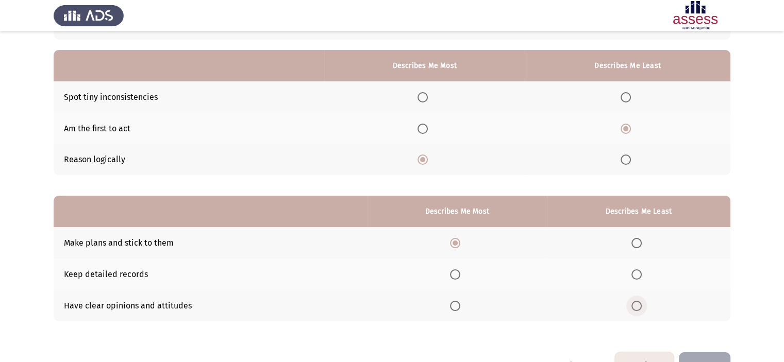
click at [646, 309] on label "Select an option" at bounding box center [639, 306] width 14 height 10
click at [642, 309] on input "Select an option" at bounding box center [637, 306] width 10 height 10
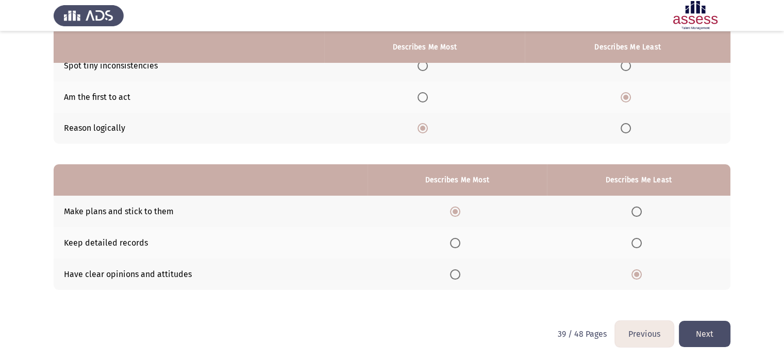
click at [694, 341] on button "Next" at bounding box center [705, 334] width 52 height 26
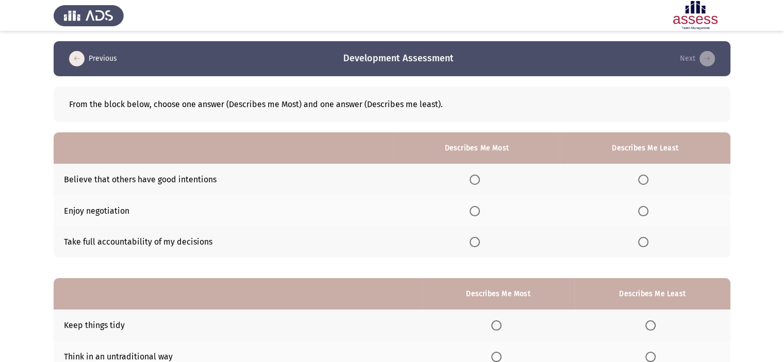
click at [738, 226] on app-assessment-container "Previous Development Assessment Next From the block below, choose one answer (D…" at bounding box center [392, 238] width 784 height 394
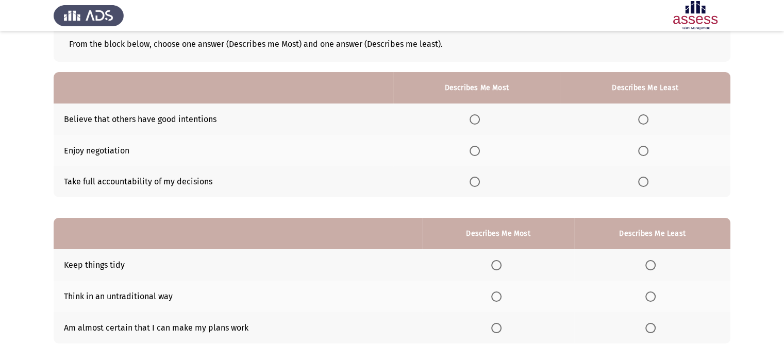
scroll to position [62, 0]
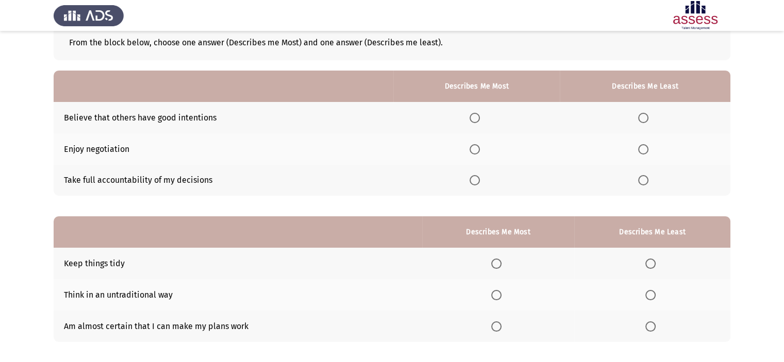
click at [751, 235] on app-assessment-container "Previous Development Assessment Next From the block below, choose one answer (D…" at bounding box center [392, 176] width 784 height 394
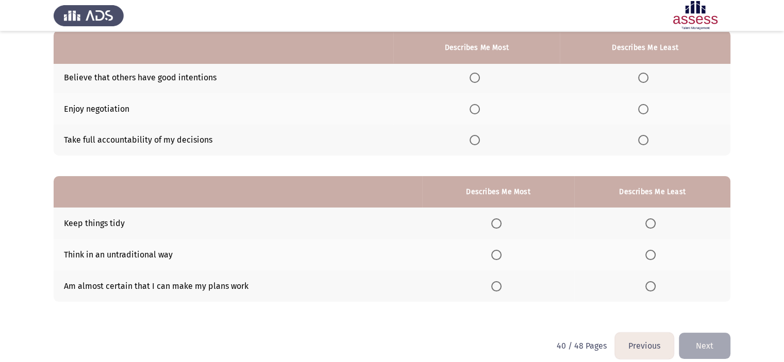
scroll to position [103, 0]
click at [475, 134] on th at bounding box center [476, 139] width 167 height 31
click at [476, 139] on span "Select an option" at bounding box center [475, 139] width 10 height 10
click at [476, 139] on input "Select an option" at bounding box center [475, 139] width 10 height 10
click at [643, 82] on th at bounding box center [645, 76] width 171 height 31
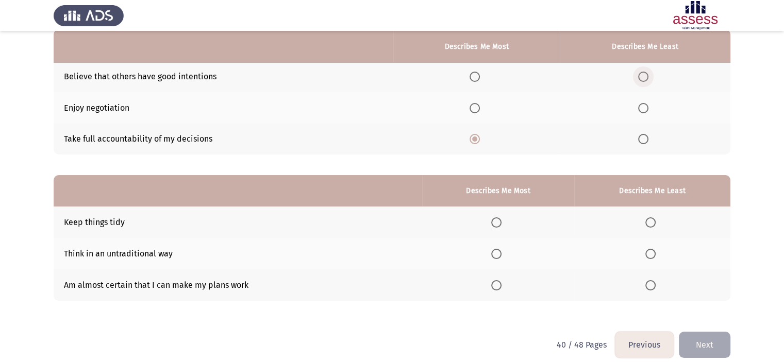
click at [640, 72] on span "Select an option" at bounding box center [643, 77] width 10 height 10
click at [640, 72] on input "Select an option" at bounding box center [643, 77] width 10 height 10
click at [653, 257] on span "Select an option" at bounding box center [651, 254] width 10 height 10
click at [653, 257] on input "Select an option" at bounding box center [651, 254] width 10 height 10
click at [494, 284] on span "Select an option" at bounding box center [496, 285] width 10 height 10
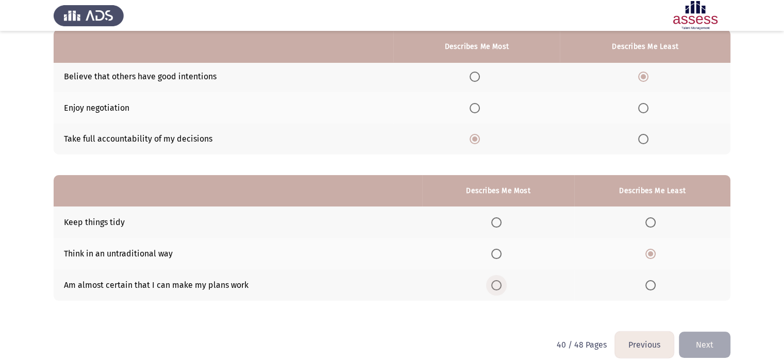
click at [494, 284] on input "Select an option" at bounding box center [496, 285] width 10 height 10
click at [696, 346] on button "Next" at bounding box center [705, 345] width 52 height 26
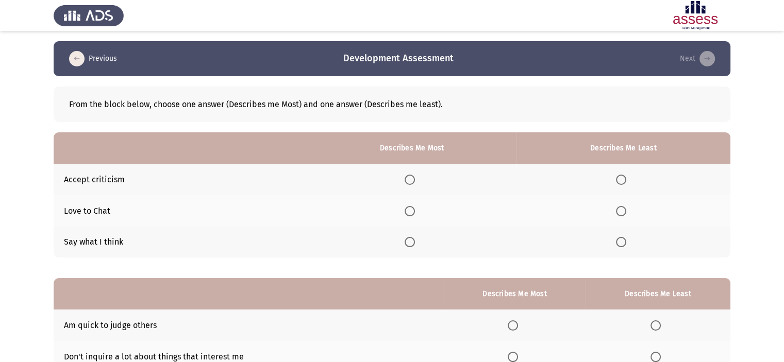
click at [749, 200] on app-assessment-container "Previous Development Assessment Next From the block below, choose one answer (D…" at bounding box center [392, 238] width 784 height 394
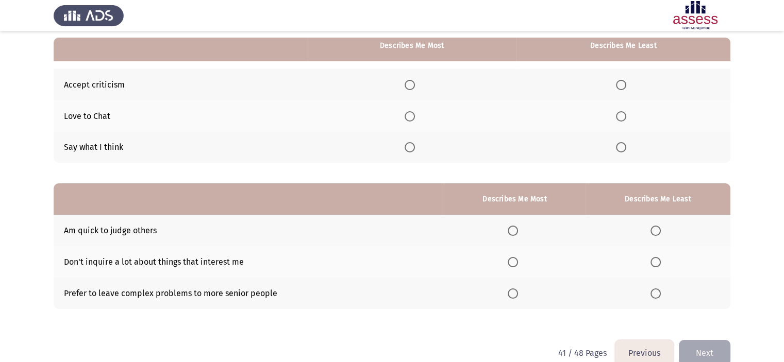
scroll to position [93, 0]
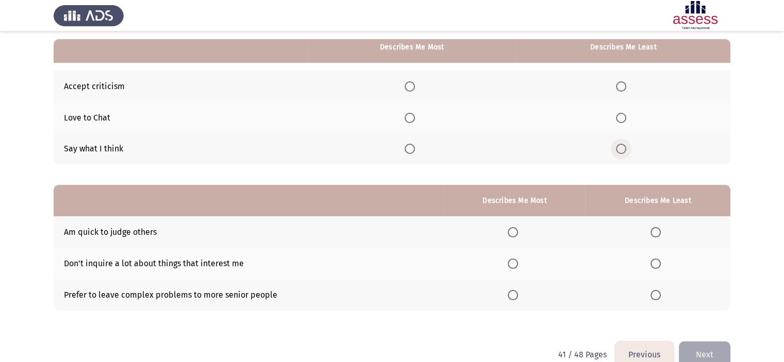
click at [625, 146] on span "Select an option" at bounding box center [621, 149] width 10 height 10
click at [625, 146] on input "Select an option" at bounding box center [621, 149] width 10 height 10
click at [655, 293] on span "Select an option" at bounding box center [656, 295] width 10 height 10
click at [655, 293] on input "Select an option" at bounding box center [656, 295] width 10 height 10
click at [759, 210] on app-assessment-container "Previous Development Assessment Next From the block below, choose one answer (D…" at bounding box center [392, 145] width 784 height 394
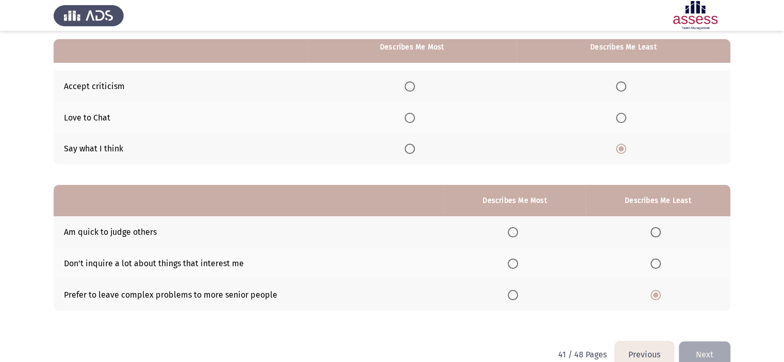
click at [407, 82] on span "Select an option" at bounding box center [410, 86] width 10 height 10
click at [407, 82] on input "Select an option" at bounding box center [410, 86] width 10 height 10
click at [620, 121] on span "Select an option" at bounding box center [621, 118] width 10 height 10
click at [620, 121] on input "Select an option" at bounding box center [621, 118] width 10 height 10
click at [744, 127] on app-assessment-container "Previous Development Assessment Next From the block below, choose one answer (D…" at bounding box center [392, 145] width 784 height 394
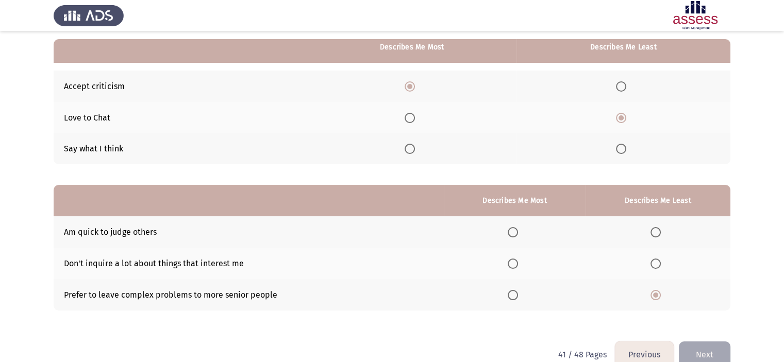
drag, startPoint x: 614, startPoint y: 146, endPoint x: 623, endPoint y: 151, distance: 10.4
click at [623, 151] on th at bounding box center [624, 149] width 214 height 31
click at [623, 151] on span "Select an option" at bounding box center [621, 149] width 10 height 10
click at [623, 151] on input "Select an option" at bounding box center [621, 149] width 10 height 10
click at [509, 262] on span "Select an option" at bounding box center [513, 264] width 10 height 10
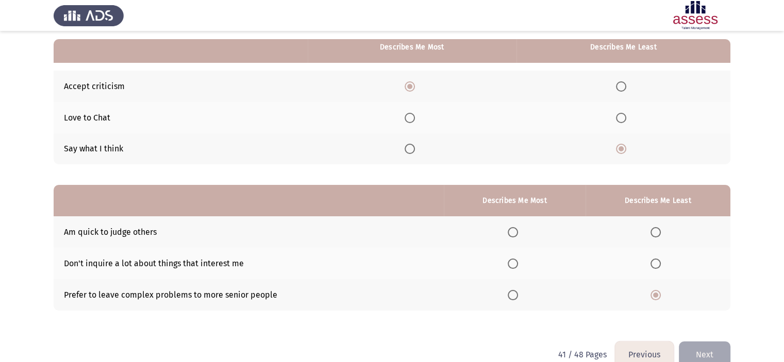
click at [509, 262] on input "Select an option" at bounding box center [513, 264] width 10 height 10
click at [752, 289] on app-assessment-container "Previous Development Assessment Next From the block below, choose one answer (D…" at bounding box center [392, 145] width 784 height 394
click at [715, 356] on button "Next" at bounding box center [705, 355] width 52 height 26
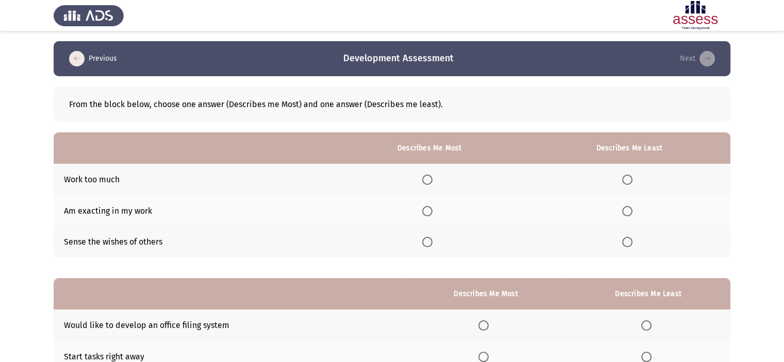
click at [757, 248] on app-assessment-container "Previous Development Assessment Next From the block below, choose one answer (D…" at bounding box center [392, 238] width 784 height 394
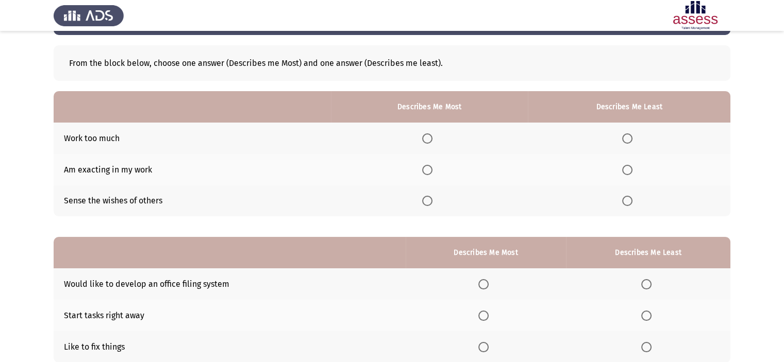
scroll to position [62, 0]
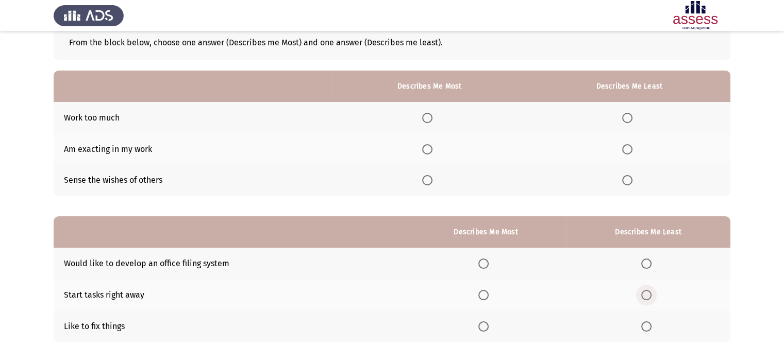
click at [644, 296] on span "Select an option" at bounding box center [646, 295] width 10 height 10
click at [644, 296] on input "Select an option" at bounding box center [646, 295] width 10 height 10
click at [633, 119] on span "Select an option" at bounding box center [627, 118] width 10 height 10
click at [633, 119] on input "Select an option" at bounding box center [627, 118] width 10 height 10
click at [433, 147] on span "Select an option" at bounding box center [427, 149] width 10 height 10
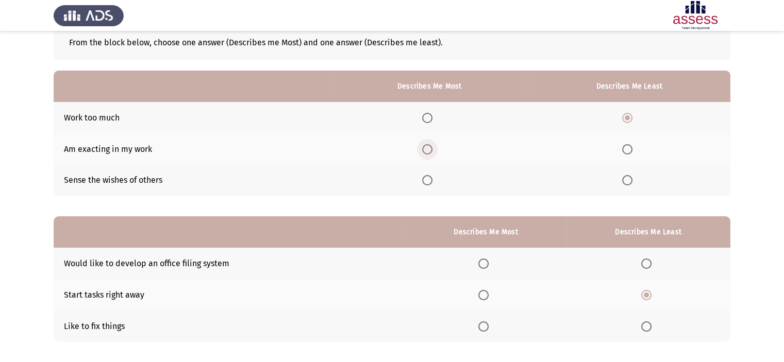
click at [433, 147] on input "Select an option" at bounding box center [427, 149] width 10 height 10
click at [642, 323] on span "Select an option" at bounding box center [646, 327] width 10 height 10
click at [642, 323] on input "Select an option" at bounding box center [646, 327] width 10 height 10
click at [483, 294] on span "Select an option" at bounding box center [483, 295] width 10 height 10
click at [483, 294] on input "Select an option" at bounding box center [483, 295] width 10 height 10
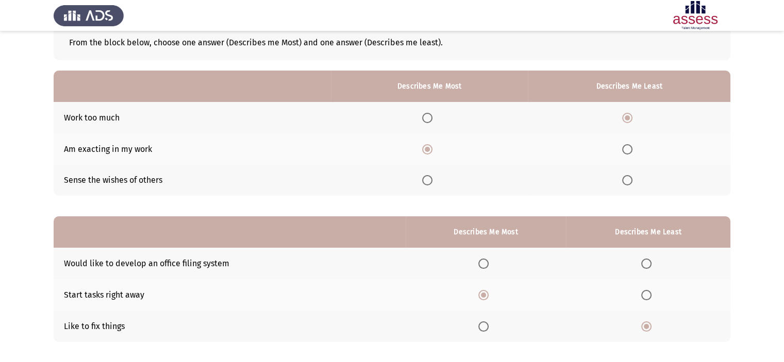
click at [749, 261] on app-assessment-container "Previous Development Assessment Next From the block below, choose one answer (D…" at bounding box center [392, 176] width 784 height 394
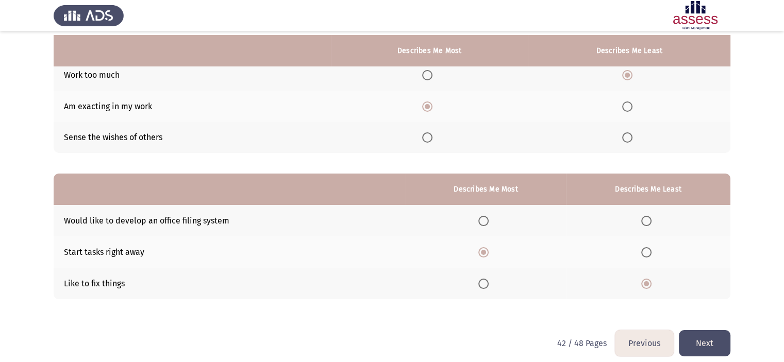
scroll to position [114, 0]
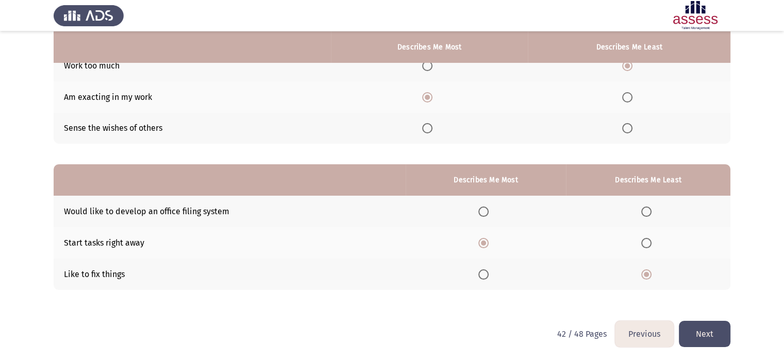
click at [701, 335] on button "Next" at bounding box center [705, 334] width 52 height 26
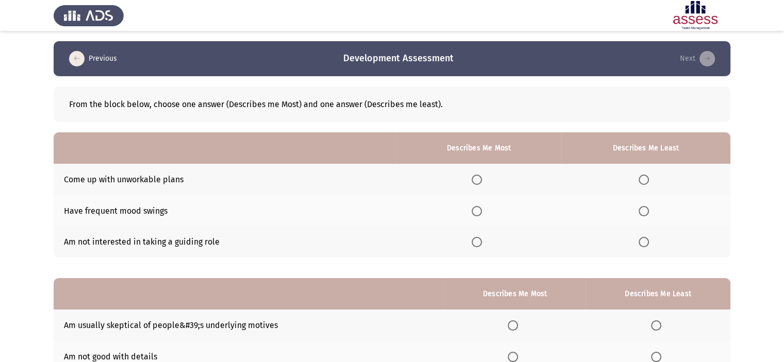
click at [756, 233] on app-assessment-container "Previous Development Assessment Next From the block below, choose one answer (D…" at bounding box center [392, 238] width 784 height 394
click at [648, 210] on span "Select an option" at bounding box center [644, 211] width 10 height 10
click at [648, 210] on input "Select an option" at bounding box center [644, 211] width 10 height 10
click at [649, 245] on span "Select an option" at bounding box center [644, 242] width 10 height 10
click at [649, 245] on input "Select an option" at bounding box center [644, 242] width 10 height 10
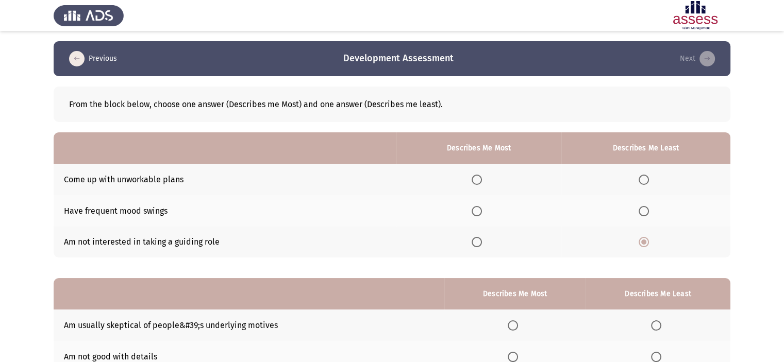
click at [761, 208] on app-assessment-container "Previous Development Assessment Next From the block below, choose one answer (D…" at bounding box center [392, 238] width 784 height 394
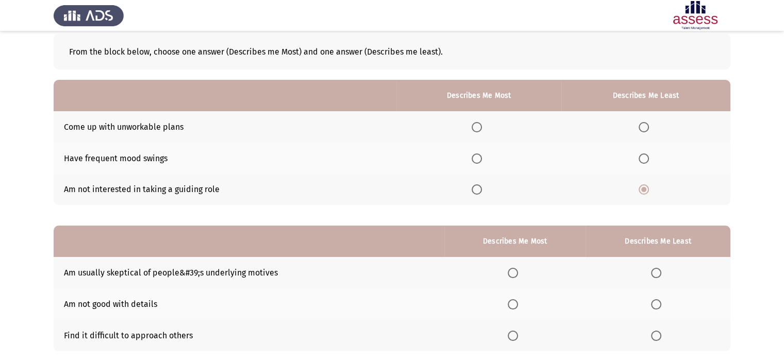
scroll to position [103, 0]
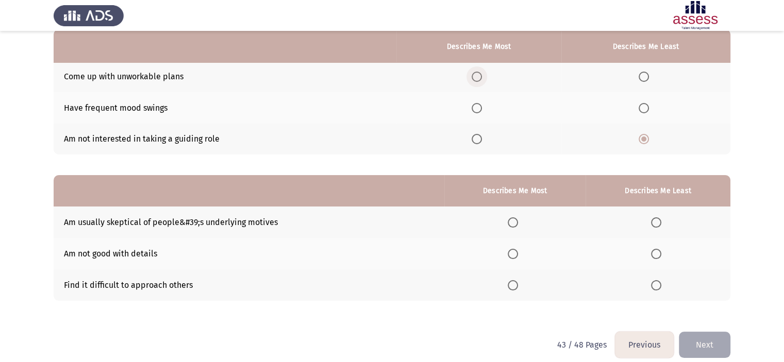
click at [476, 78] on span "Select an option" at bounding box center [477, 77] width 10 height 10
click at [476, 78] on input "Select an option" at bounding box center [477, 77] width 10 height 10
click at [657, 285] on span "Select an option" at bounding box center [656, 285] width 10 height 10
click at [657, 285] on input "Select an option" at bounding box center [656, 285] width 10 height 10
click at [521, 224] on label "Select an option" at bounding box center [515, 223] width 14 height 10
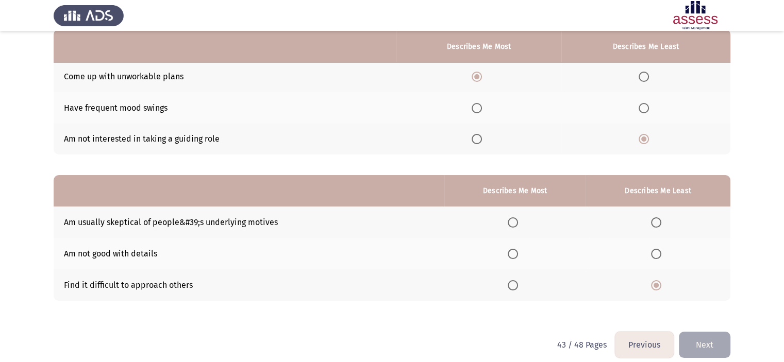
click at [518, 224] on input "Select an option" at bounding box center [513, 223] width 10 height 10
click at [689, 346] on button "Next" at bounding box center [705, 345] width 52 height 26
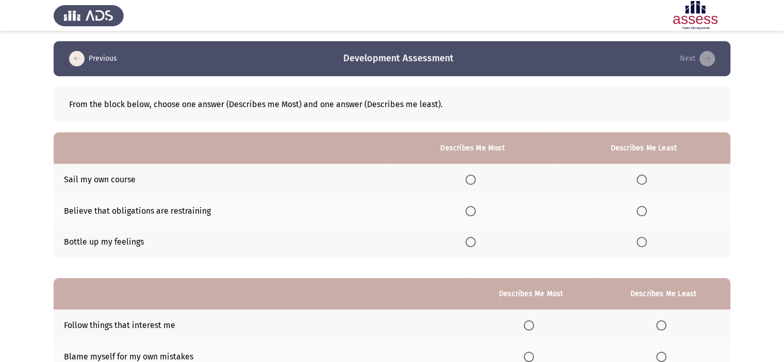
click at [744, 220] on app-assessment-container "Previous Development Assessment Next From the block below, choose one answer (D…" at bounding box center [392, 238] width 784 height 394
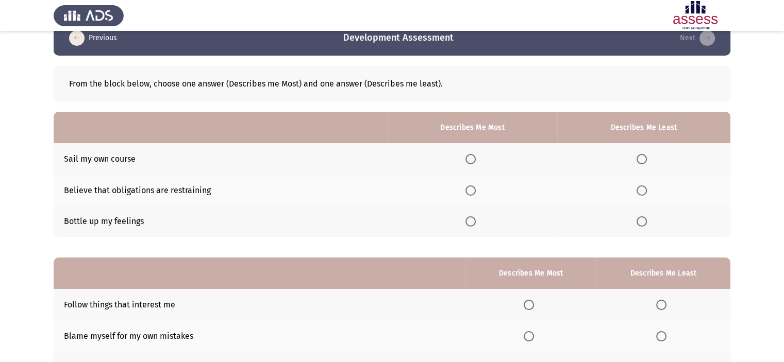
scroll to position [41, 0]
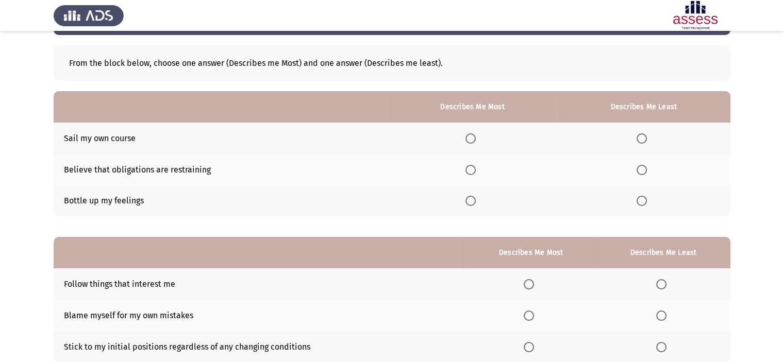
click at [742, 259] on app-assessment-container "Previous Development Assessment Next From the block below, choose one answer (D…" at bounding box center [392, 197] width 784 height 394
click at [751, 182] on app-assessment-container "Previous Development Assessment Next From the block below, choose one answer (D…" at bounding box center [392, 197] width 784 height 394
click at [642, 170] on span "Select an option" at bounding box center [642, 170] width 10 height 10
click at [642, 170] on input "Select an option" at bounding box center [642, 170] width 10 height 10
click at [468, 134] on span "Select an option" at bounding box center [471, 139] width 10 height 10
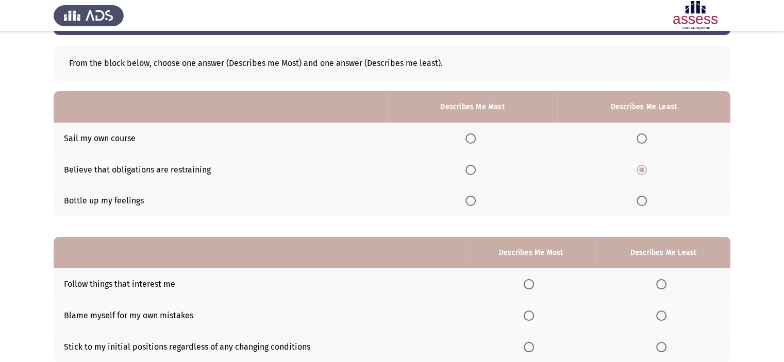
click at [468, 134] on input "Select an option" at bounding box center [471, 139] width 10 height 10
click at [666, 350] on span "Select an option" at bounding box center [661, 347] width 10 height 10
click at [666, 350] on input "Select an option" at bounding box center [661, 347] width 10 height 10
click at [528, 286] on span "Select an option" at bounding box center [529, 284] width 10 height 10
click at [528, 286] on input "Select an option" at bounding box center [529, 284] width 10 height 10
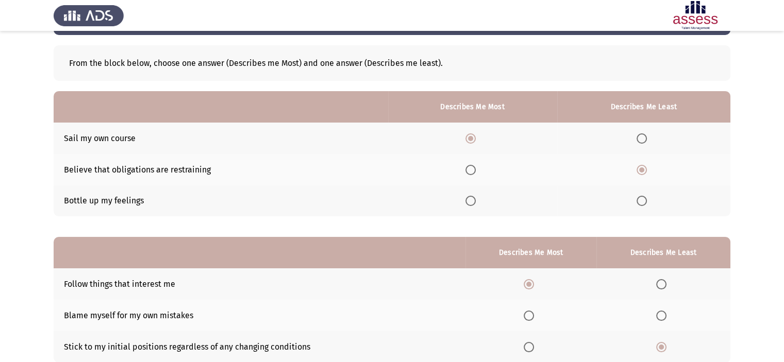
click at [747, 263] on app-assessment-container "Previous Development Assessment Next From the block below, choose one answer (D…" at bounding box center [392, 197] width 784 height 394
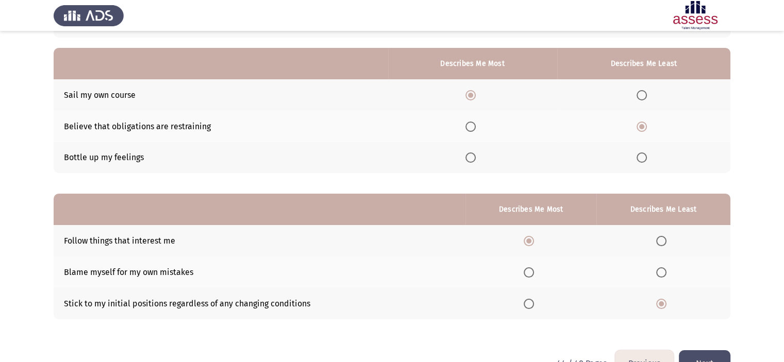
scroll to position [114, 0]
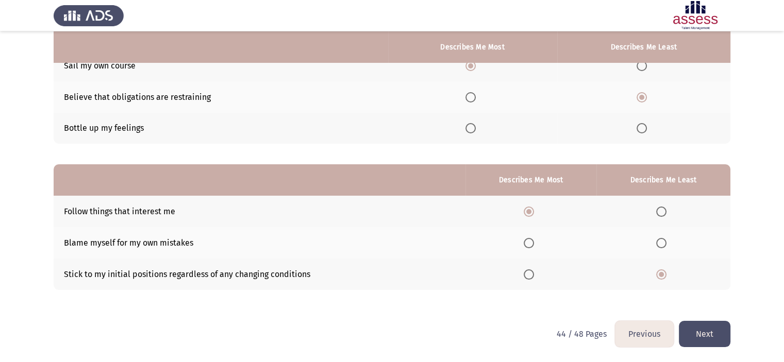
click at [695, 333] on button "Next" at bounding box center [705, 334] width 52 height 26
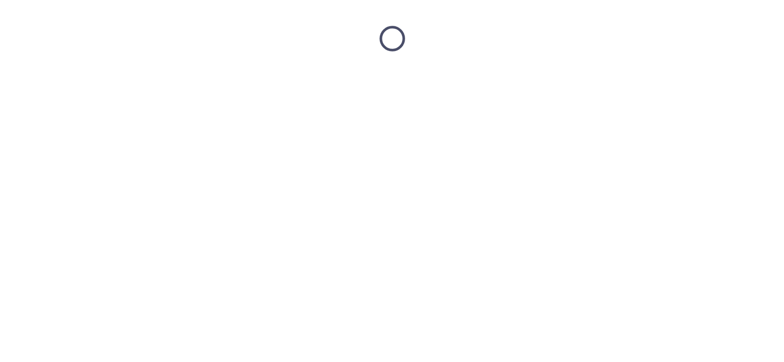
scroll to position [0, 0]
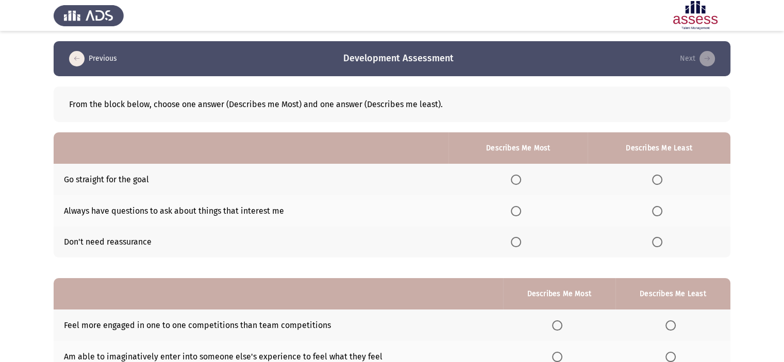
click at [733, 218] on app-assessment-container "Previous Development Assessment Next From the block below, choose one answer (D…" at bounding box center [392, 238] width 784 height 394
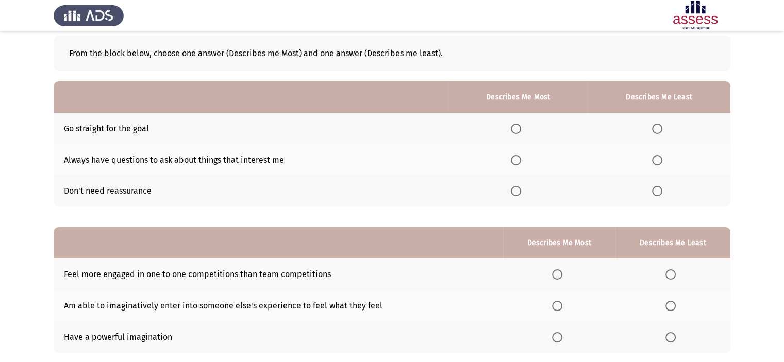
scroll to position [82, 0]
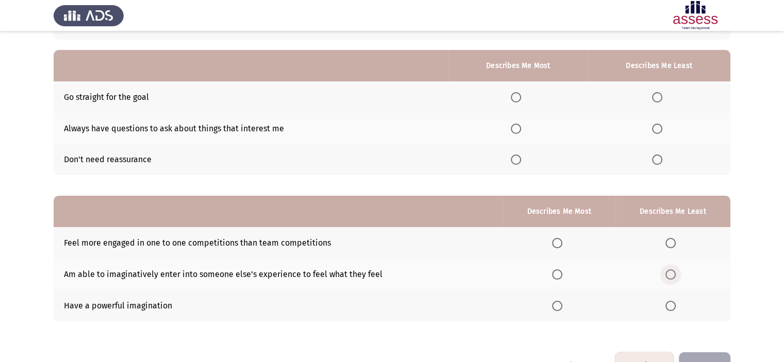
click at [674, 280] on span "Select an option" at bounding box center [671, 275] width 10 height 10
click at [674, 280] on input "Select an option" at bounding box center [671, 275] width 10 height 10
click at [668, 308] on span "Select an option" at bounding box center [671, 306] width 10 height 10
click at [668, 308] on input "Select an option" at bounding box center [671, 306] width 10 height 10
click at [562, 277] on span "Select an option" at bounding box center [557, 275] width 10 height 10
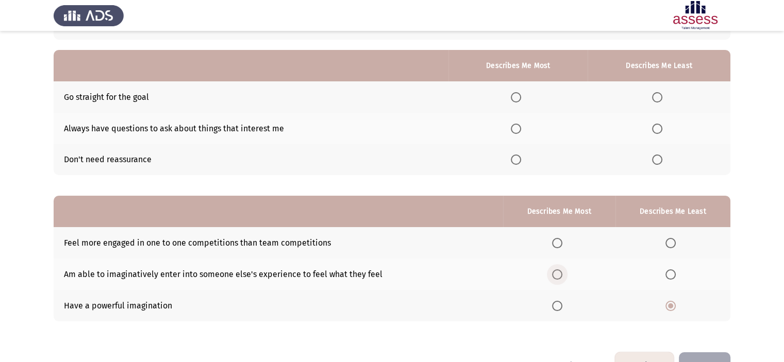
click at [562, 277] on input "Select an option" at bounding box center [557, 275] width 10 height 10
click at [660, 159] on span "Select an option" at bounding box center [657, 160] width 10 height 10
click at [660, 159] on input "Select an option" at bounding box center [657, 160] width 10 height 10
click at [520, 101] on span "Select an option" at bounding box center [516, 97] width 10 height 10
click at [520, 101] on input "Select an option" at bounding box center [516, 97] width 10 height 10
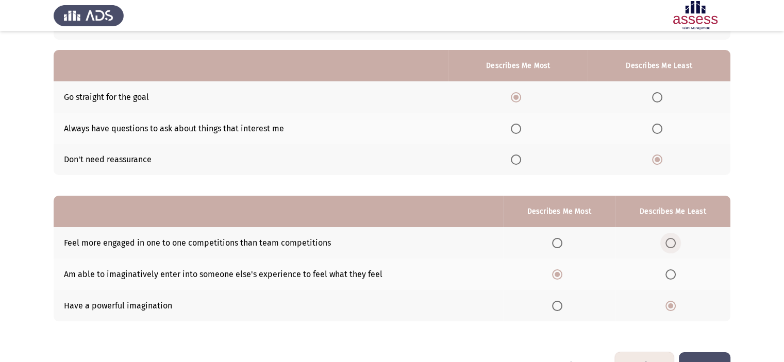
click at [672, 245] on span "Select an option" at bounding box center [671, 243] width 10 height 10
click at [672, 245] on input "Select an option" at bounding box center [671, 243] width 10 height 10
drag, startPoint x: 782, startPoint y: 250, endPoint x: 785, endPoint y: 295, distance: 45.0
click at [784, 295] on html "Previous Development Assessment Next From the block below, choose one answer (D…" at bounding box center [392, 156] width 784 height 476
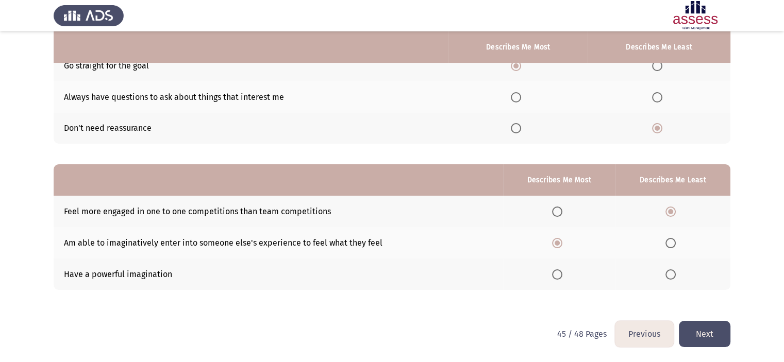
click at [720, 338] on button "Next" at bounding box center [705, 334] width 52 height 26
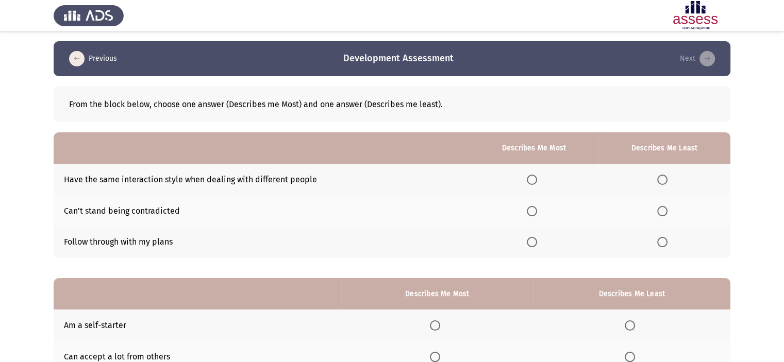
click at [776, 224] on app-assessment-container "Previous Development Assessment Next From the block below, choose one answer (D…" at bounding box center [392, 238] width 784 height 394
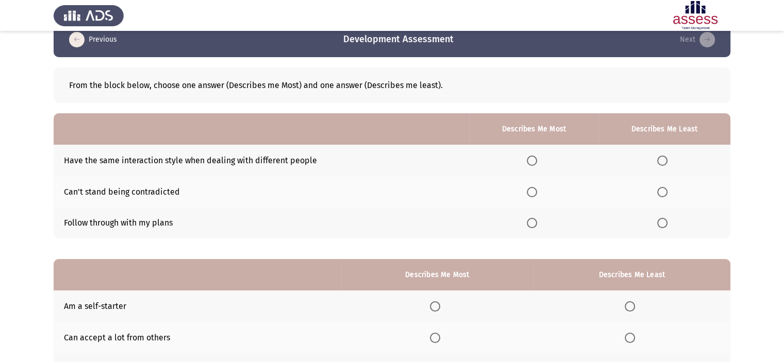
scroll to position [21, 0]
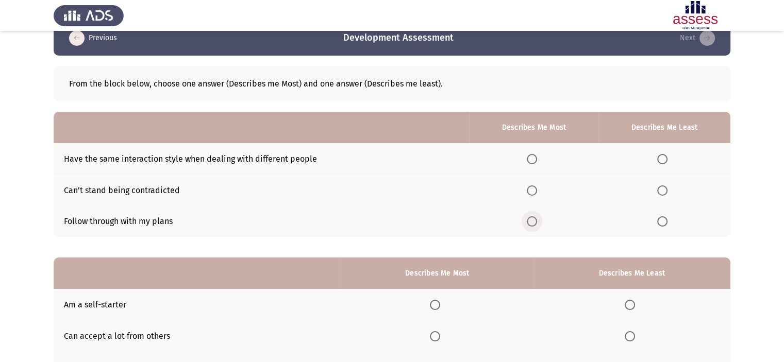
click at [537, 224] on span "Select an option" at bounding box center [532, 222] width 10 height 10
click at [537, 224] on input "Select an option" at bounding box center [532, 222] width 10 height 10
click at [660, 195] on span "Select an option" at bounding box center [662, 191] width 10 height 10
click at [660, 195] on input "Select an option" at bounding box center [662, 191] width 10 height 10
click at [730, 197] on th at bounding box center [665, 190] width 132 height 31
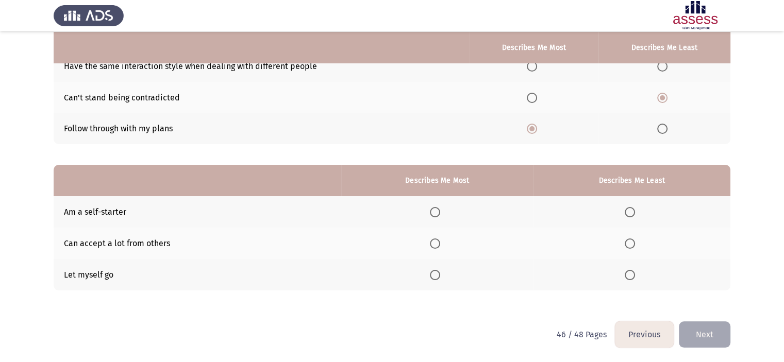
scroll to position [114, 0]
click at [440, 241] on span "Select an option" at bounding box center [435, 243] width 10 height 10
click at [440, 241] on input "Select an option" at bounding box center [435, 243] width 10 height 10
click at [628, 270] on span "Select an option" at bounding box center [630, 275] width 10 height 10
click at [628, 270] on input "Select an option" at bounding box center [630, 275] width 10 height 10
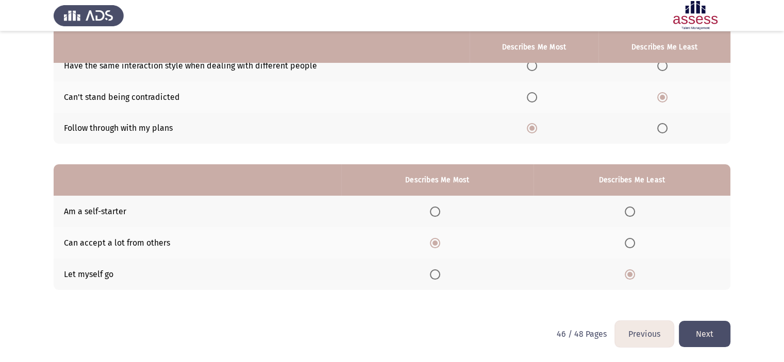
click at [757, 250] on app-assessment-container "Previous Development Assessment Next From the block below, choose one answer (D…" at bounding box center [392, 124] width 784 height 394
click at [708, 341] on button "Next" at bounding box center [705, 334] width 52 height 26
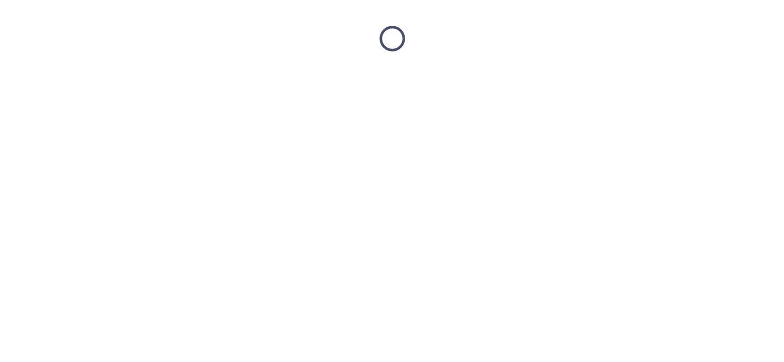
scroll to position [0, 0]
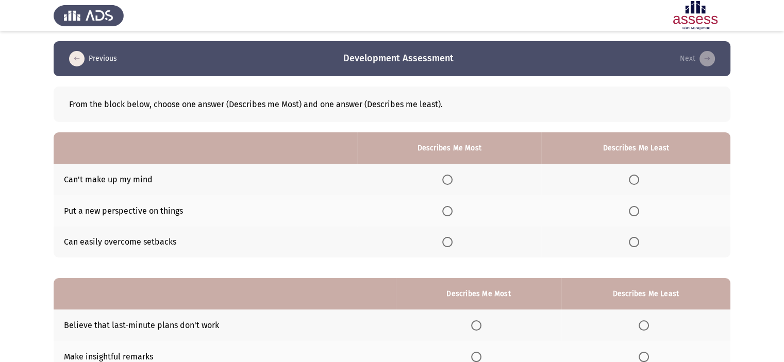
click at [774, 198] on app-assessment-container "Previous Development Assessment Next From the block below, choose one answer (D…" at bounding box center [392, 238] width 784 height 394
click at [639, 177] on span "Select an option" at bounding box center [634, 180] width 10 height 10
click at [639, 177] on input "Select an option" at bounding box center [634, 180] width 10 height 10
click at [761, 180] on app-assessment-container "Previous Development Assessment Next From the block below, choose one answer (D…" at bounding box center [392, 238] width 784 height 394
click at [457, 242] on label "Select an option" at bounding box center [449, 242] width 14 height 10
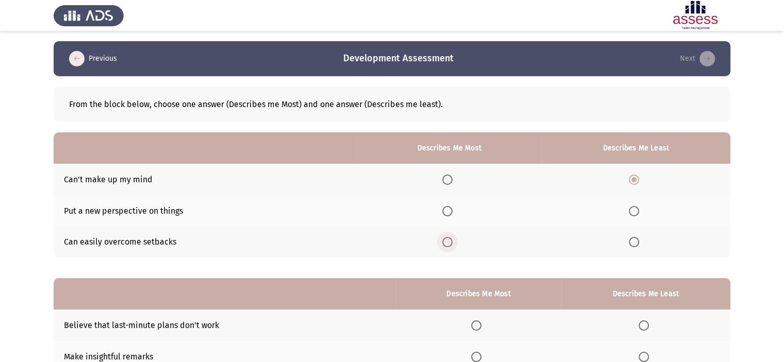
click at [453, 242] on input "Select an option" at bounding box center [447, 242] width 10 height 10
click at [761, 206] on app-assessment-container "Previous Development Assessment Next From the block below, choose one answer (D…" at bounding box center [392, 238] width 784 height 394
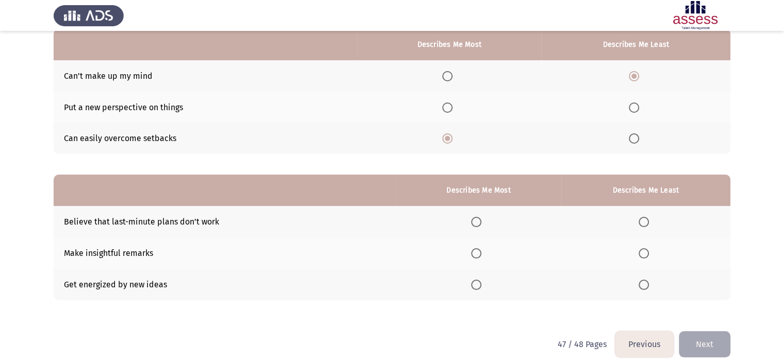
scroll to position [114, 0]
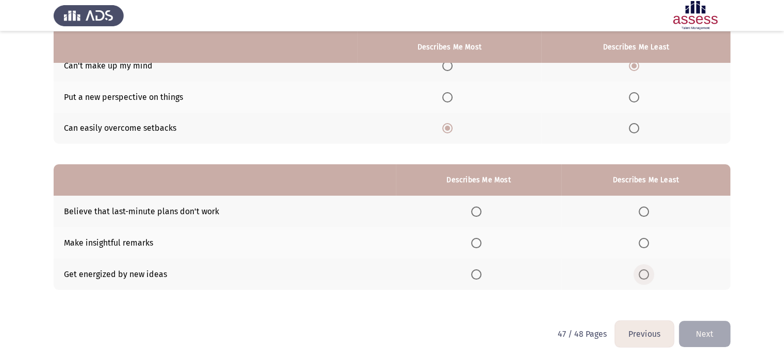
click at [643, 272] on span "Select an option" at bounding box center [644, 275] width 10 height 10
click at [643, 272] on input "Select an option" at bounding box center [644, 275] width 10 height 10
click at [481, 245] on span "Select an option" at bounding box center [476, 243] width 10 height 10
click at [481, 245] on input "Select an option" at bounding box center [476, 243] width 10 height 10
click at [703, 336] on button "Next" at bounding box center [705, 334] width 52 height 26
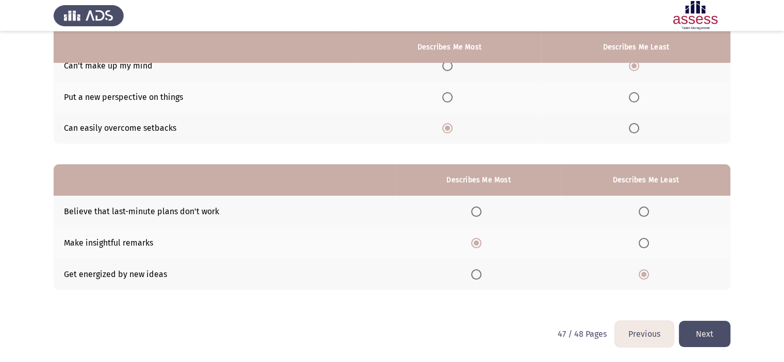
scroll to position [0, 0]
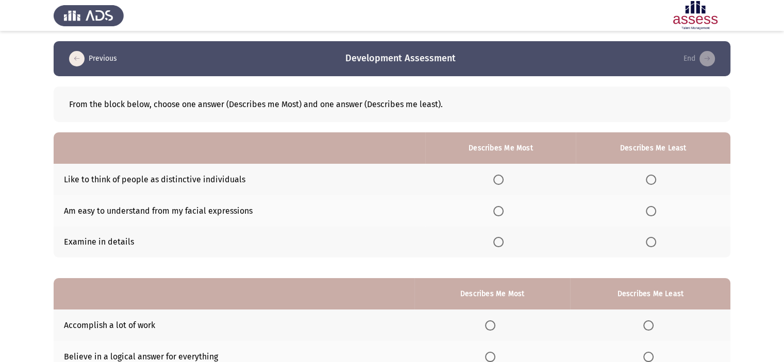
click at [743, 231] on app-assessment-container "Previous Development Assessment End From the block below, choose one answer (De…" at bounding box center [392, 238] width 784 height 394
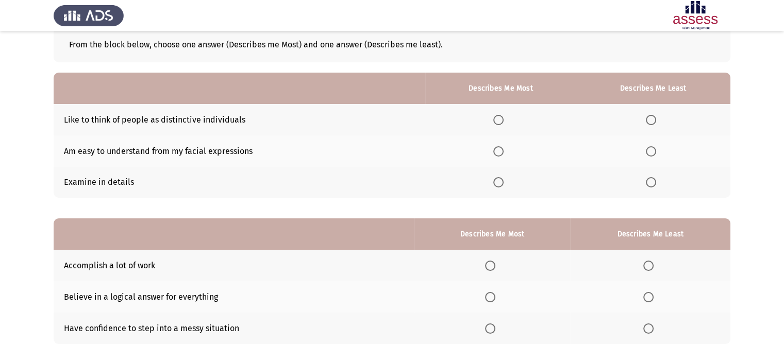
scroll to position [62, 0]
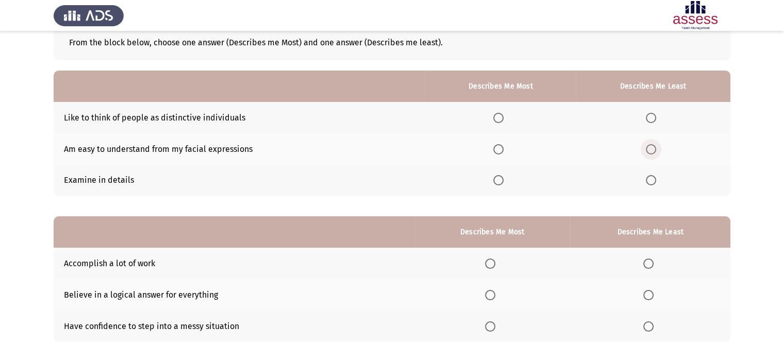
click at [656, 149] on span "Select an option" at bounding box center [651, 149] width 10 height 10
click at [656, 149] on input "Select an option" at bounding box center [651, 149] width 10 height 10
click at [500, 179] on span "Select an option" at bounding box center [498, 180] width 10 height 10
click at [500, 179] on input "Select an option" at bounding box center [498, 180] width 10 height 10
click at [781, 160] on app-assessment-container "Previous Development Assessment End From the block below, choose one answer (De…" at bounding box center [392, 176] width 784 height 394
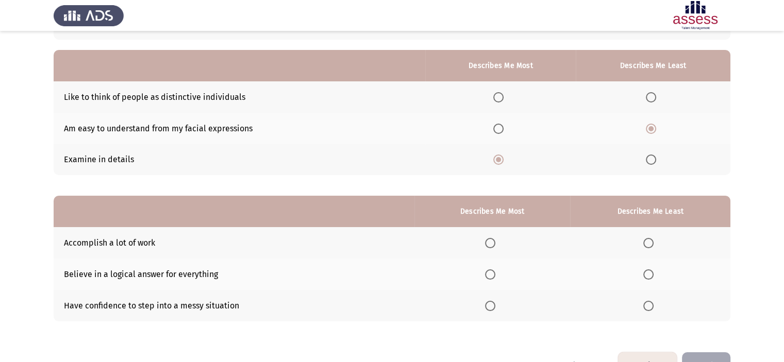
scroll to position [114, 0]
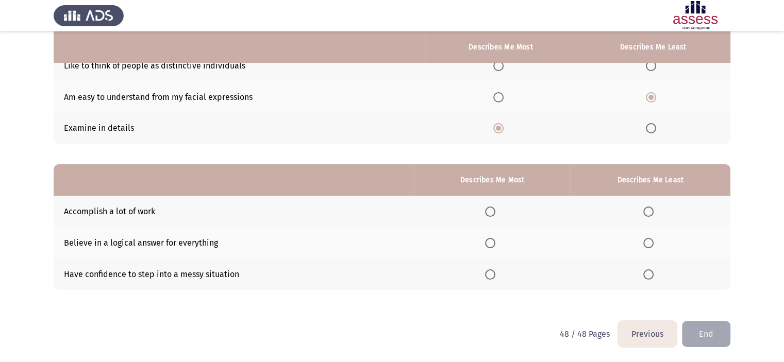
click at [647, 274] on span "Select an option" at bounding box center [648, 275] width 10 height 10
click at [647, 274] on input "Select an option" at bounding box center [648, 275] width 10 height 10
click at [489, 213] on span "Select an option" at bounding box center [490, 212] width 10 height 10
click at [489, 213] on input "Select an option" at bounding box center [490, 212] width 10 height 10
click at [699, 330] on button "End" at bounding box center [706, 334] width 48 height 26
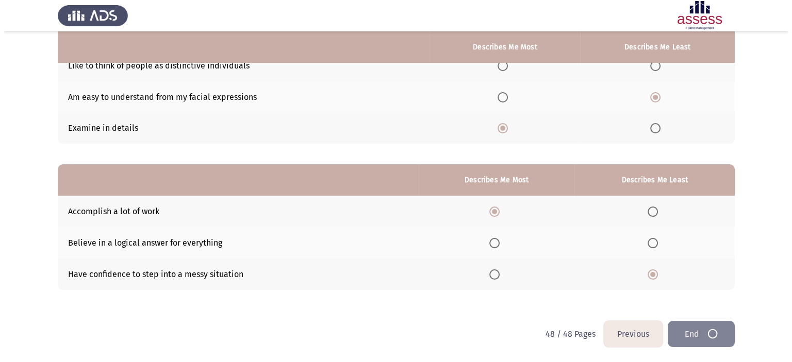
scroll to position [0, 0]
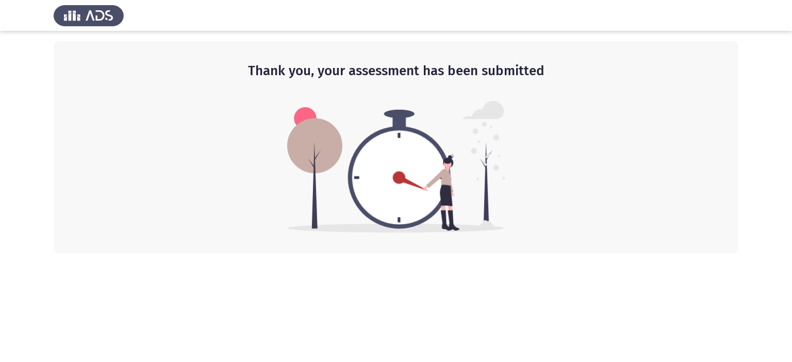
click at [711, 190] on div "Thank you, your assessment has been submitted" at bounding box center [396, 147] width 685 height 212
